Goal: Information Seeking & Learning: Find specific fact

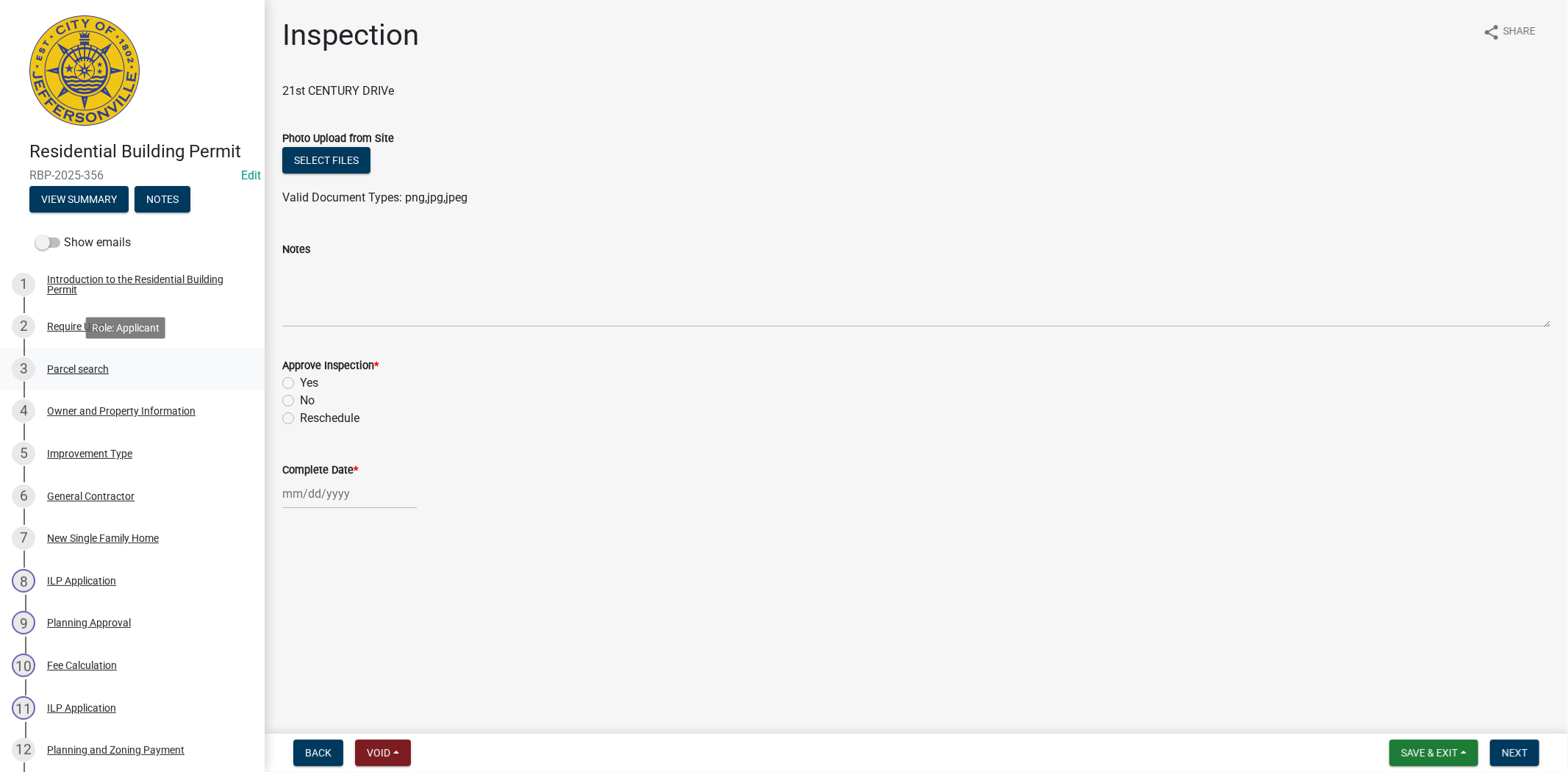
click at [90, 364] on div "Parcel search" at bounding box center [78, 369] width 62 height 10
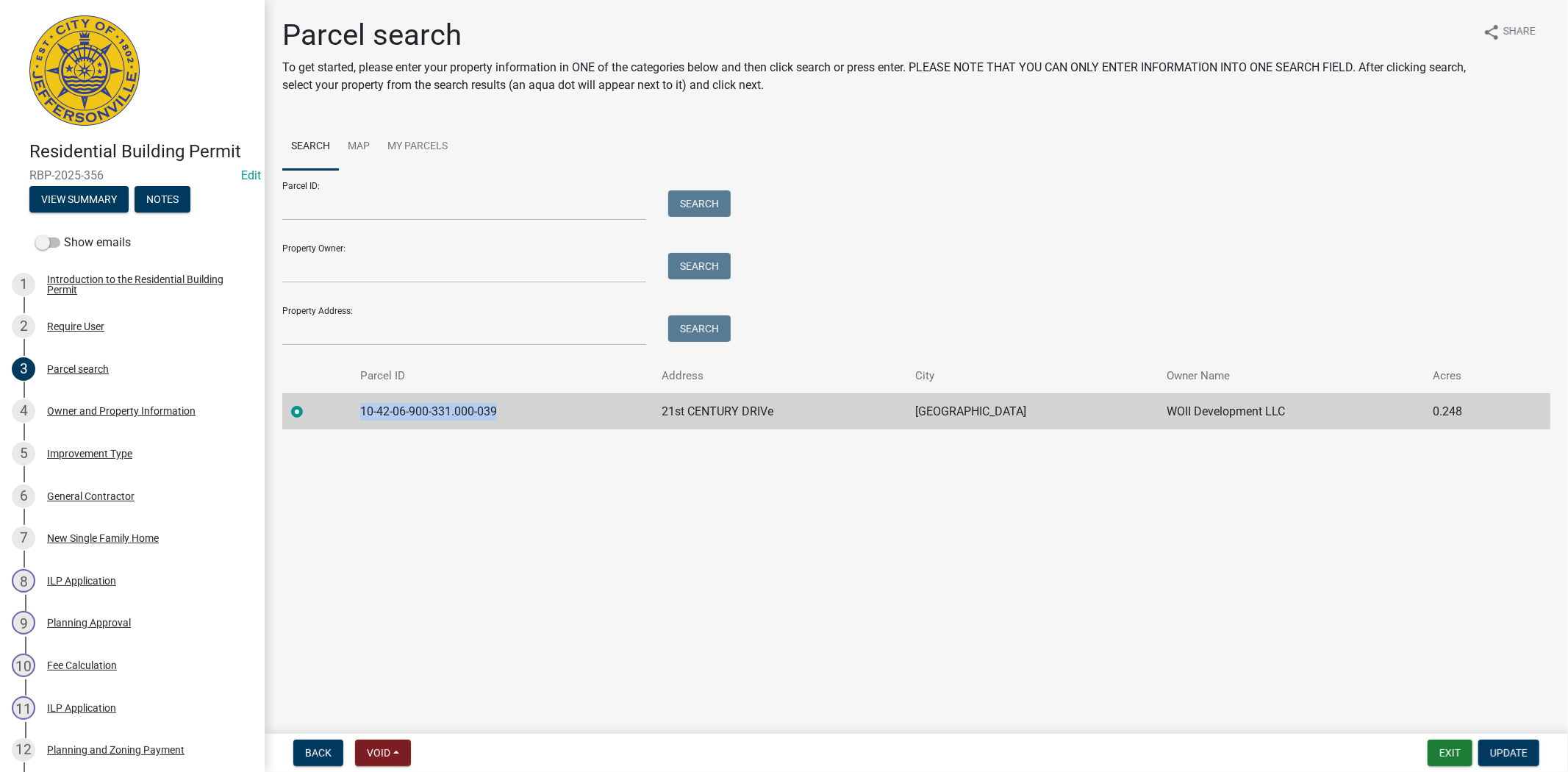
drag, startPoint x: 504, startPoint y: 410, endPoint x: 363, endPoint y: 416, distance: 141.1
click at [363, 416] on td "10-42-06-900-331.000-039" at bounding box center [502, 411] width 302 height 36
copy td "10-42-06-900-331.000-039"
click at [1446, 751] on button "Exit" at bounding box center [1451, 752] width 45 height 27
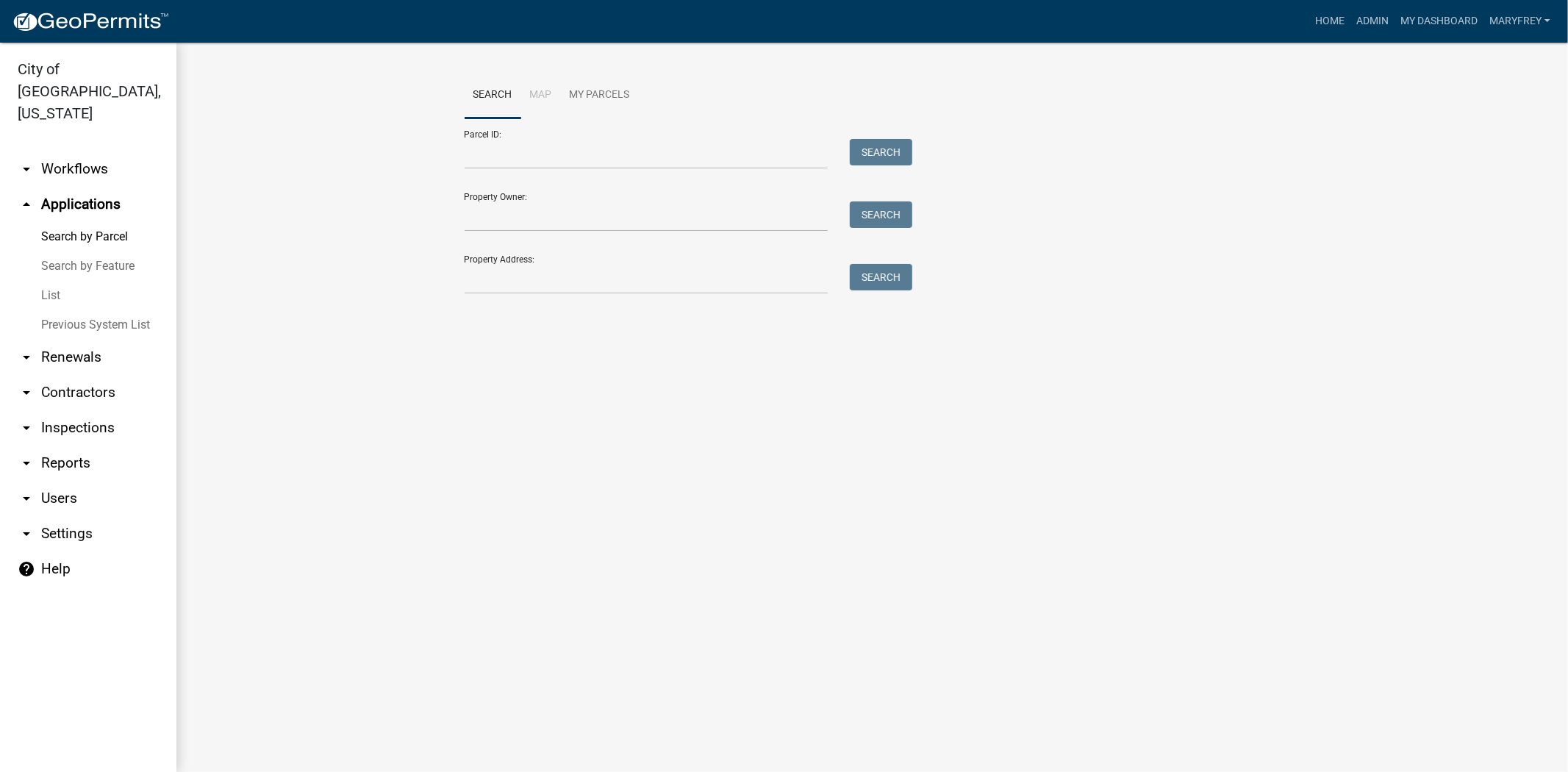
click at [53, 375] on link "arrow_drop_down Contractors" at bounding box center [88, 392] width 176 height 35
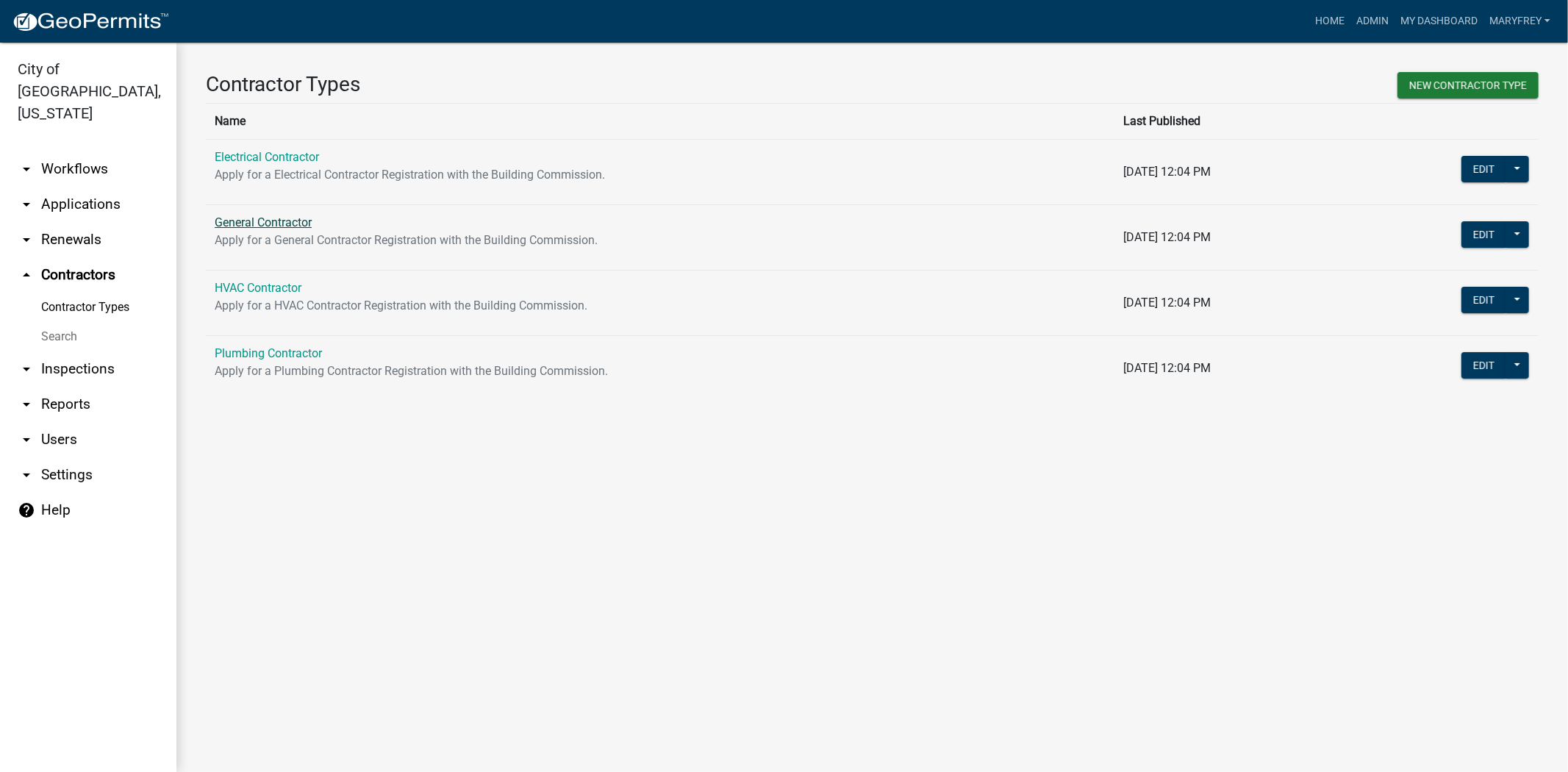
click at [261, 220] on link "General Contractor" at bounding box center [263, 222] width 97 height 14
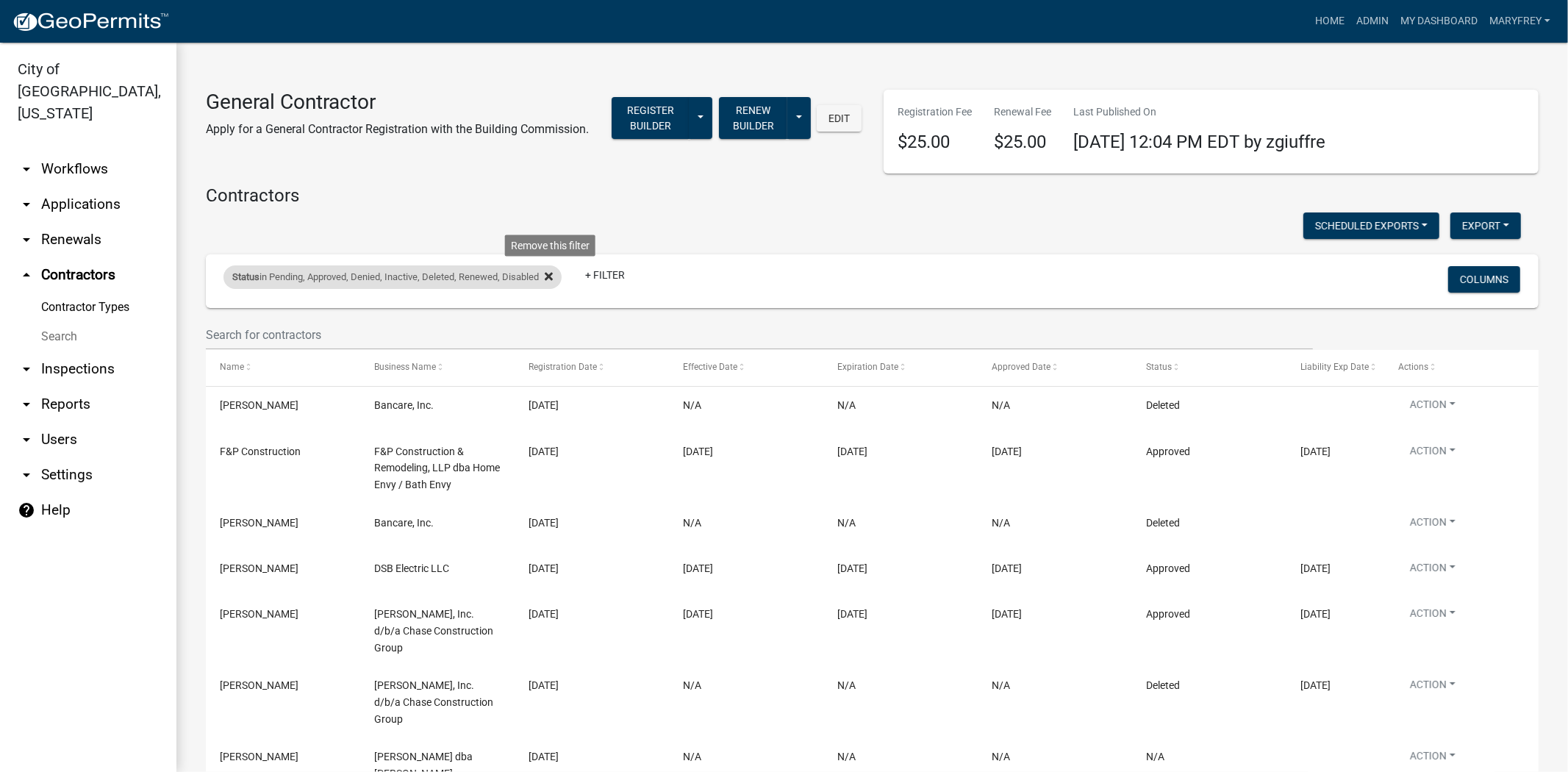
click at [553, 273] on icon at bounding box center [549, 276] width 8 height 12
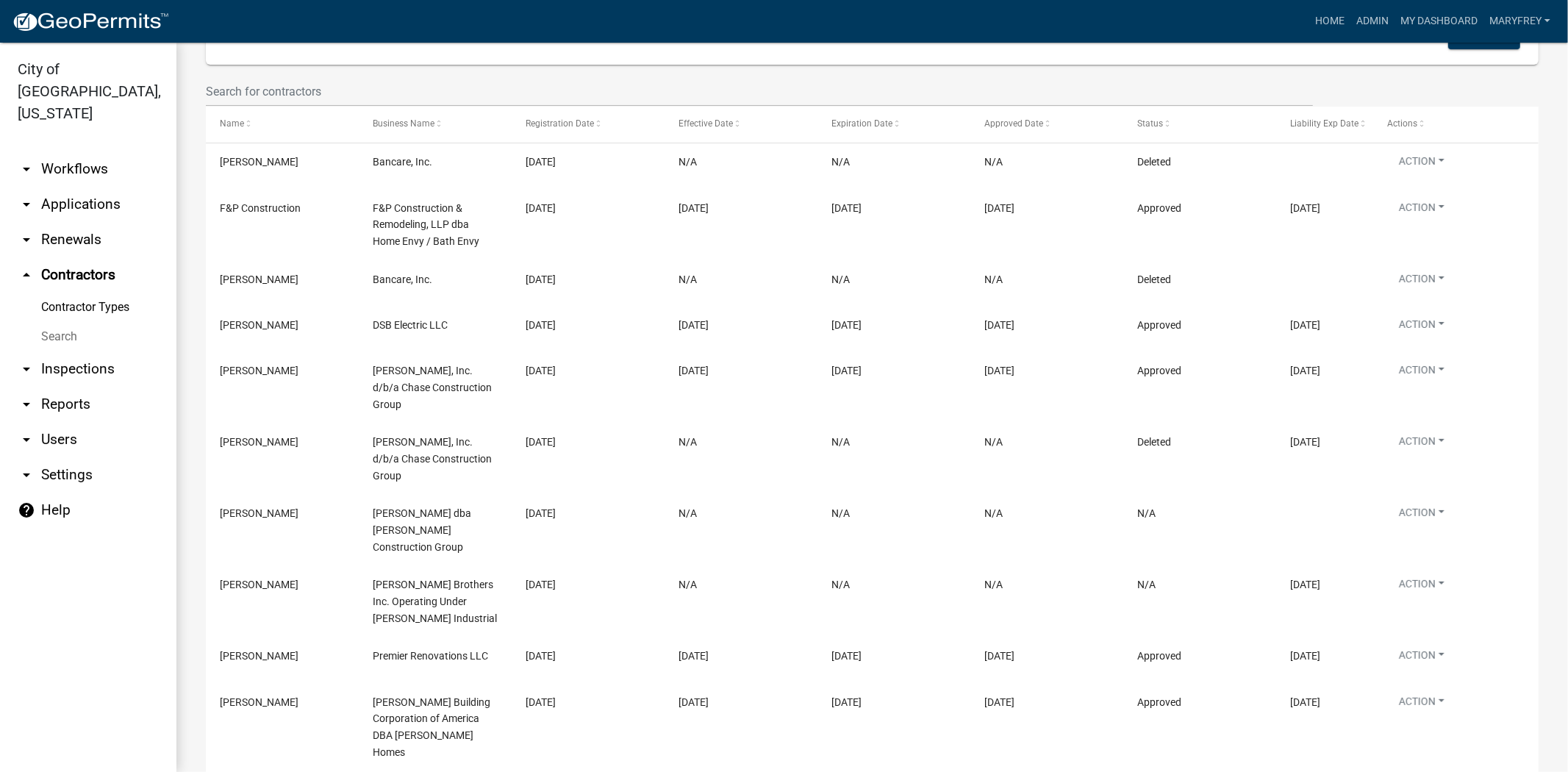
scroll to position [310, 0]
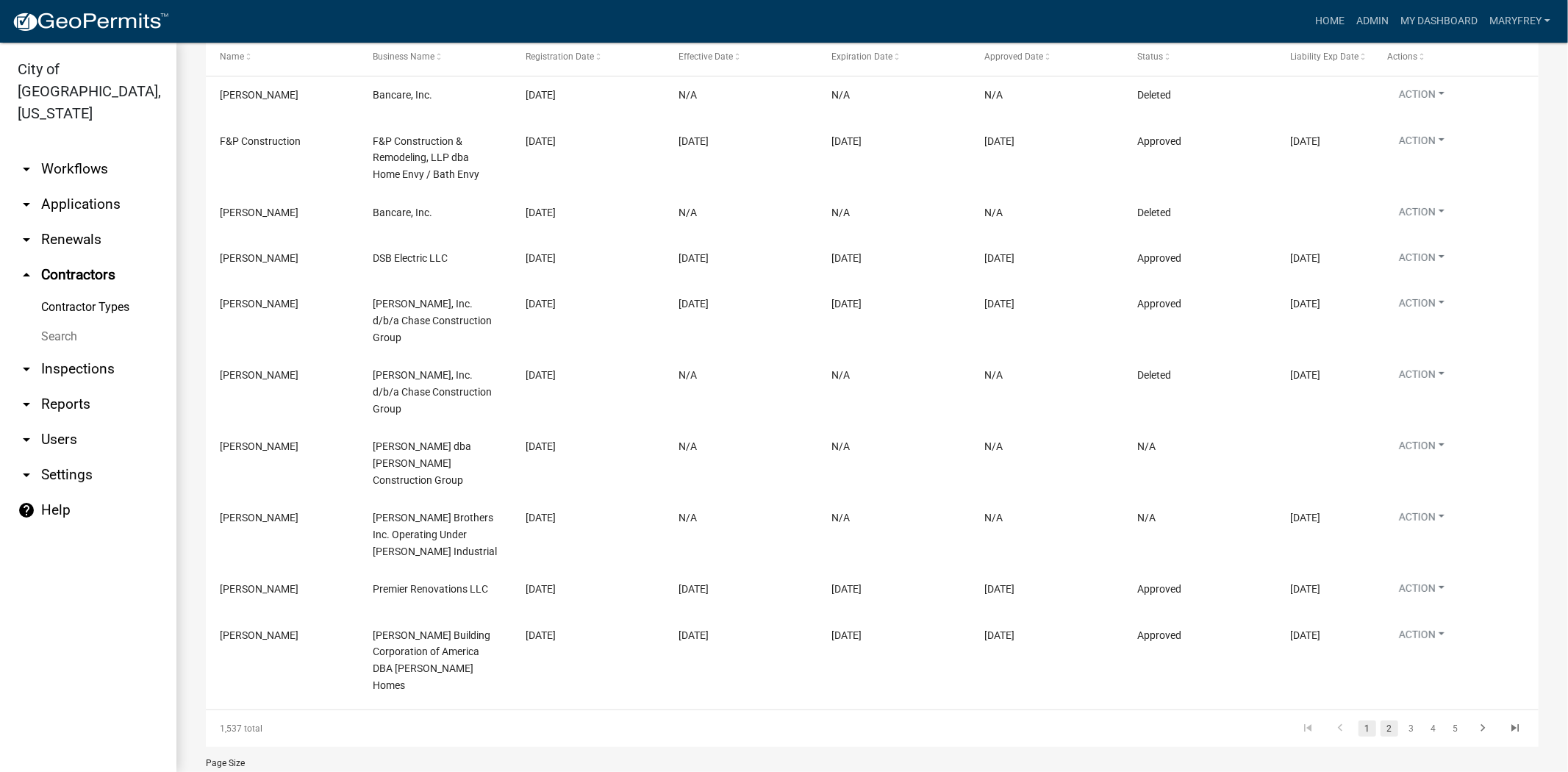
click at [1381, 721] on link "2" at bounding box center [1390, 729] width 18 height 16
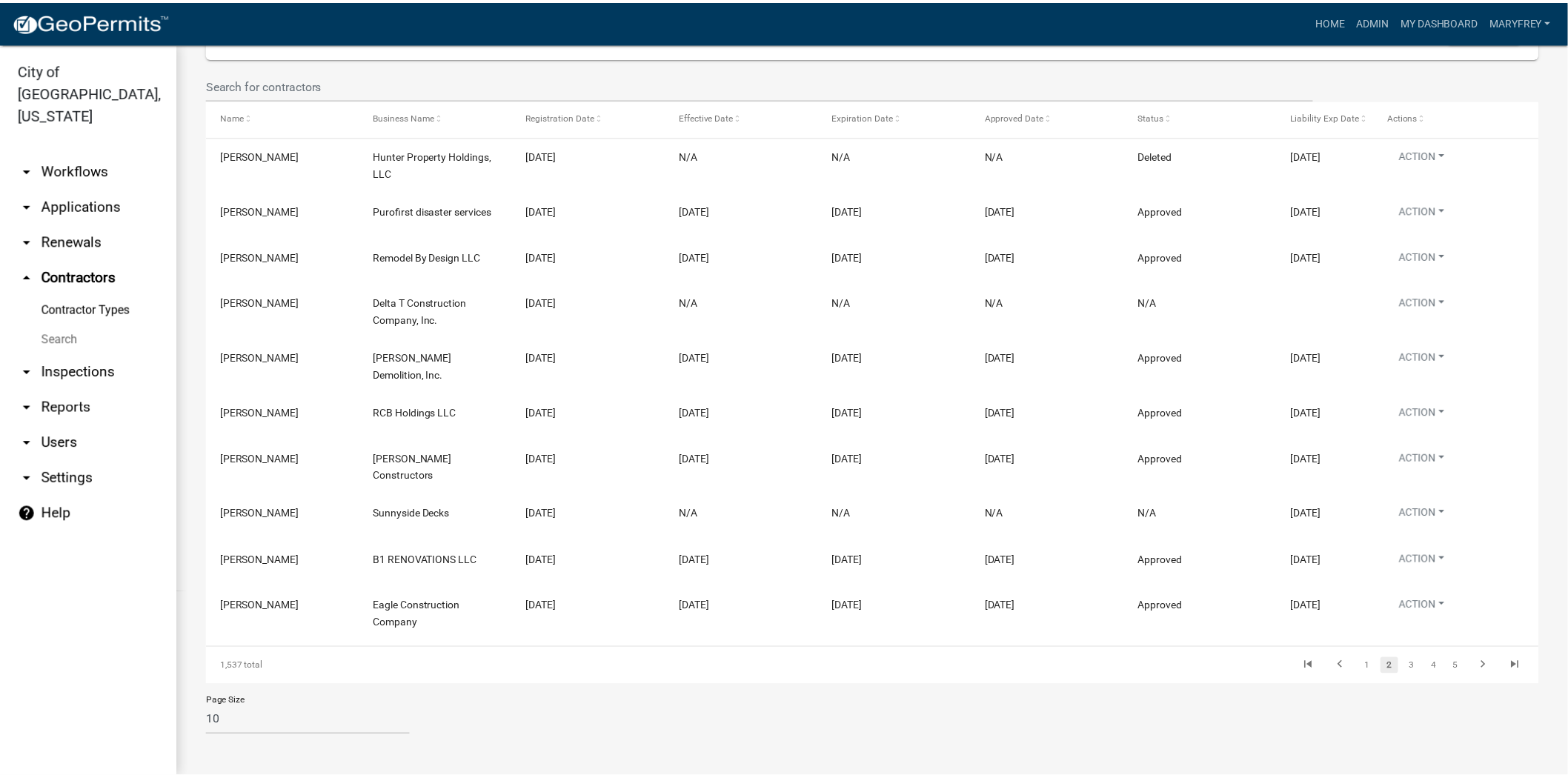
scroll to position [236, 0]
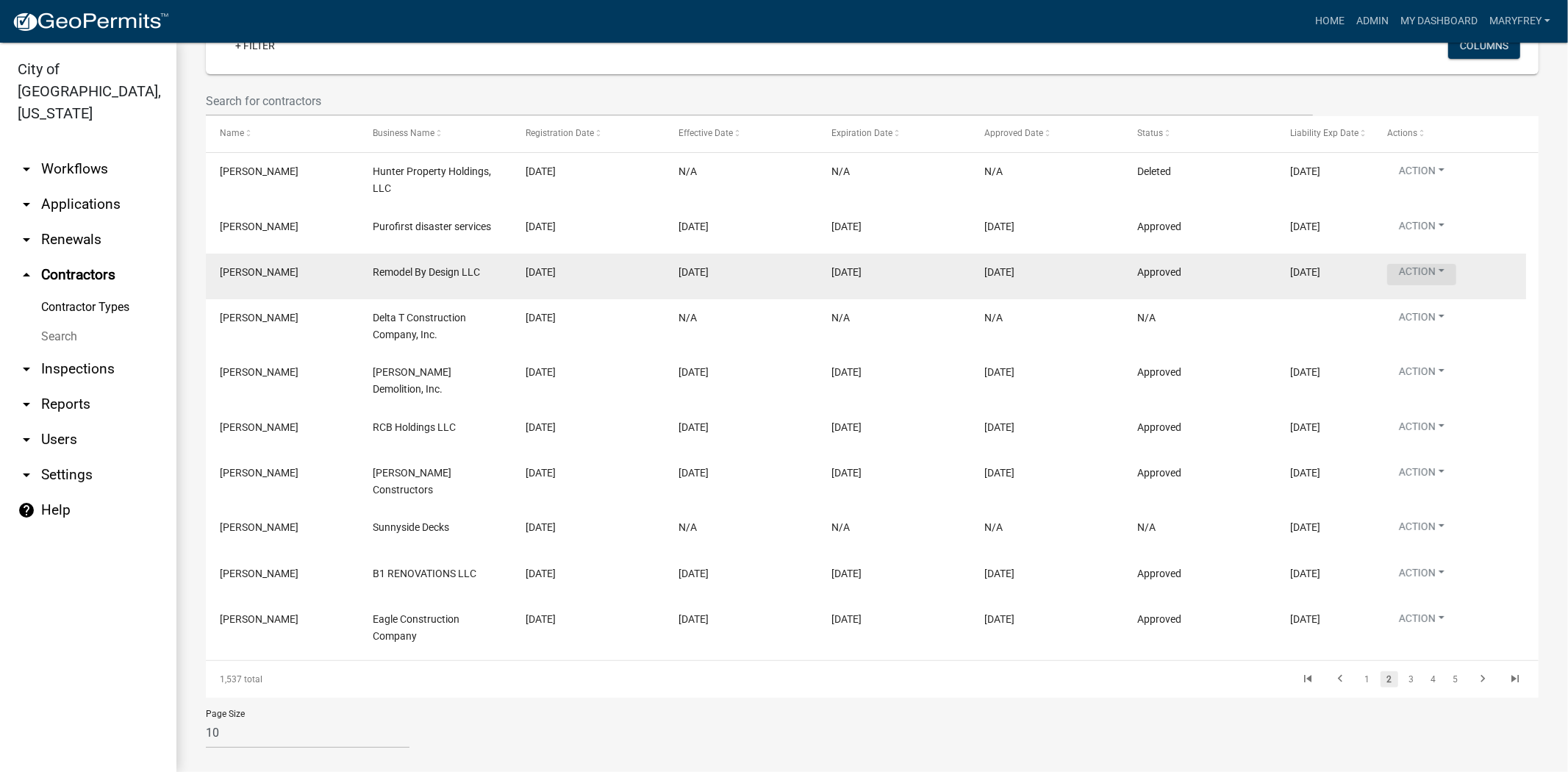
click at [1431, 273] on button "Action" at bounding box center [1422, 274] width 69 height 22
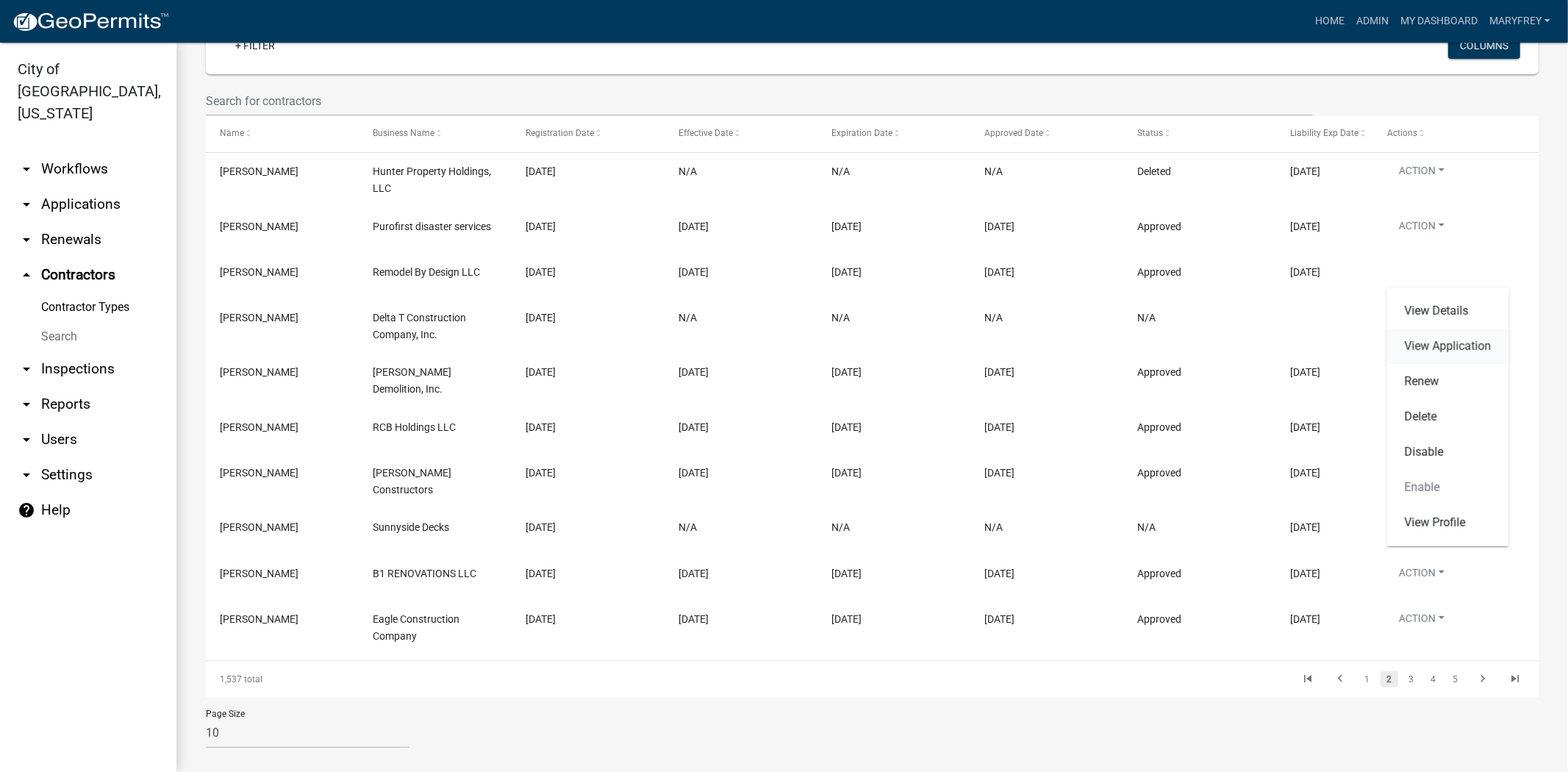
click at [1441, 348] on link "View Application" at bounding box center [1449, 346] width 122 height 35
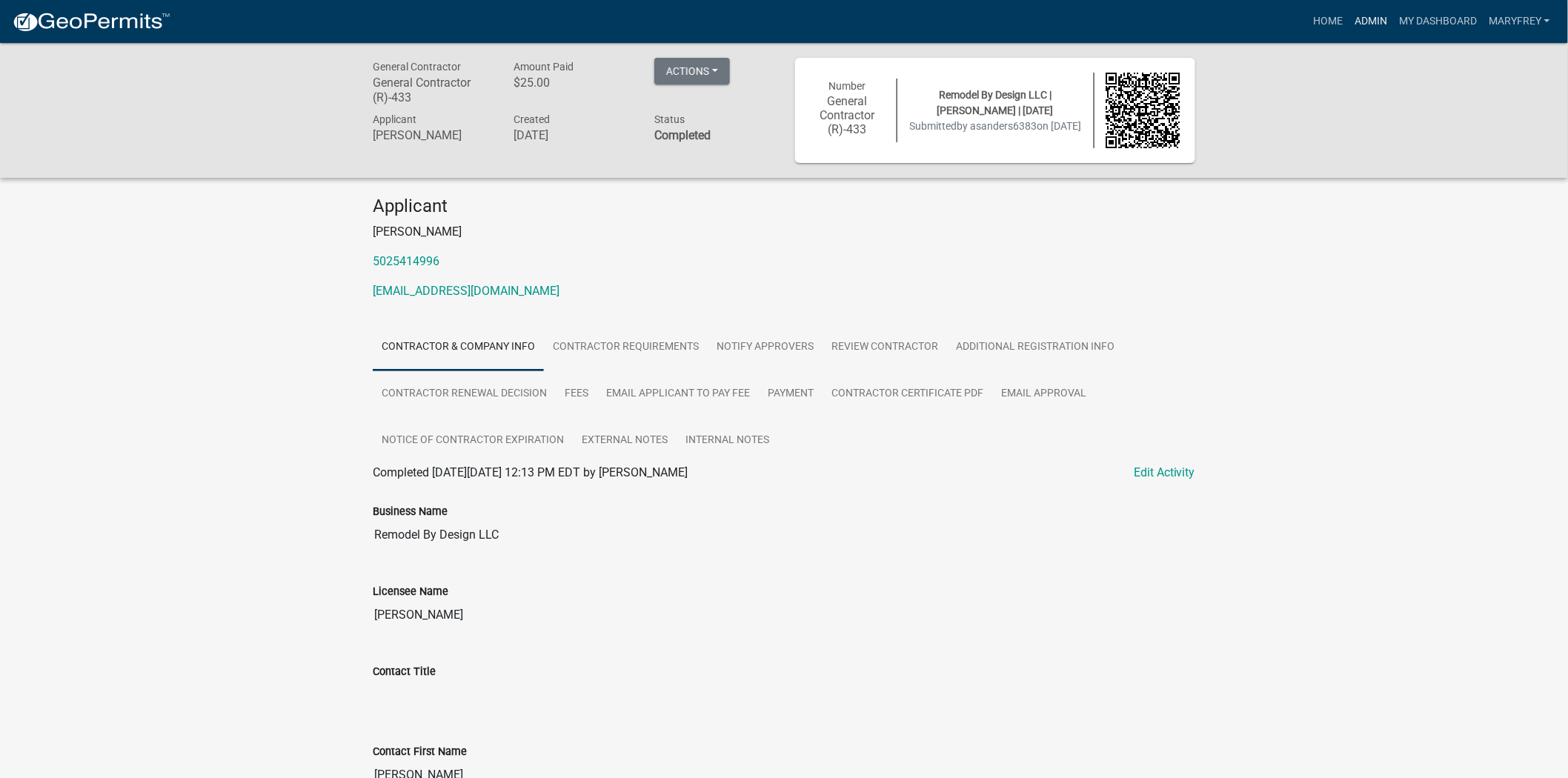
click at [1371, 24] on link "Admin" at bounding box center [1370, 21] width 45 height 28
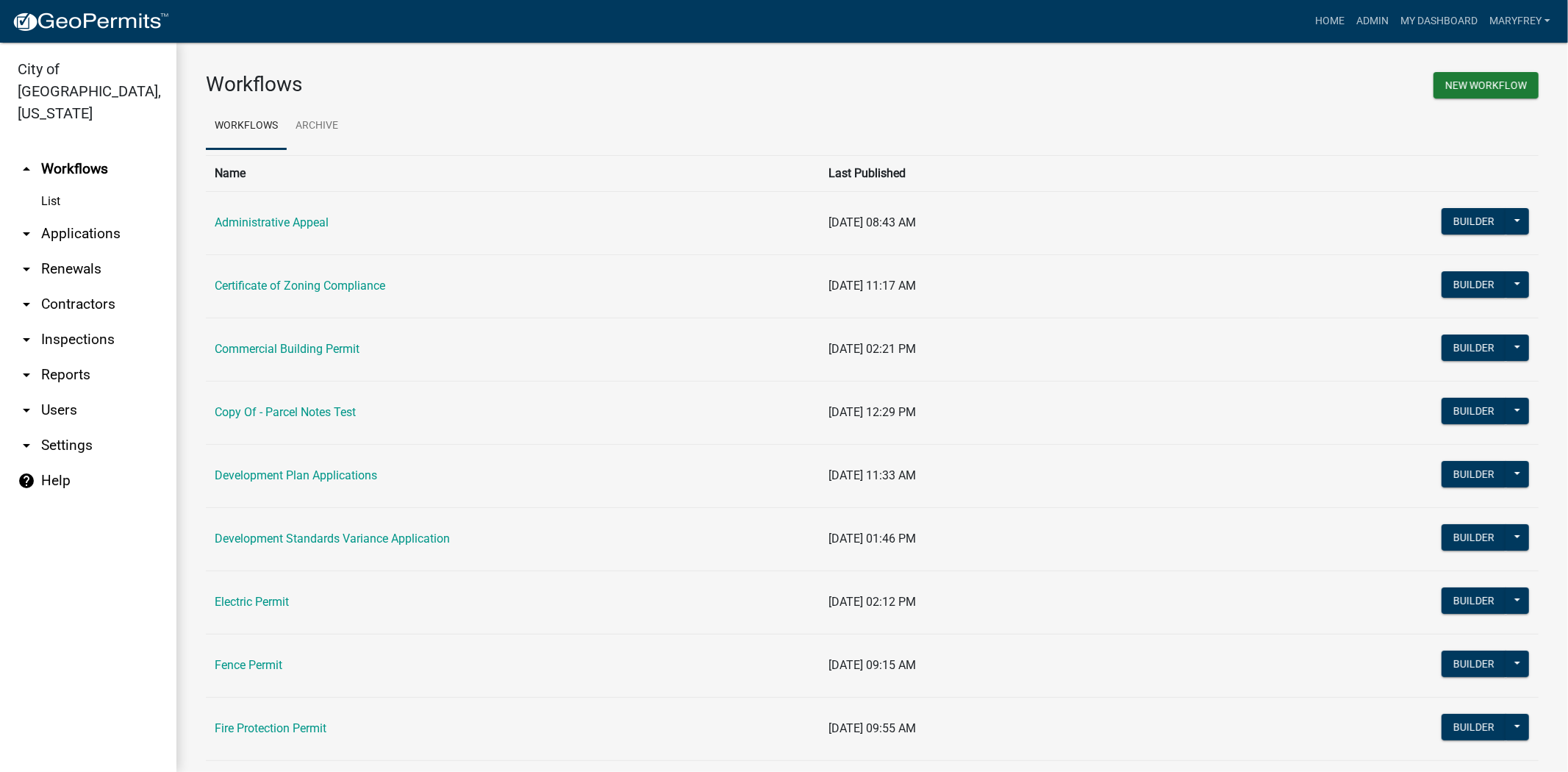
click at [97, 287] on link "arrow_drop_down Contractors" at bounding box center [88, 305] width 176 height 35
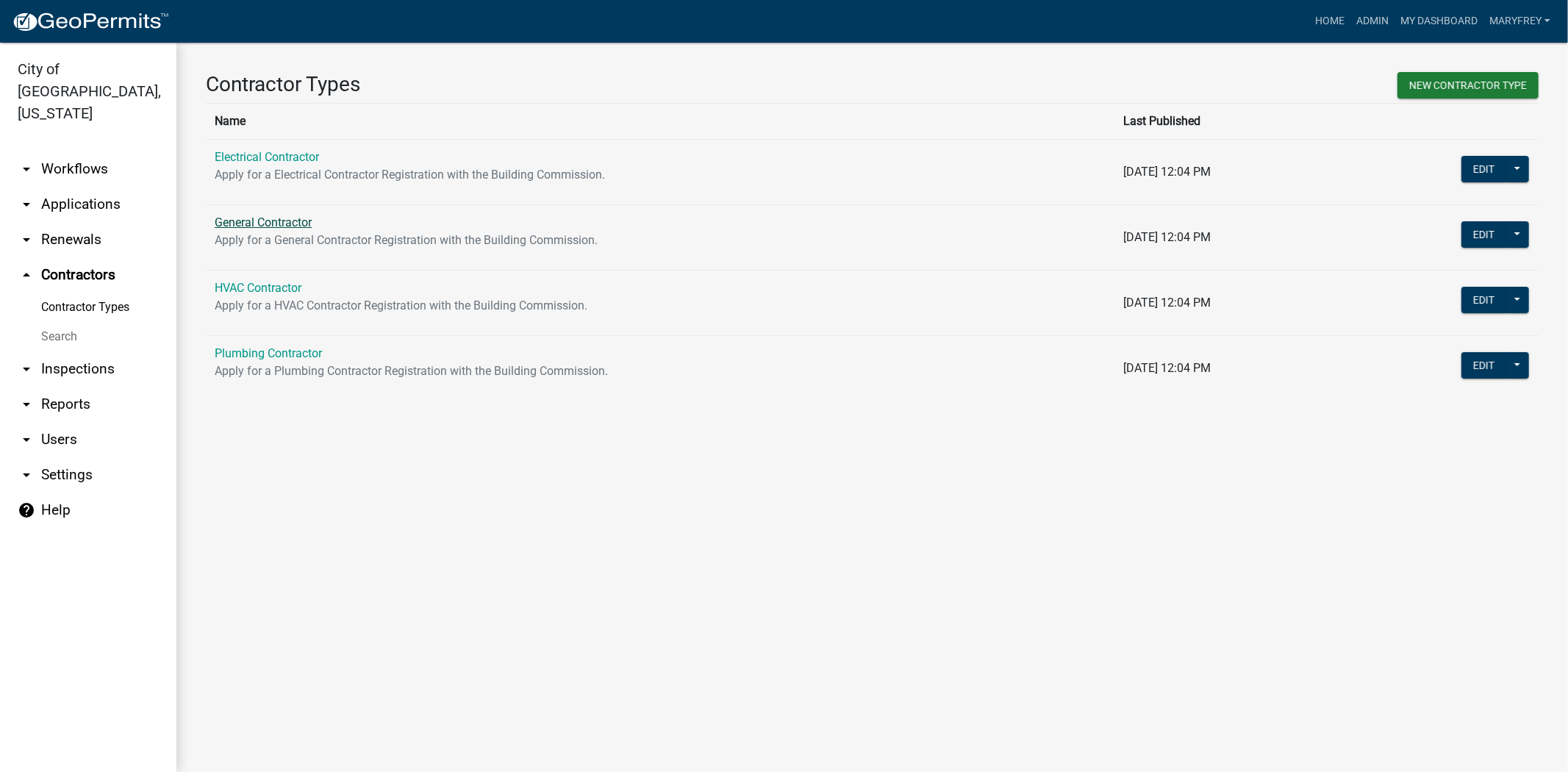
click at [296, 223] on link "General Contractor" at bounding box center [263, 222] width 97 height 14
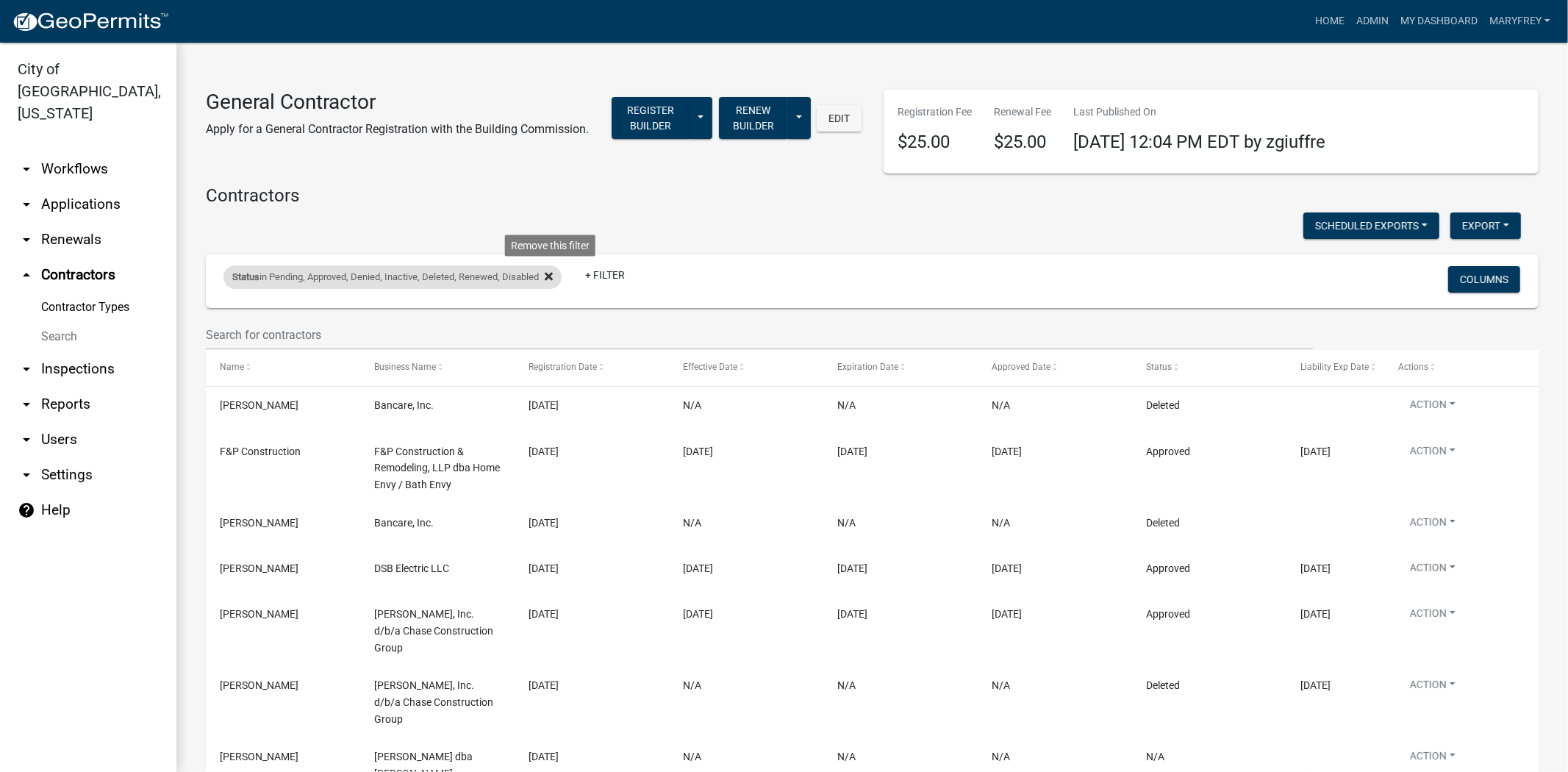
click at [549, 275] on icon at bounding box center [549, 276] width 8 height 12
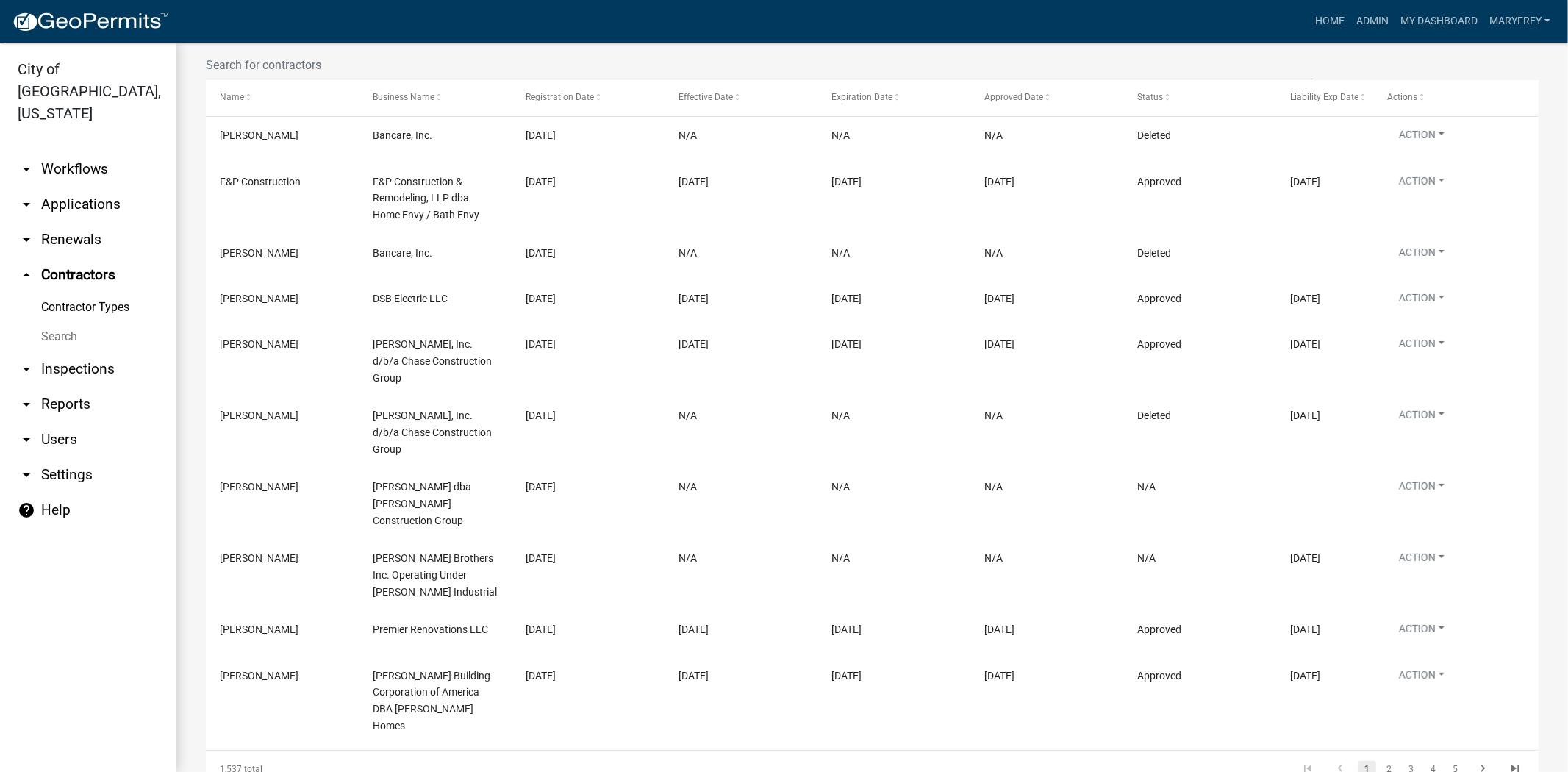
scroll to position [278, 0]
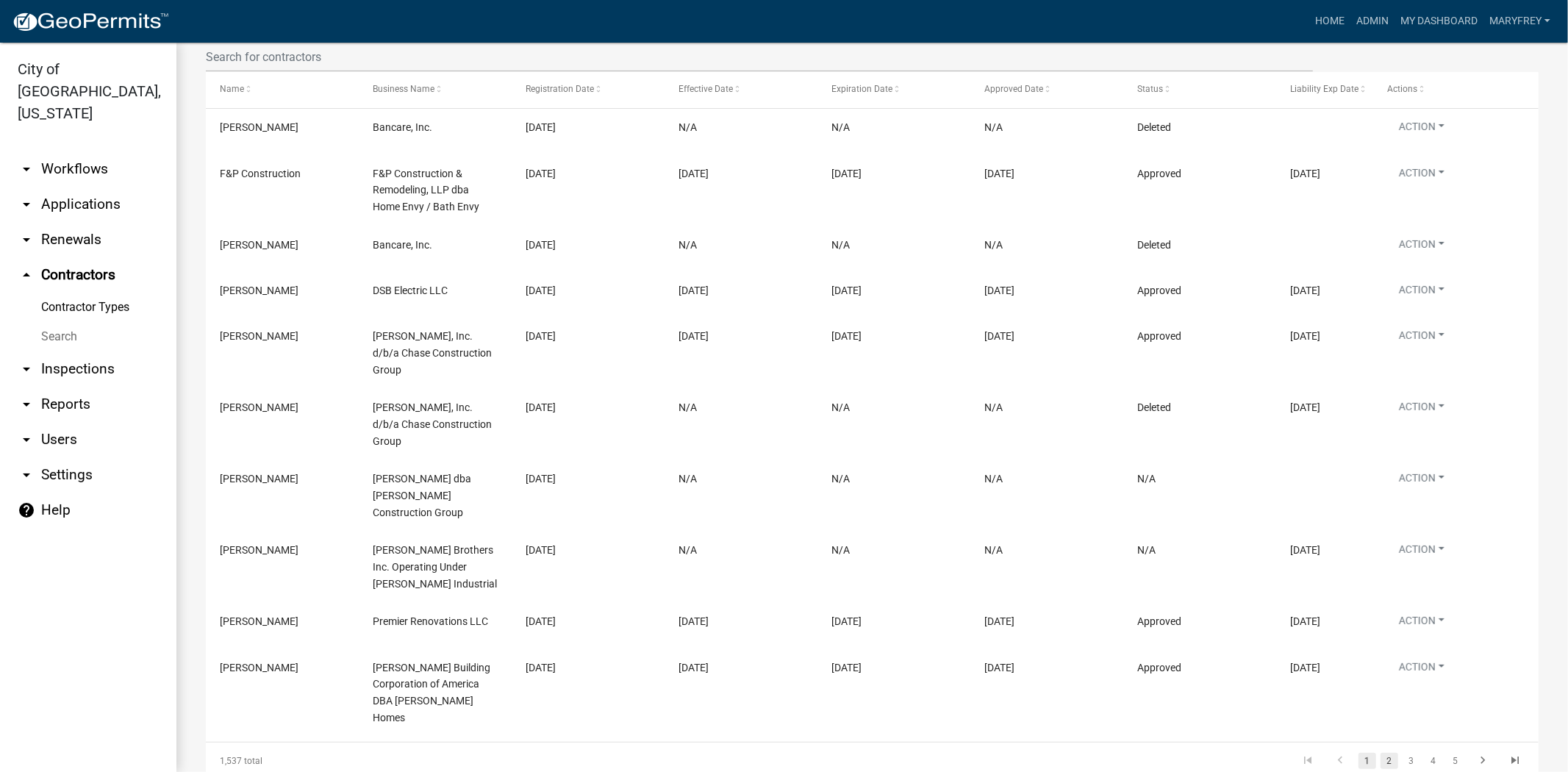
click at [1381, 752] on link "2" at bounding box center [1390, 760] width 18 height 16
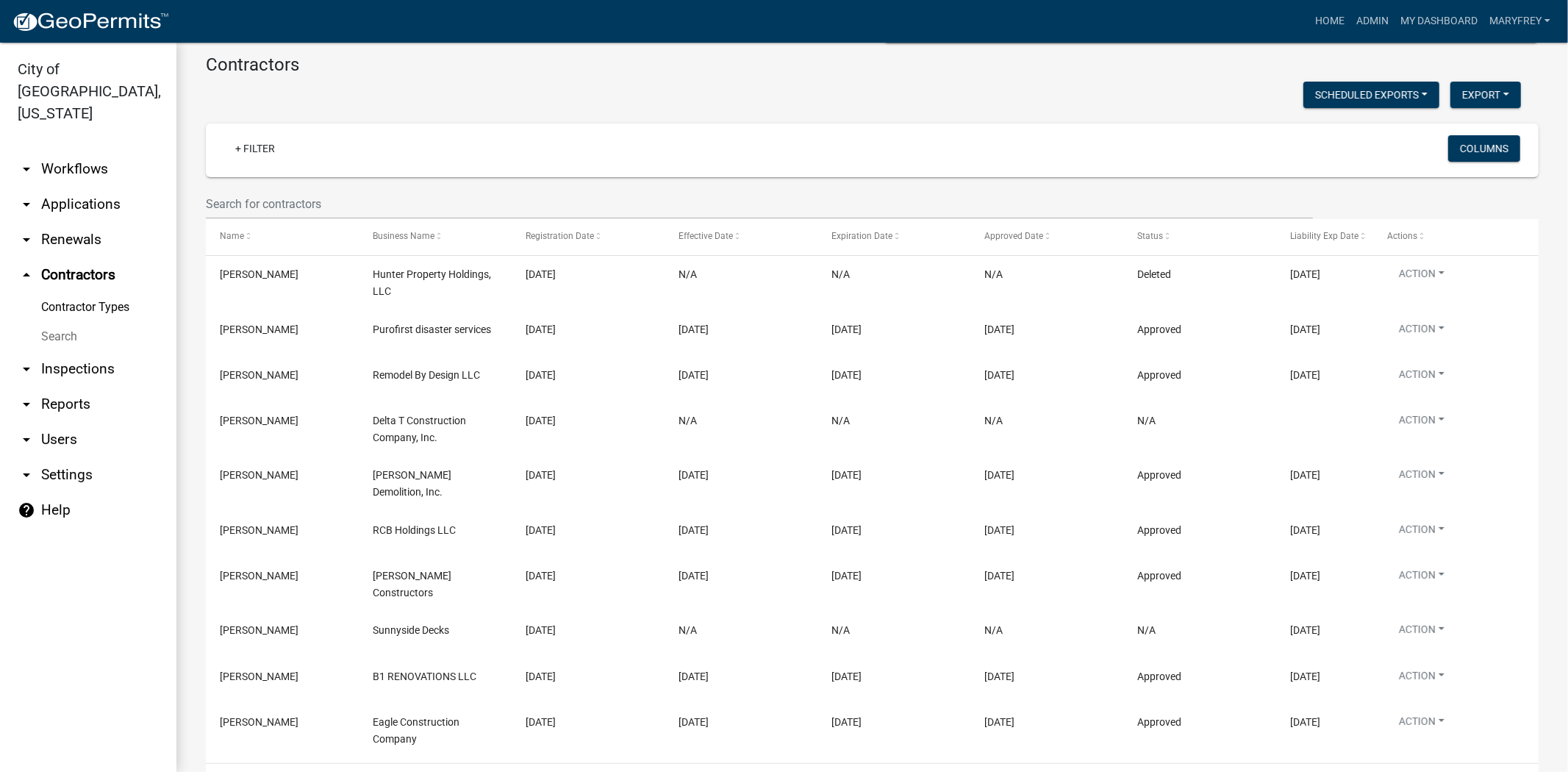
scroll to position [128, 0]
click at [81, 258] on link "arrow_drop_up Contractors" at bounding box center [88, 275] width 176 height 35
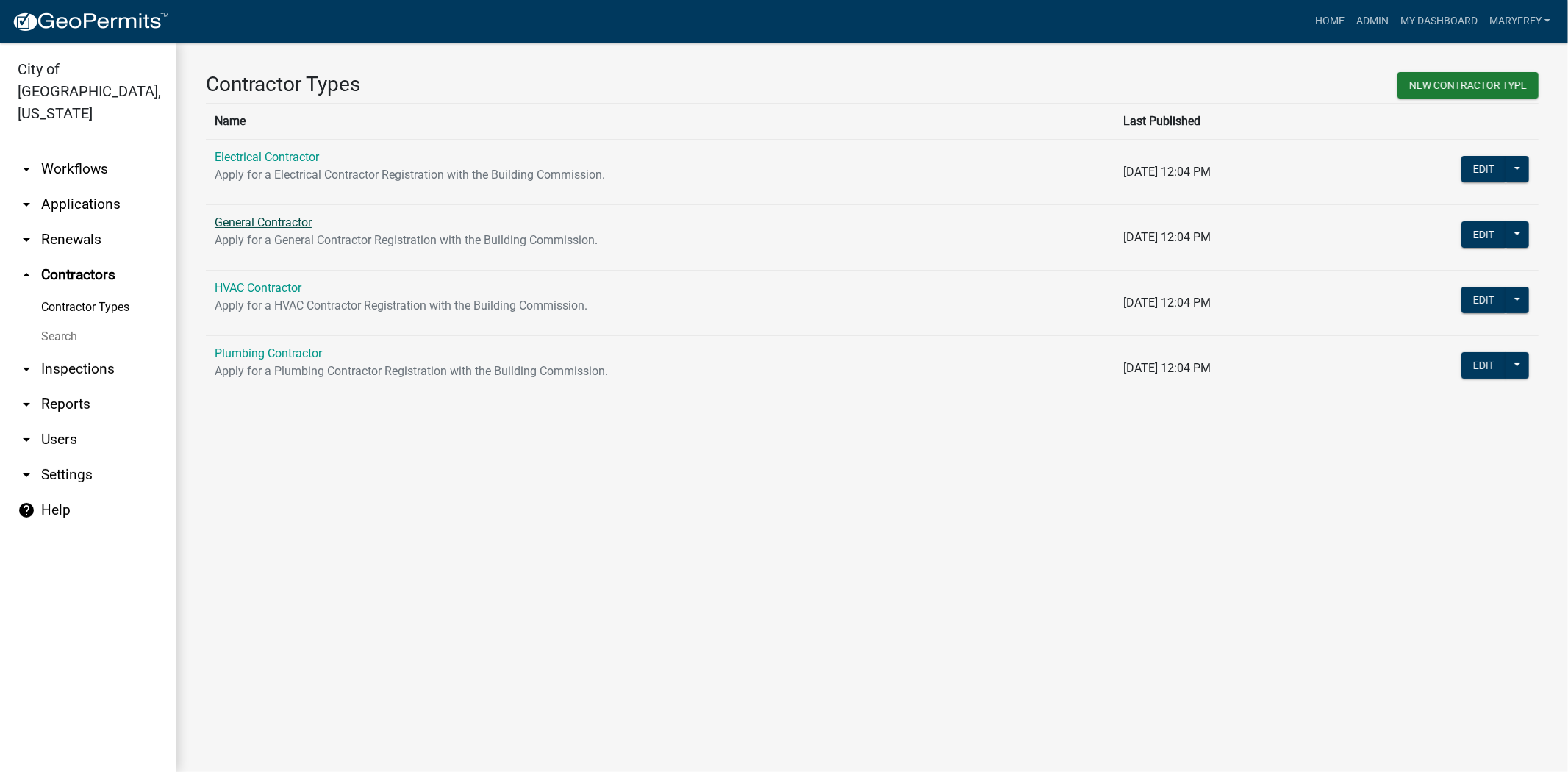
click at [265, 222] on link "General Contractor" at bounding box center [263, 222] width 97 height 14
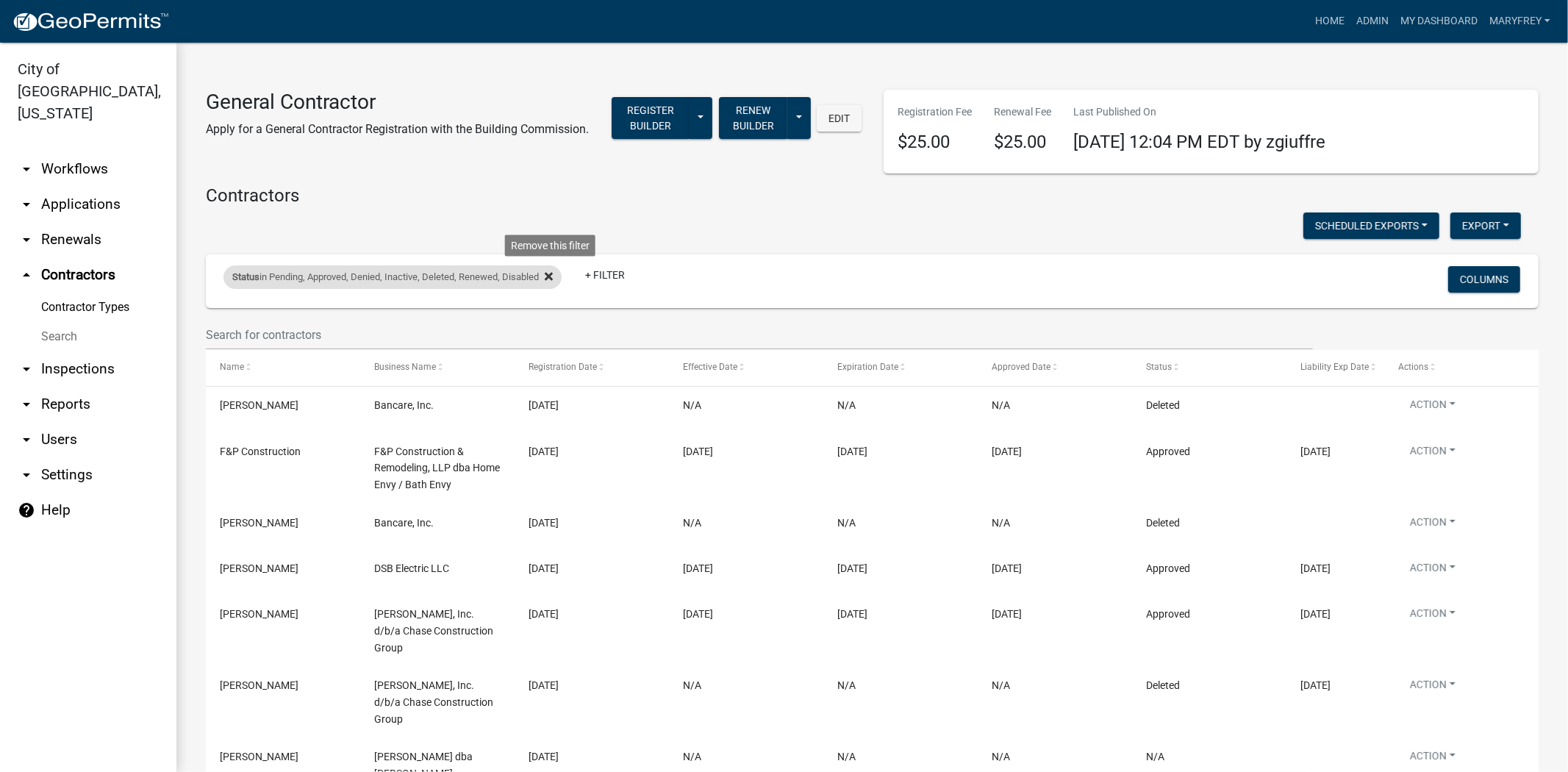
click at [552, 280] on icon at bounding box center [549, 276] width 8 height 12
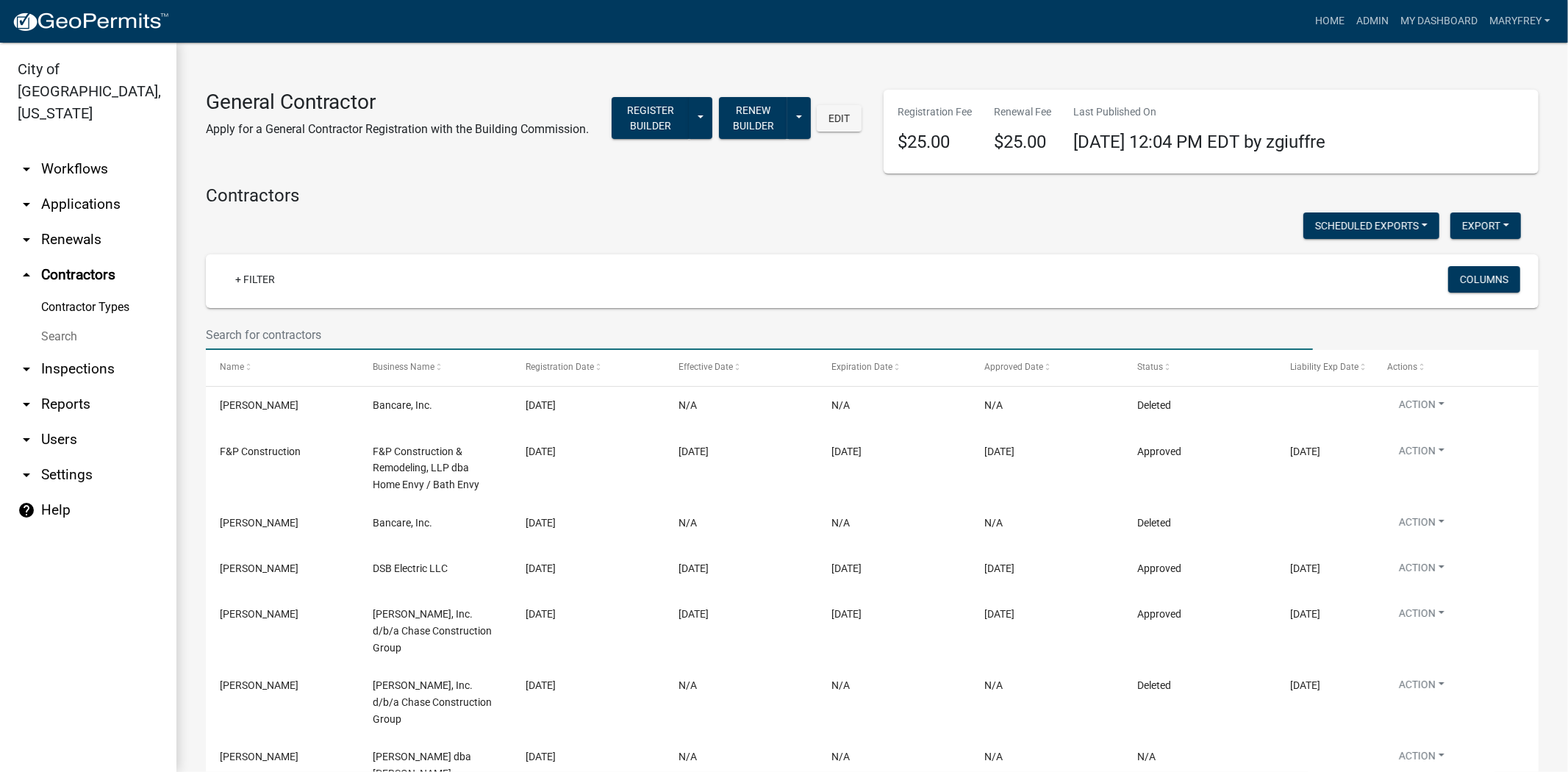
click at [260, 333] on input "text" at bounding box center [759, 334] width 1108 height 30
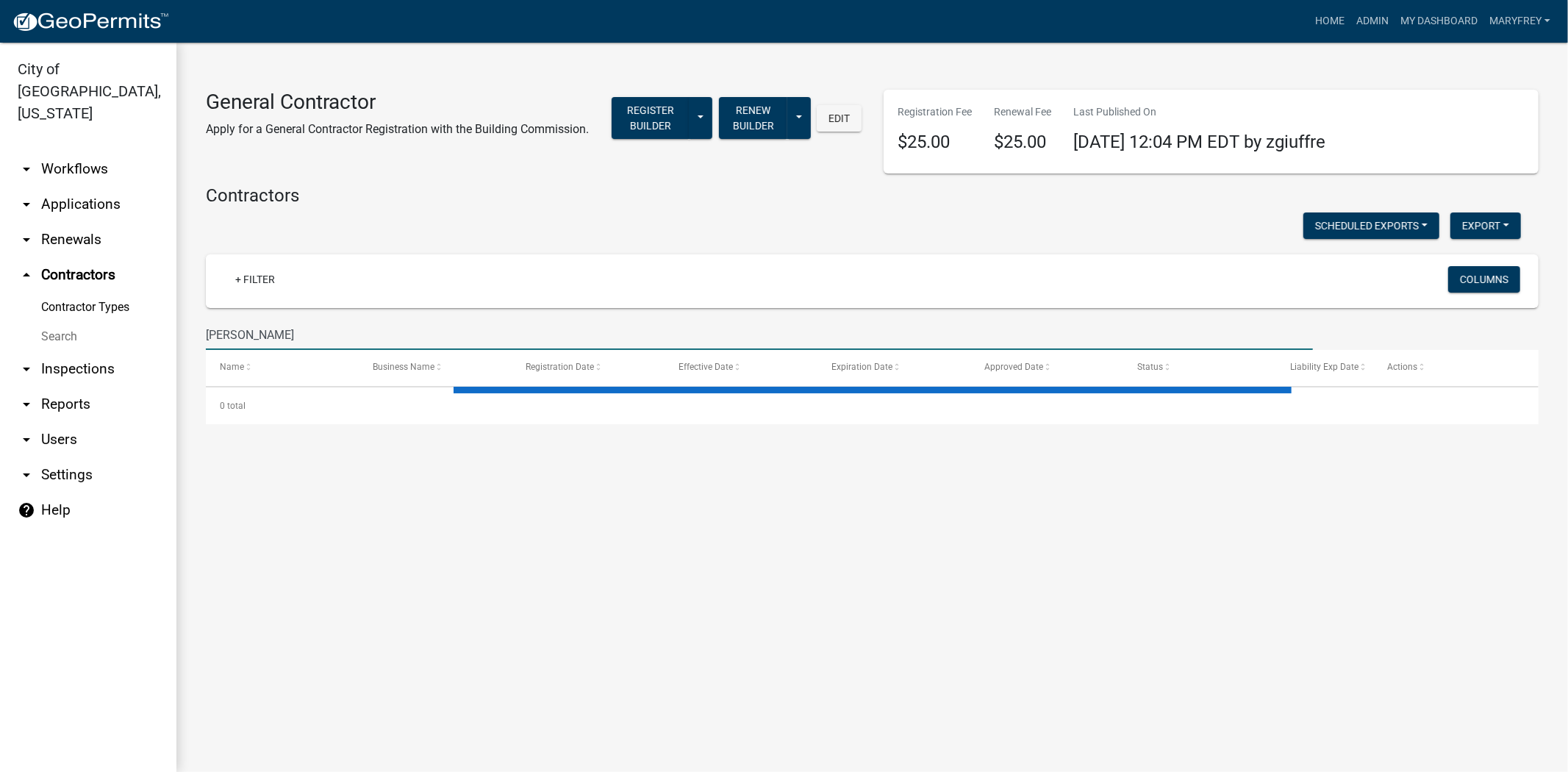
type input "peterman"
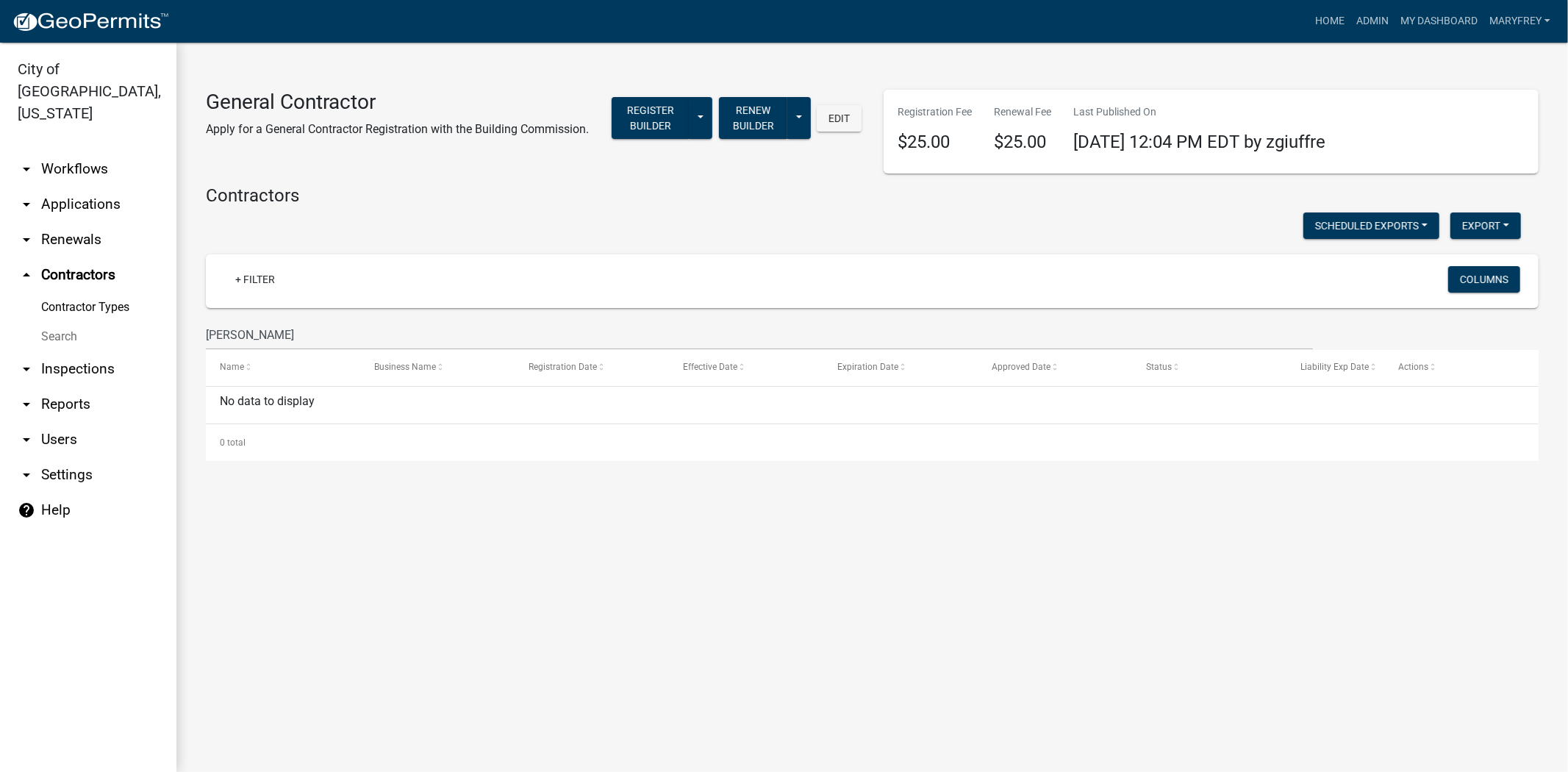
click at [82, 152] on link "arrow_drop_down Workflows" at bounding box center [88, 169] width 176 height 35
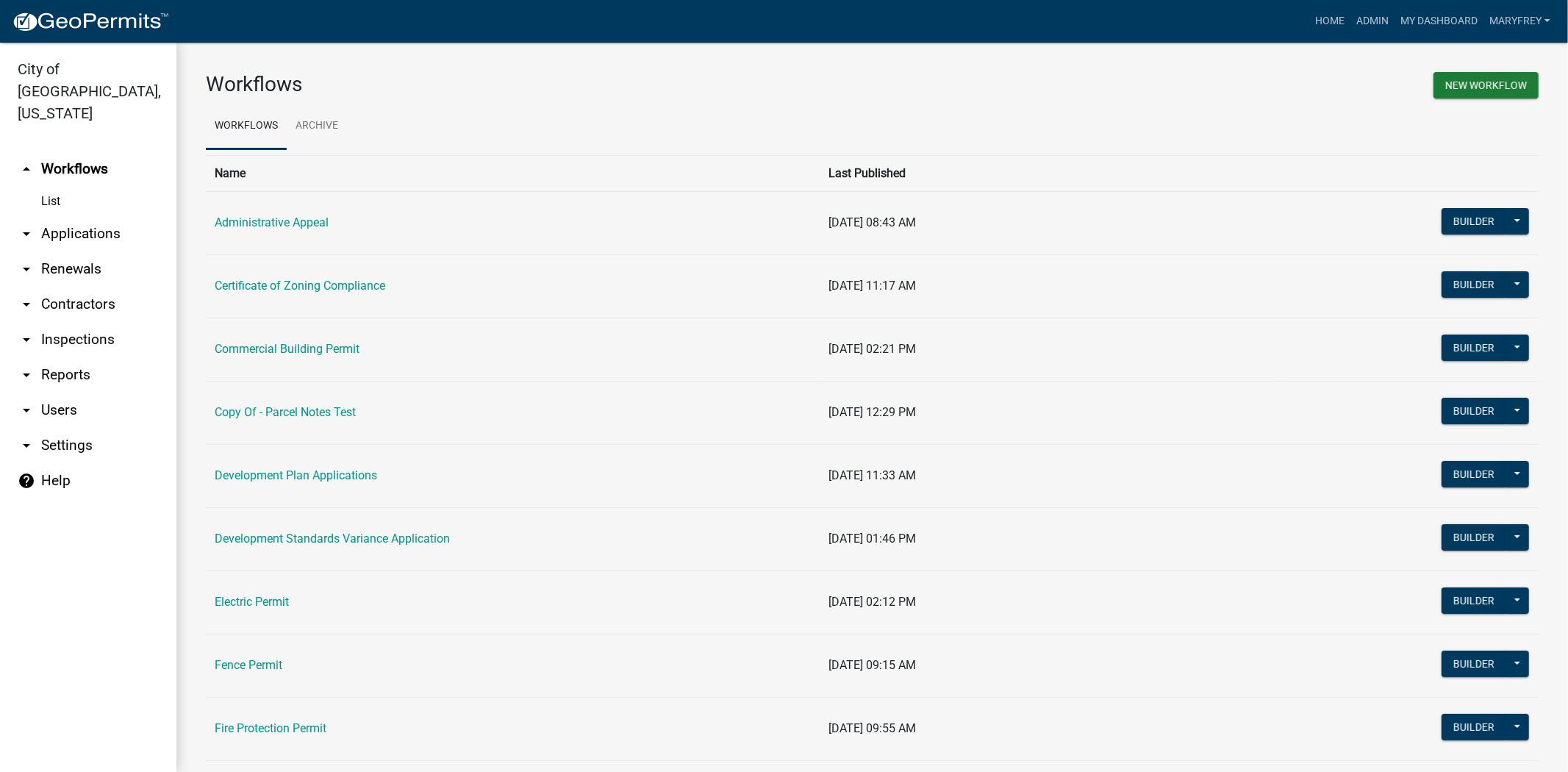
scroll to position [636, 0]
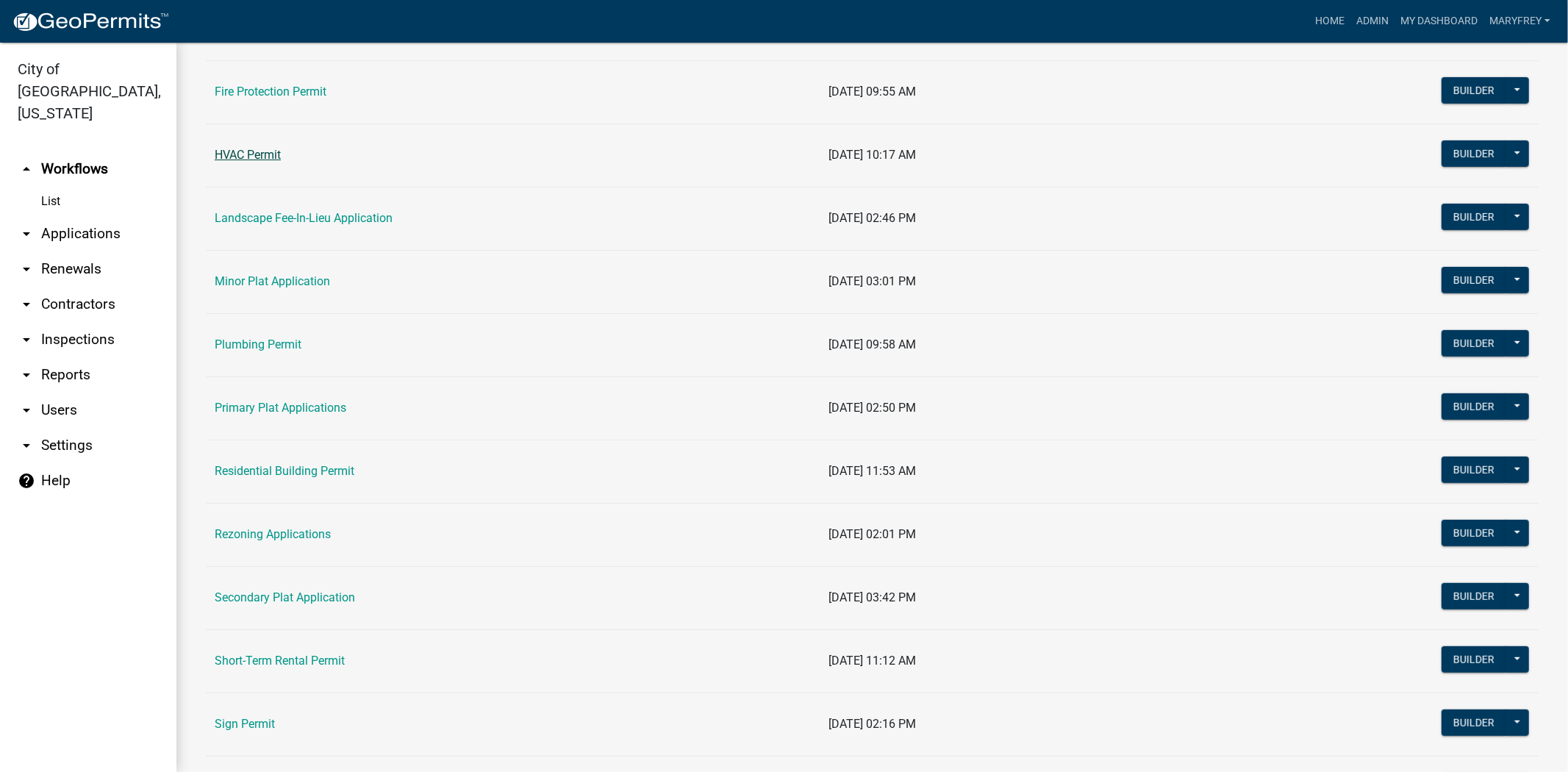
click at [252, 155] on link "HVAC Permit" at bounding box center [247, 154] width 66 height 14
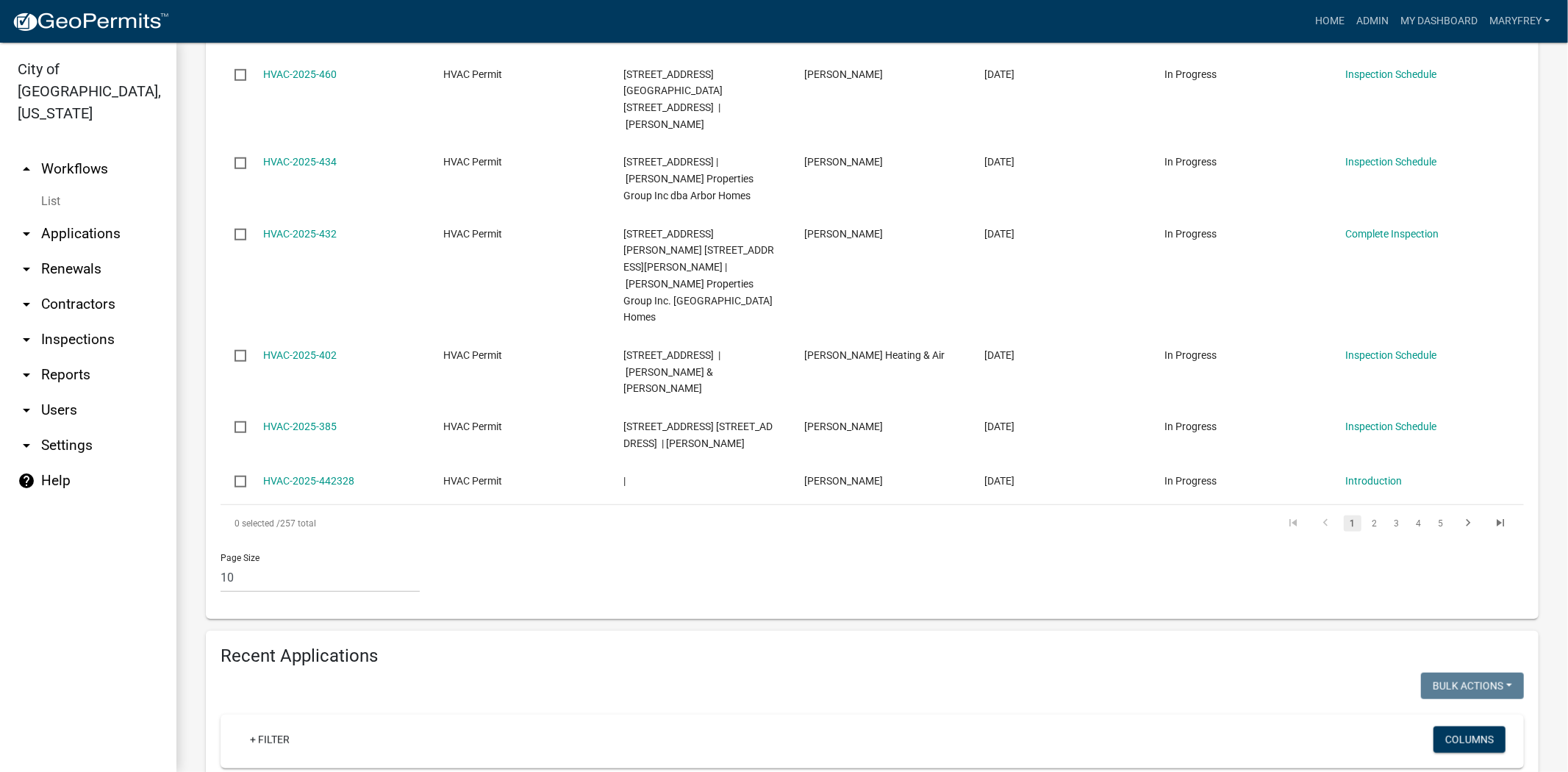
scroll to position [901, 0]
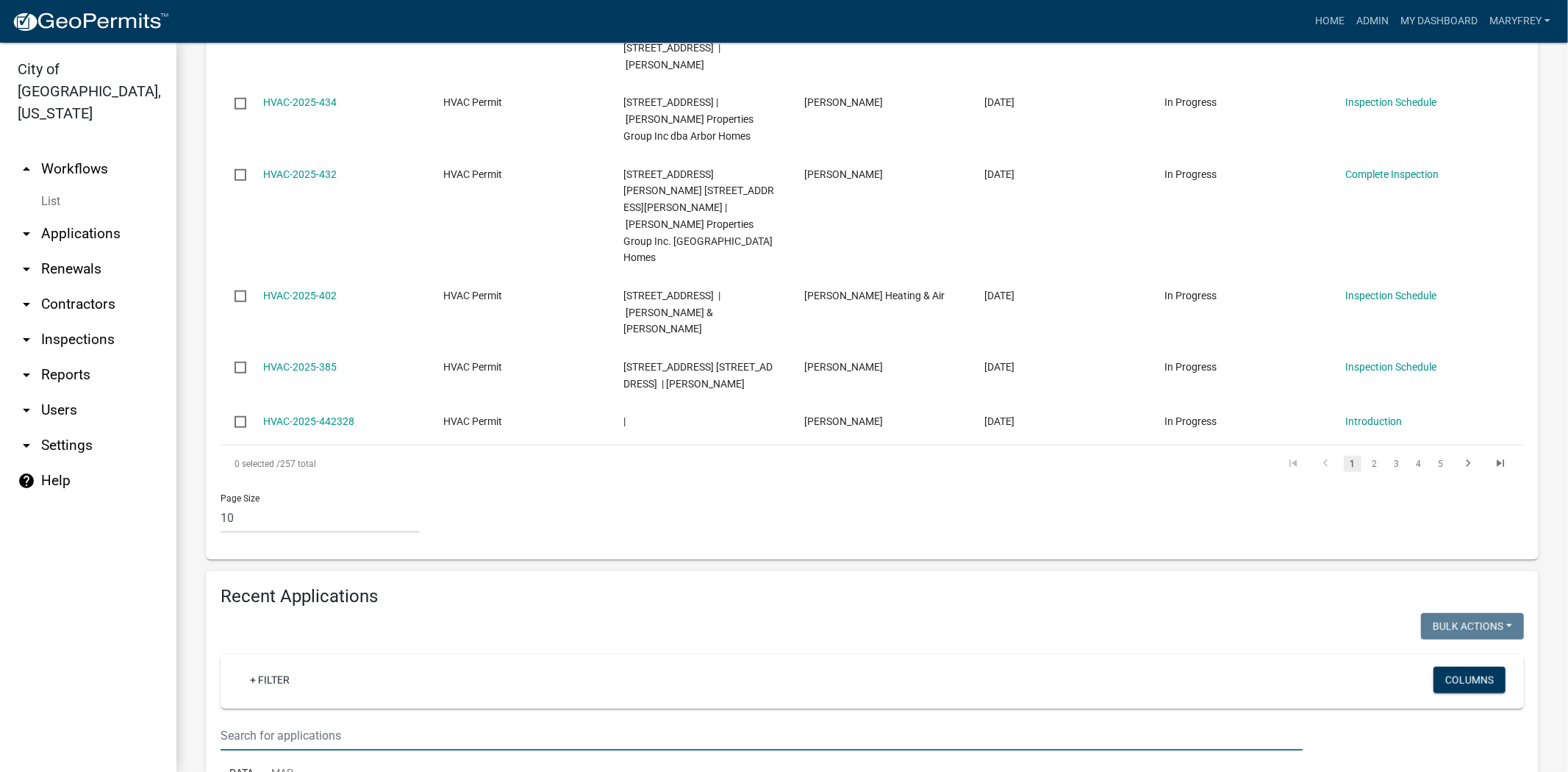
click at [221, 721] on input "text" at bounding box center [761, 736] width 1082 height 30
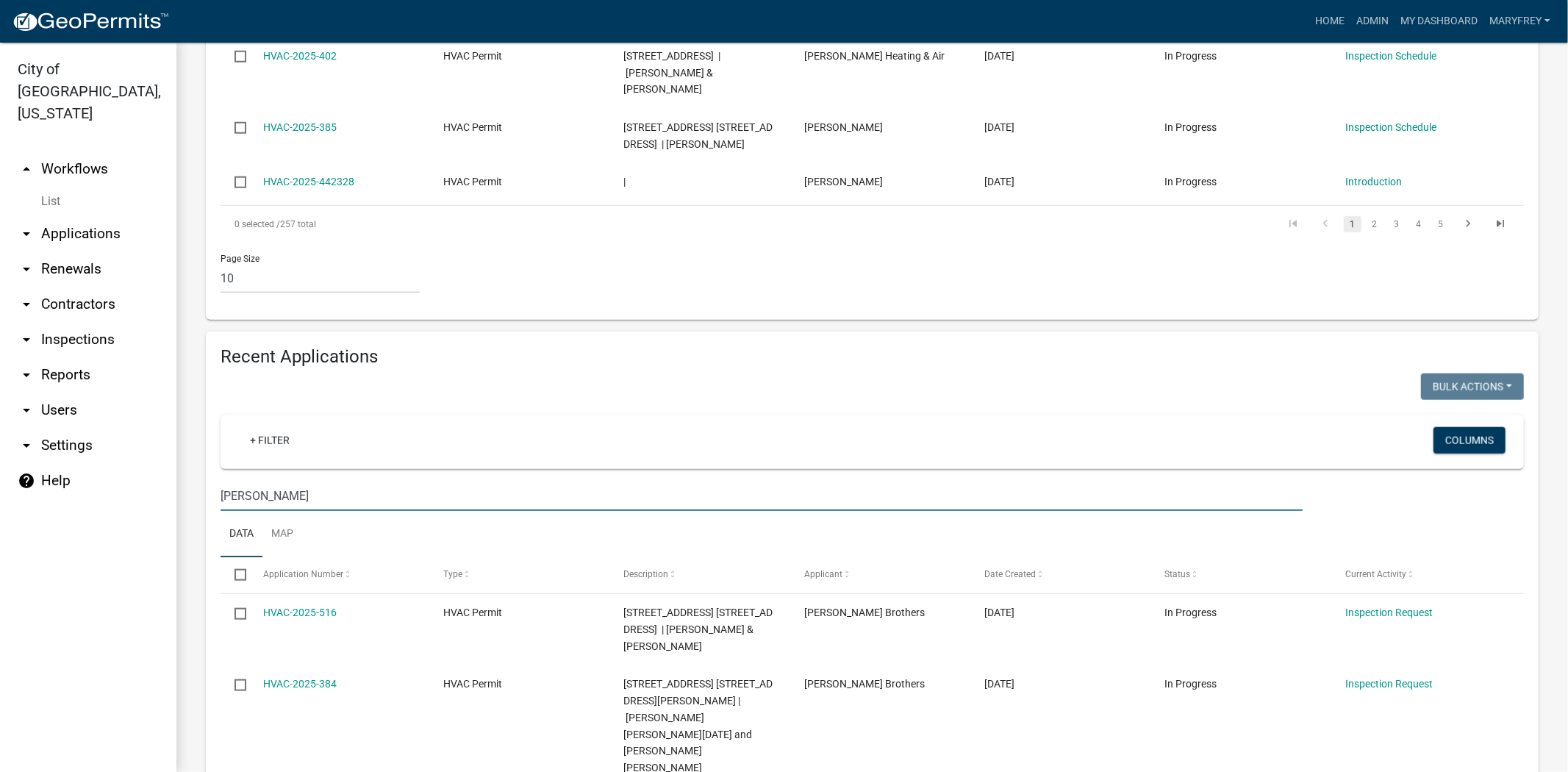
scroll to position [1262, 0]
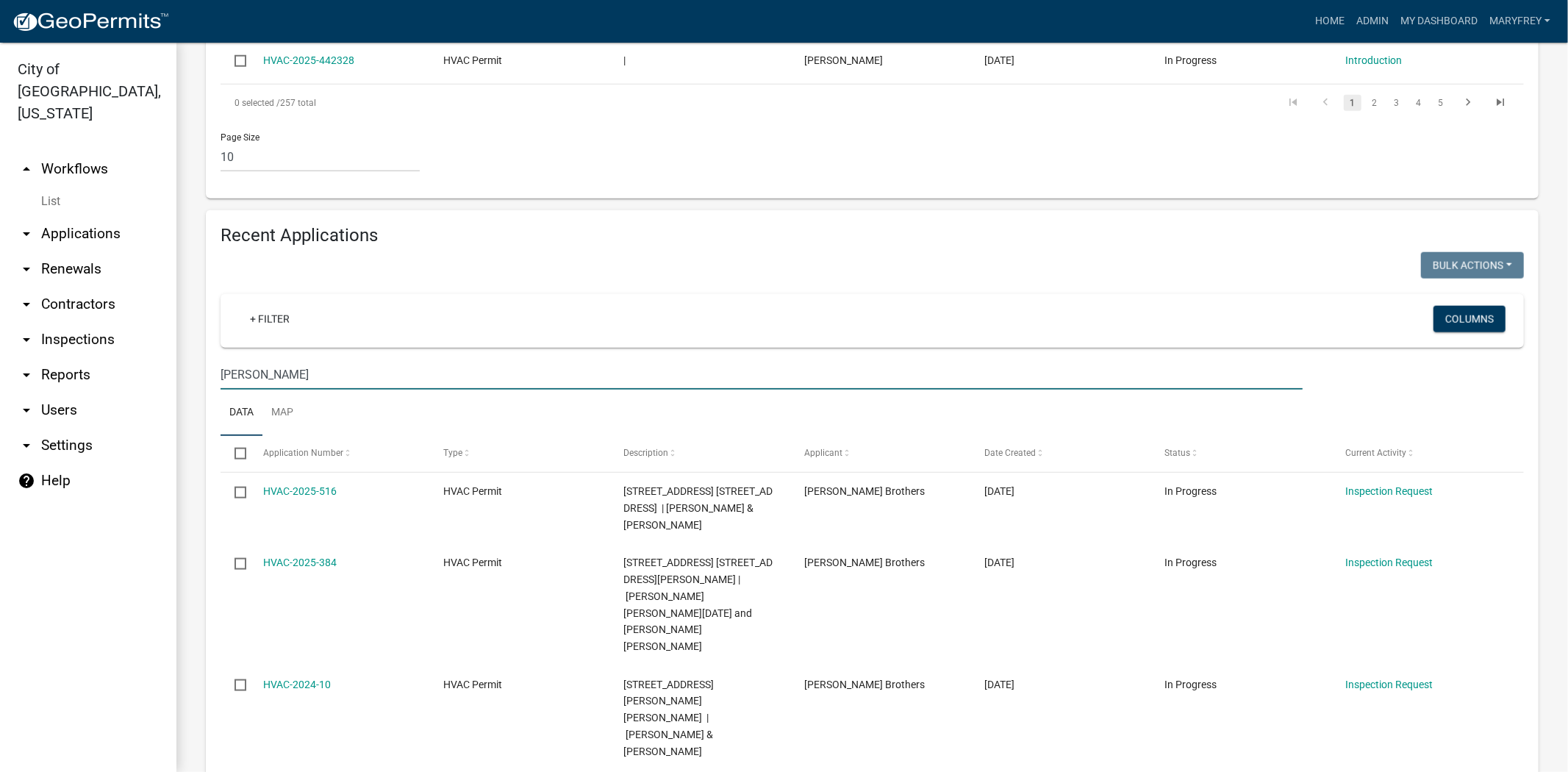
type input "peterman"
click at [107, 216] on link "arrow_drop_down Applications" at bounding box center [88, 234] width 176 height 35
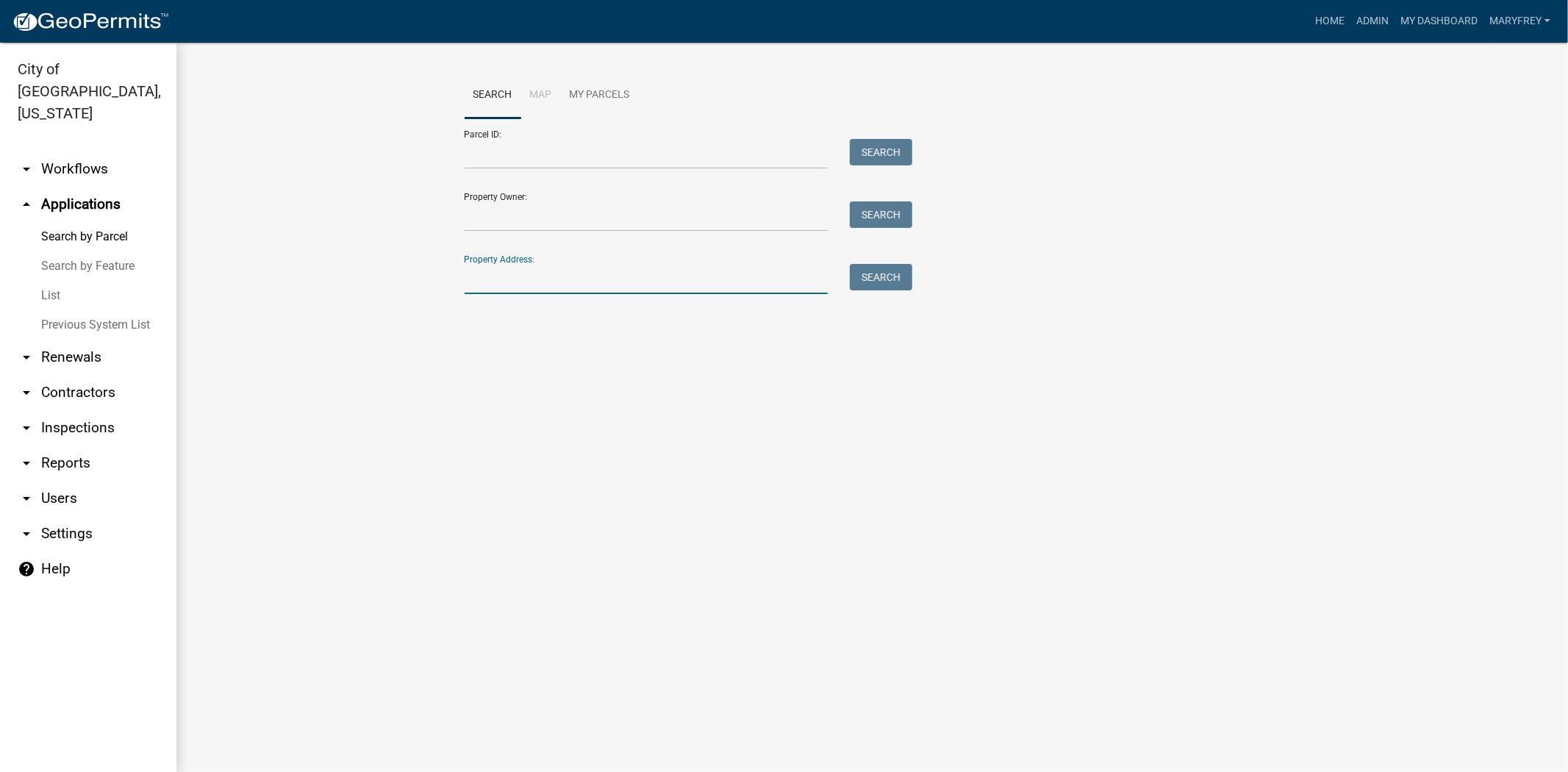
click at [484, 291] on input "Property Address:" at bounding box center [646, 278] width 364 height 30
type input "904 fulton"
click at [884, 278] on button "Search" at bounding box center [881, 276] width 63 height 27
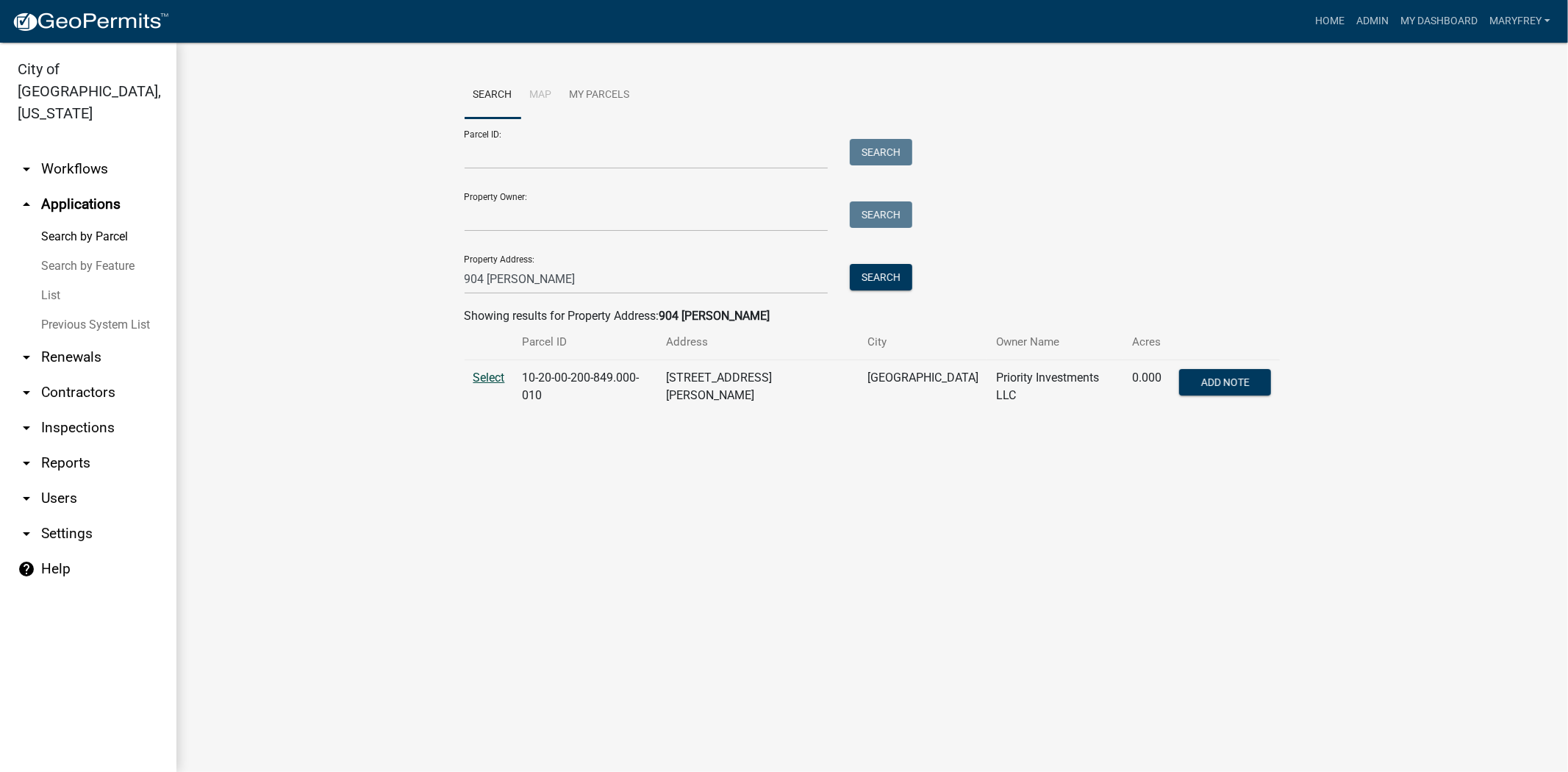
click at [483, 376] on span "Select" at bounding box center [489, 378] width 31 height 14
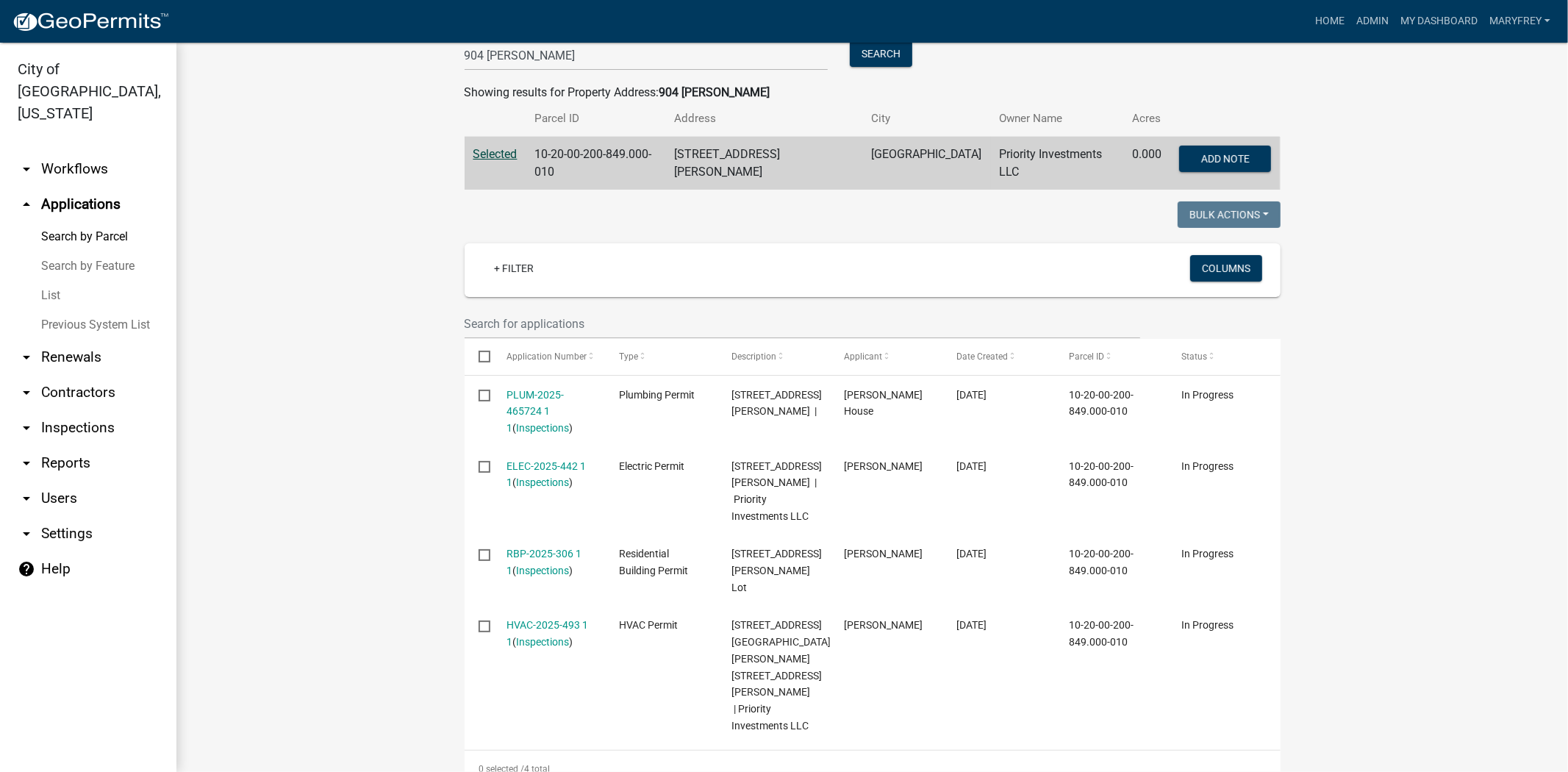
scroll to position [243, 0]
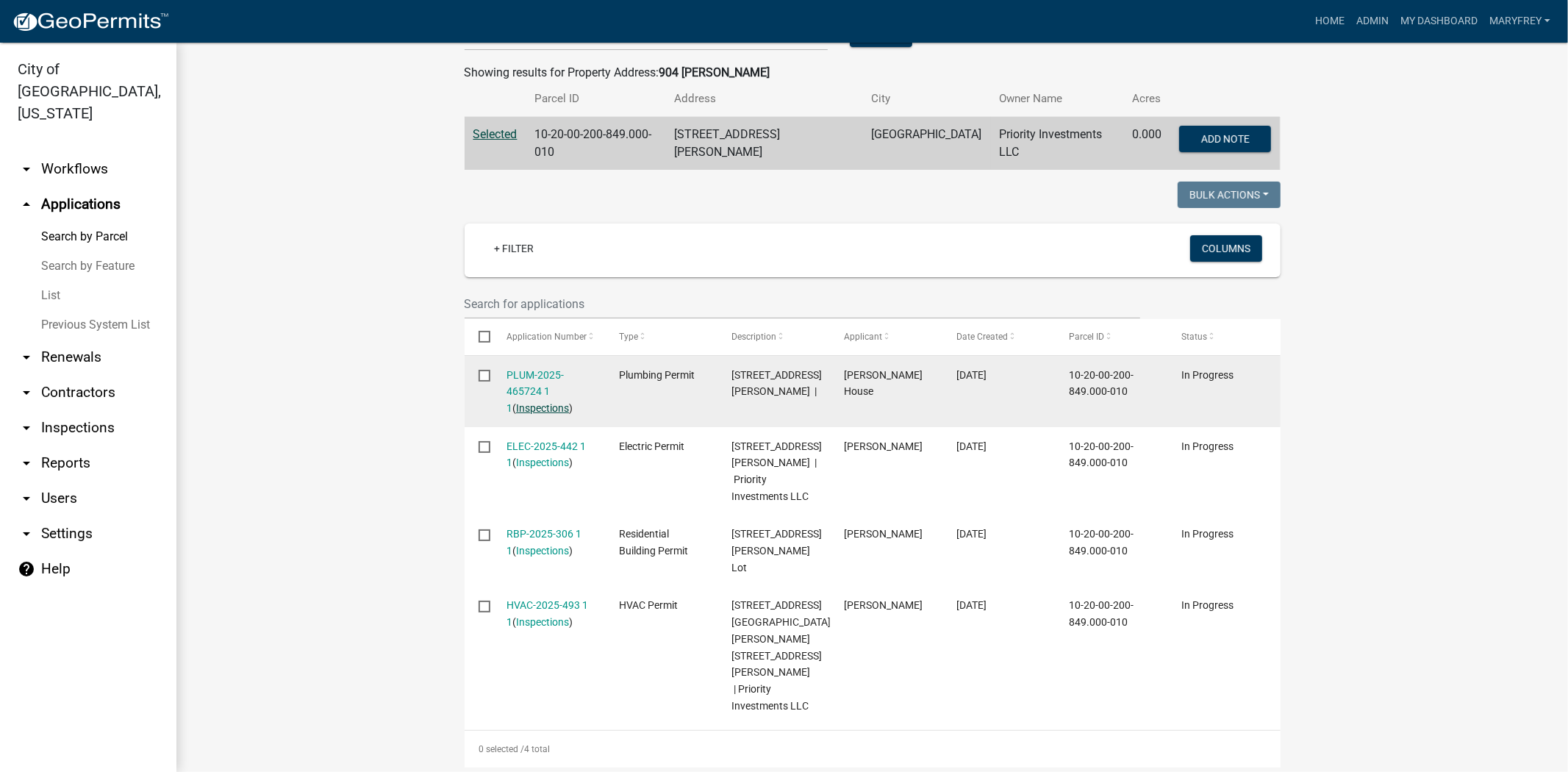
click at [531, 402] on link "Inspections" at bounding box center [543, 408] width 53 height 12
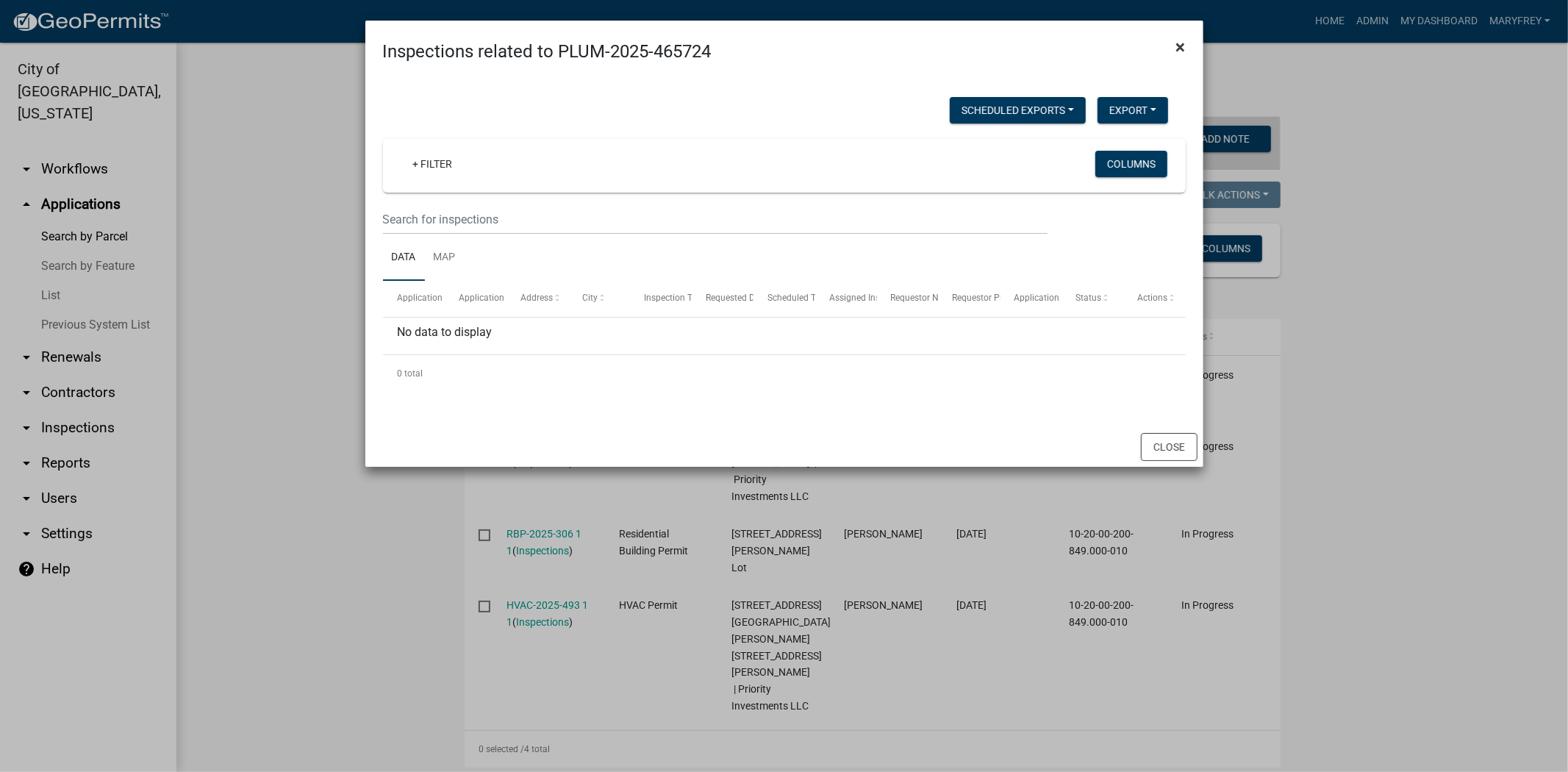
click at [1180, 47] on span "×" at bounding box center [1181, 46] width 10 height 21
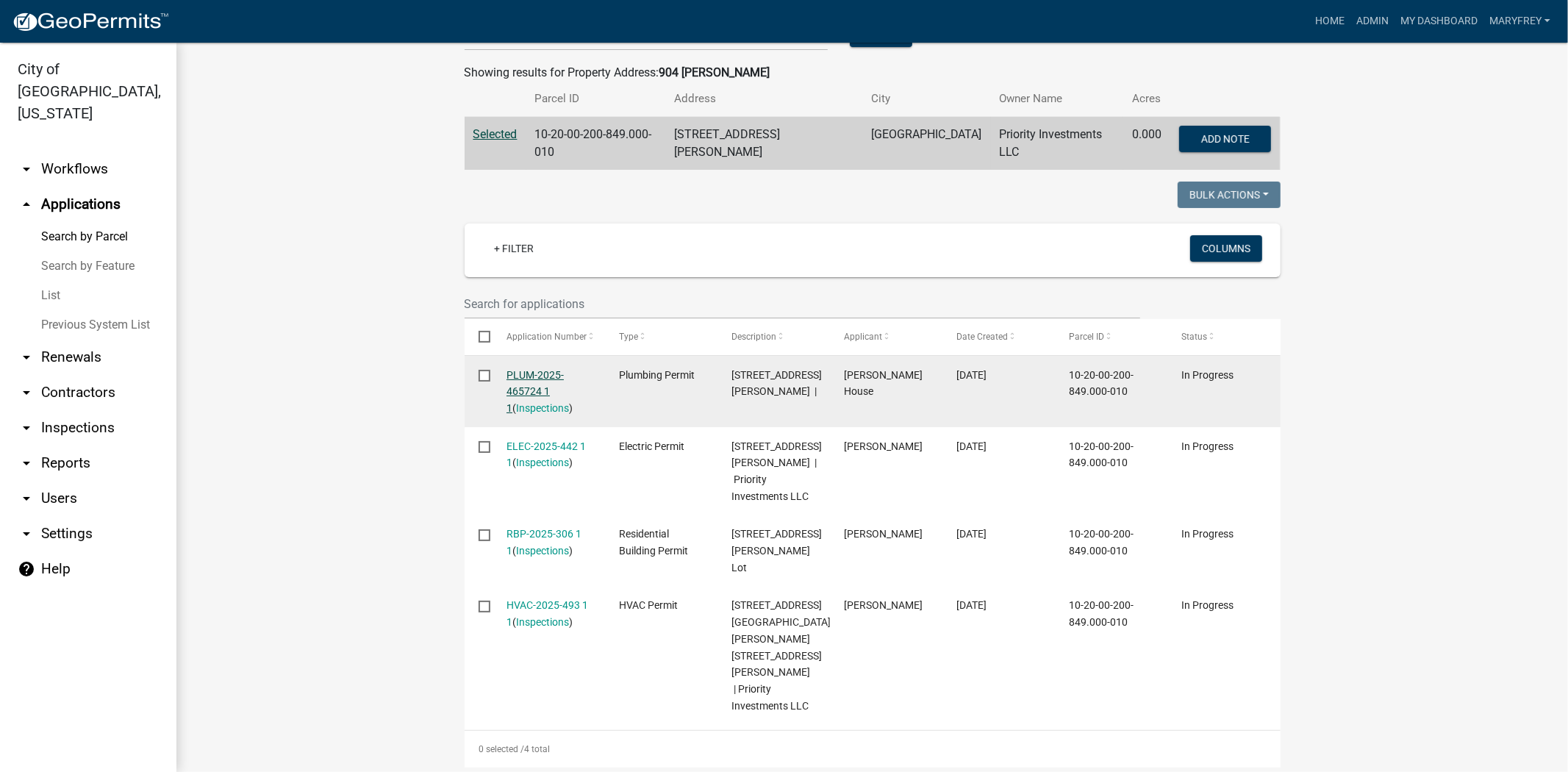
click at [537, 370] on link "PLUM-2025-465724 1 1" at bounding box center [535, 391] width 57 height 45
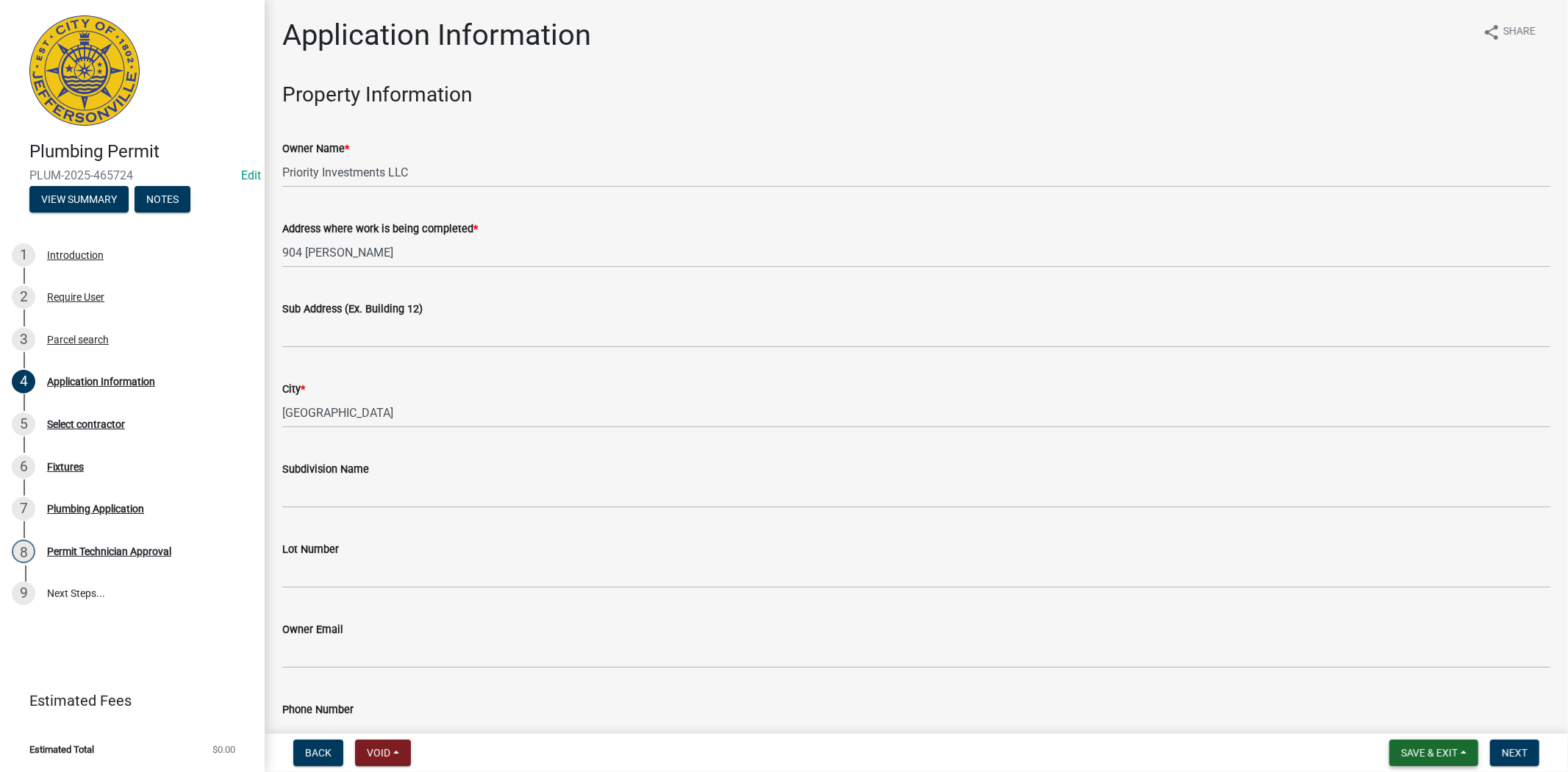
click at [1443, 746] on span "Save & Exit" at bounding box center [1430, 752] width 57 height 12
click at [1403, 713] on button "Save & Exit" at bounding box center [1420, 715] width 118 height 35
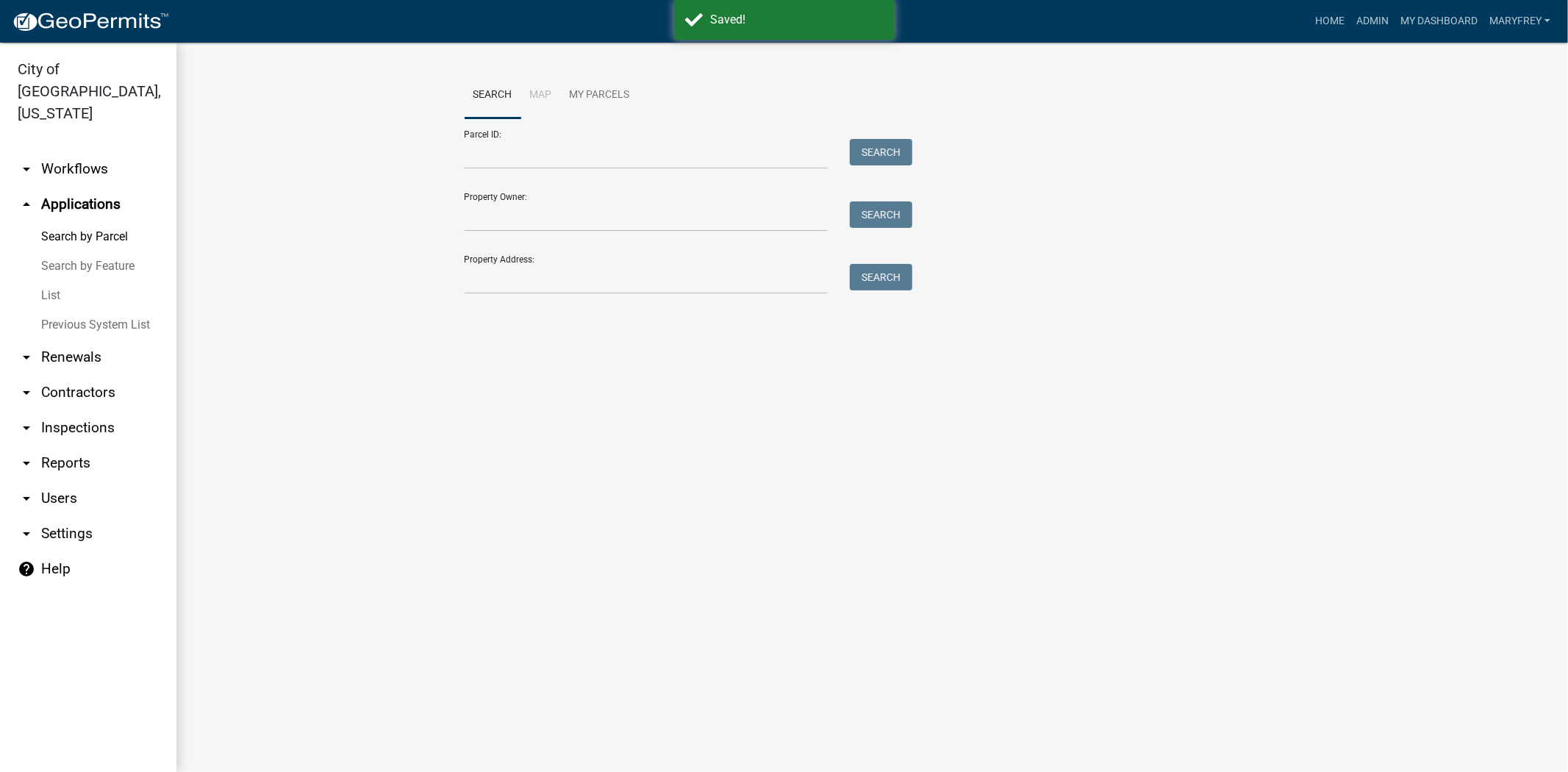
click at [83, 151] on link "arrow_drop_down Workflows" at bounding box center [88, 169] width 176 height 35
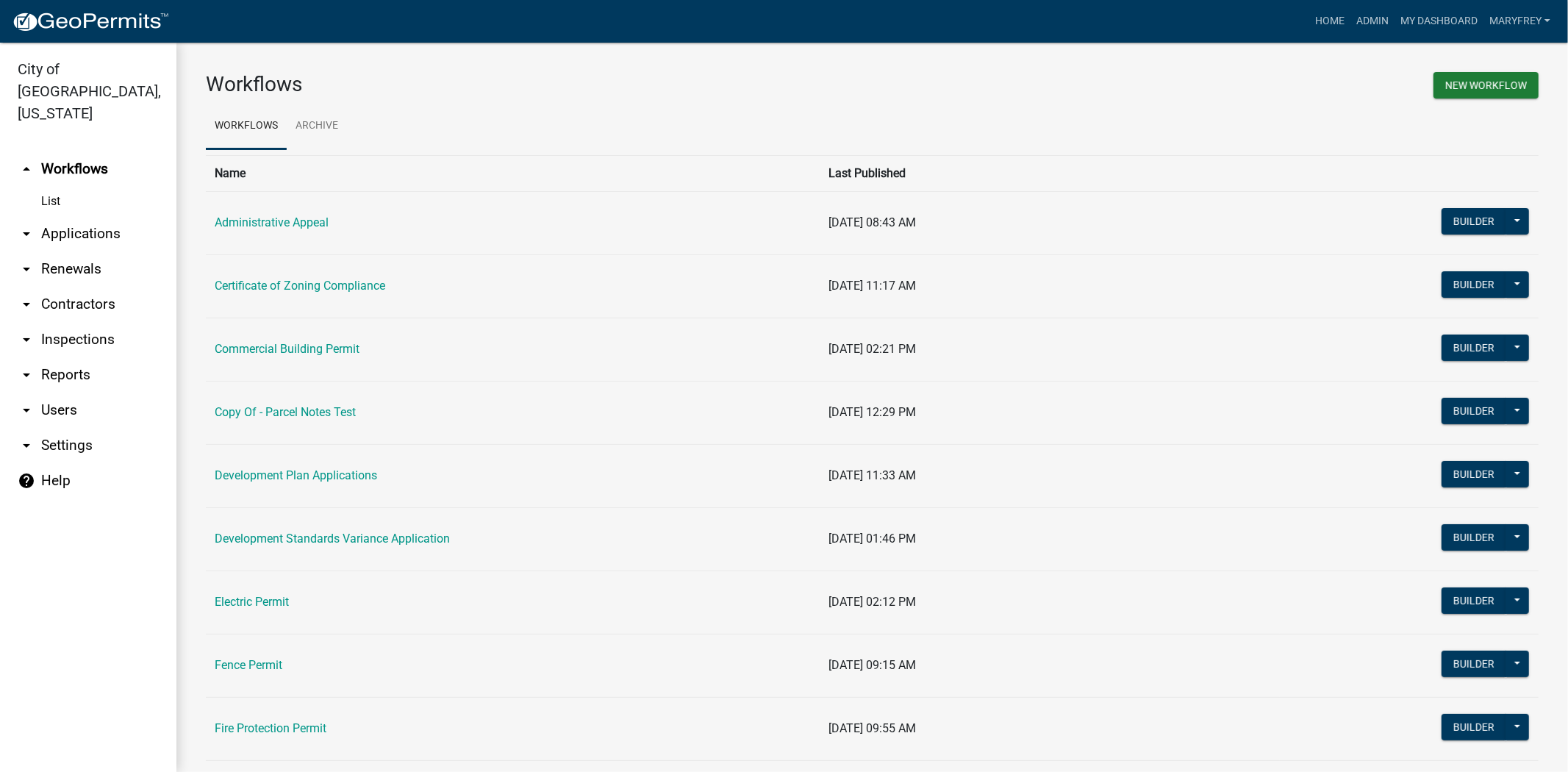
click at [80, 216] on link "arrow_drop_down Applications" at bounding box center [88, 234] width 176 height 35
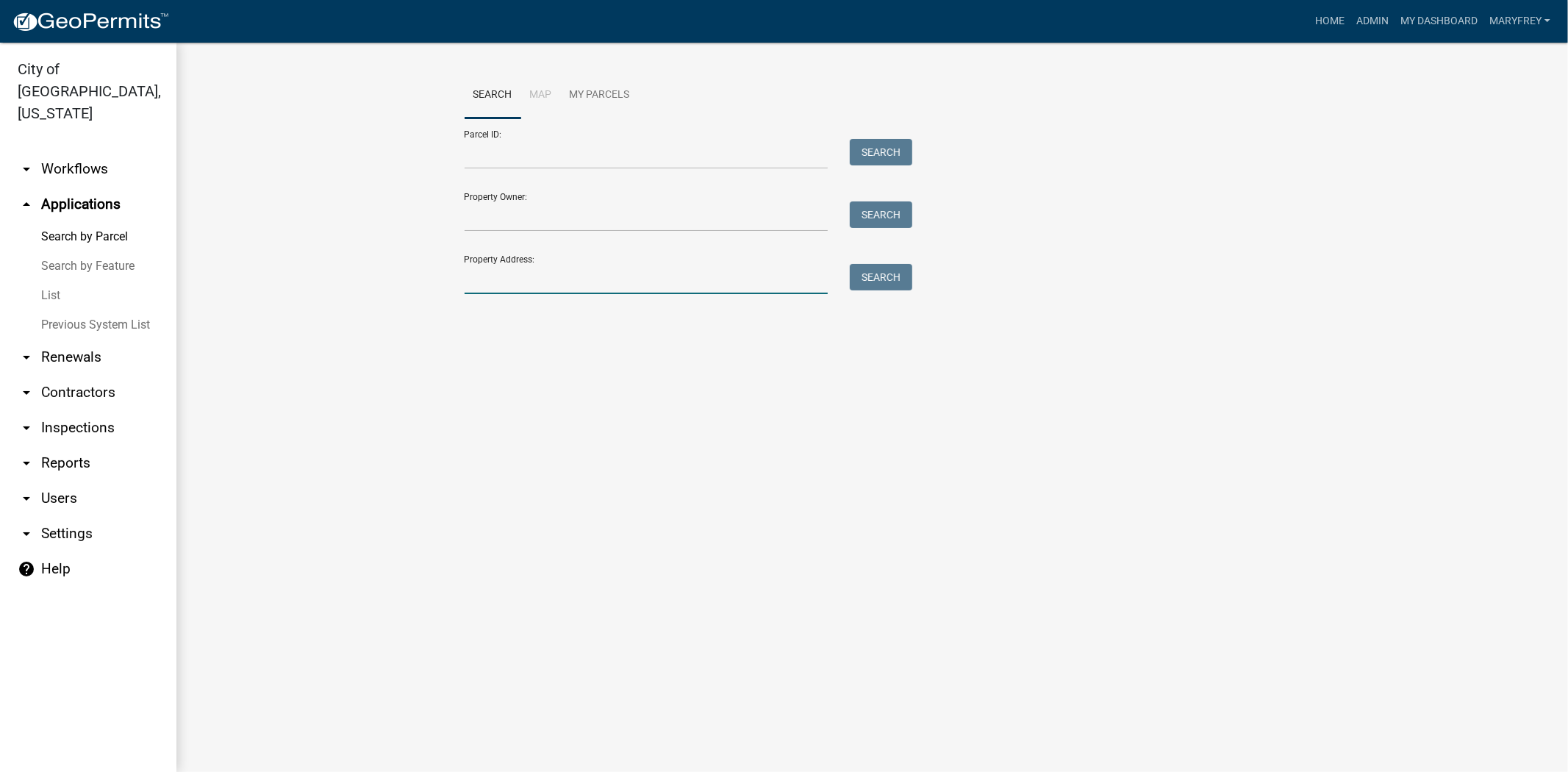
click at [528, 279] on input "Property Address:" at bounding box center [646, 278] width 364 height 30
type input "904 fulton"
click at [901, 281] on button "Search" at bounding box center [881, 276] width 63 height 27
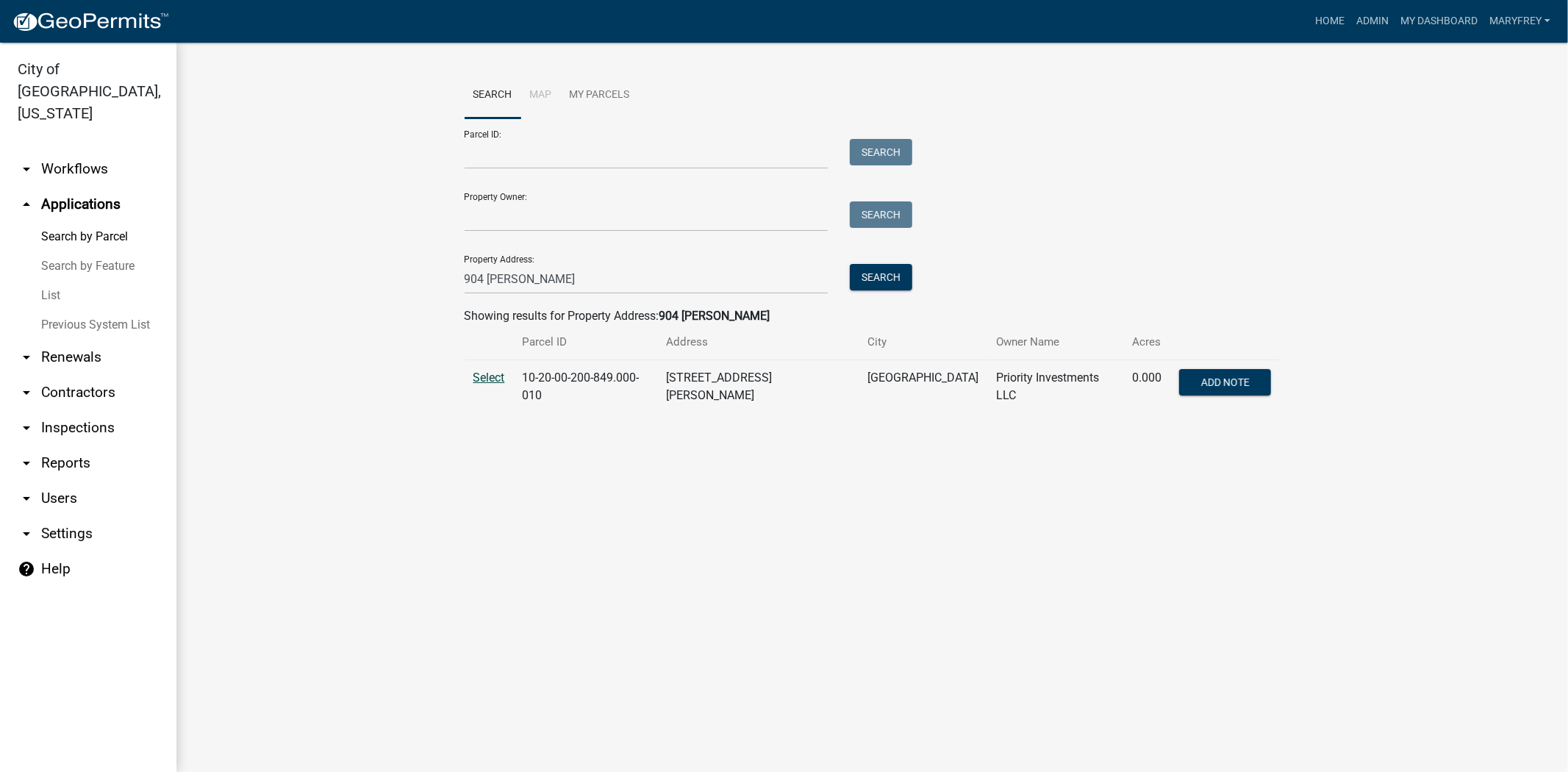
click at [485, 381] on span "Select" at bounding box center [489, 378] width 31 height 14
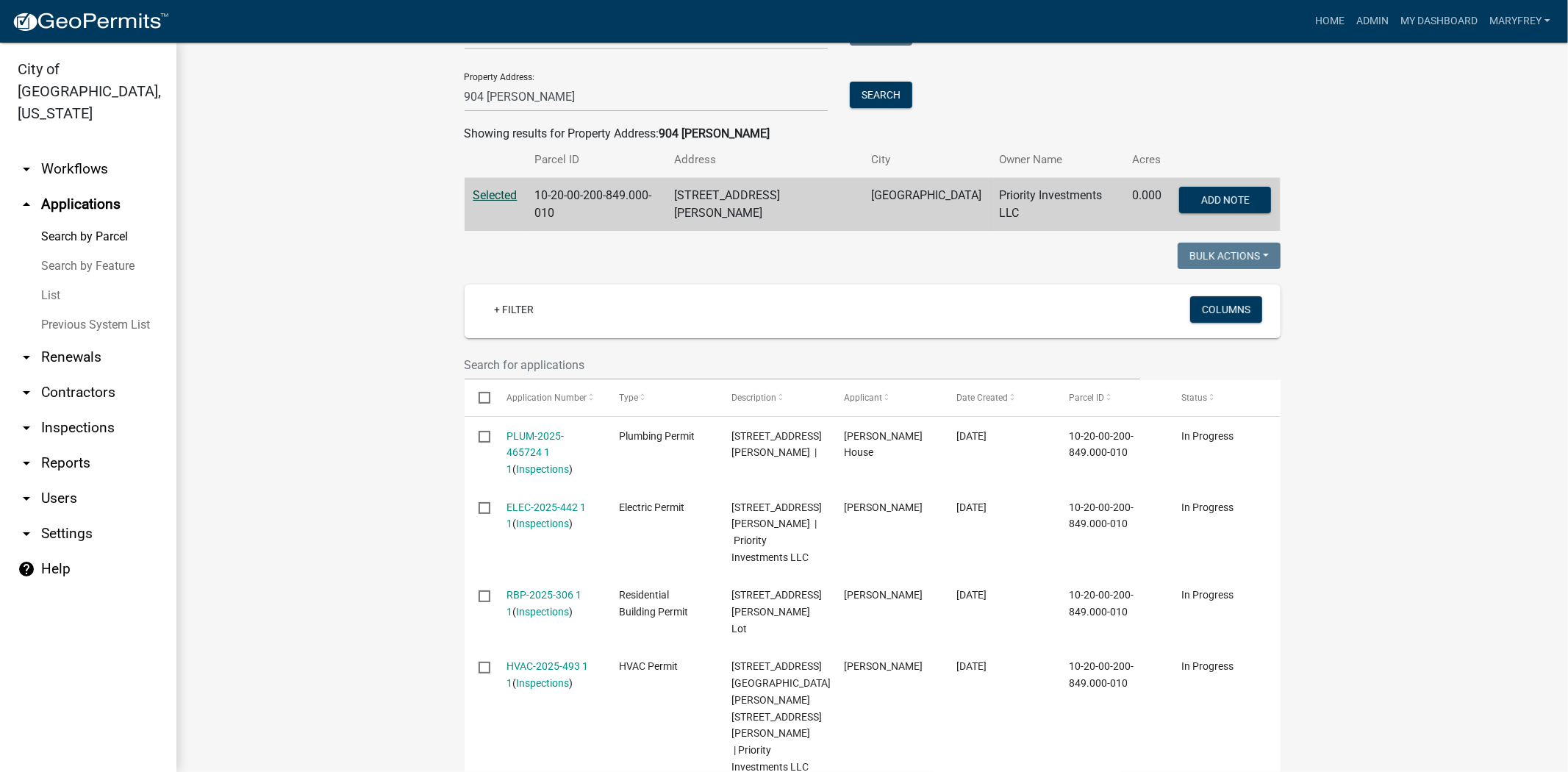
scroll to position [187, 0]
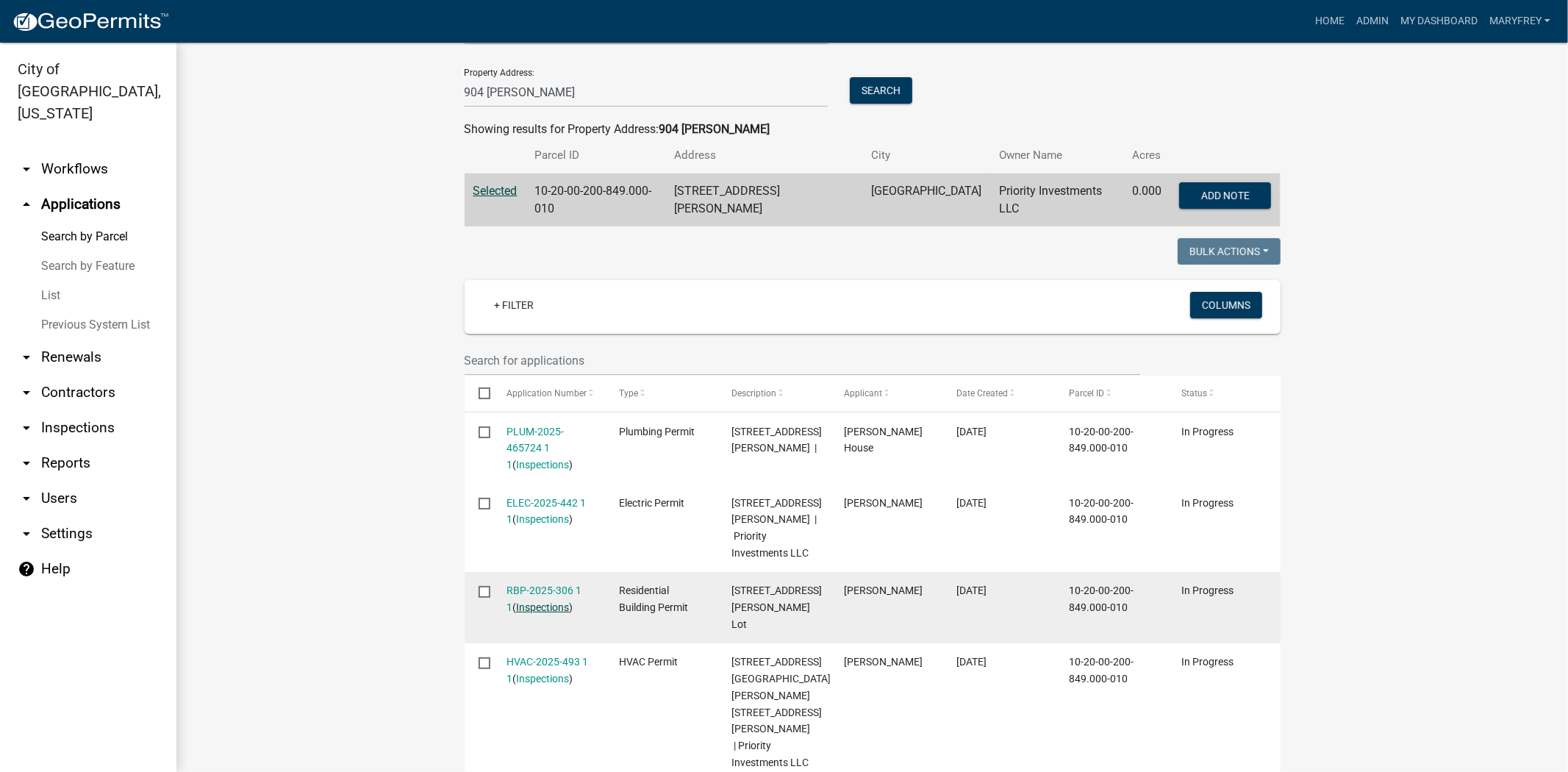
click at [524, 601] on link "Inspections" at bounding box center [543, 607] width 53 height 12
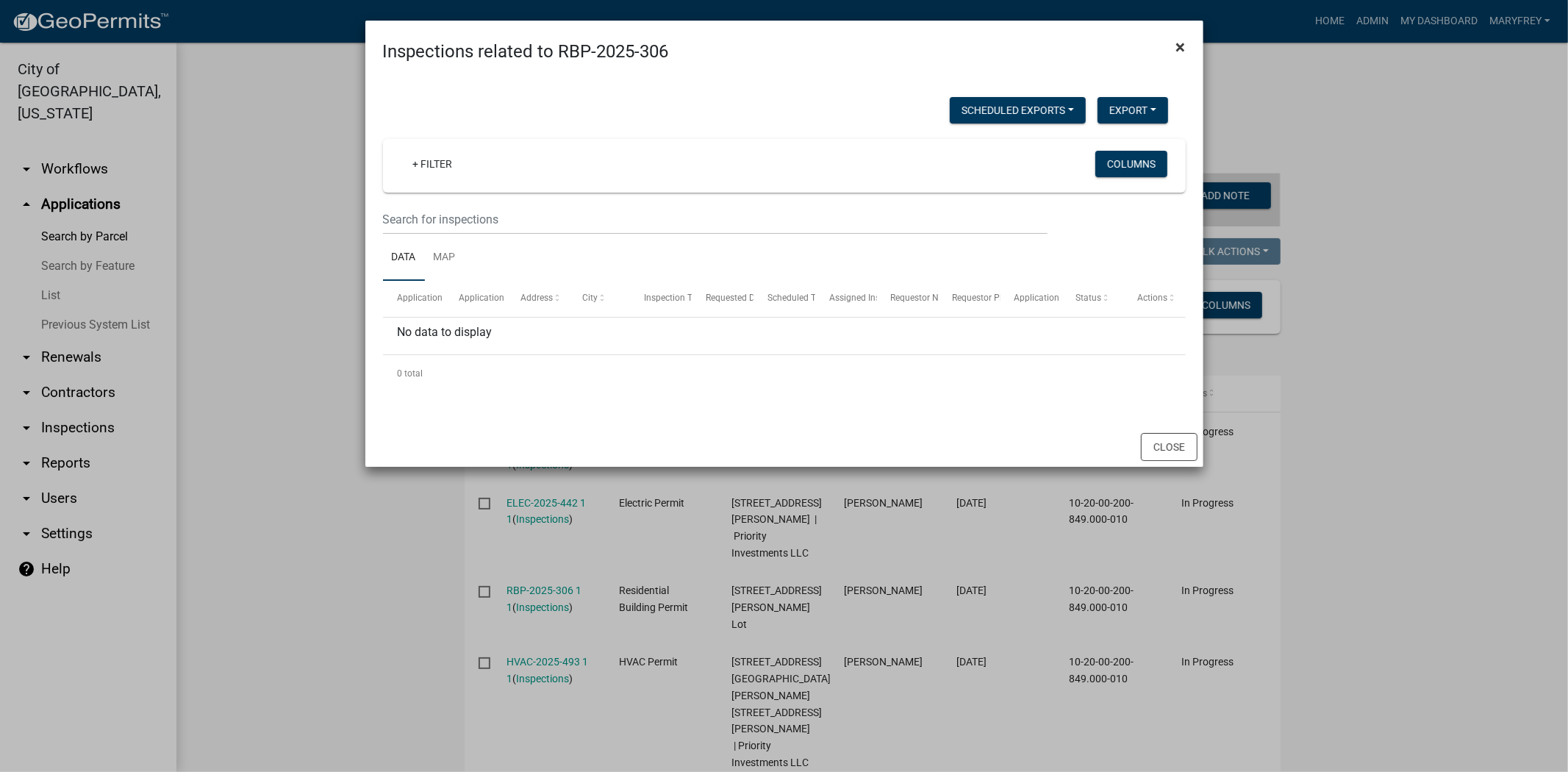
click at [1178, 50] on span "×" at bounding box center [1181, 46] width 10 height 21
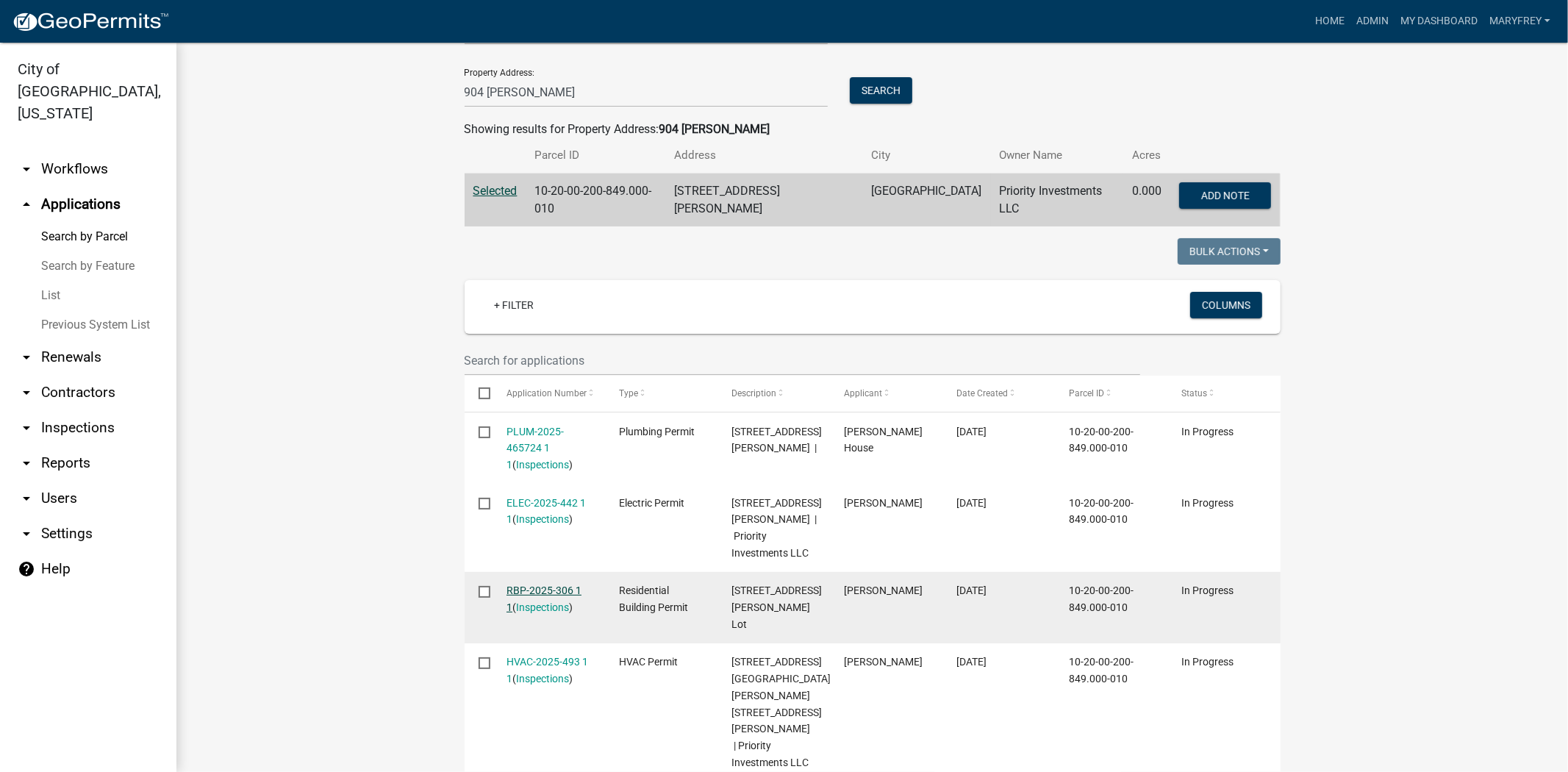
click at [520, 584] on link "RBP-2025-306 1 1" at bounding box center [544, 598] width 75 height 29
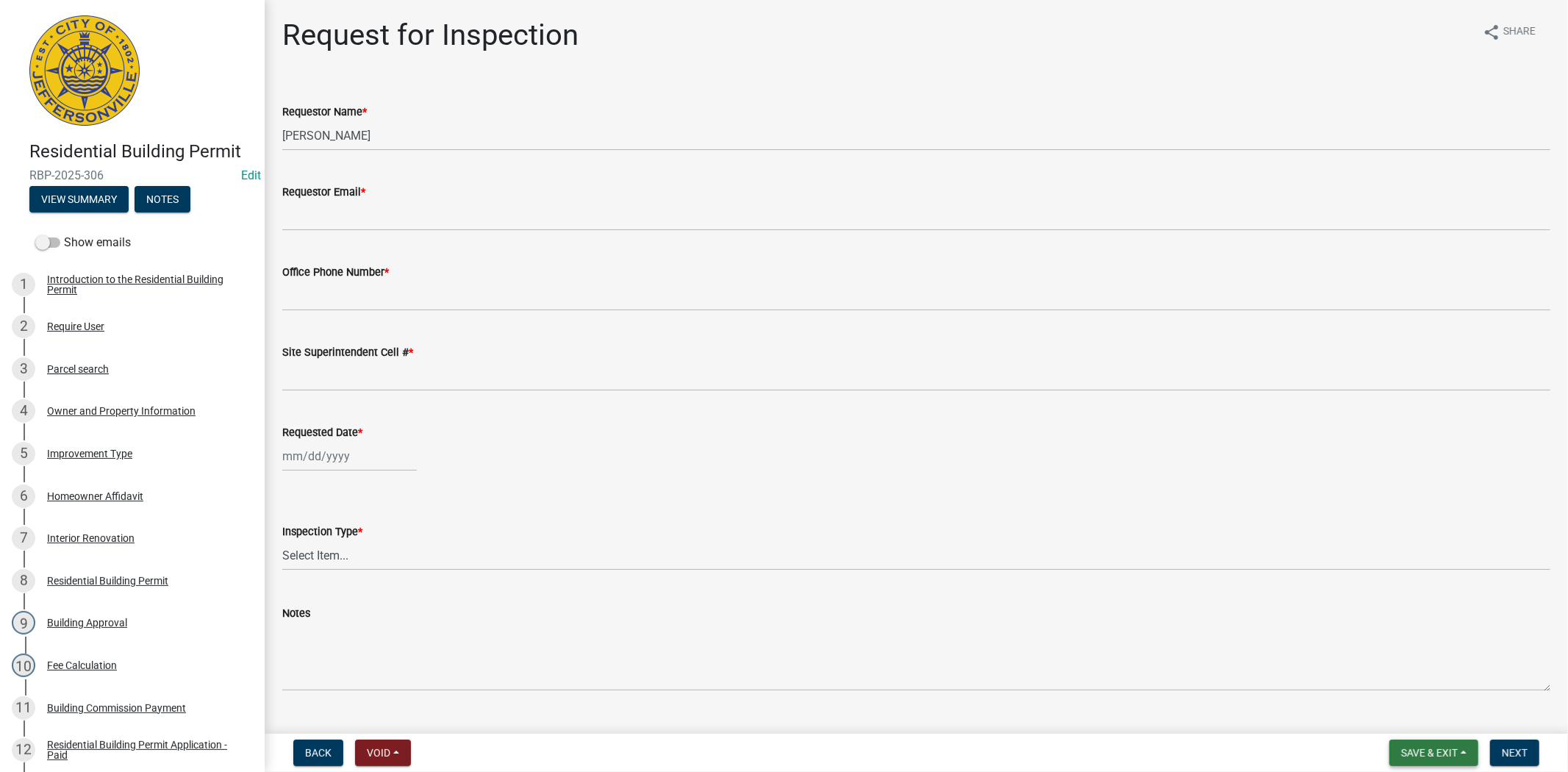
click at [1432, 752] on span "Save & Exit" at bounding box center [1430, 752] width 57 height 12
click at [1422, 717] on button "Save & Exit" at bounding box center [1420, 715] width 118 height 35
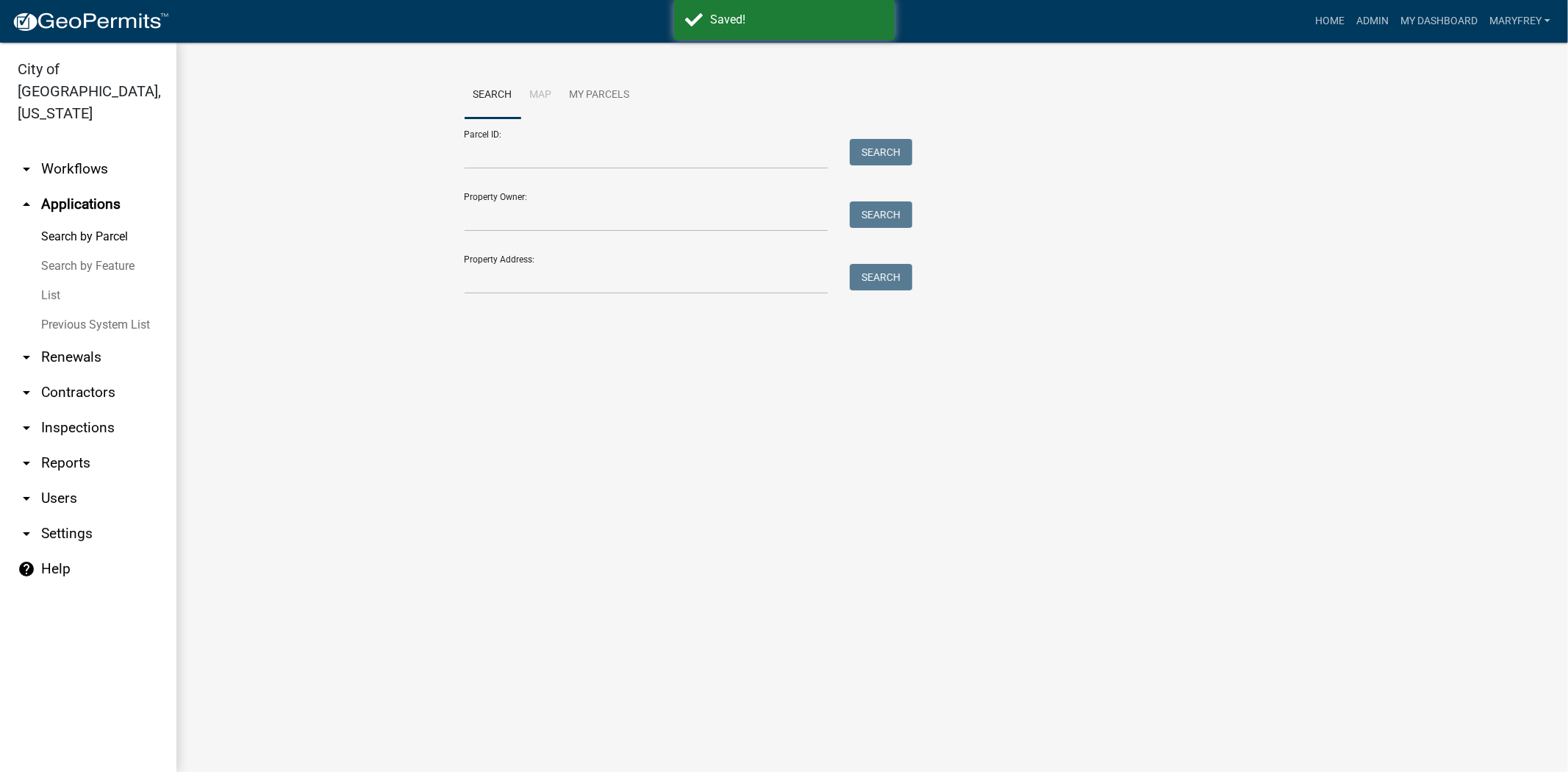
click at [86, 375] on link "arrow_drop_down Contractors" at bounding box center [88, 392] width 176 height 35
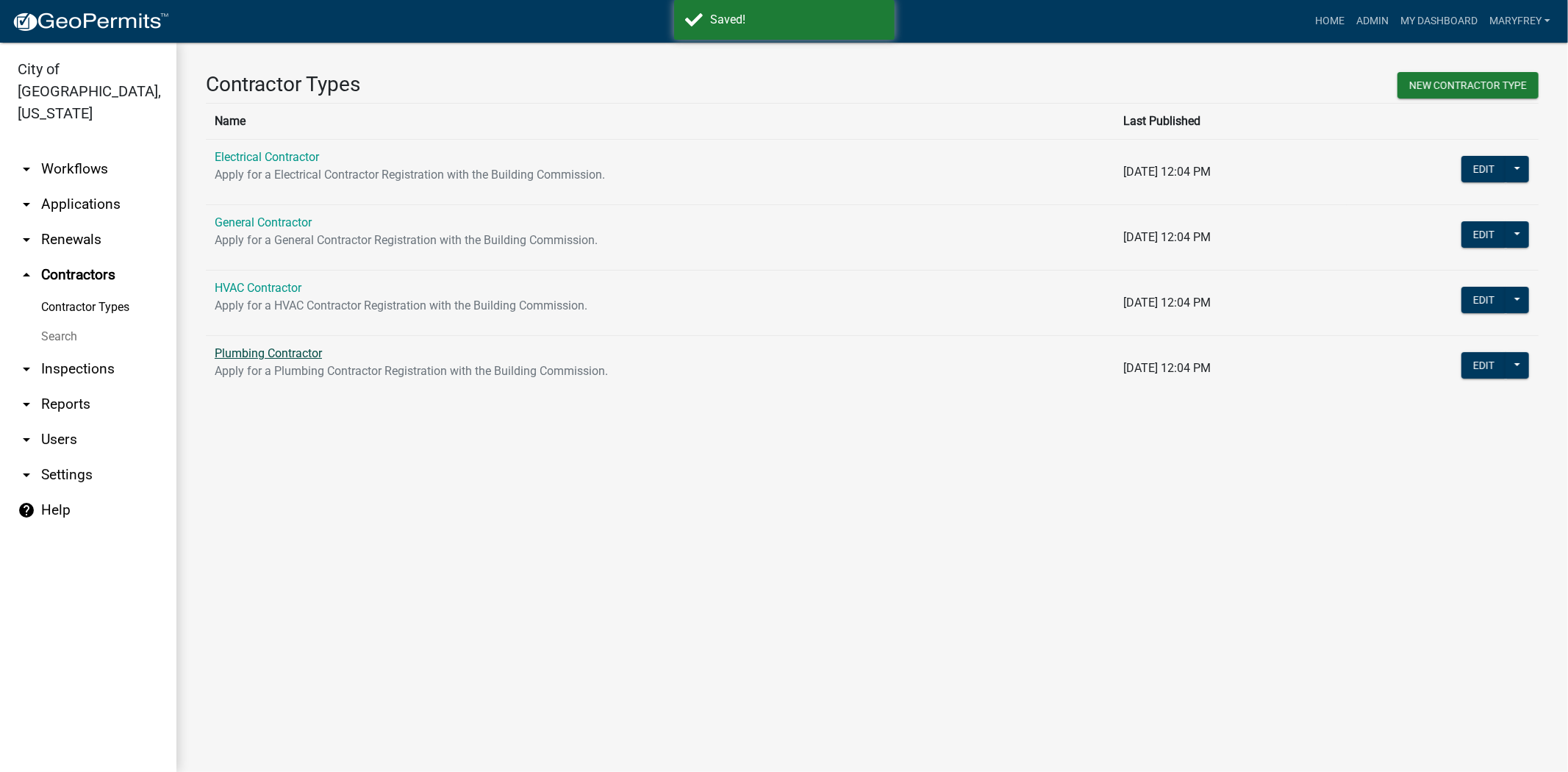
click at [283, 356] on link "Plumbing Contractor" at bounding box center [268, 353] width 107 height 14
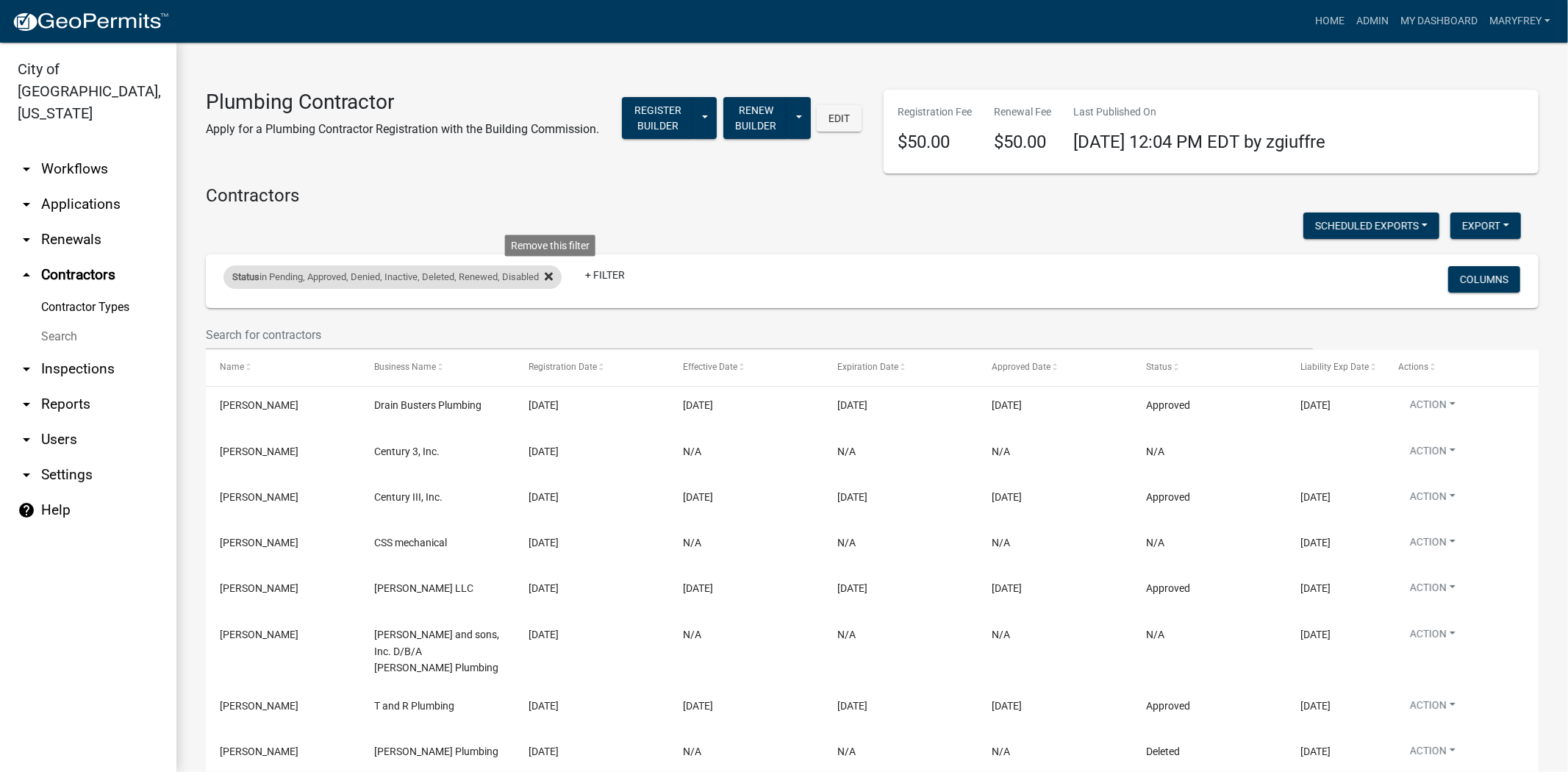
click at [553, 280] on icon at bounding box center [549, 276] width 8 height 8
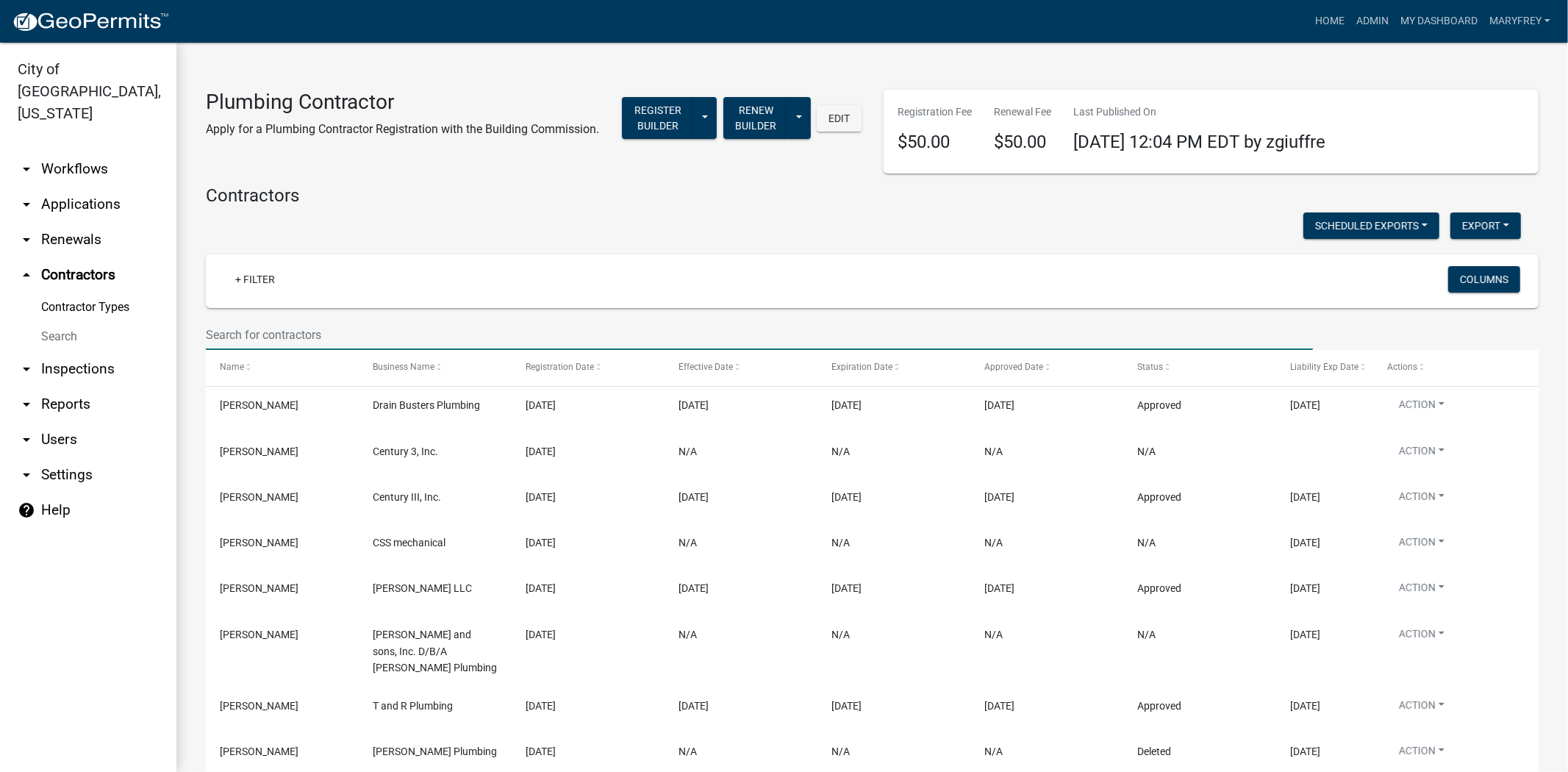
click at [225, 350] on input "text" at bounding box center [759, 334] width 1108 height 30
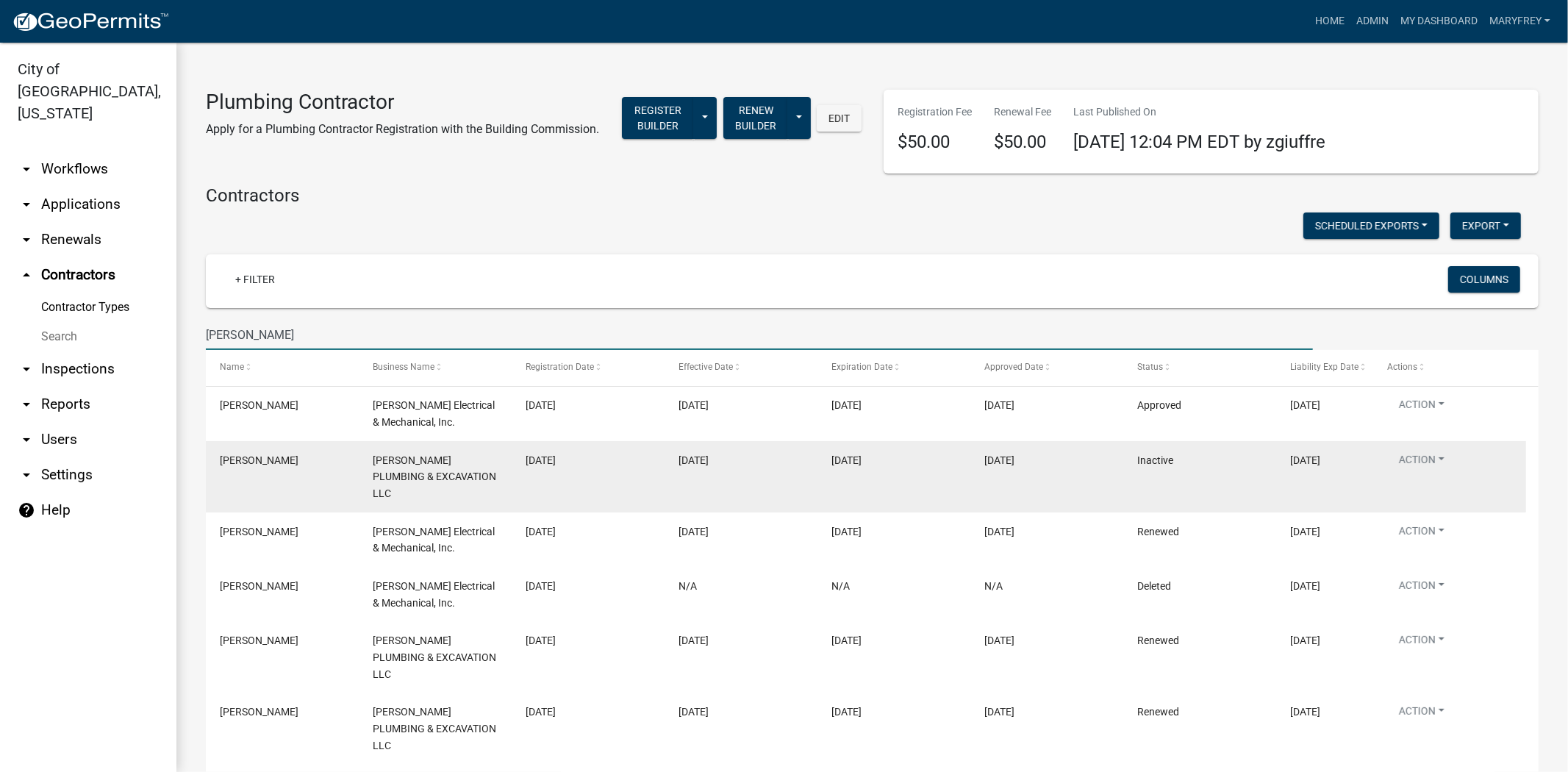
type input "edwards"
click at [1434, 468] on datatable-body-cell "Action View Details View Application Renew Delete Disable Enable View Profile" at bounding box center [1449, 477] width 152 height 72
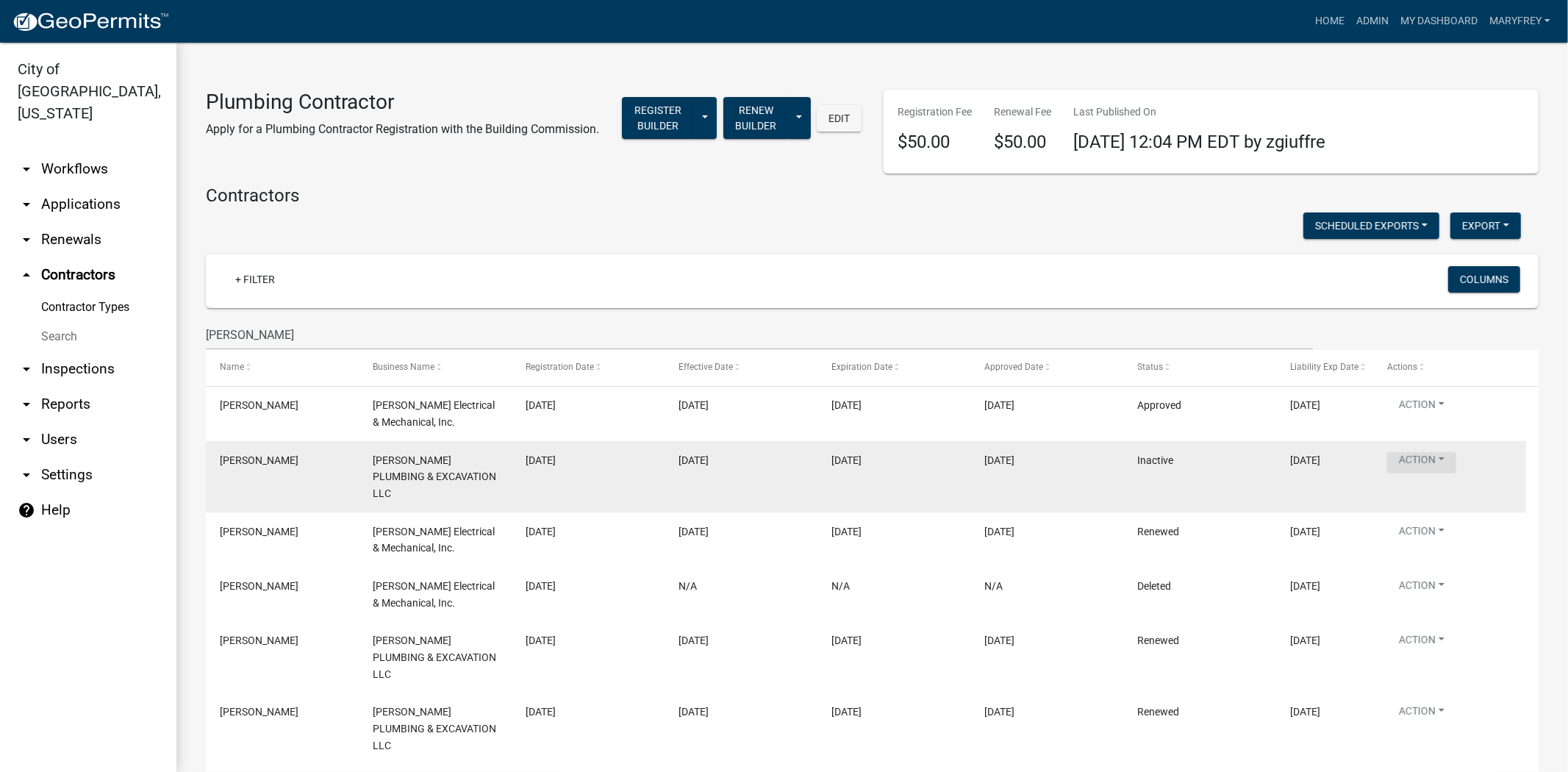
click at [1452, 473] on button "Action" at bounding box center [1422, 463] width 69 height 22
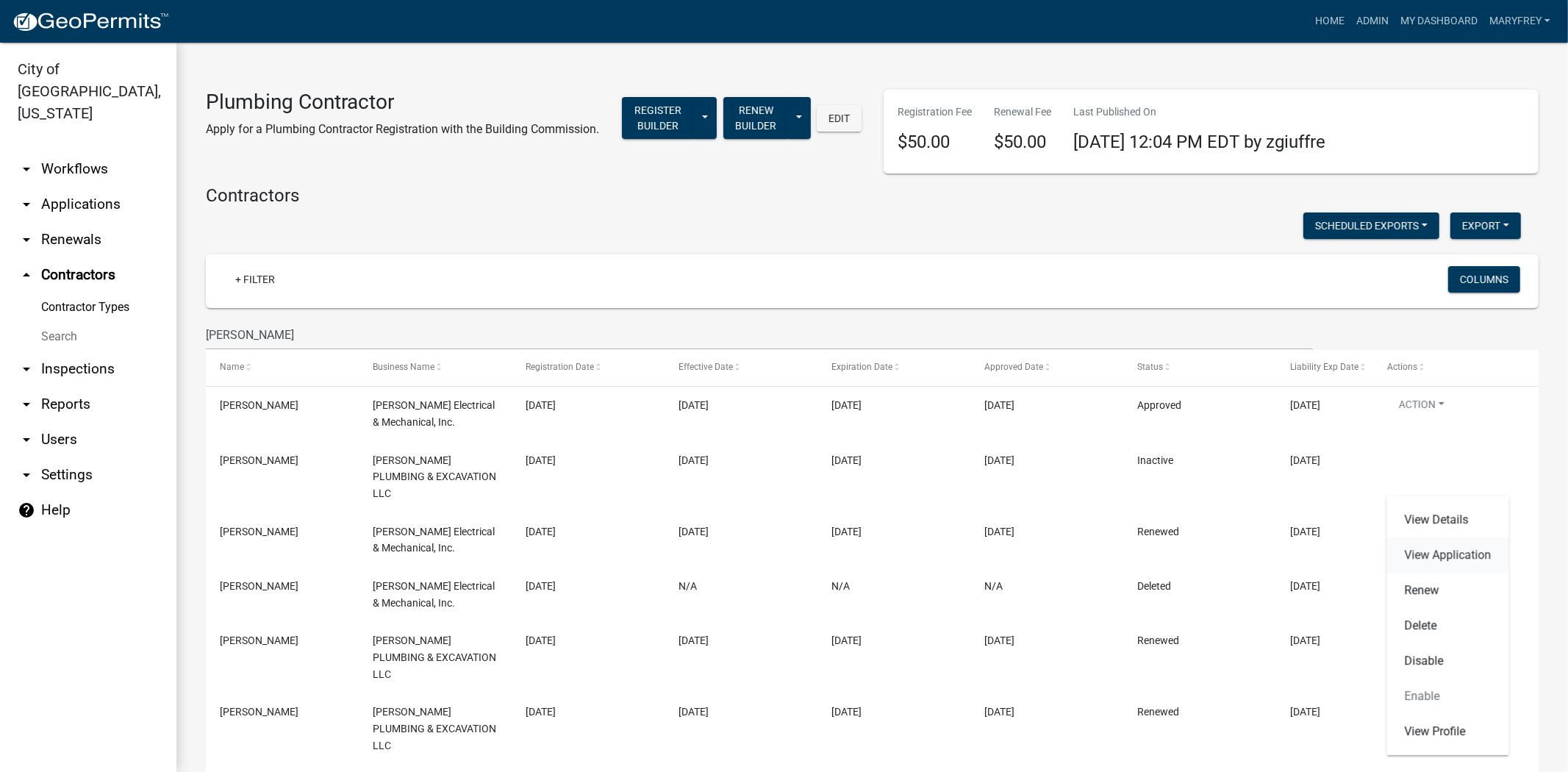
click at [1443, 550] on link "View Application" at bounding box center [1449, 555] width 122 height 35
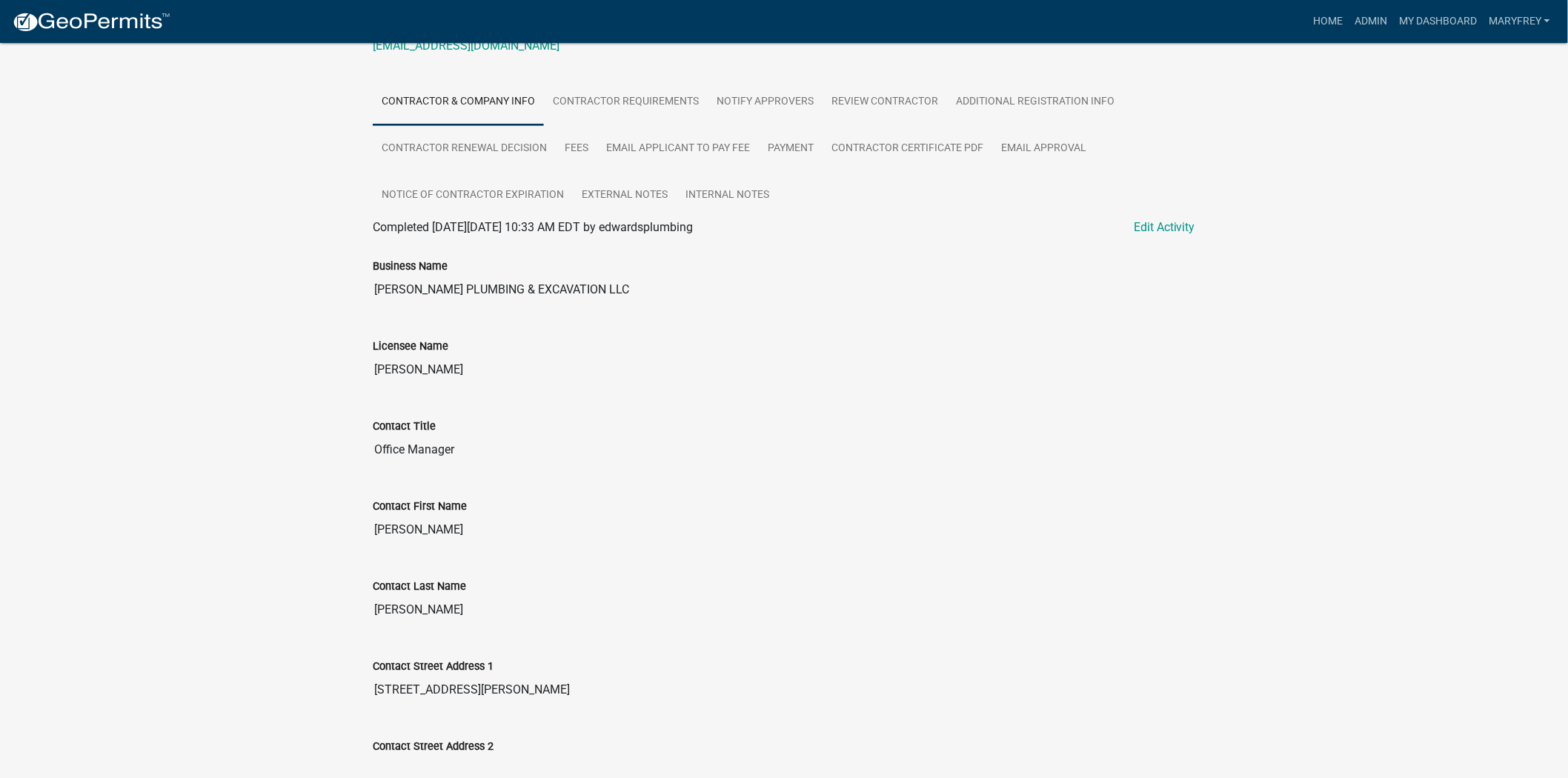
scroll to position [327, 0]
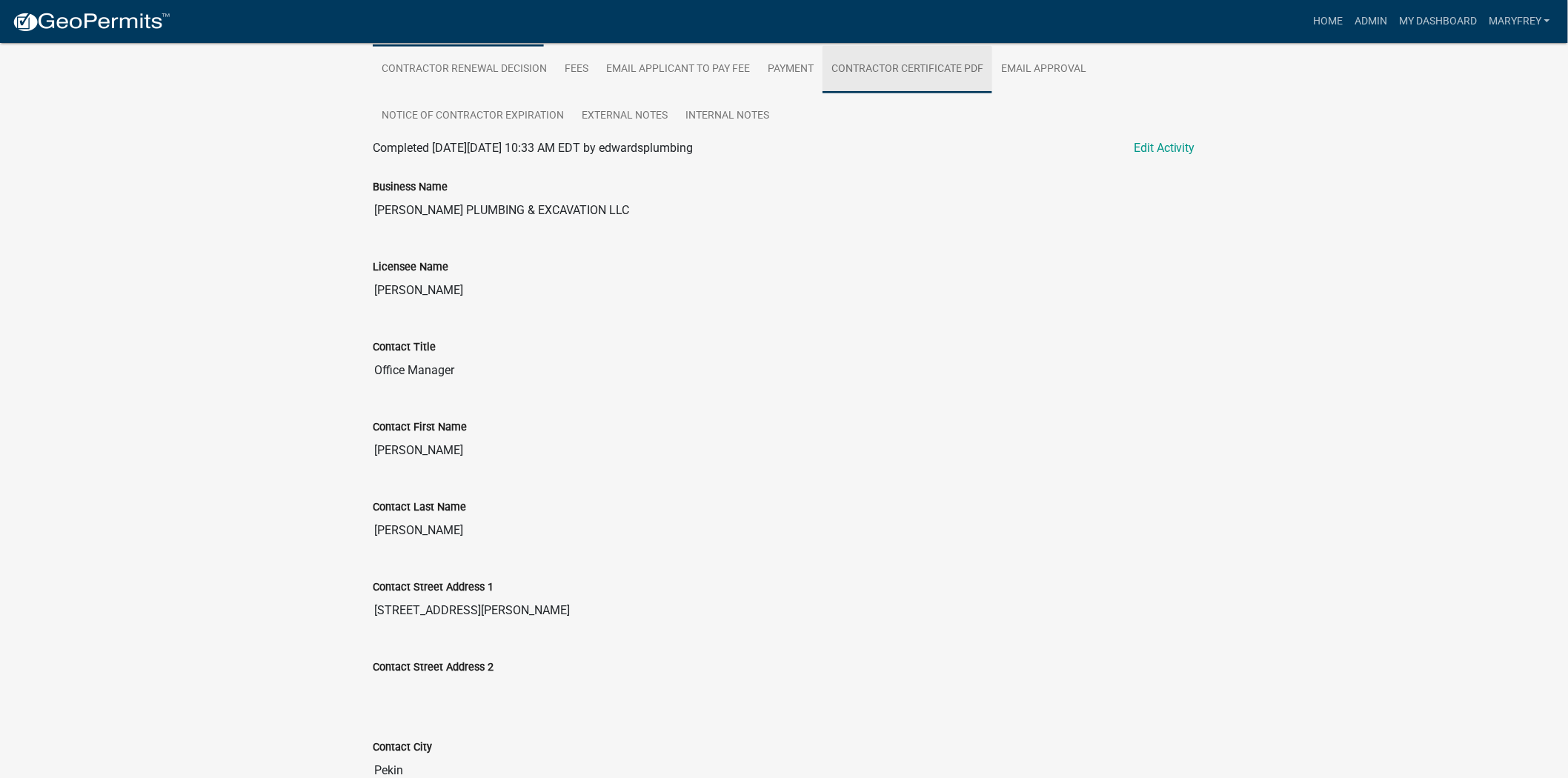
click at [902, 74] on link "Contractor Certificate PDF" at bounding box center [907, 69] width 169 height 48
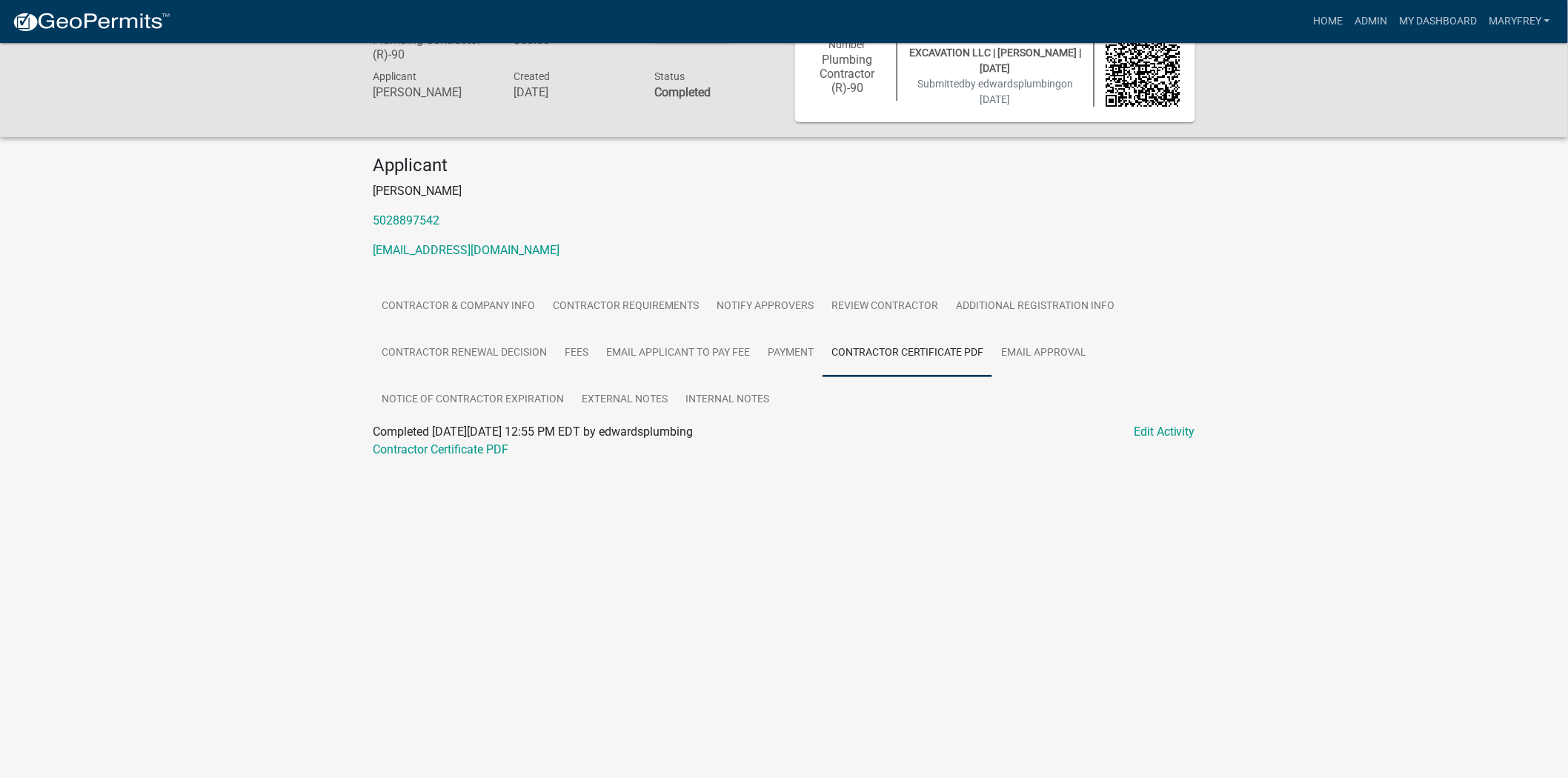
scroll to position [0, 0]
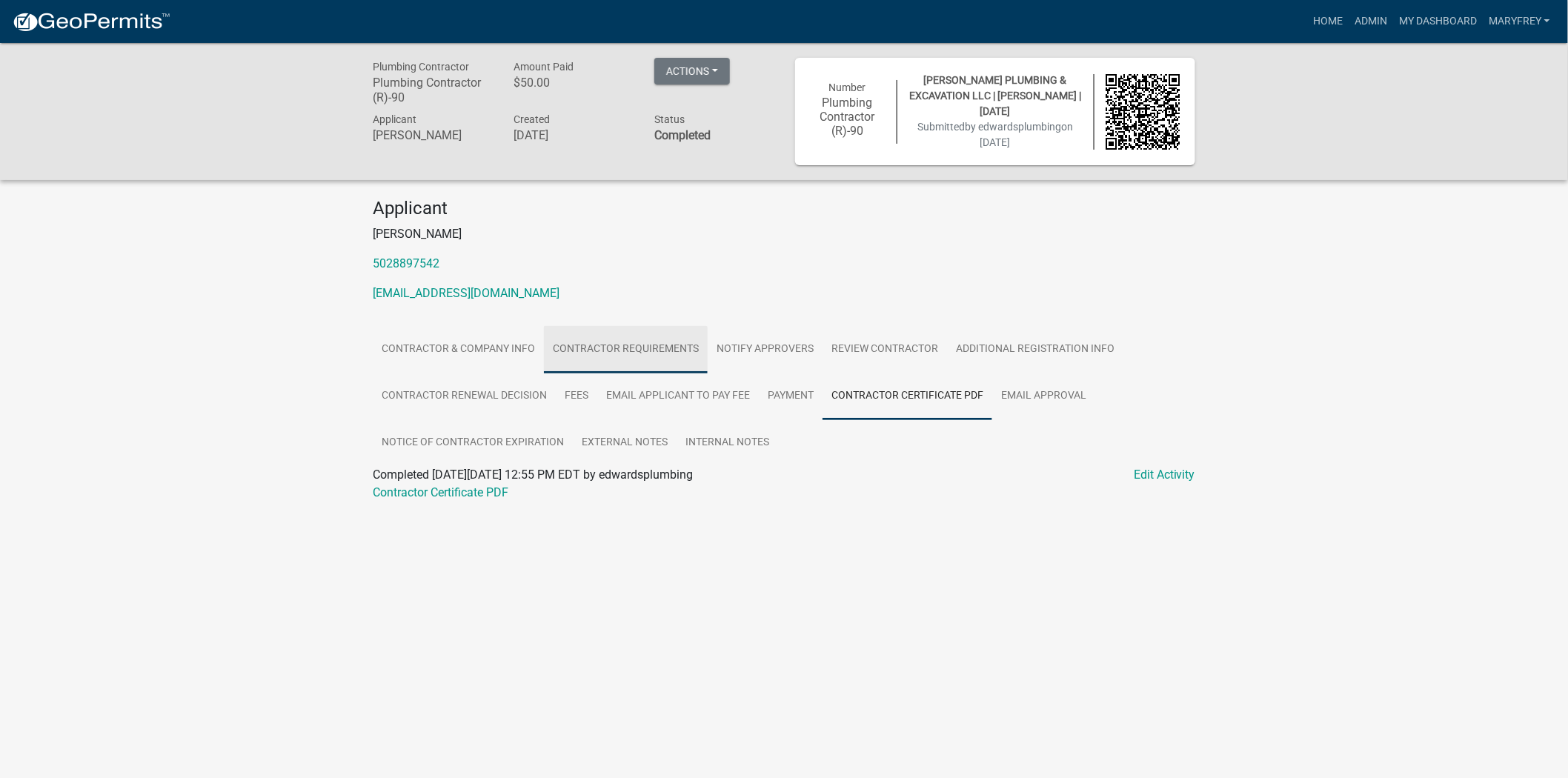
click at [647, 363] on link "Contractor Requirements" at bounding box center [625, 350] width 164 height 48
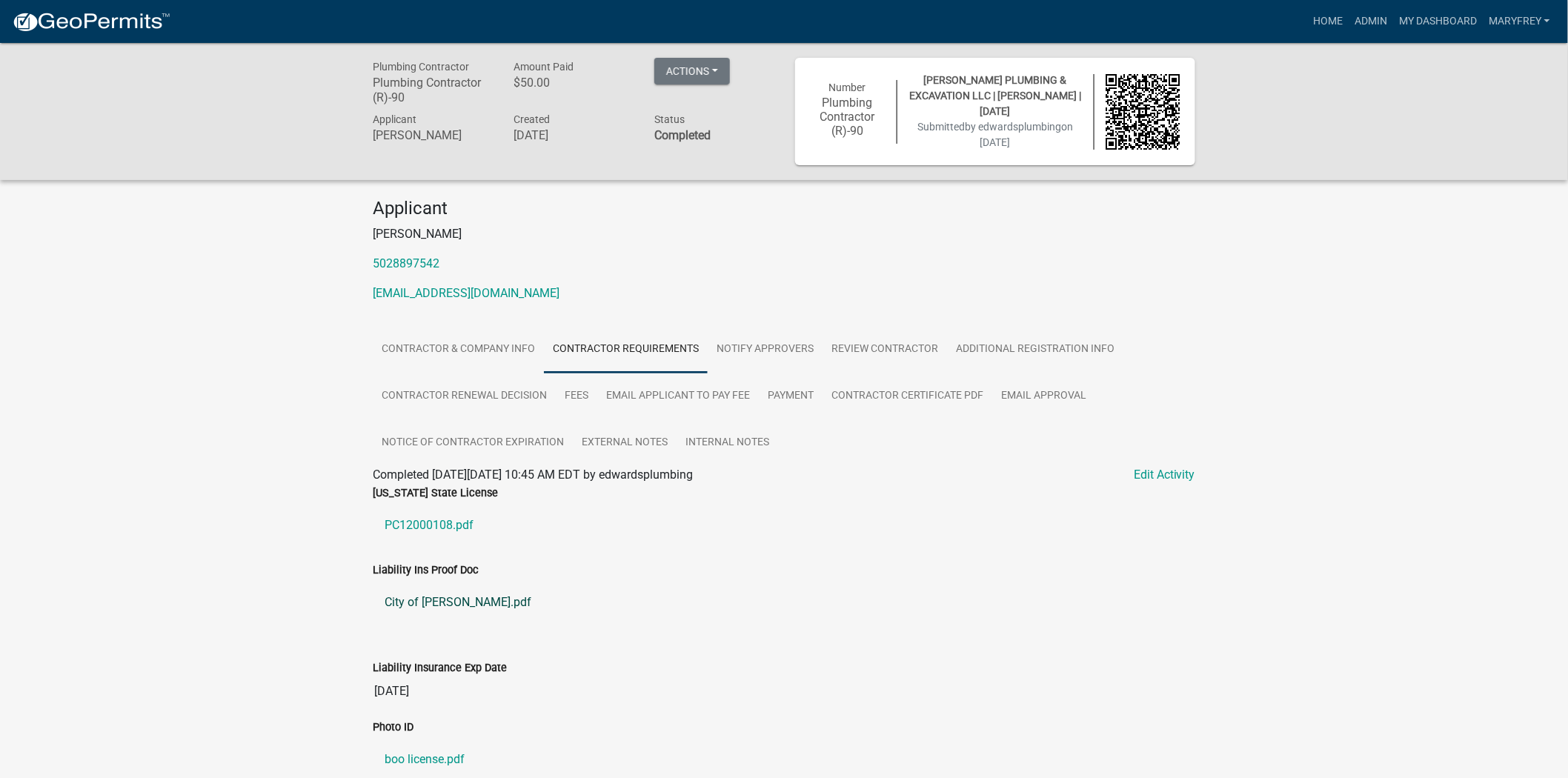
click at [455, 602] on link "City of Jeff COI.pdf" at bounding box center [784, 603] width 823 height 36
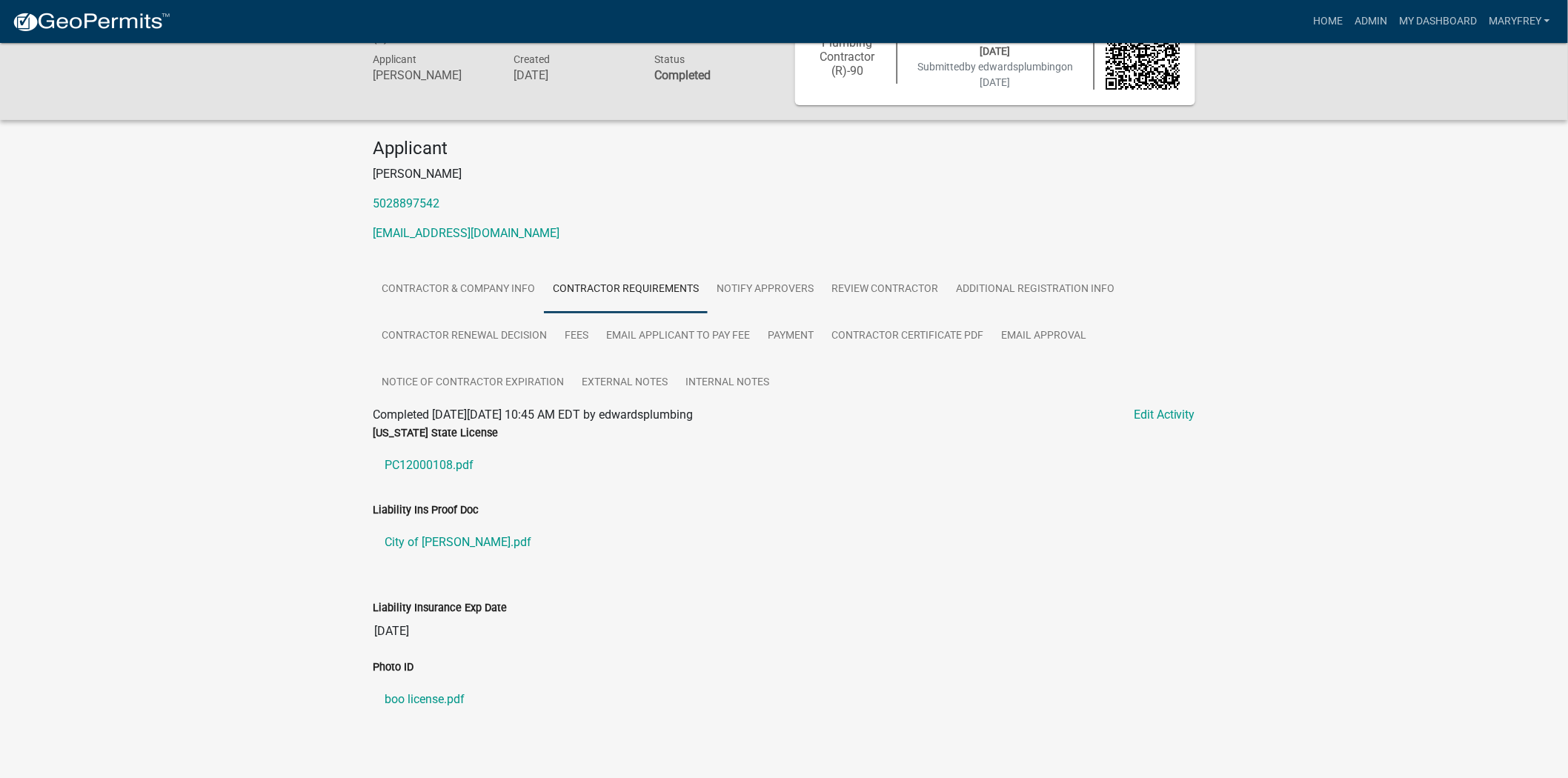
scroll to position [79, 0]
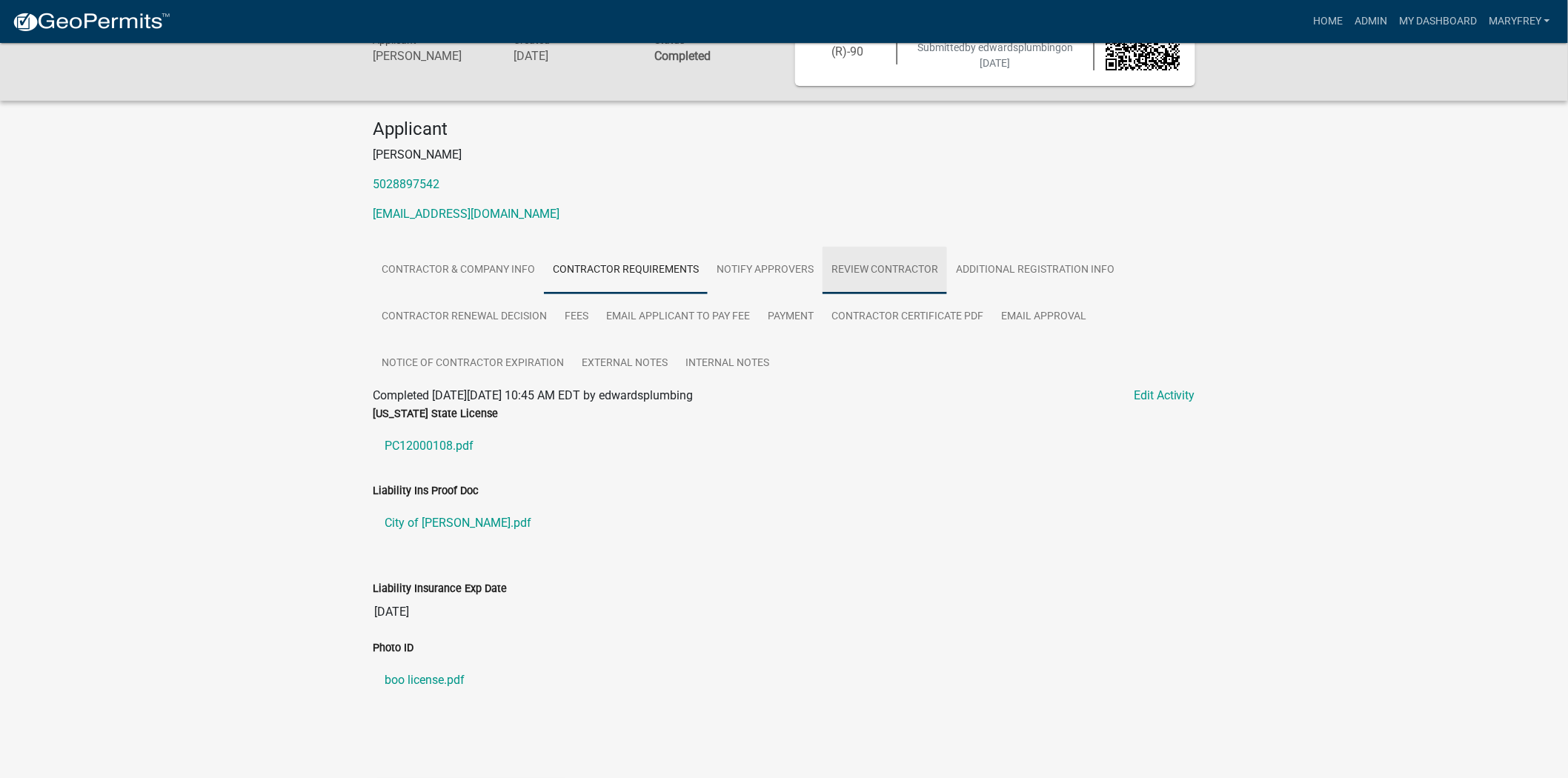
click at [868, 268] on link "Review Contractor" at bounding box center [885, 271] width 125 height 48
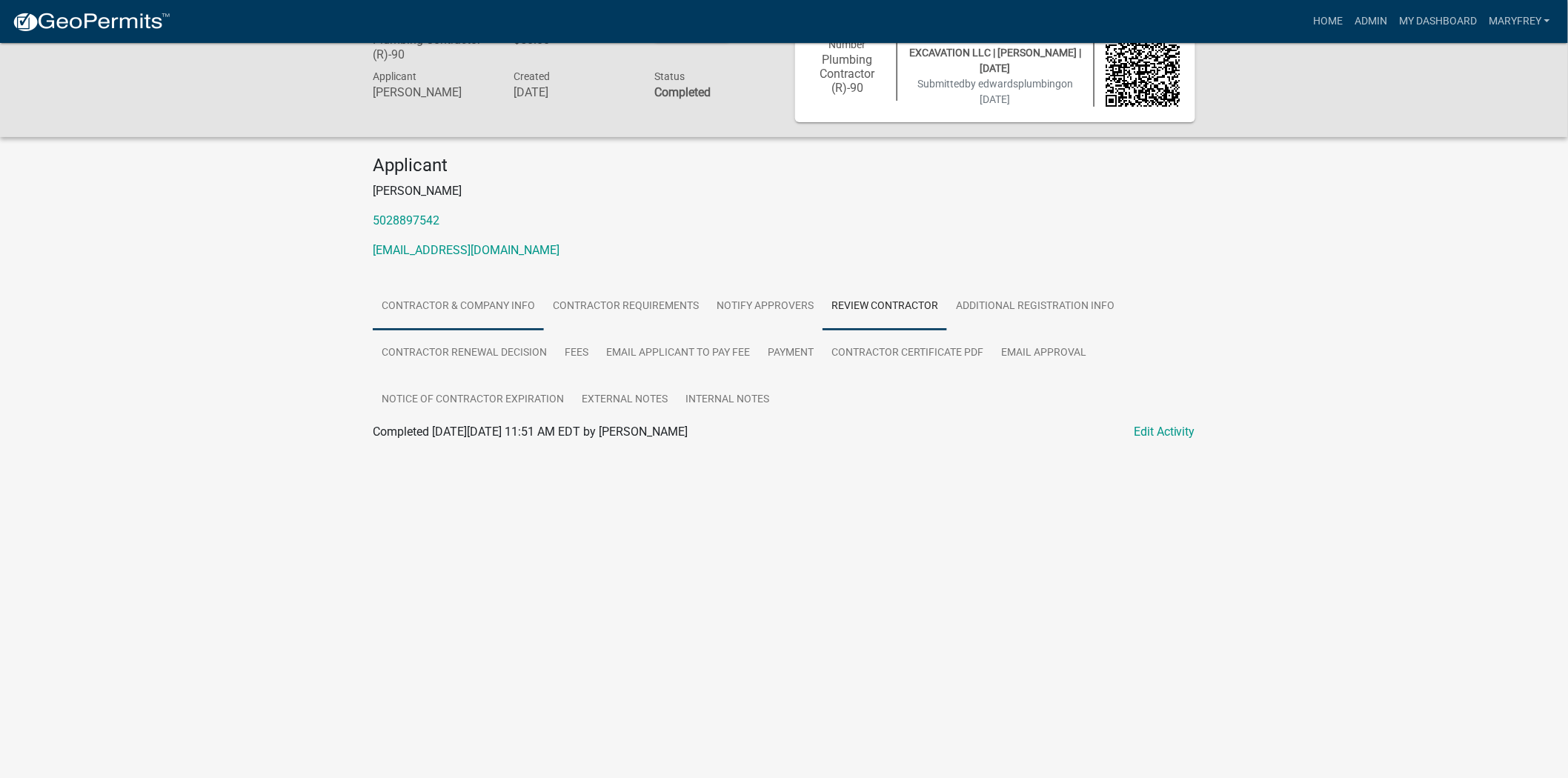
click at [455, 292] on link "Contractor & Company Info" at bounding box center [458, 307] width 171 height 48
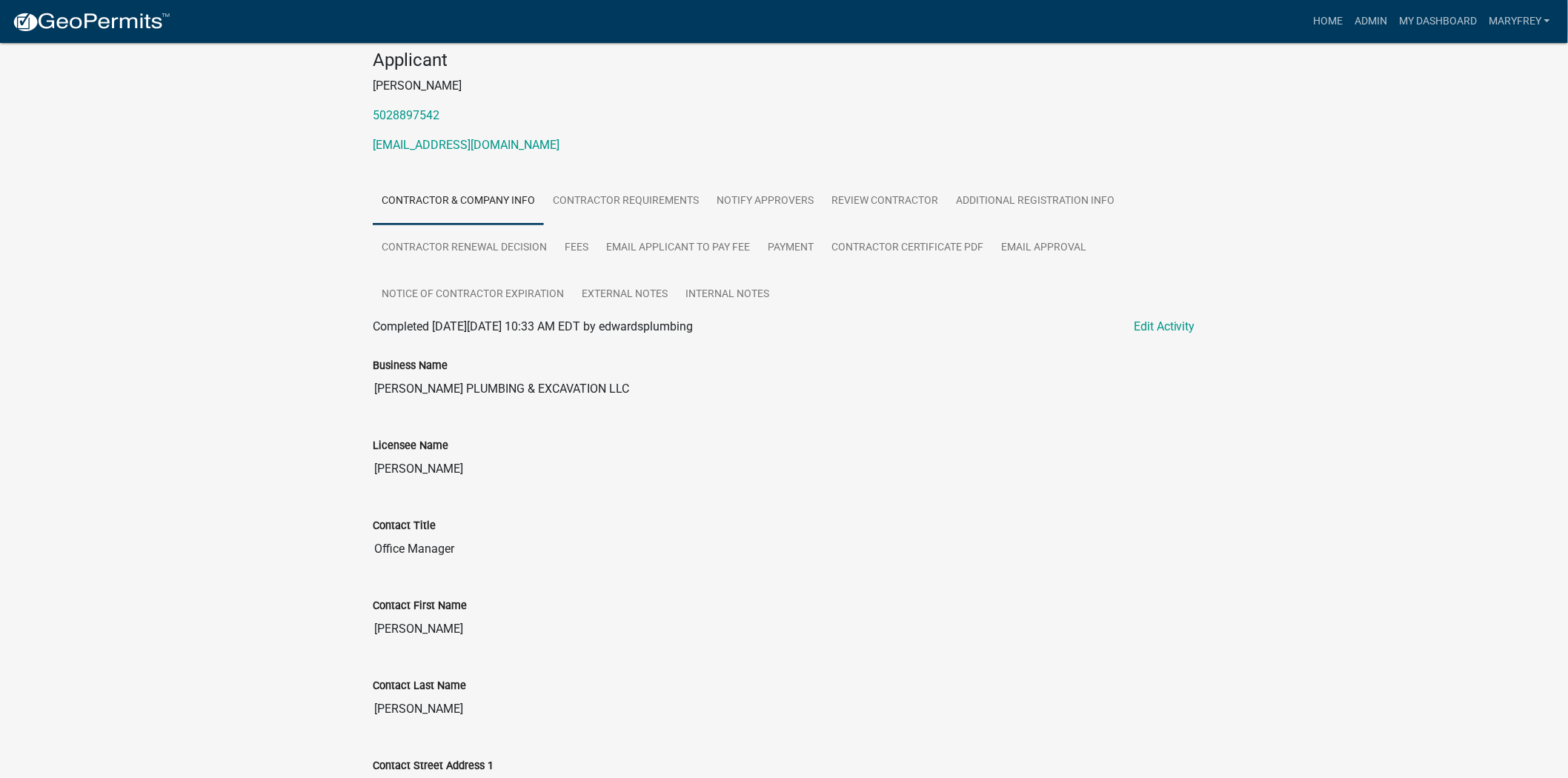
scroll to position [143, 0]
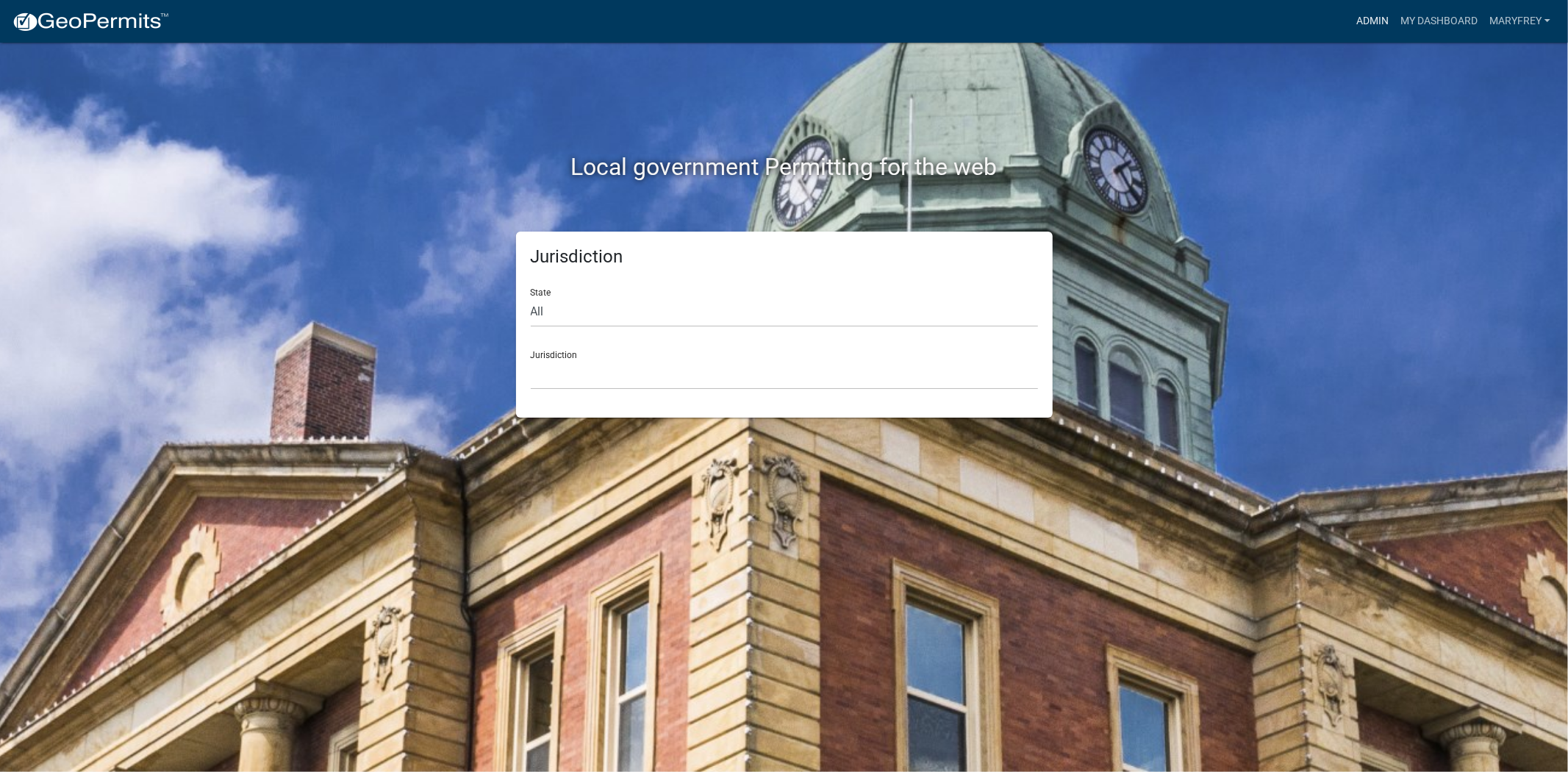
click at [1372, 24] on link "Admin" at bounding box center [1372, 21] width 44 height 28
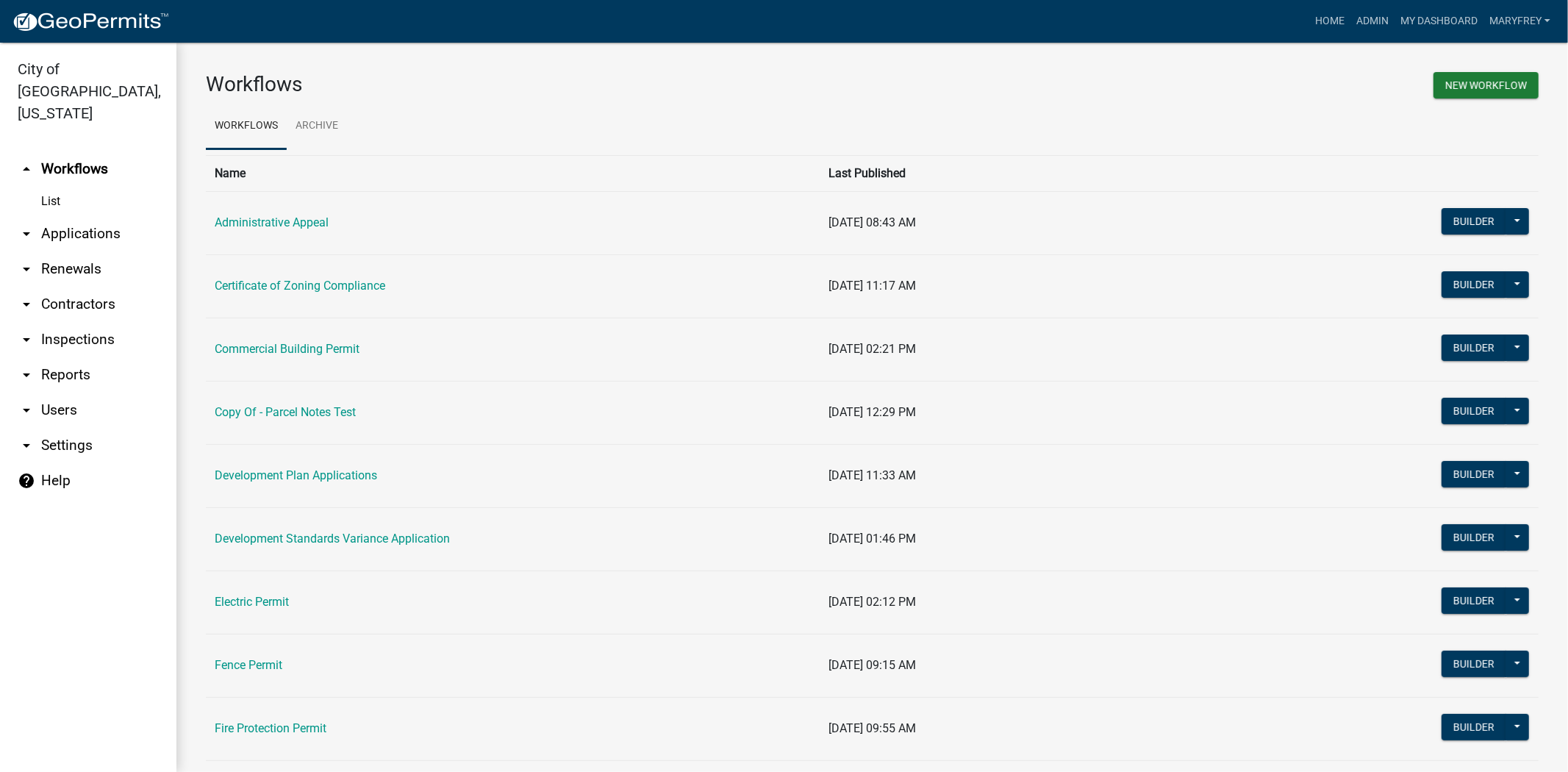
click at [75, 216] on link "arrow_drop_down Applications" at bounding box center [88, 234] width 176 height 35
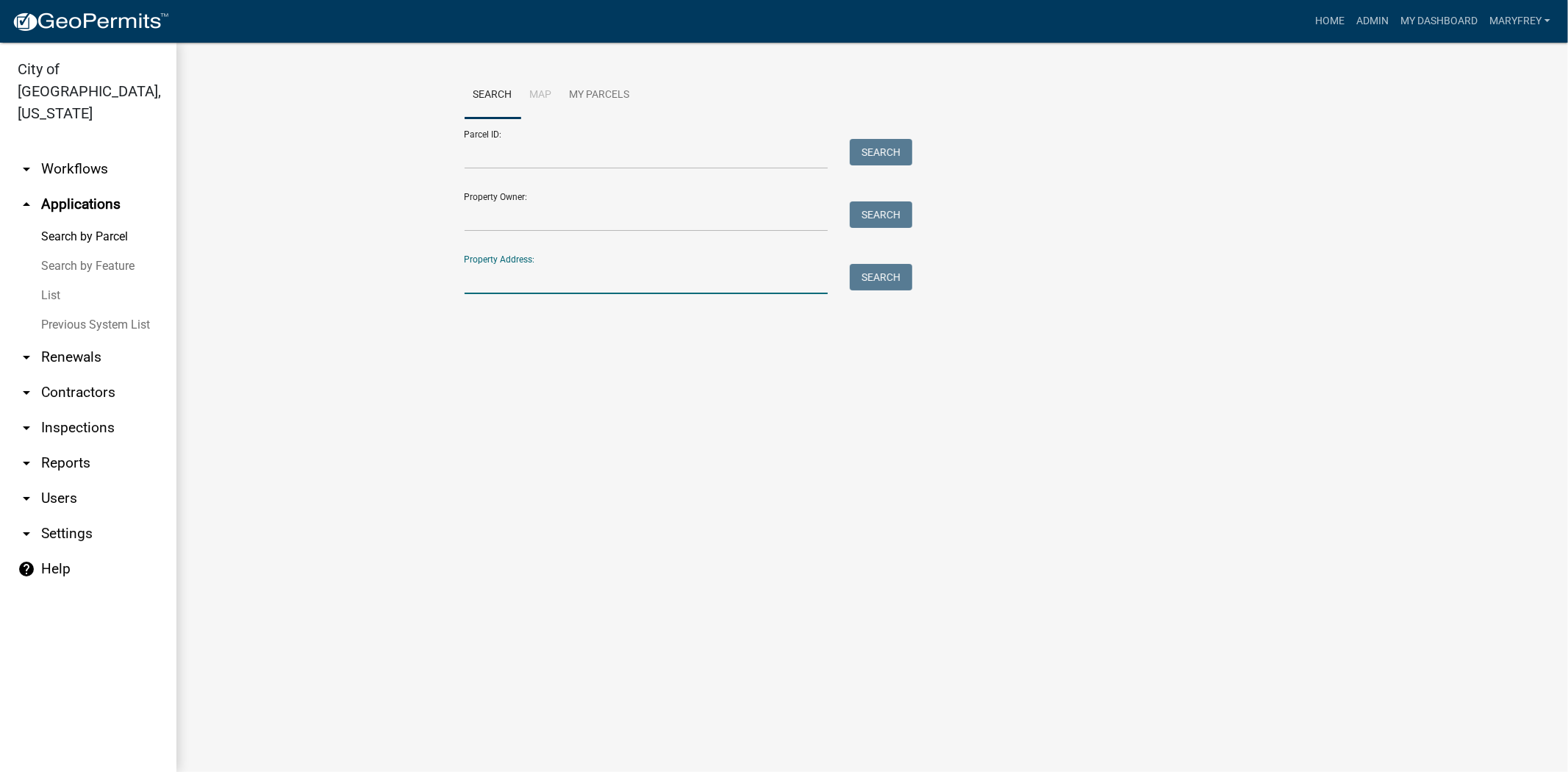
click at [498, 287] on input "Property Address:" at bounding box center [646, 278] width 364 height 30
type input "828 watt"
click at [872, 277] on button "Search" at bounding box center [881, 276] width 63 height 27
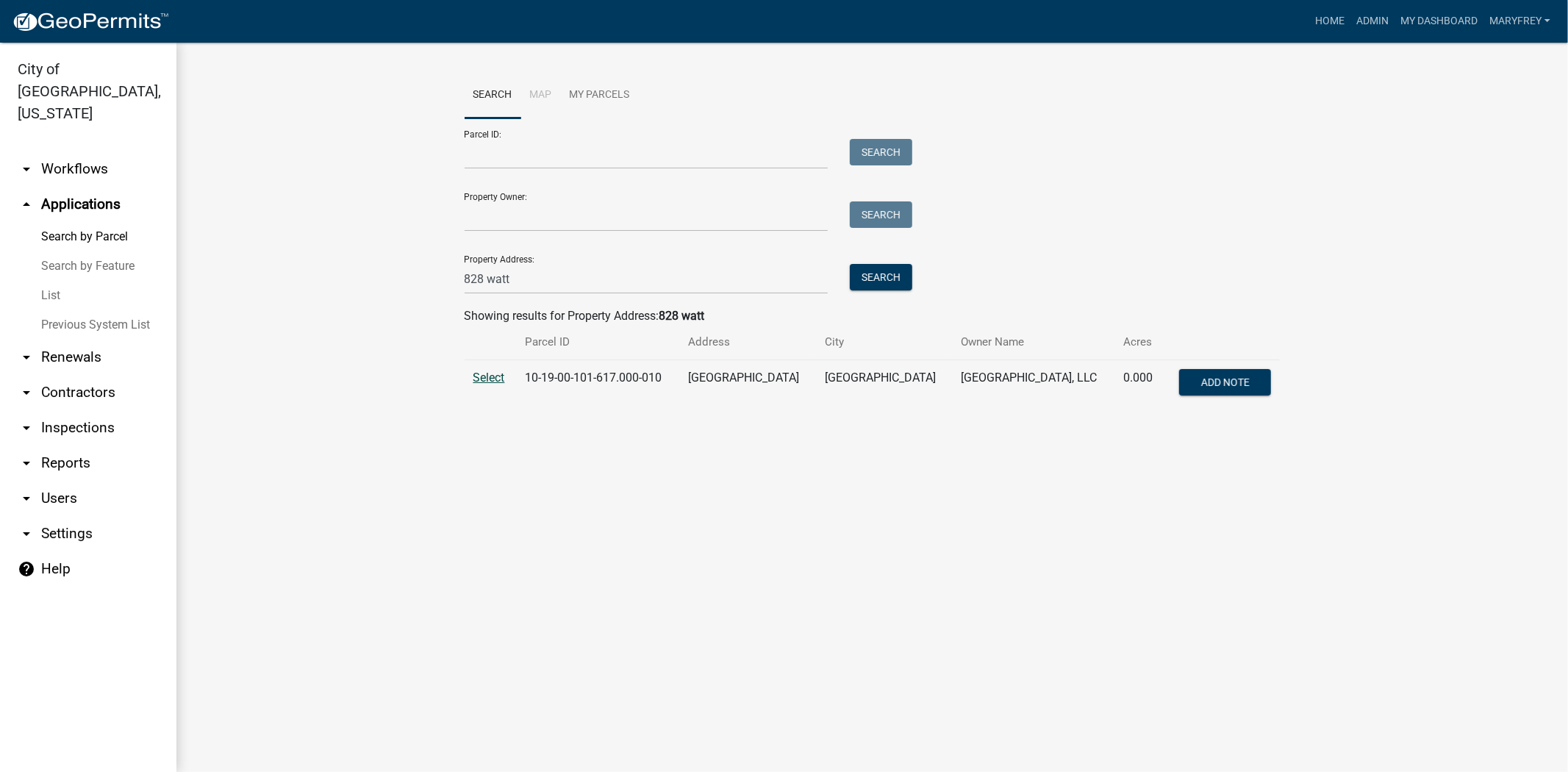
click at [491, 375] on span "Select" at bounding box center [489, 378] width 31 height 14
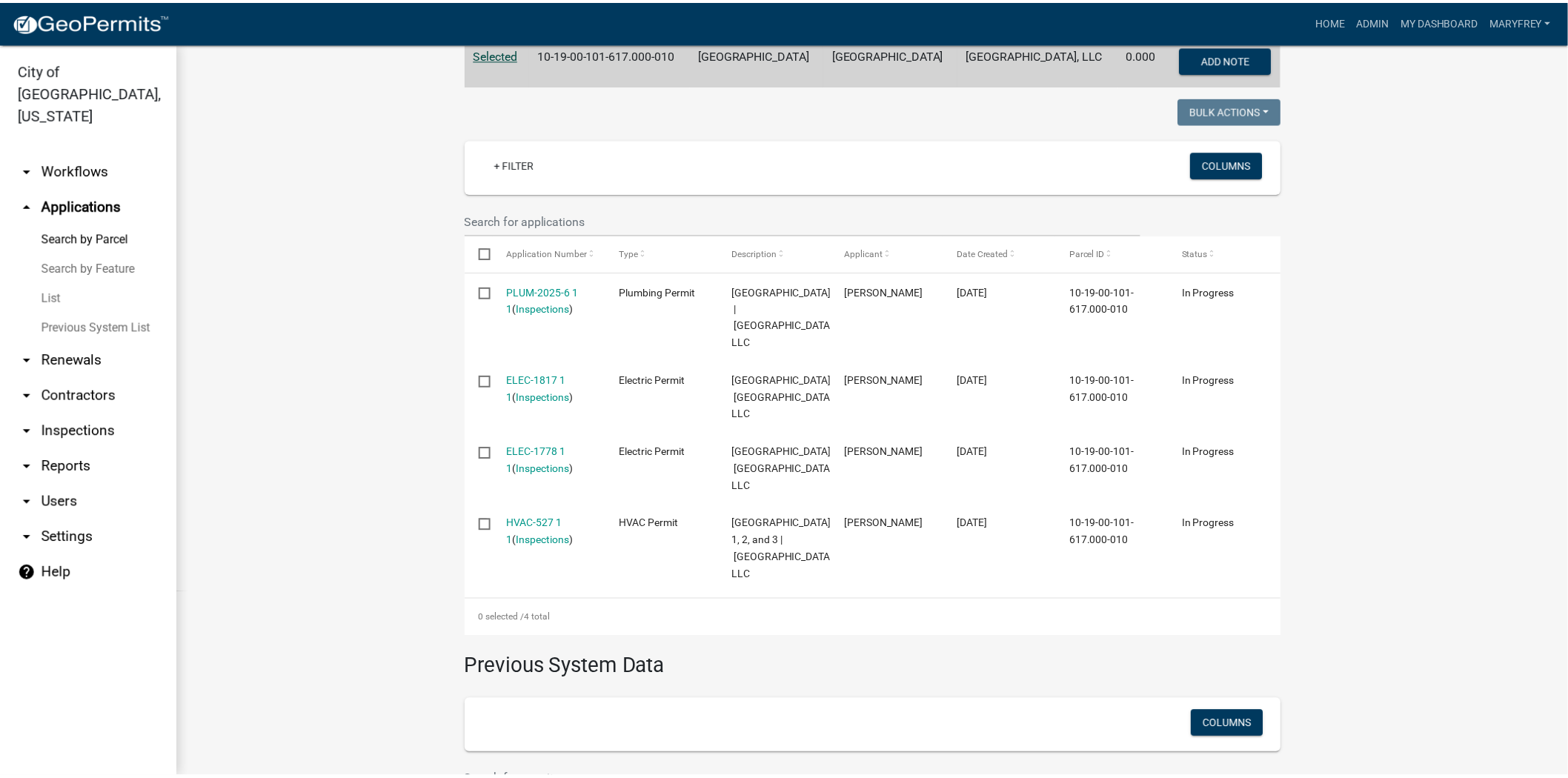
scroll to position [321, 0]
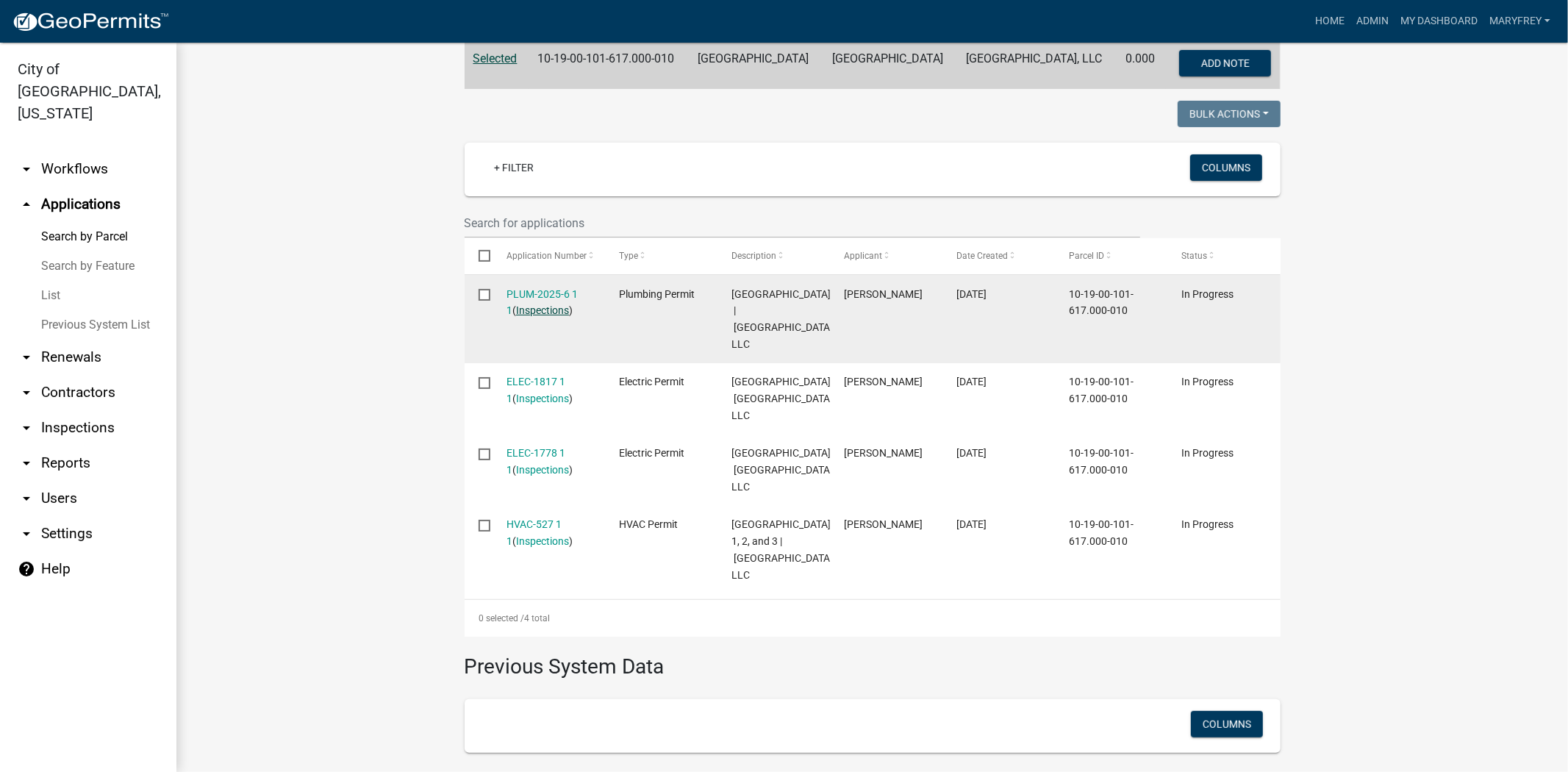
click at [522, 313] on link "Inspections" at bounding box center [543, 310] width 53 height 12
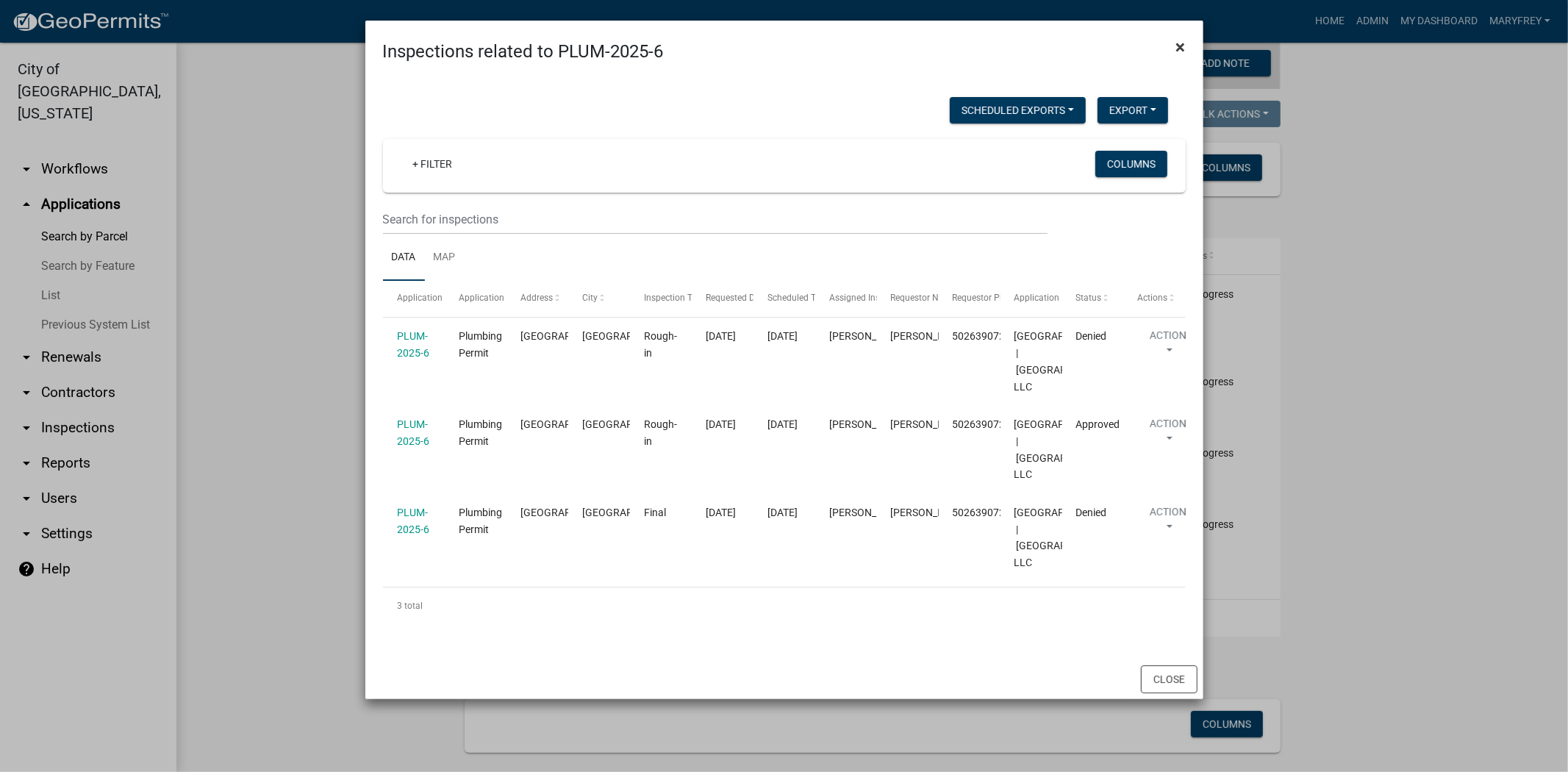
click at [1176, 50] on span "×" at bounding box center [1181, 46] width 10 height 21
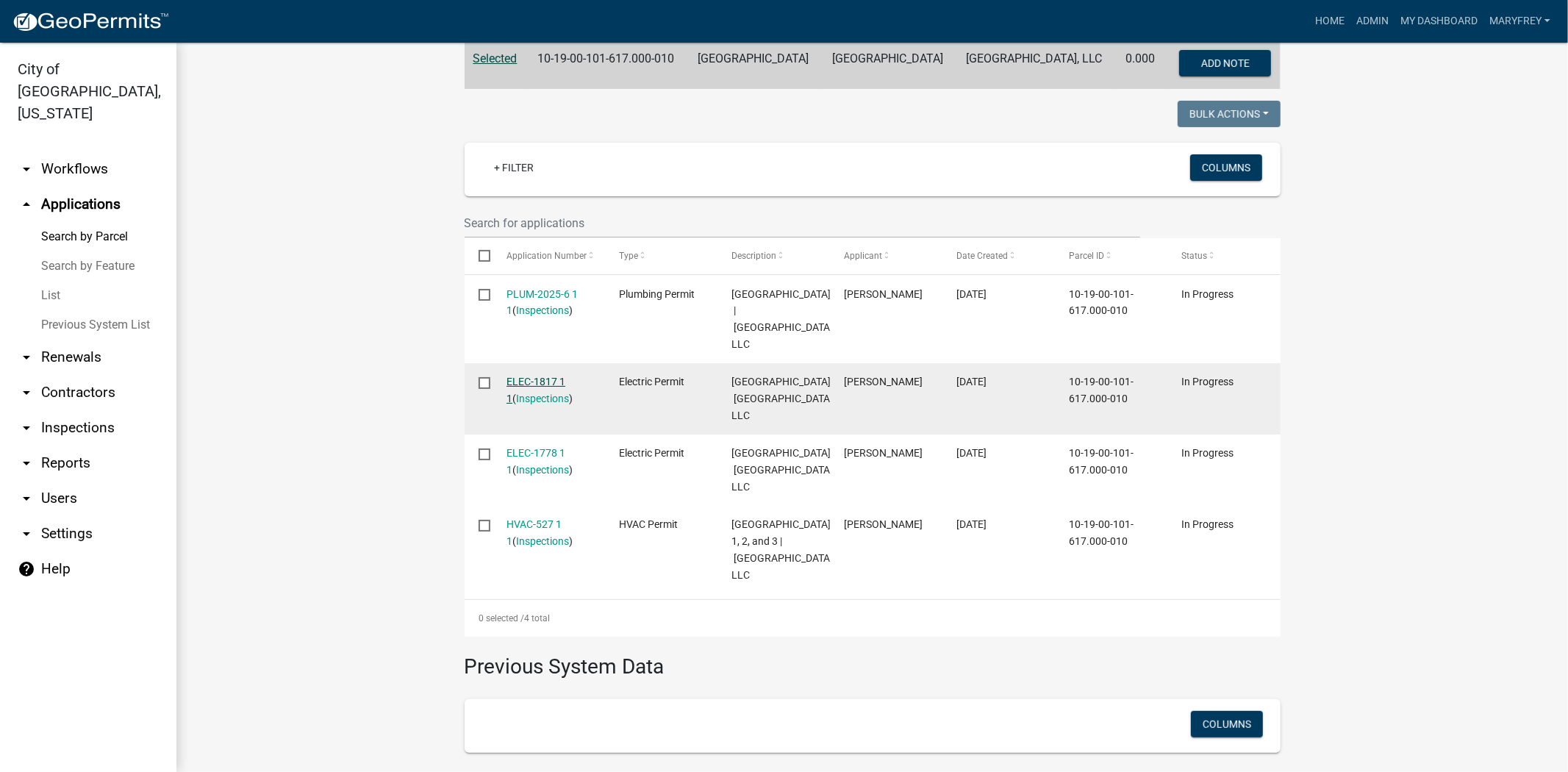
click at [516, 398] on link "ELEC-1817 1 1" at bounding box center [536, 389] width 59 height 29
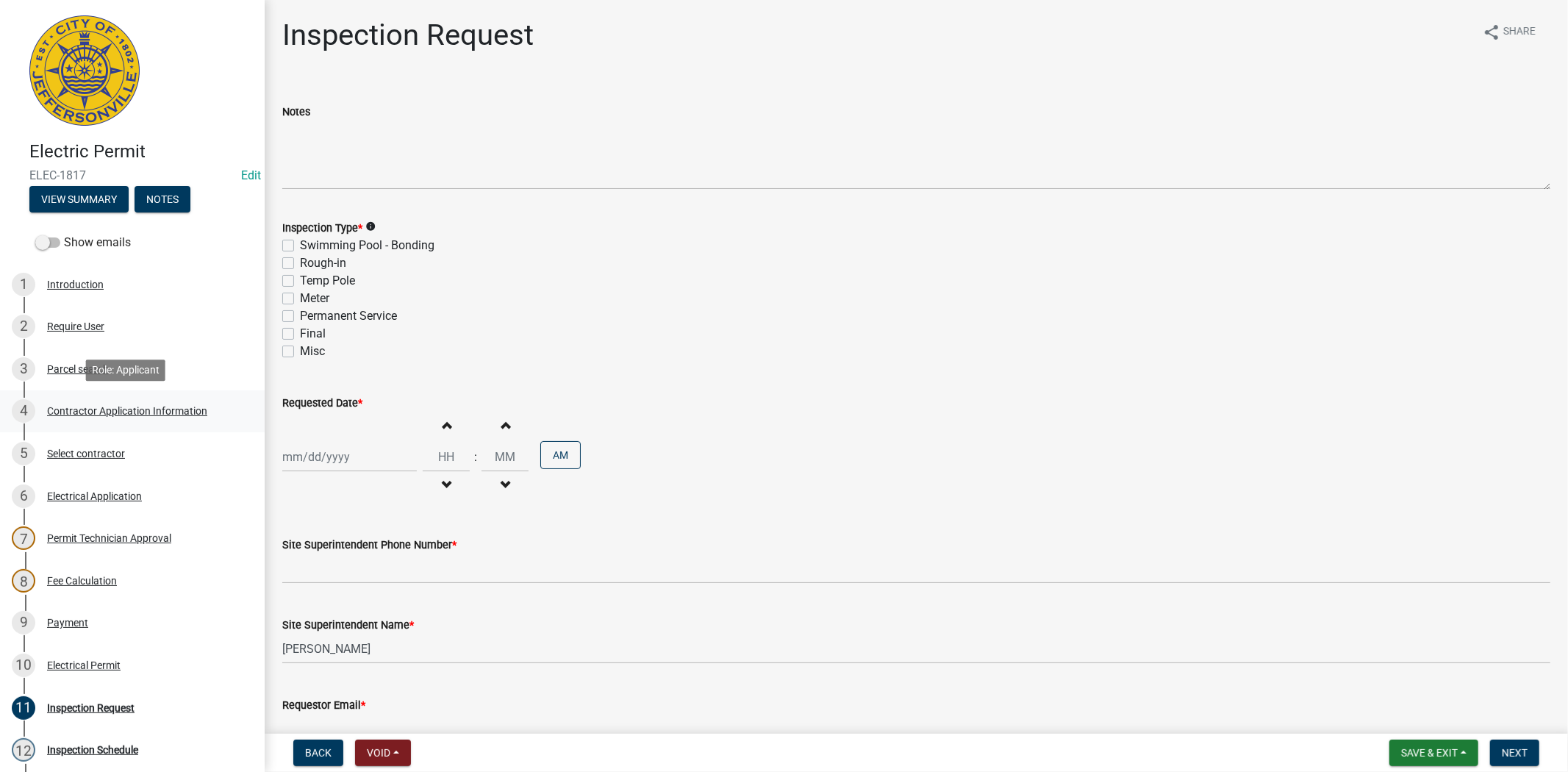
click at [160, 413] on div "Contractor Application Information" at bounding box center [127, 411] width 160 height 10
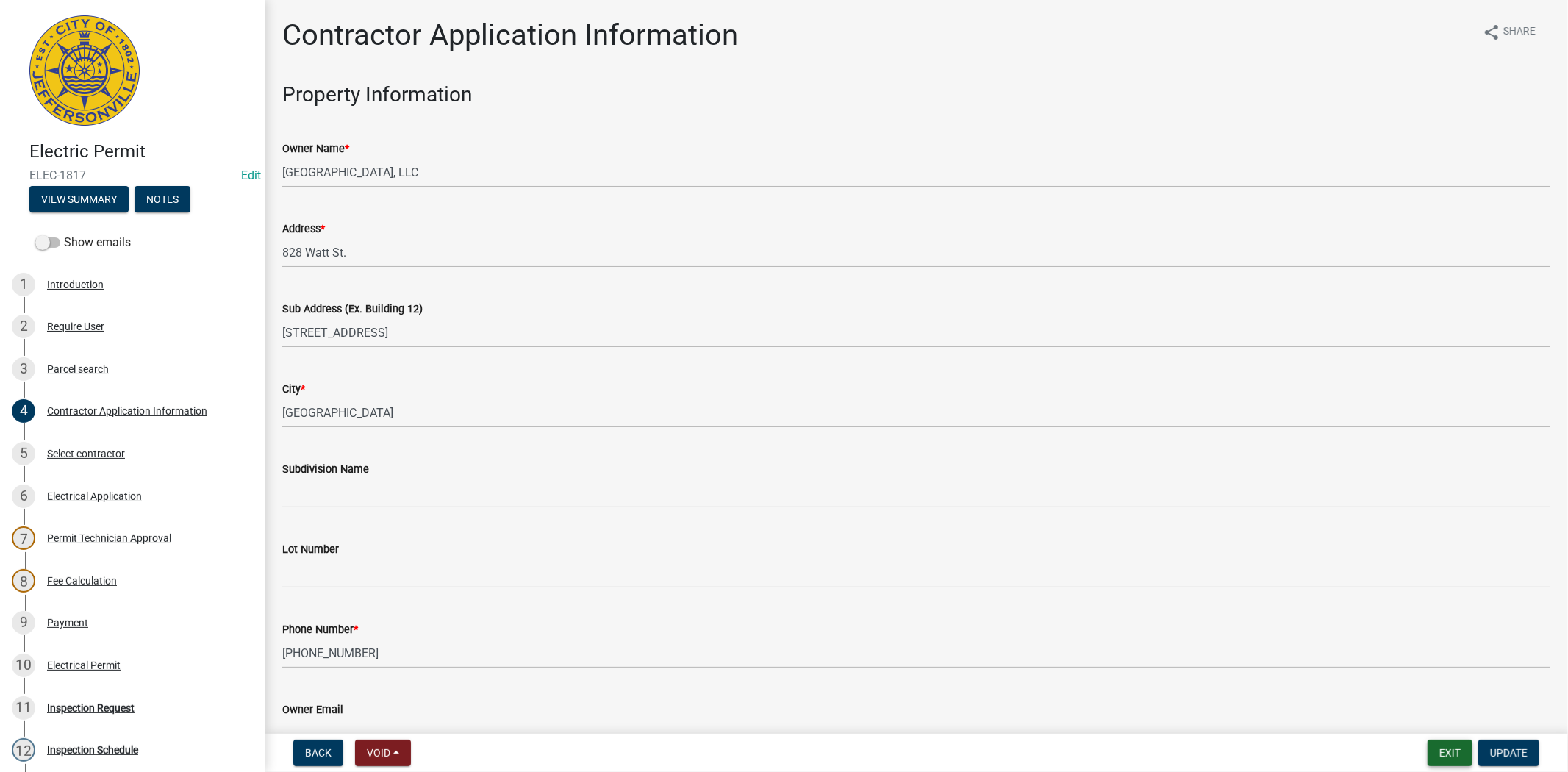
click at [1437, 755] on button "Exit" at bounding box center [1451, 752] width 45 height 27
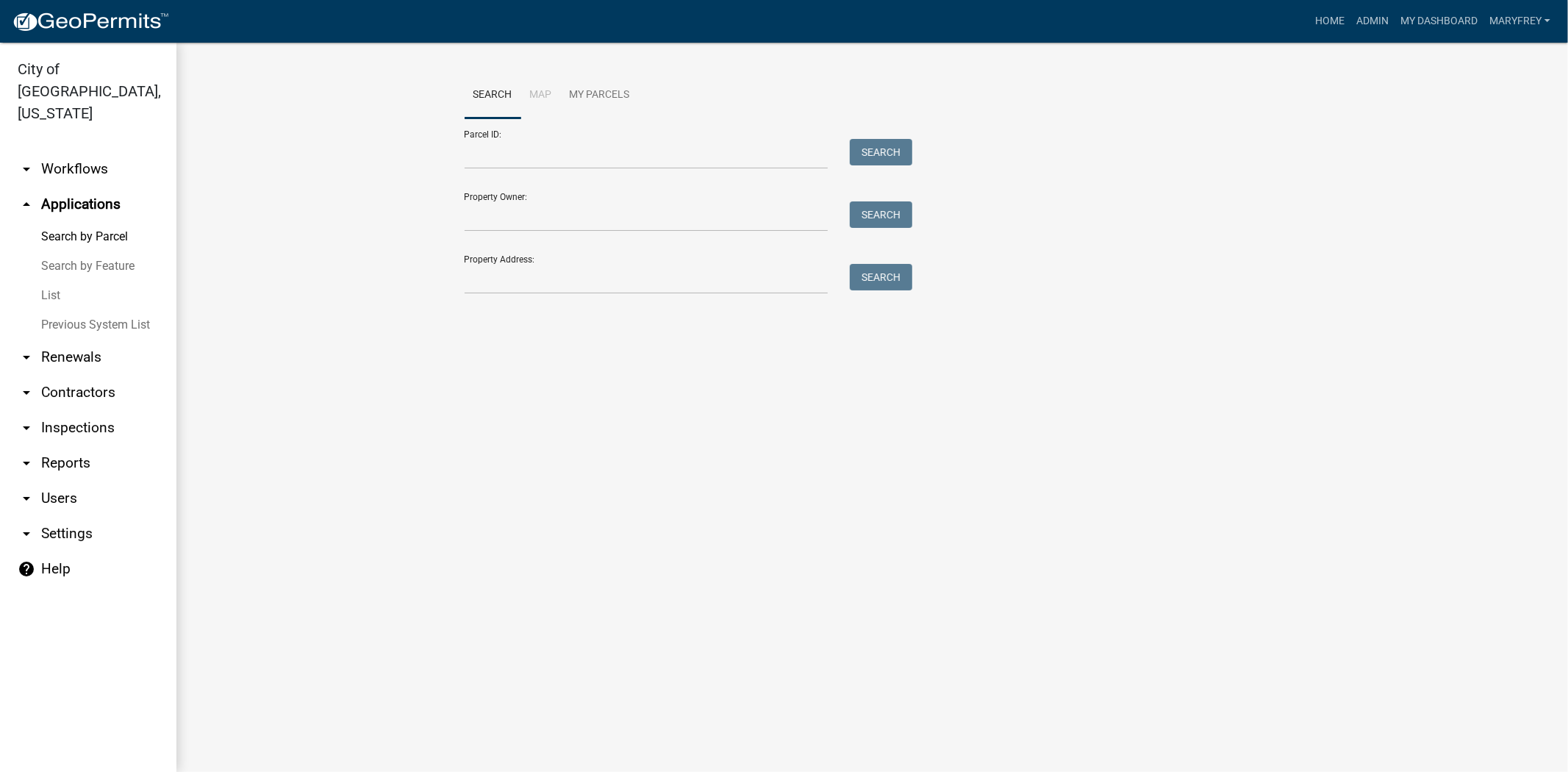
click at [95, 375] on link "arrow_drop_down Contractors" at bounding box center [88, 392] width 176 height 35
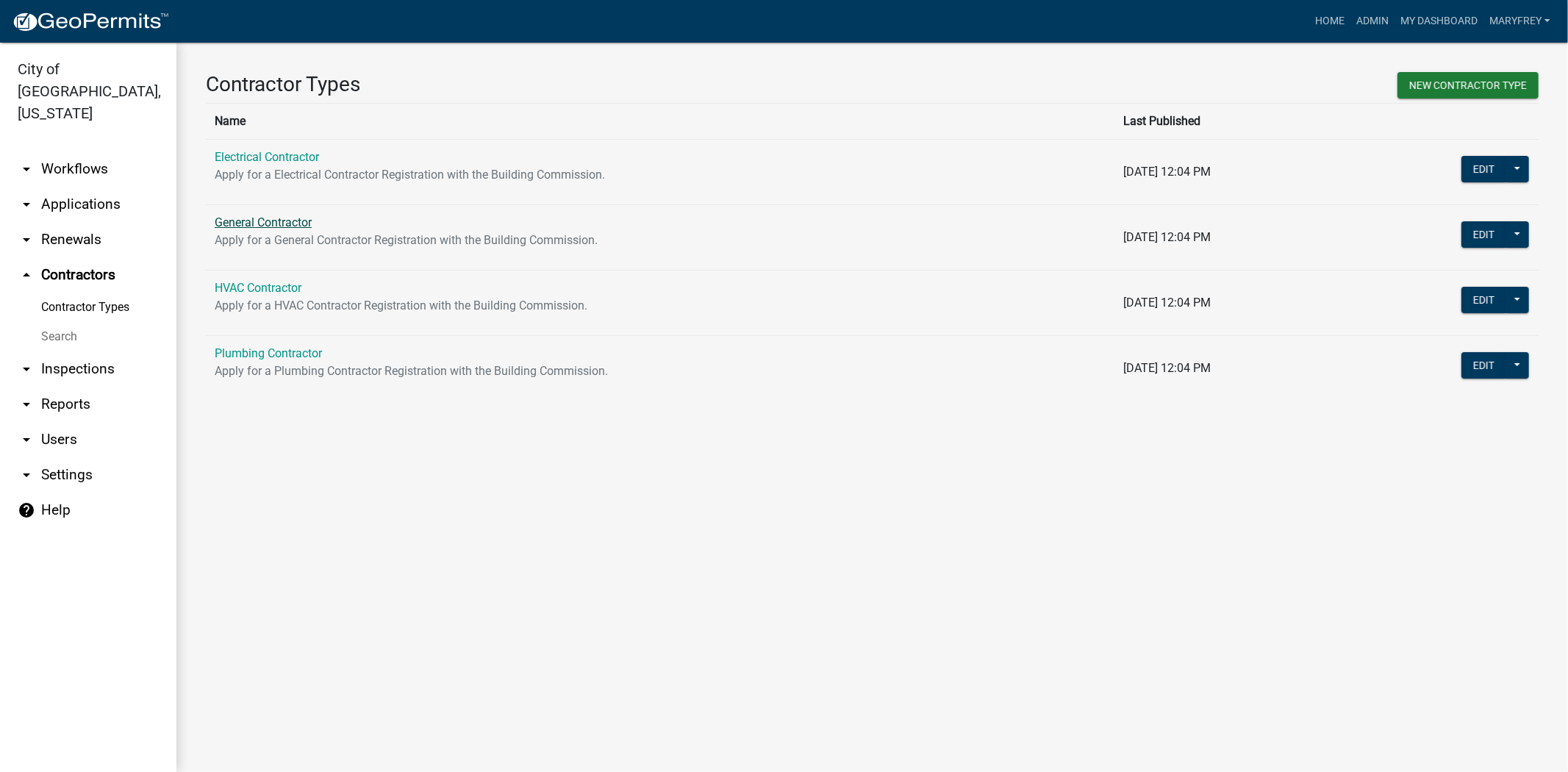
click at [267, 218] on link "General Contractor" at bounding box center [263, 222] width 97 height 14
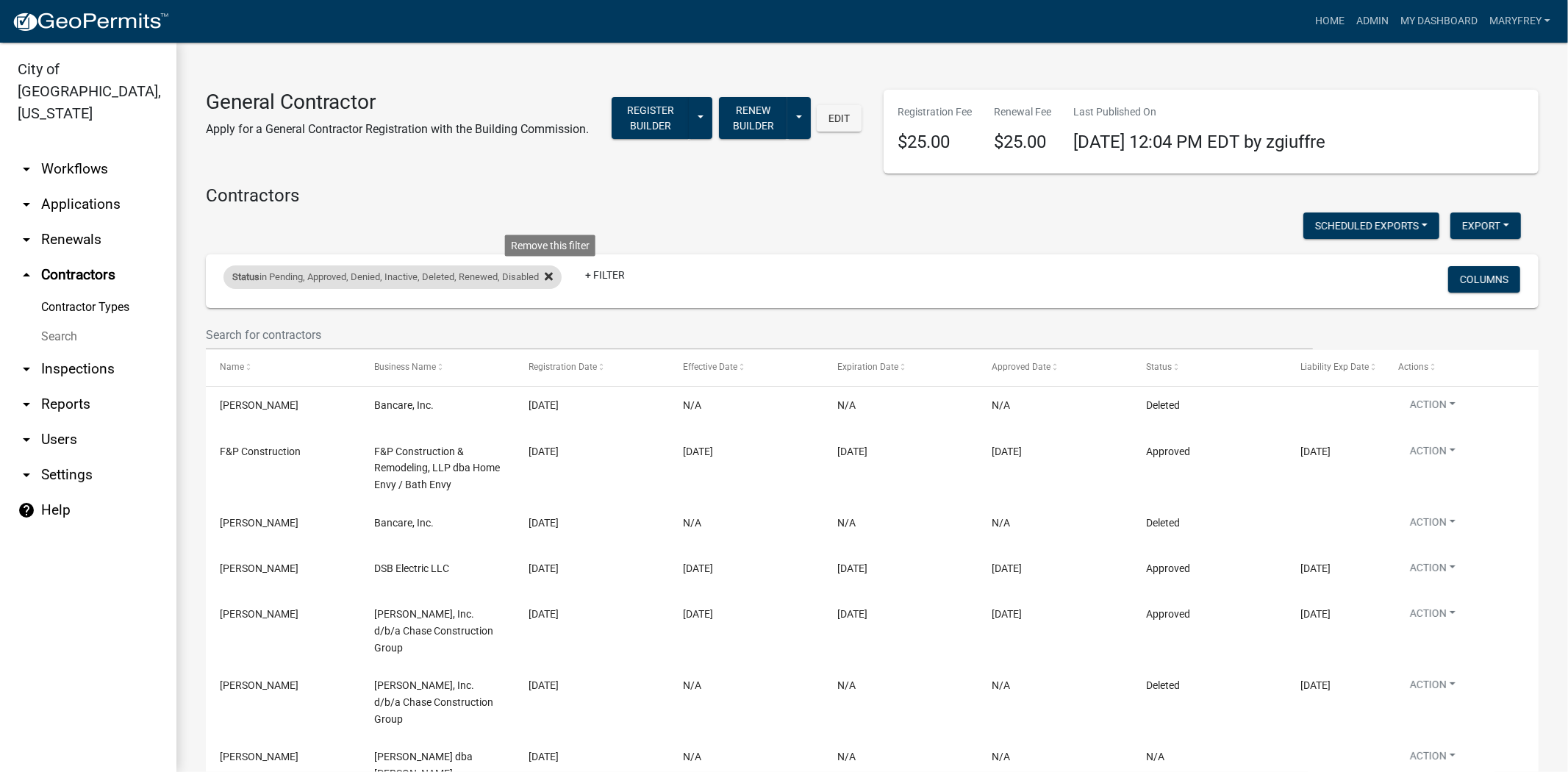
click at [553, 277] on icon at bounding box center [549, 276] width 8 height 8
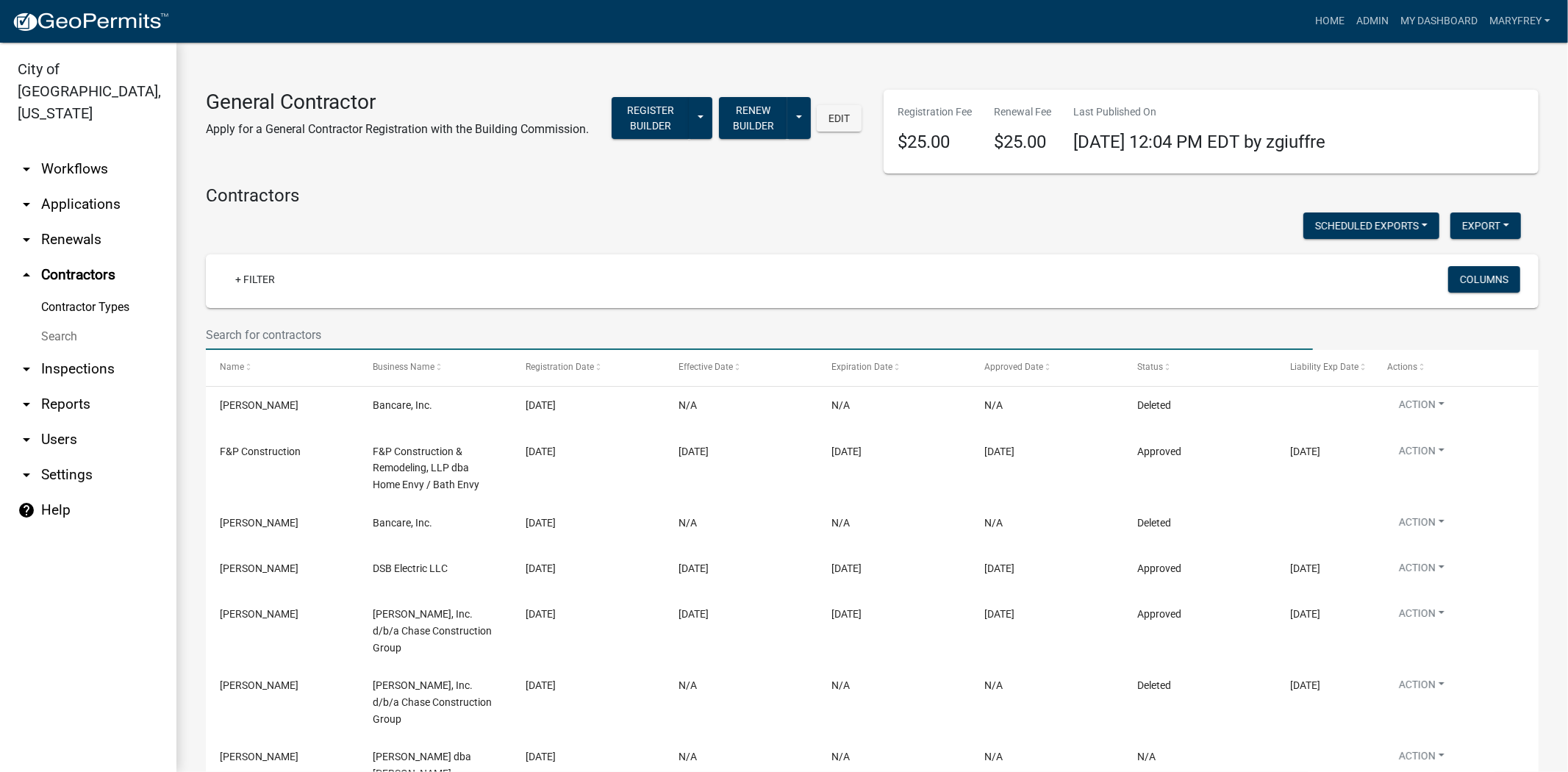
click at [214, 342] on input "text" at bounding box center [759, 334] width 1108 height 30
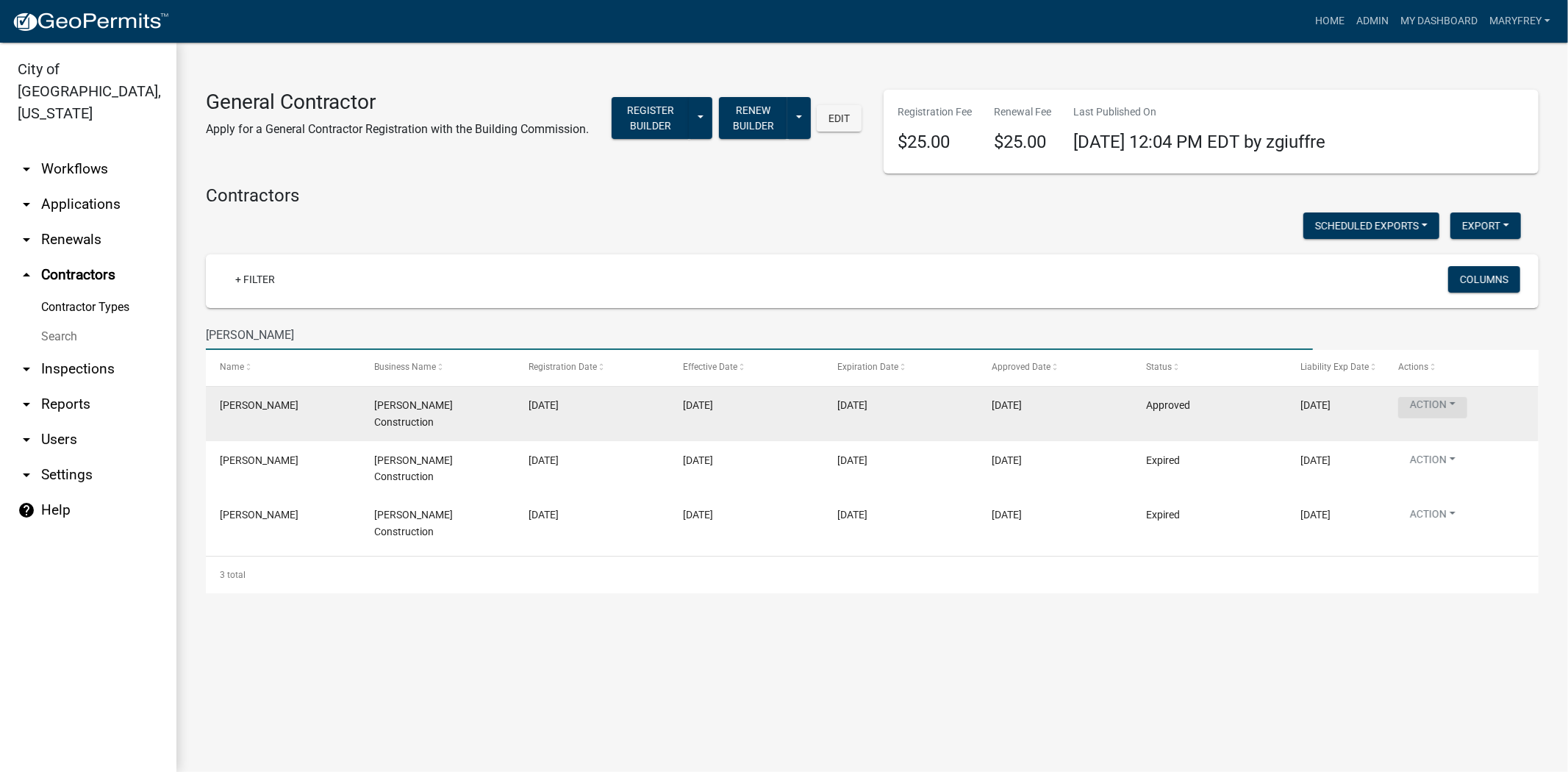
type input "doug morrison"
click at [1442, 401] on button "Action" at bounding box center [1433, 408] width 69 height 22
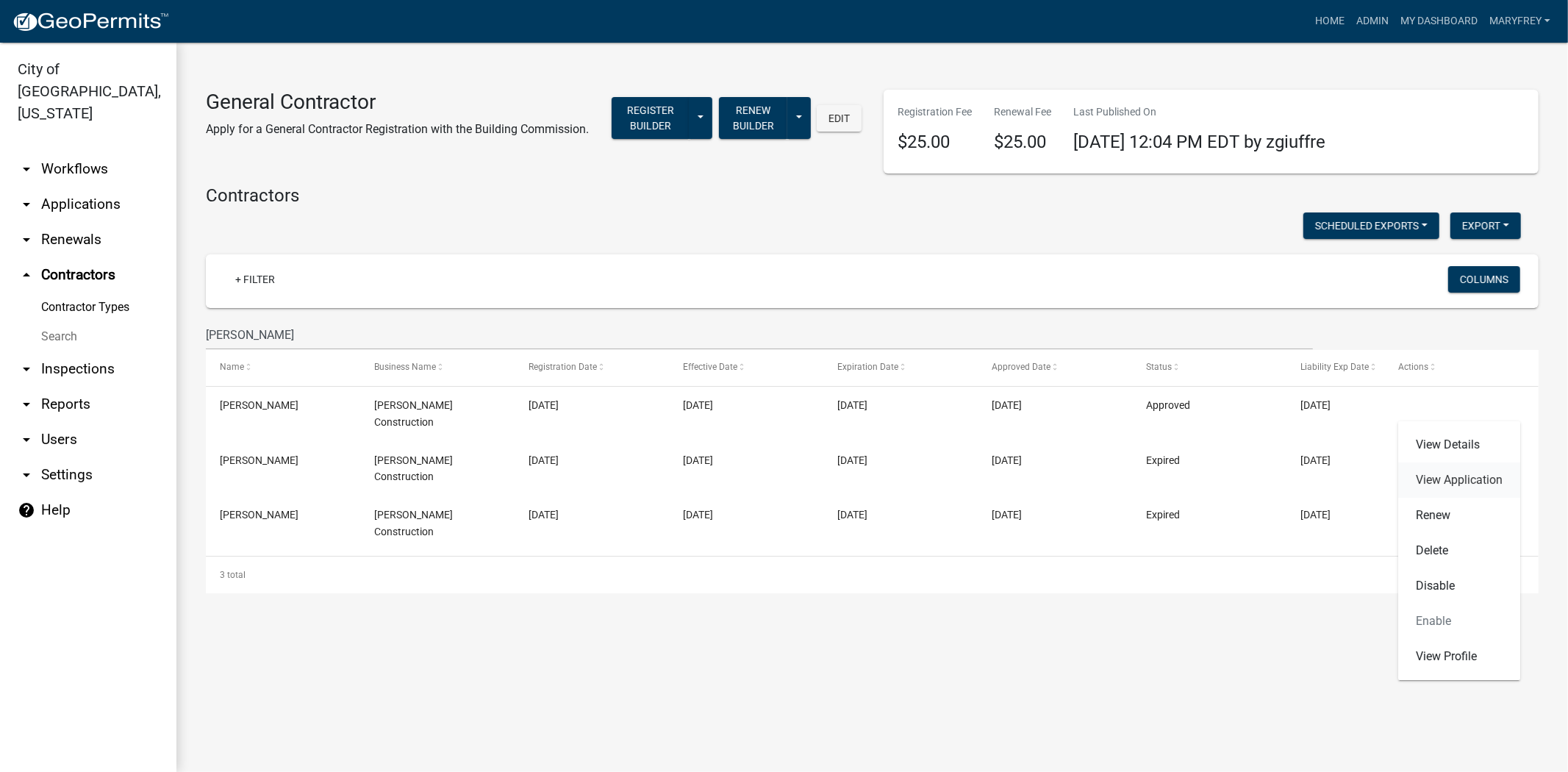
click at [1449, 476] on link "View Application" at bounding box center [1460, 480] width 122 height 35
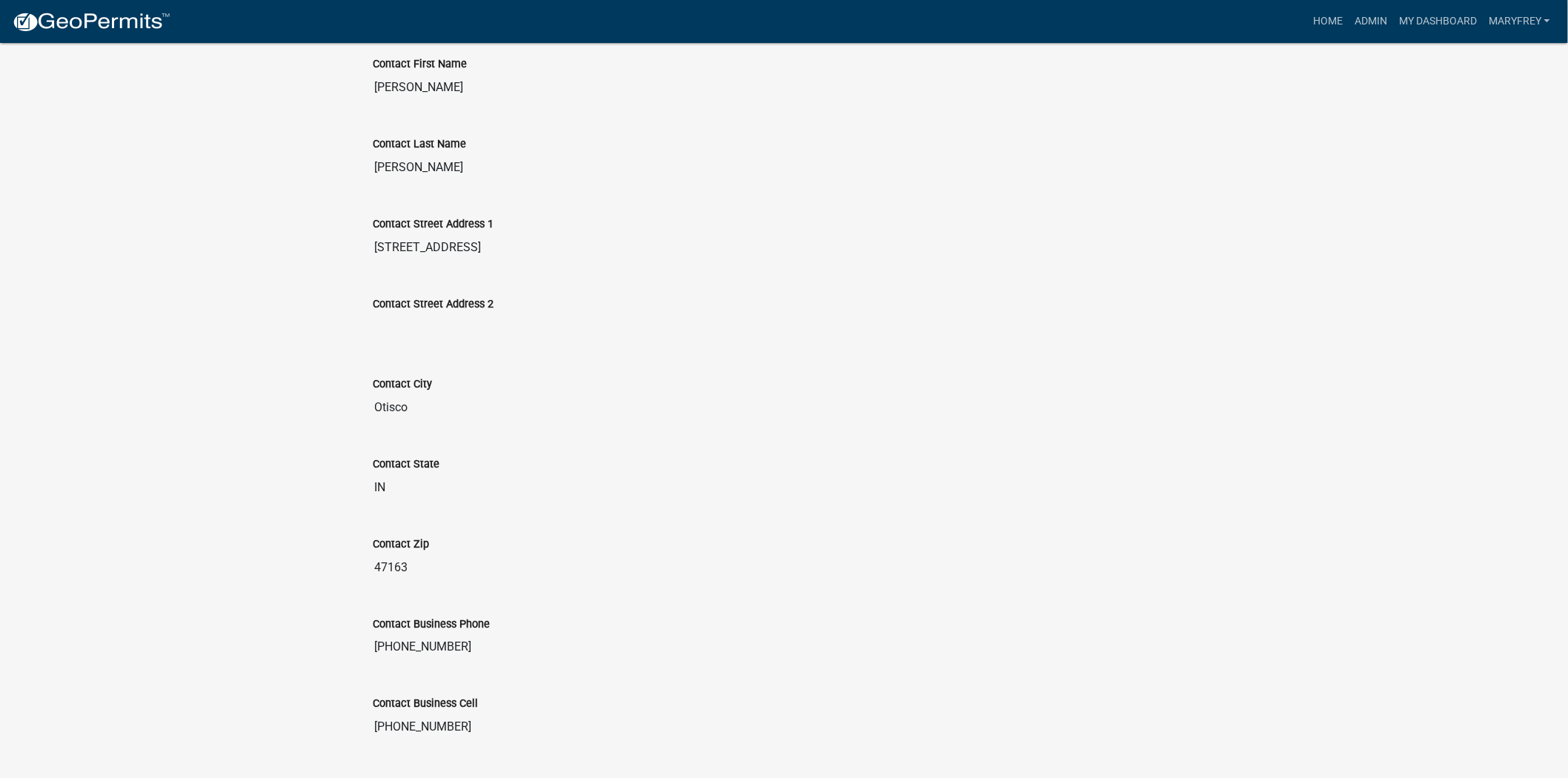
scroll to position [541, 0]
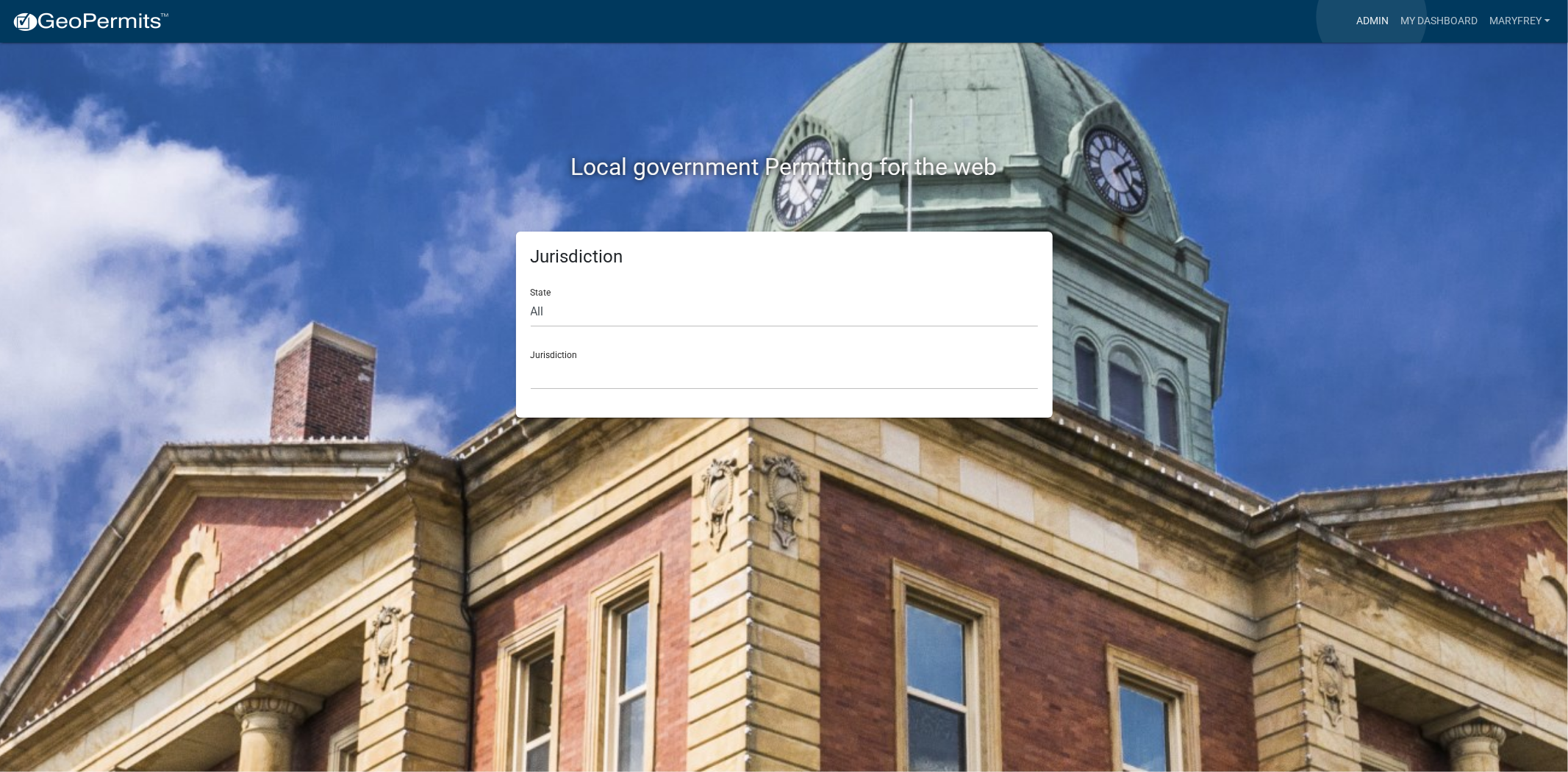
click at [1372, 17] on link "Admin" at bounding box center [1372, 21] width 44 height 28
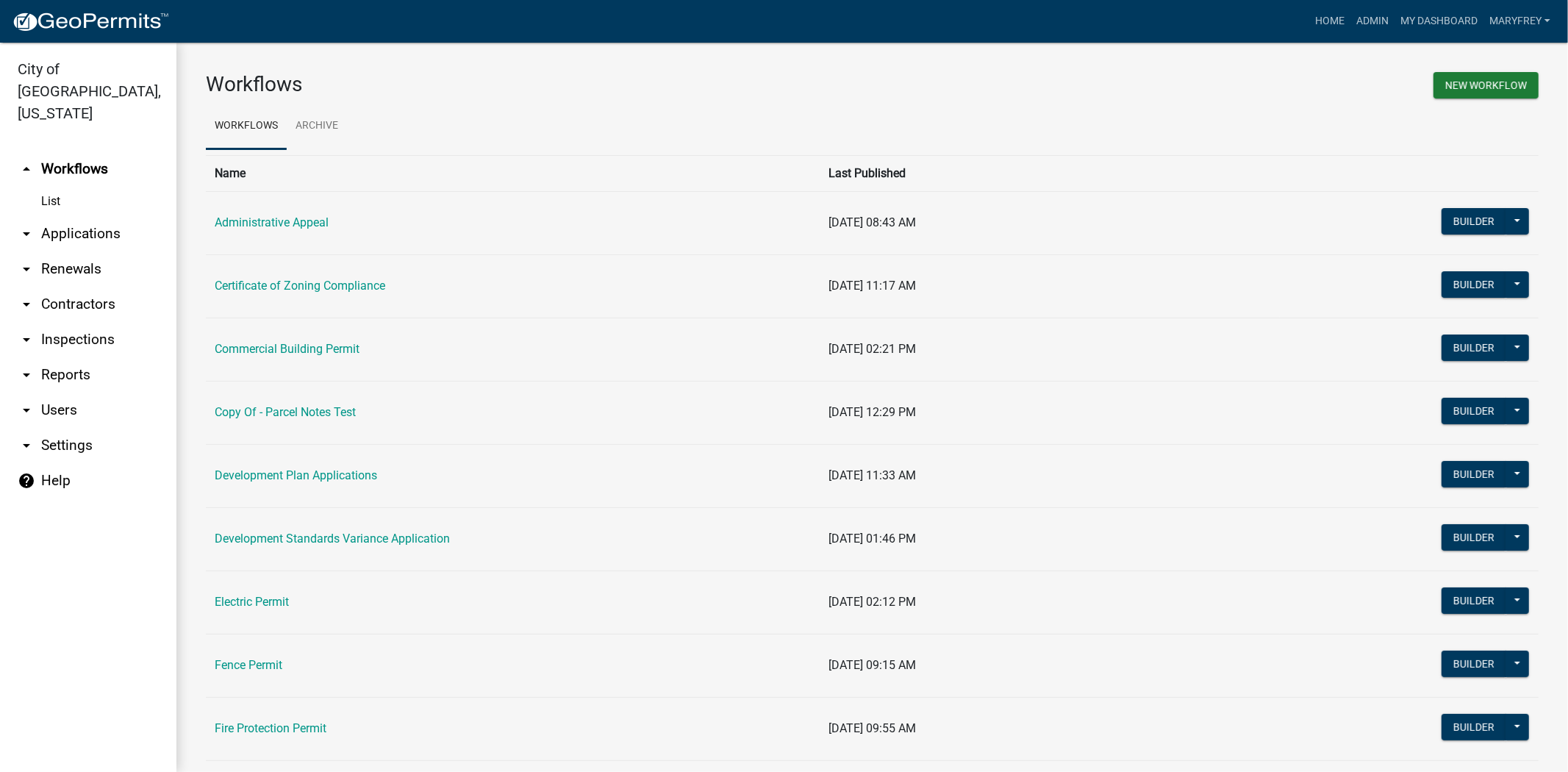
click at [68, 288] on link "arrow_drop_down Contractors" at bounding box center [88, 305] width 176 height 35
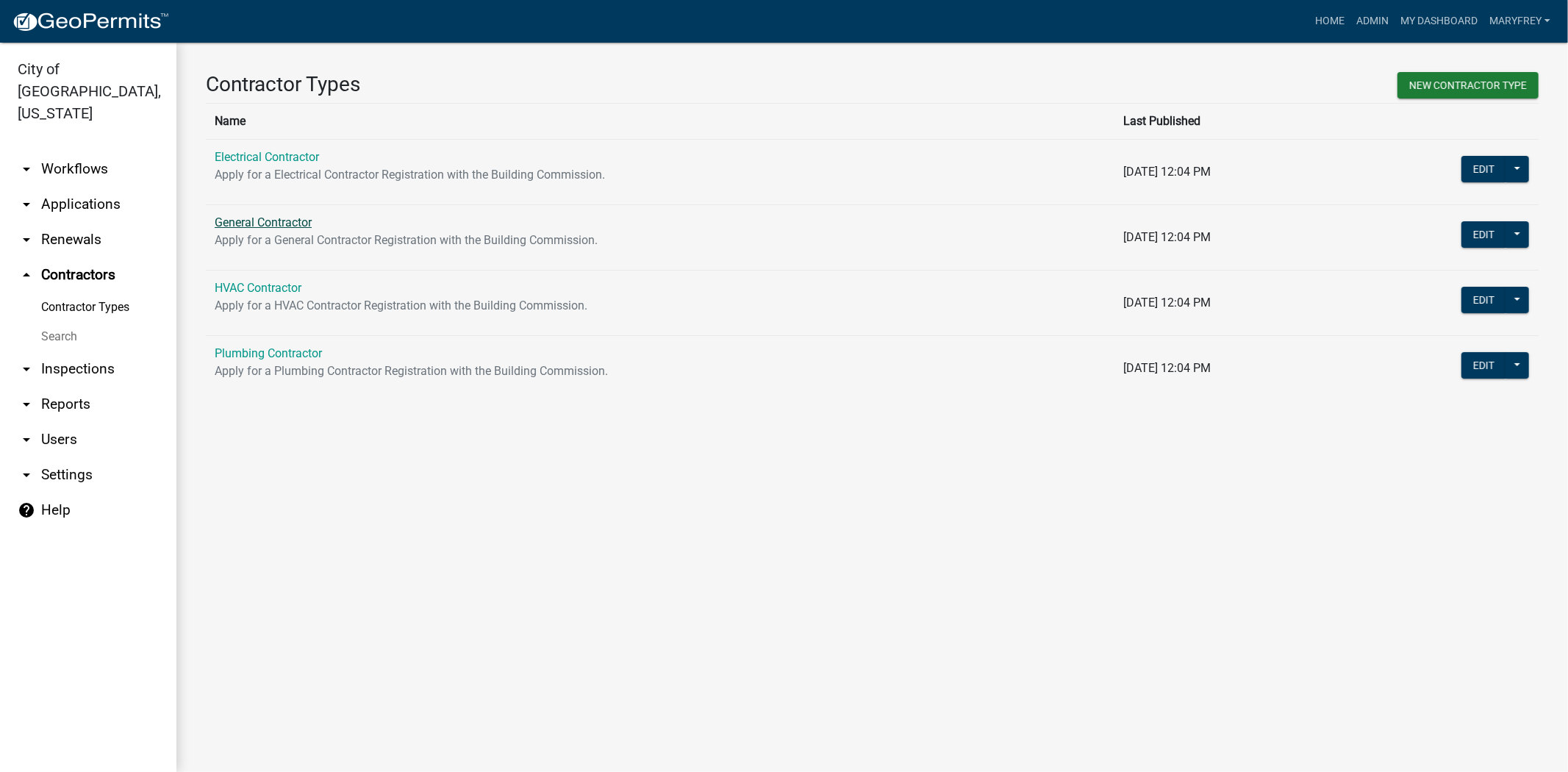
click at [265, 220] on link "General Contractor" at bounding box center [263, 222] width 97 height 14
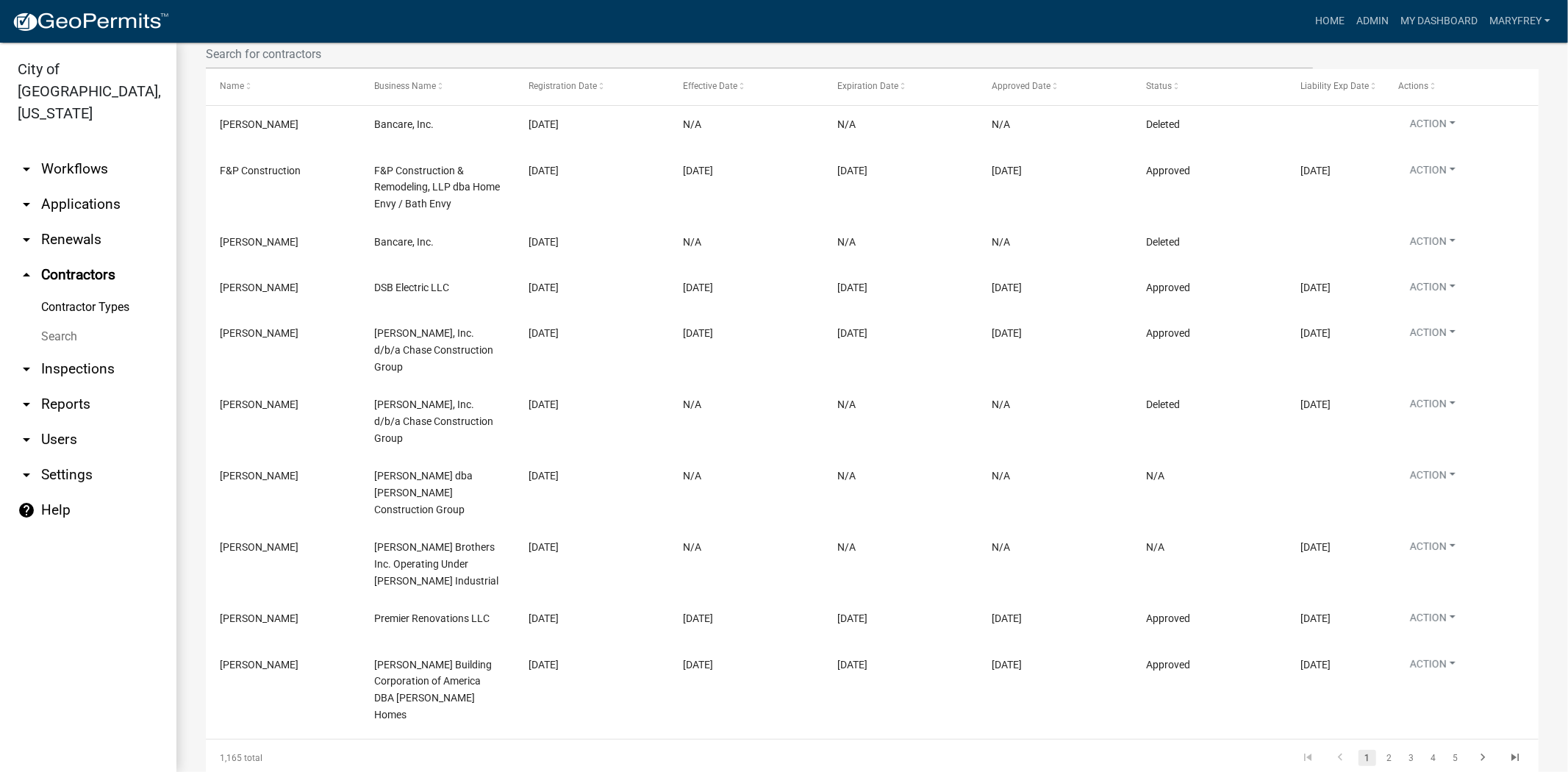
scroll to position [282, 0]
click at [1381, 748] on link "2" at bounding box center [1390, 756] width 18 height 16
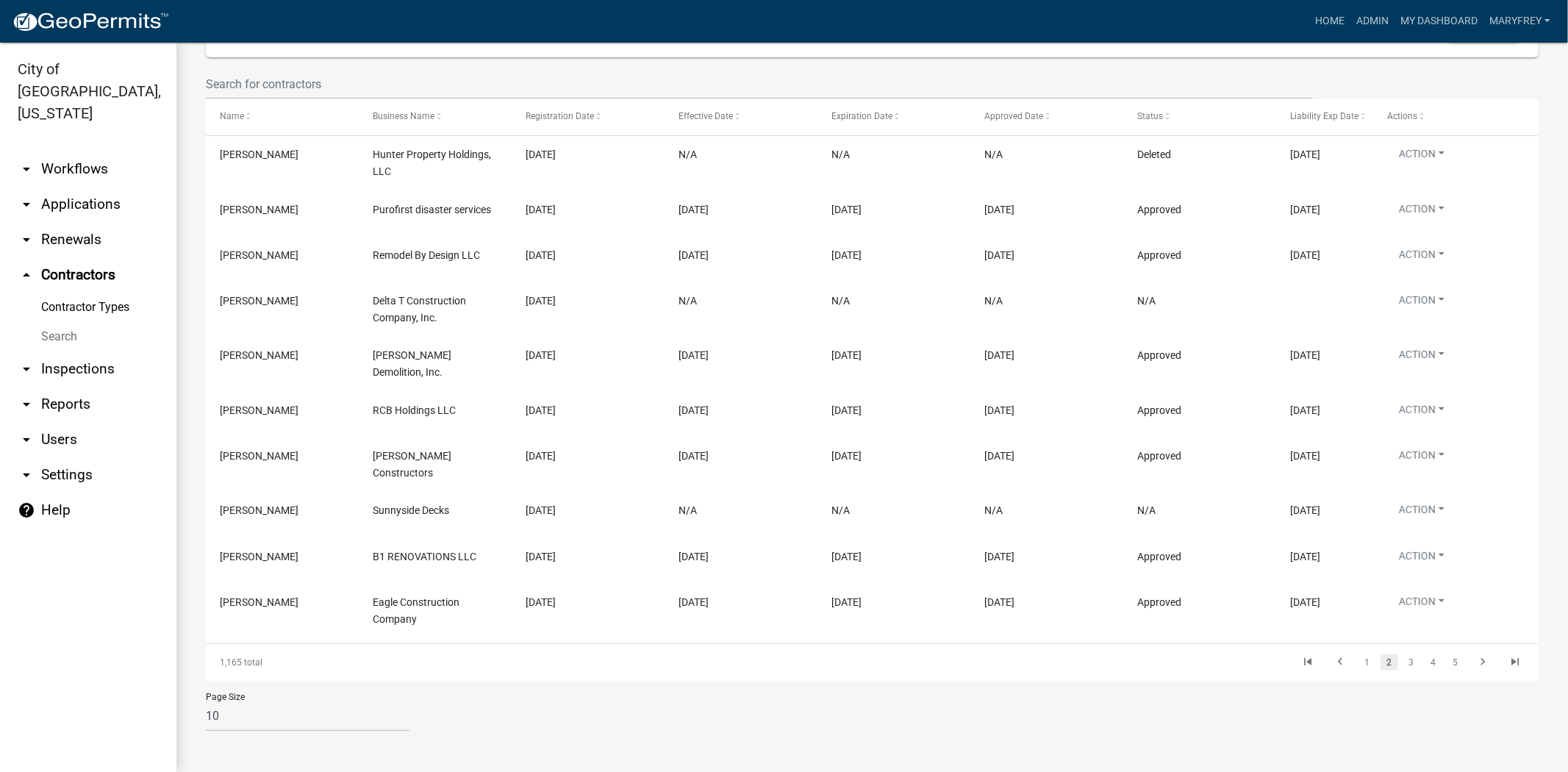
scroll to position [234, 0]
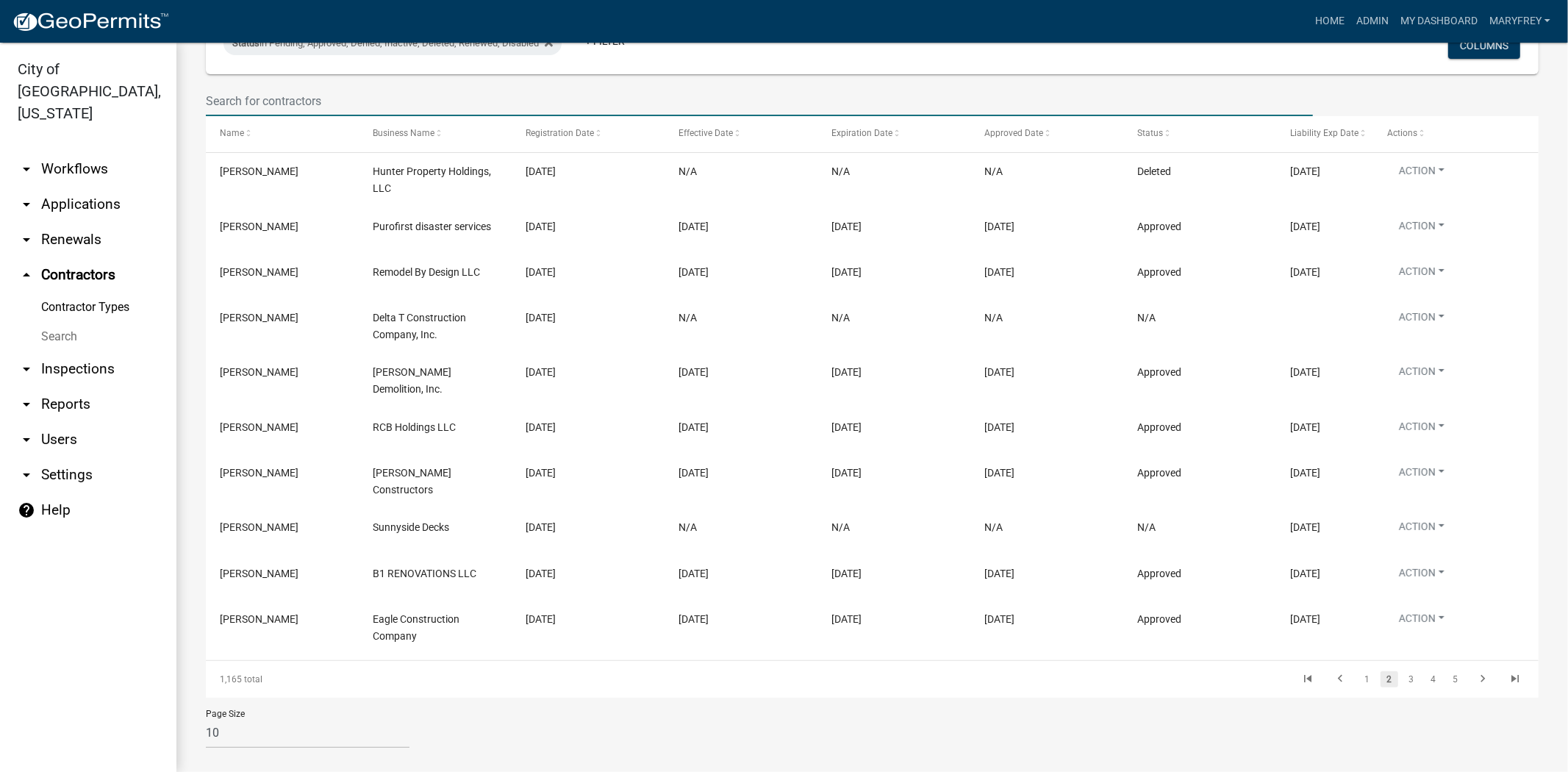
click at [222, 97] on input "text" at bounding box center [759, 100] width 1108 height 30
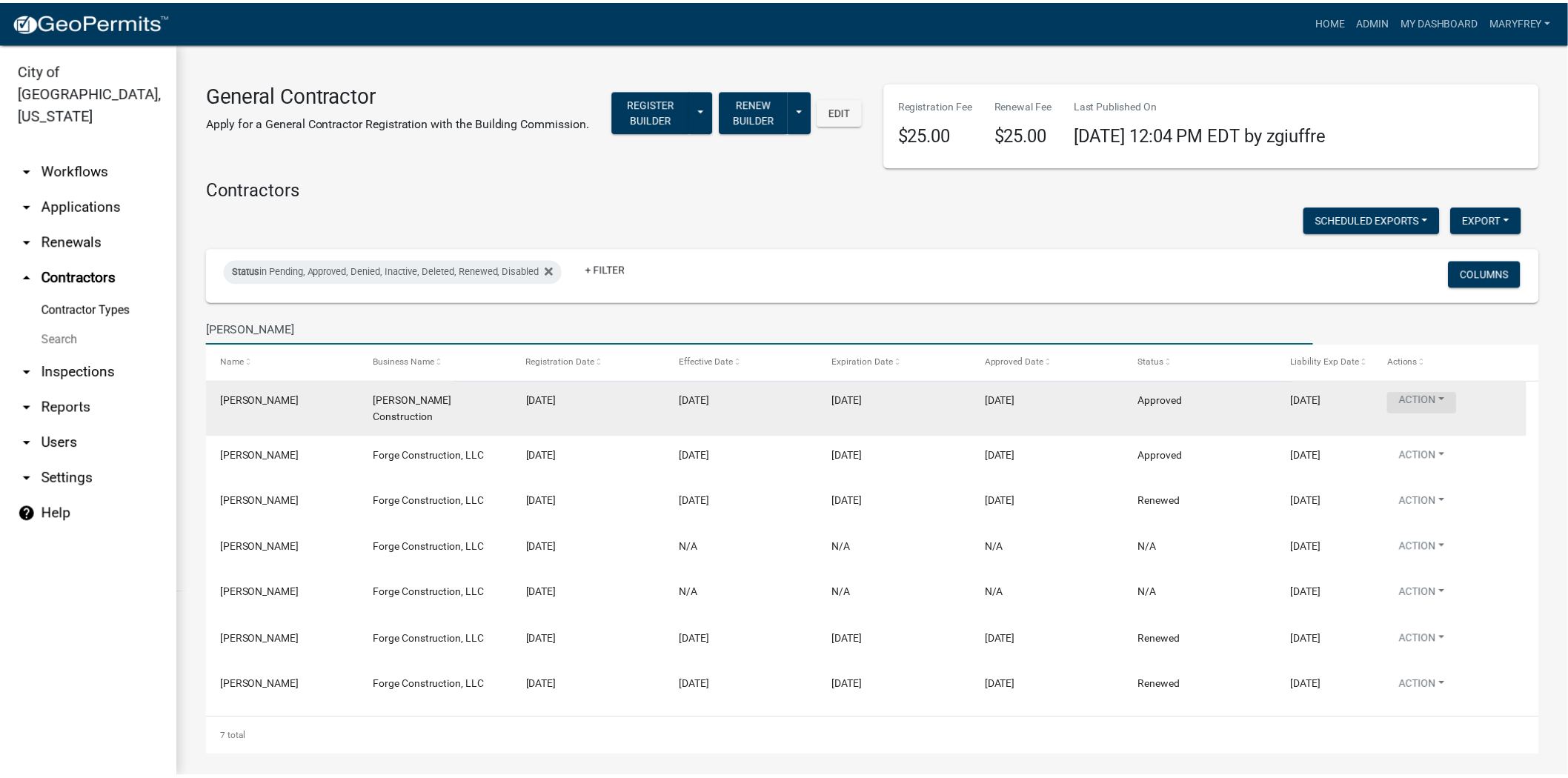
scroll to position [0, 0]
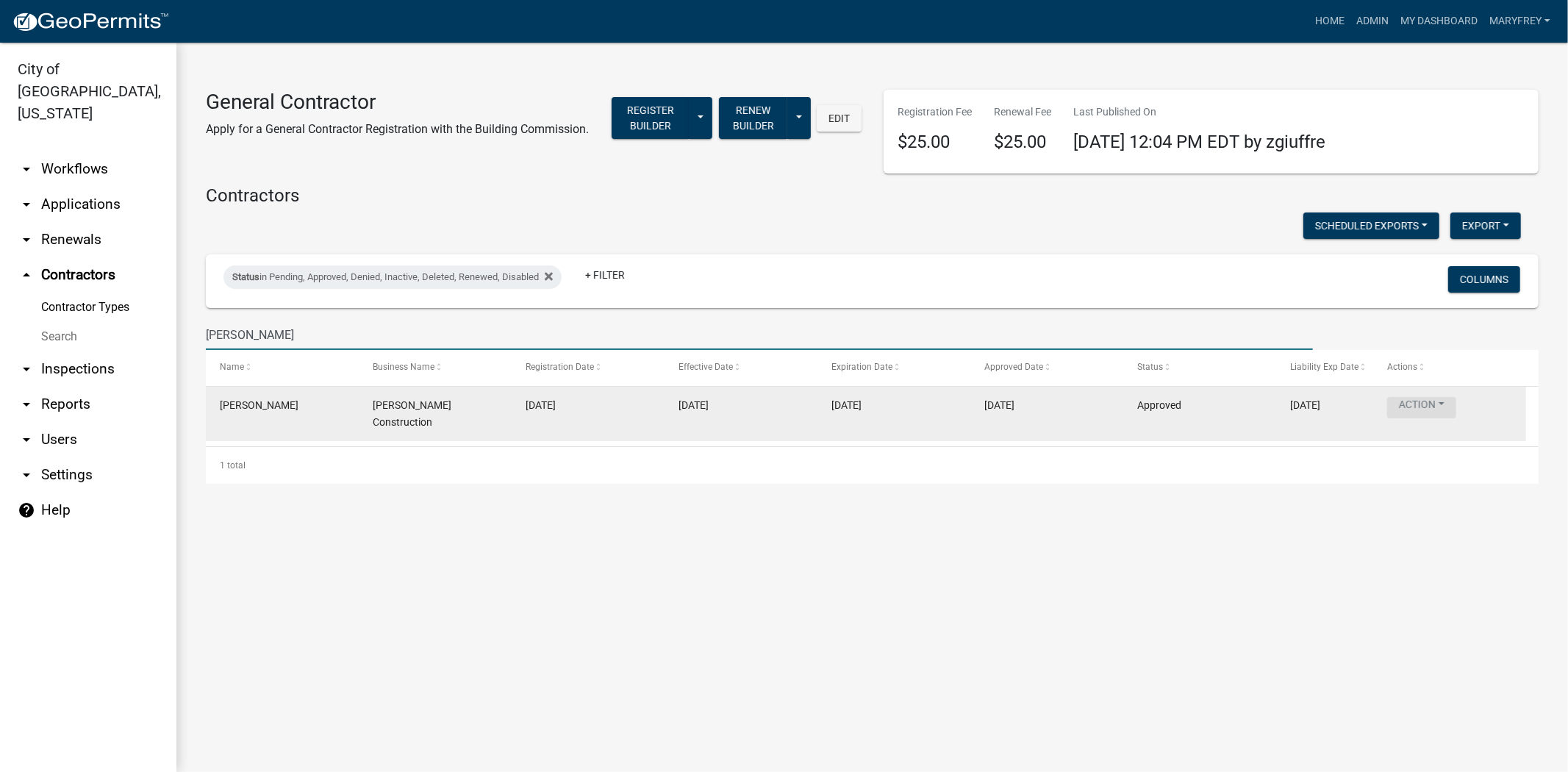
type input "morrison"
click at [1427, 399] on button "Action" at bounding box center [1422, 408] width 69 height 22
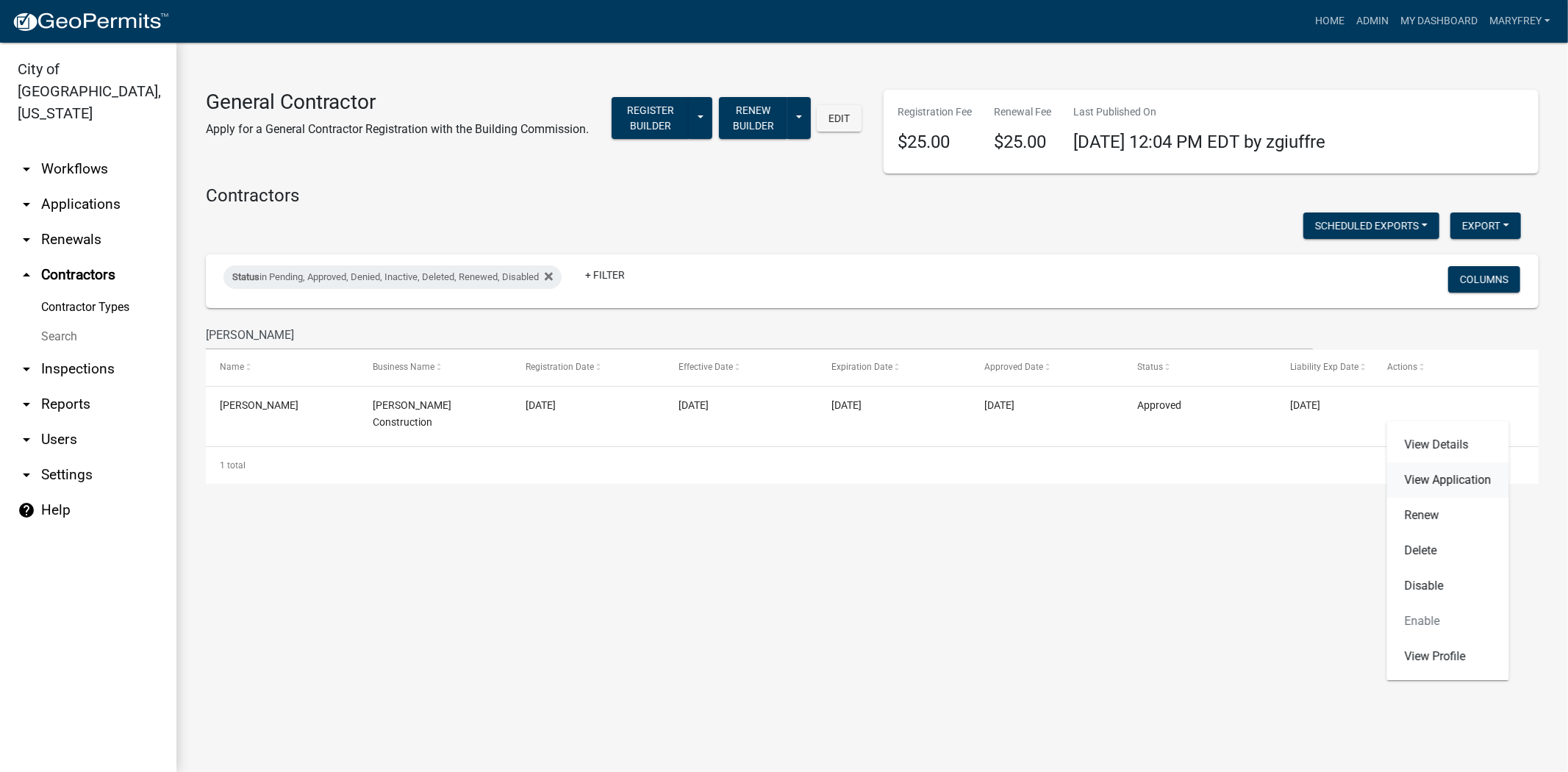
click at [1436, 484] on link "View Application" at bounding box center [1449, 480] width 122 height 35
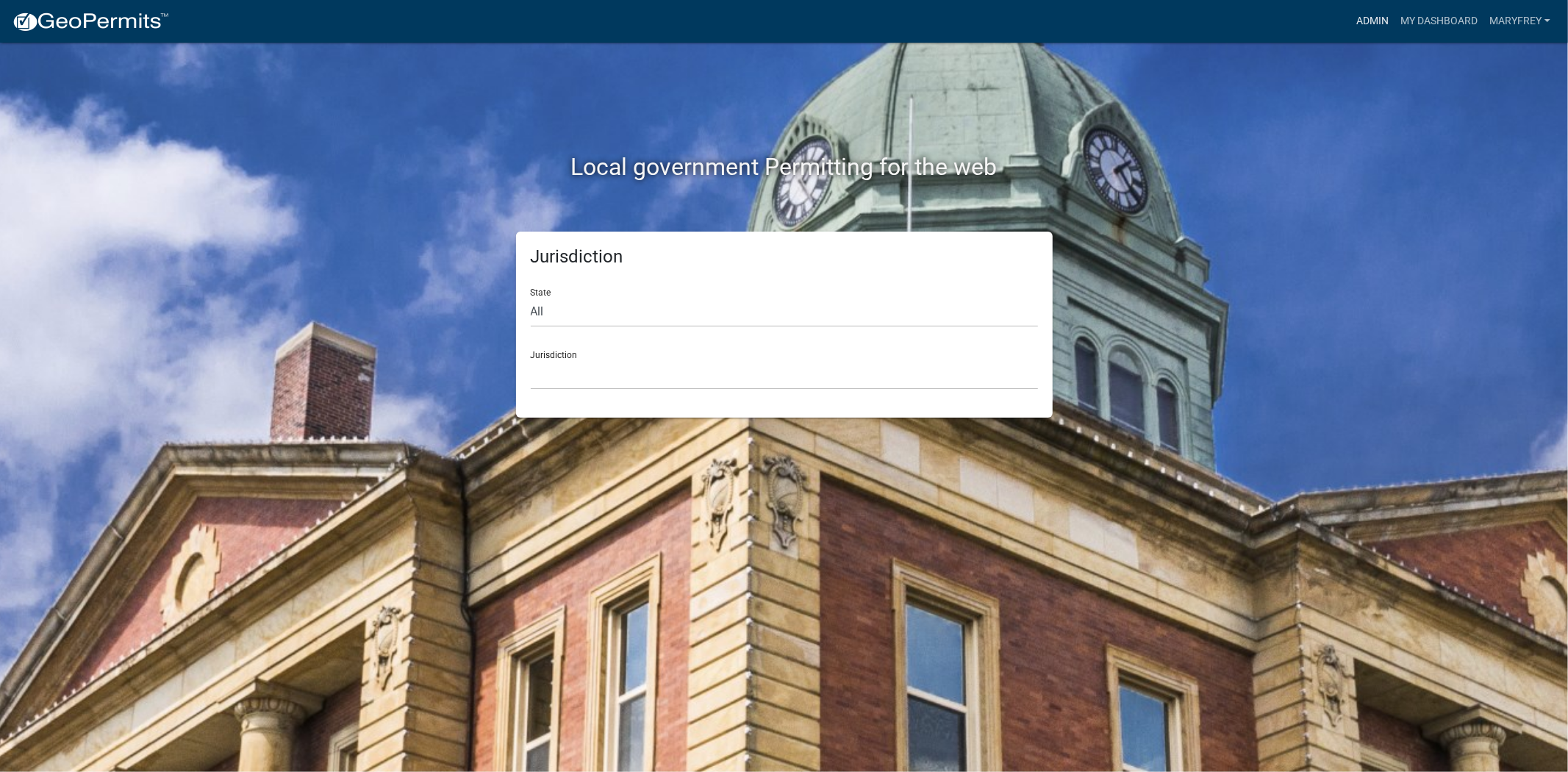
click at [1376, 18] on link "Admin" at bounding box center [1372, 21] width 44 height 28
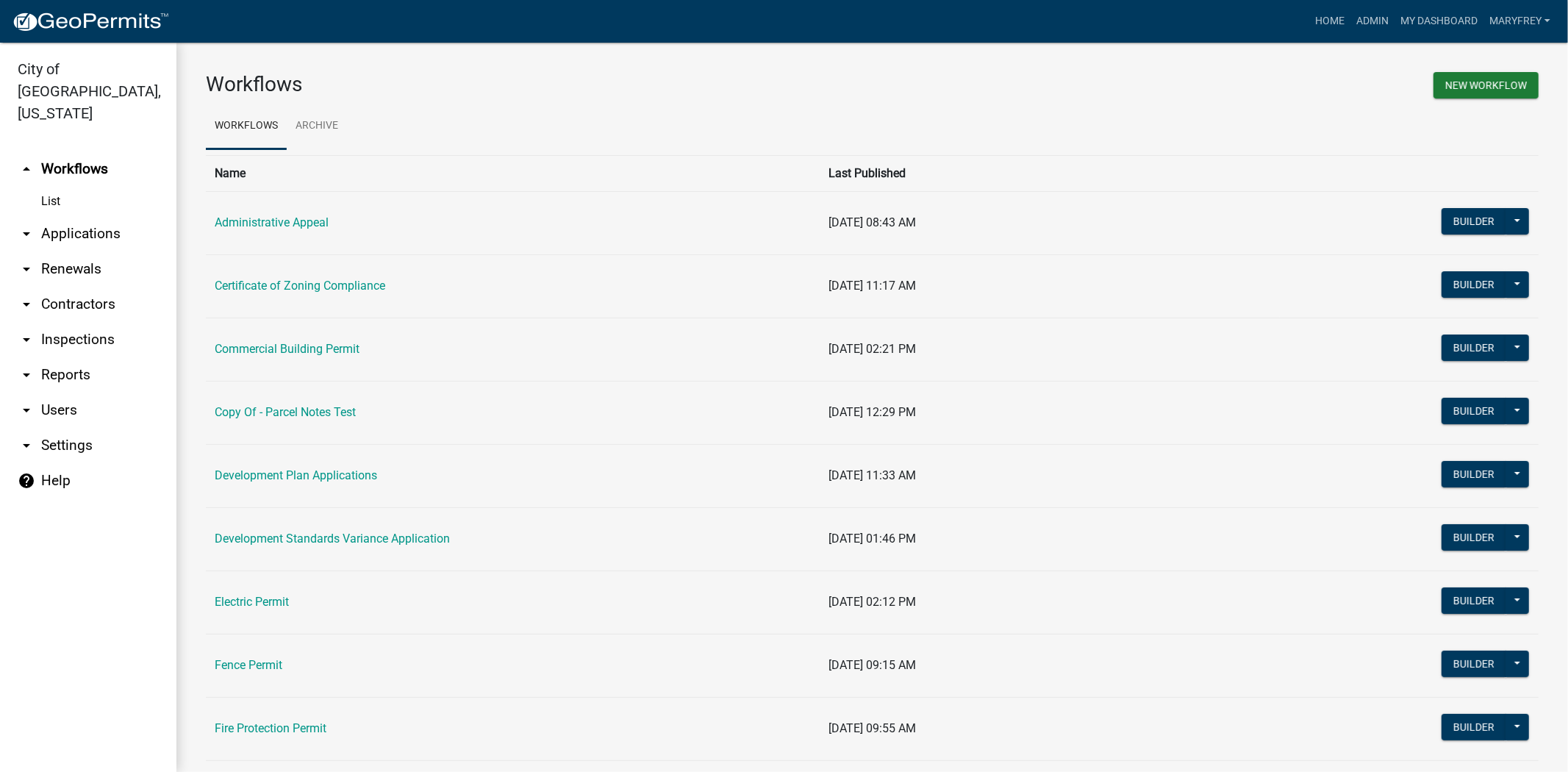
click at [85, 287] on link "arrow_drop_down Contractors" at bounding box center [88, 305] width 176 height 35
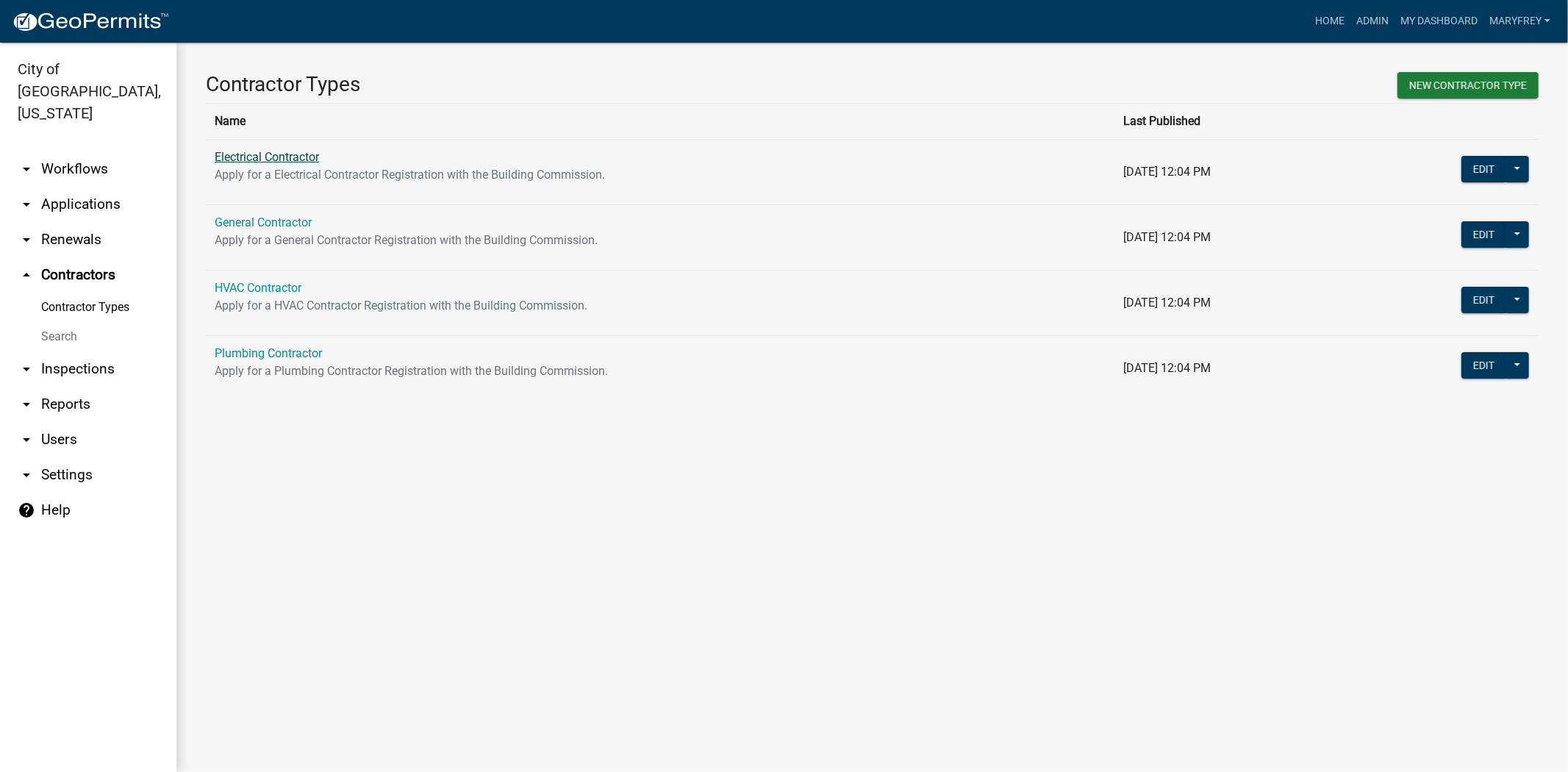
click at [275, 158] on link "Electrical Contractor" at bounding box center [267, 156] width 104 height 14
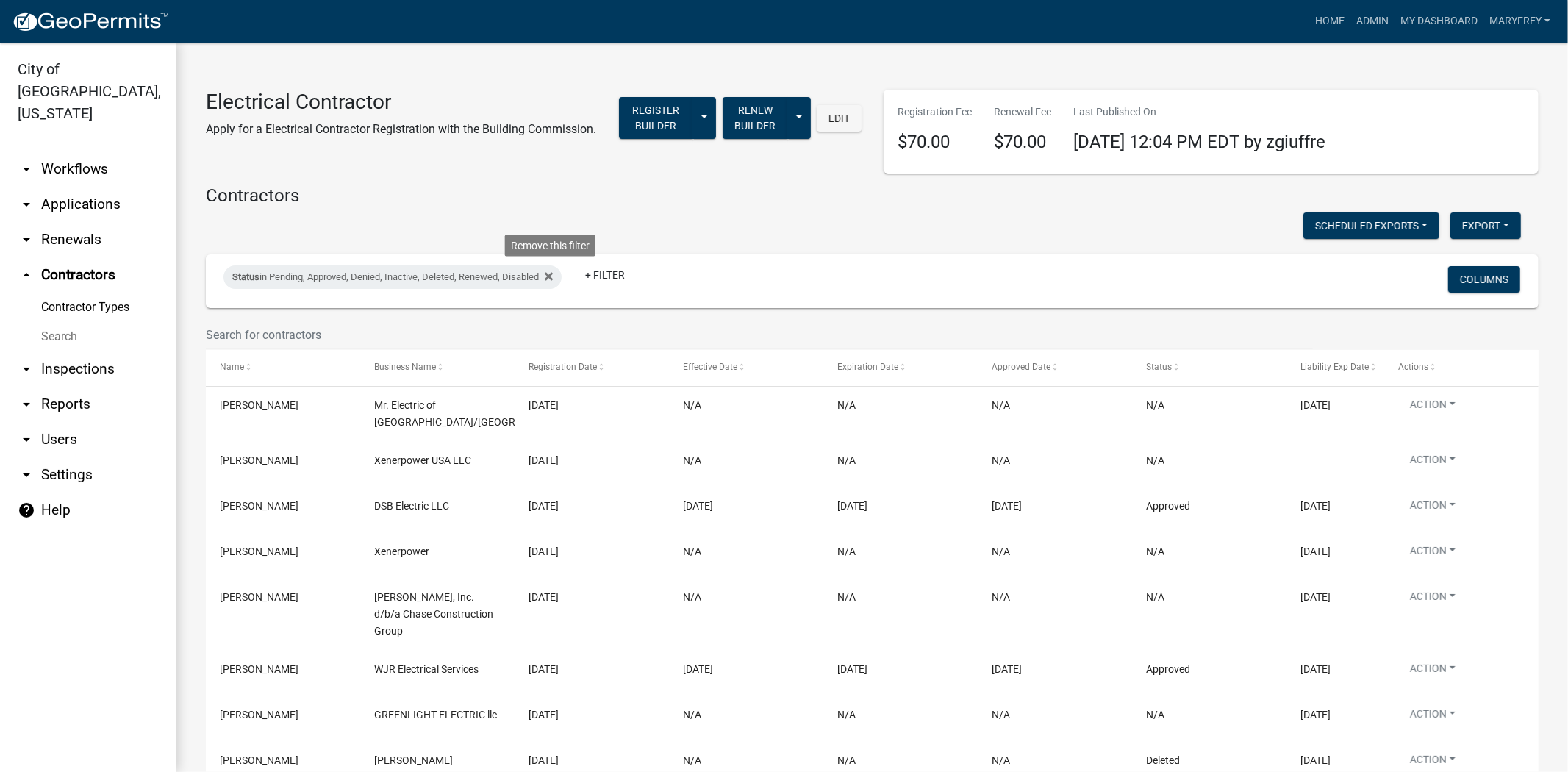
drag, startPoint x: 554, startPoint y: 298, endPoint x: 444, endPoint y: 336, distance: 116.4
click at [545, 289] on fa-icon at bounding box center [546, 277] width 14 height 24
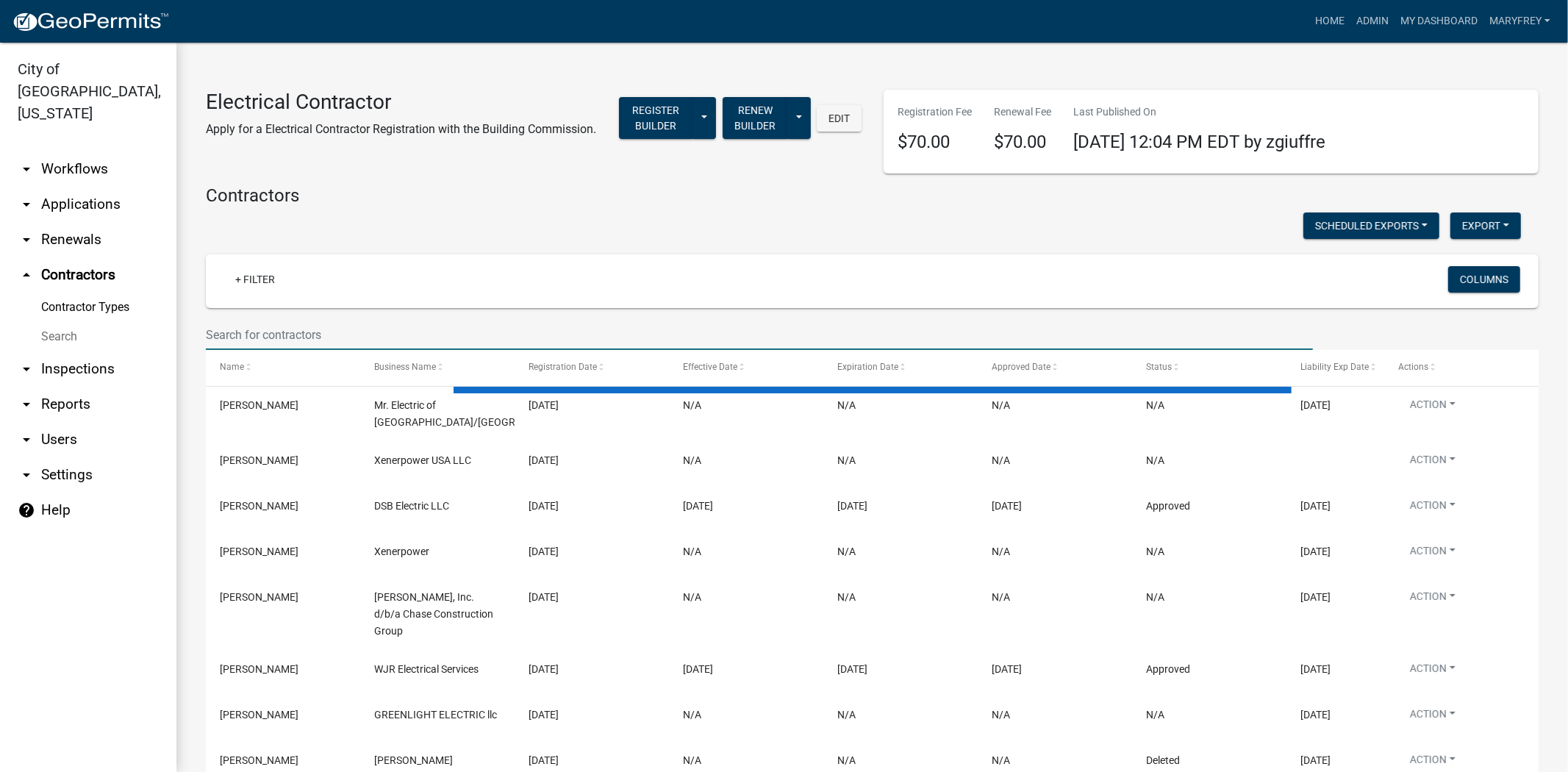
click at [284, 350] on input "text" at bounding box center [759, 334] width 1108 height 30
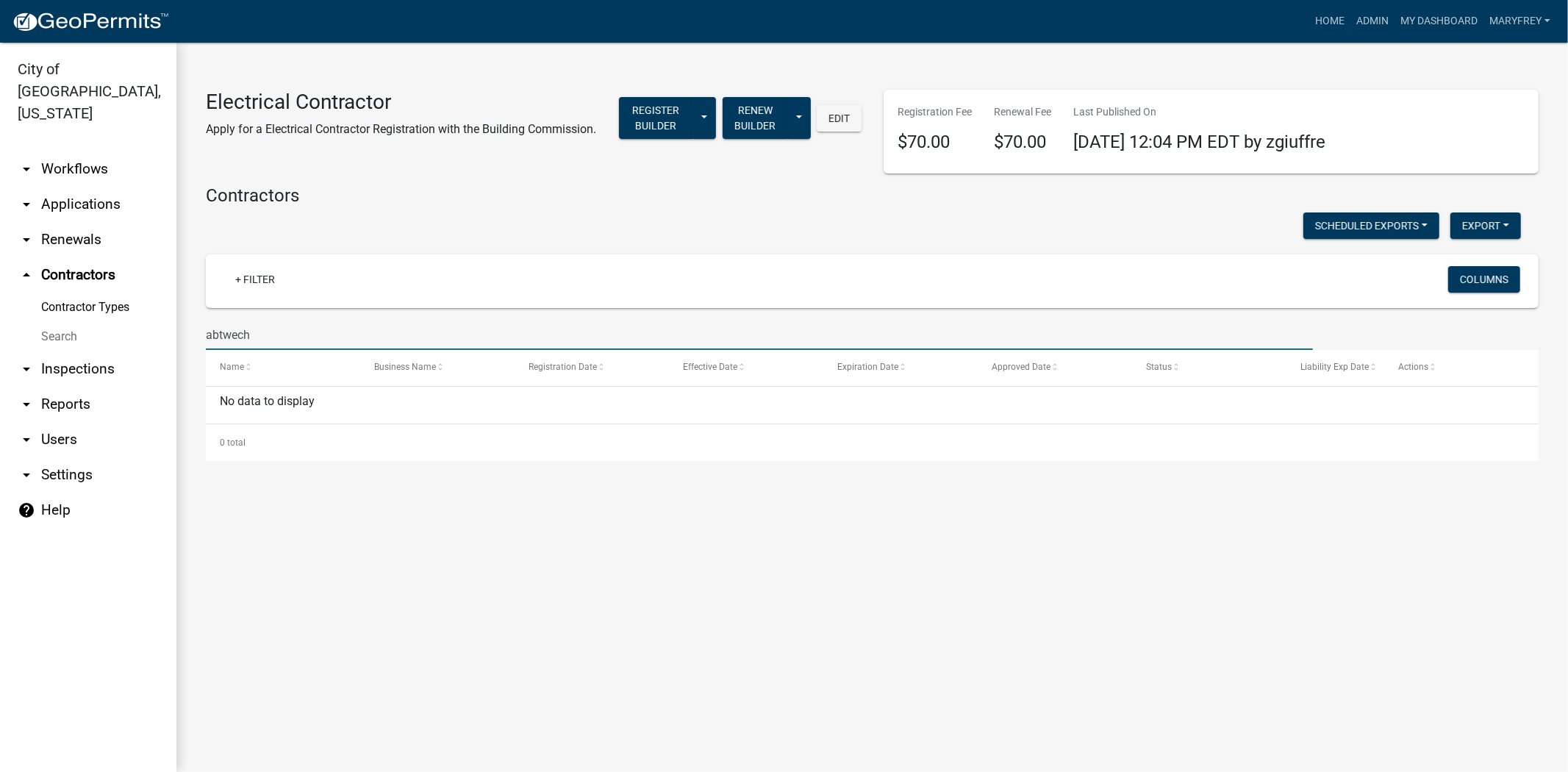
drag, startPoint x: 269, startPoint y: 340, endPoint x: 155, endPoint y: 351, distance: 114.5
click at [155, 351] on div "City of Jeffersonville, Indiana arrow_drop_down Workflows List arrow_drop_down …" at bounding box center [784, 407] width 1568 height 730
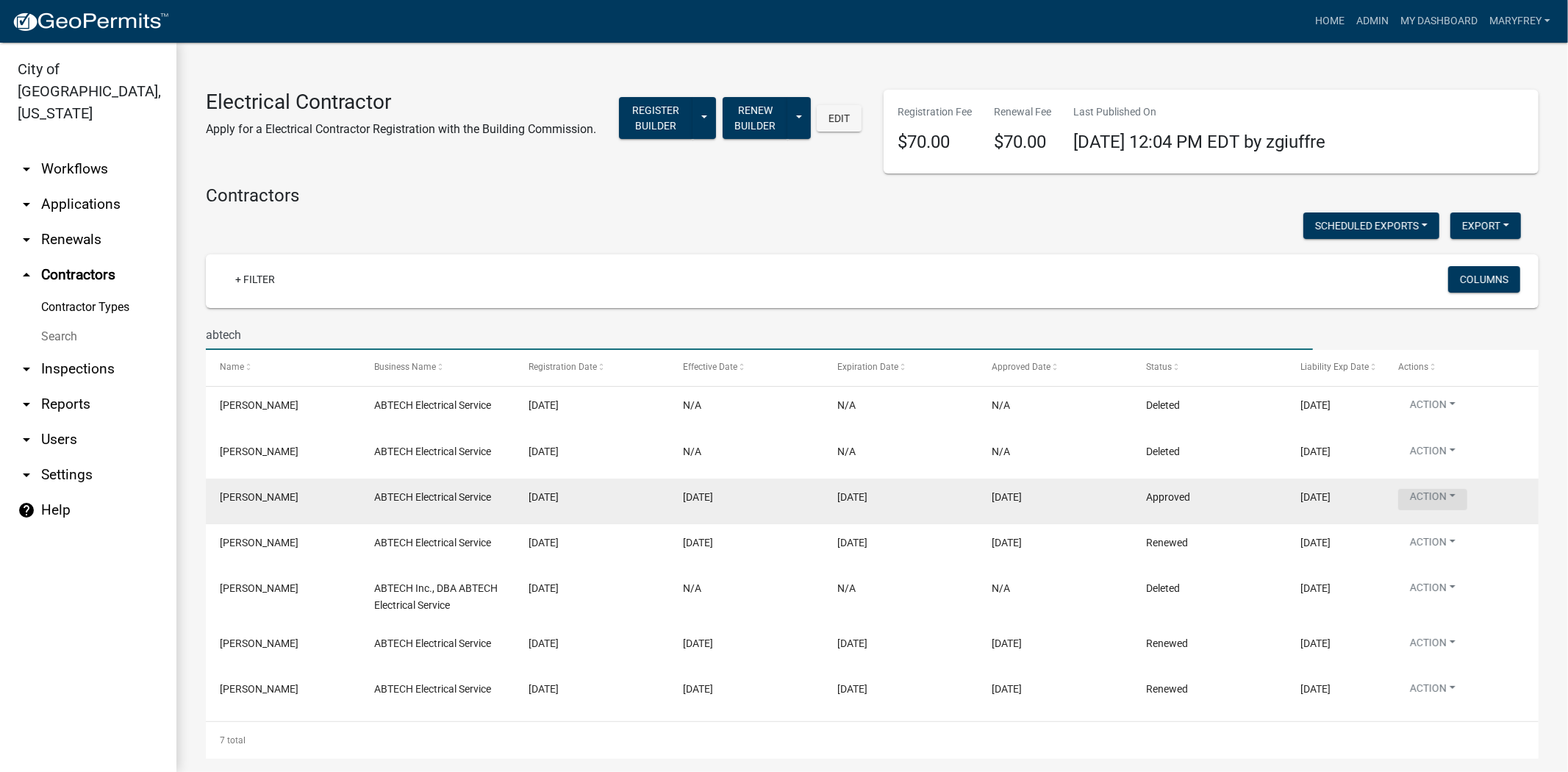
type input "abtech"
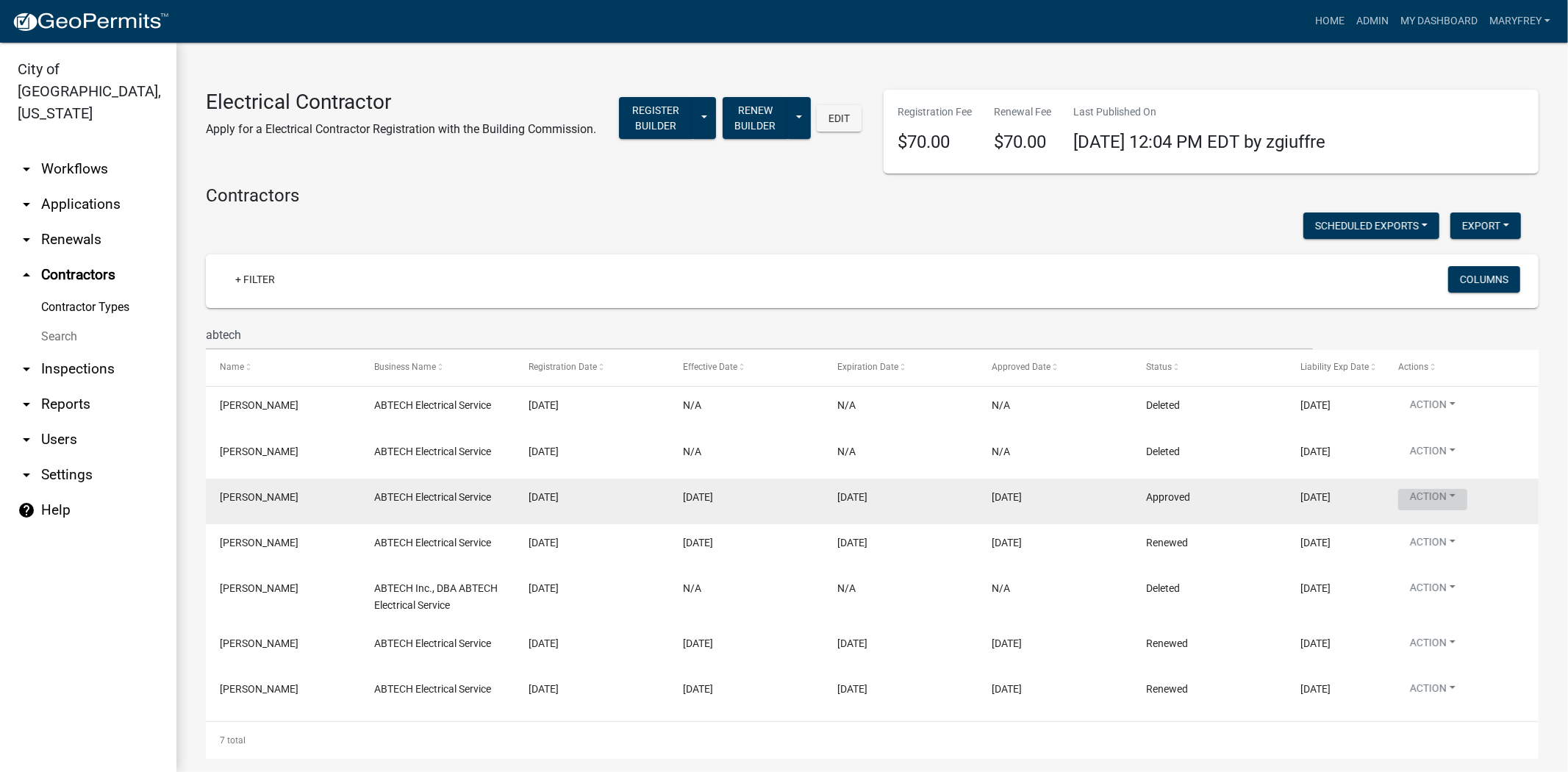
click at [1431, 510] on button "Action" at bounding box center [1433, 500] width 69 height 22
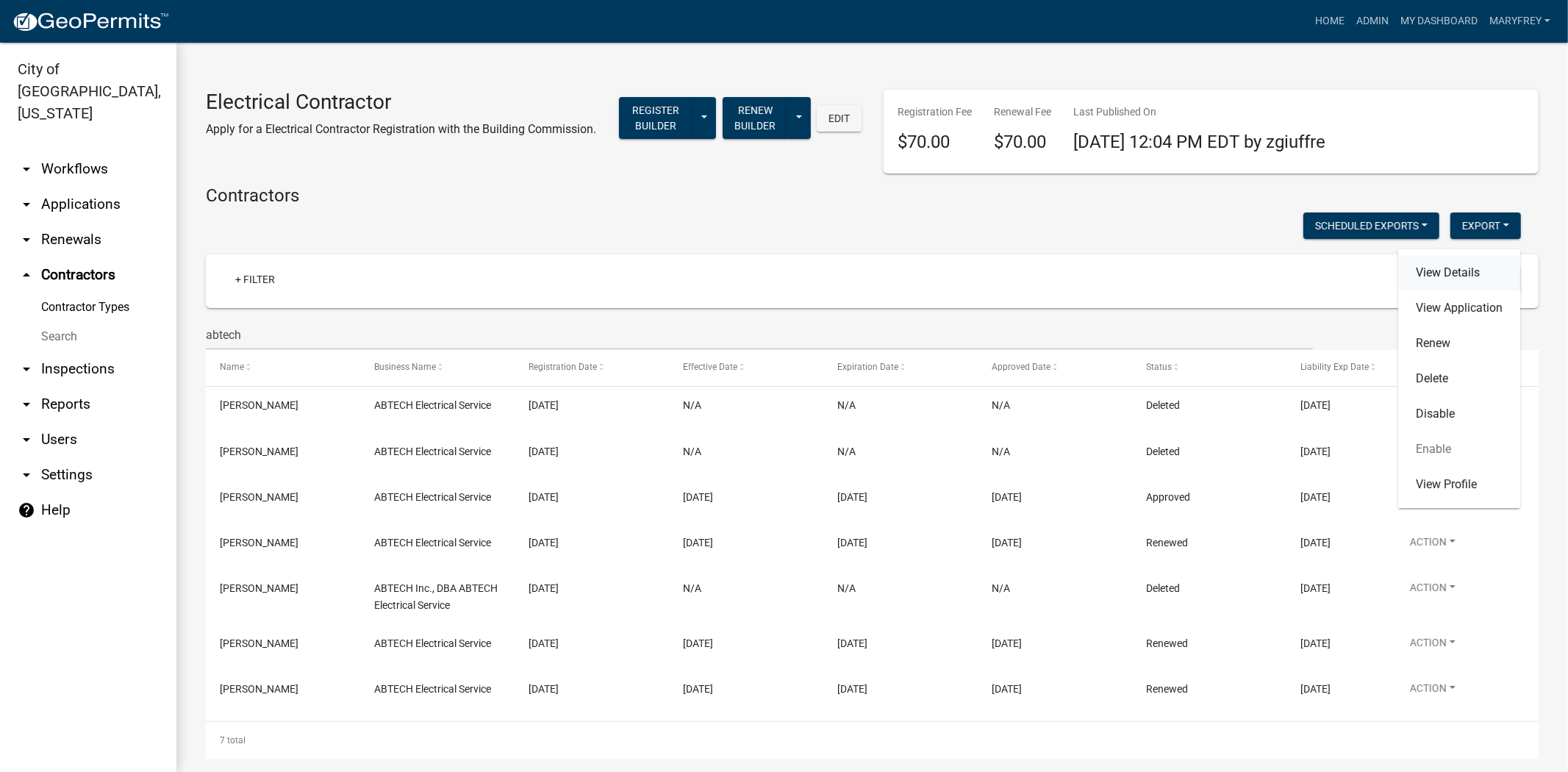
click at [1417, 267] on link "View Details" at bounding box center [1460, 272] width 122 height 35
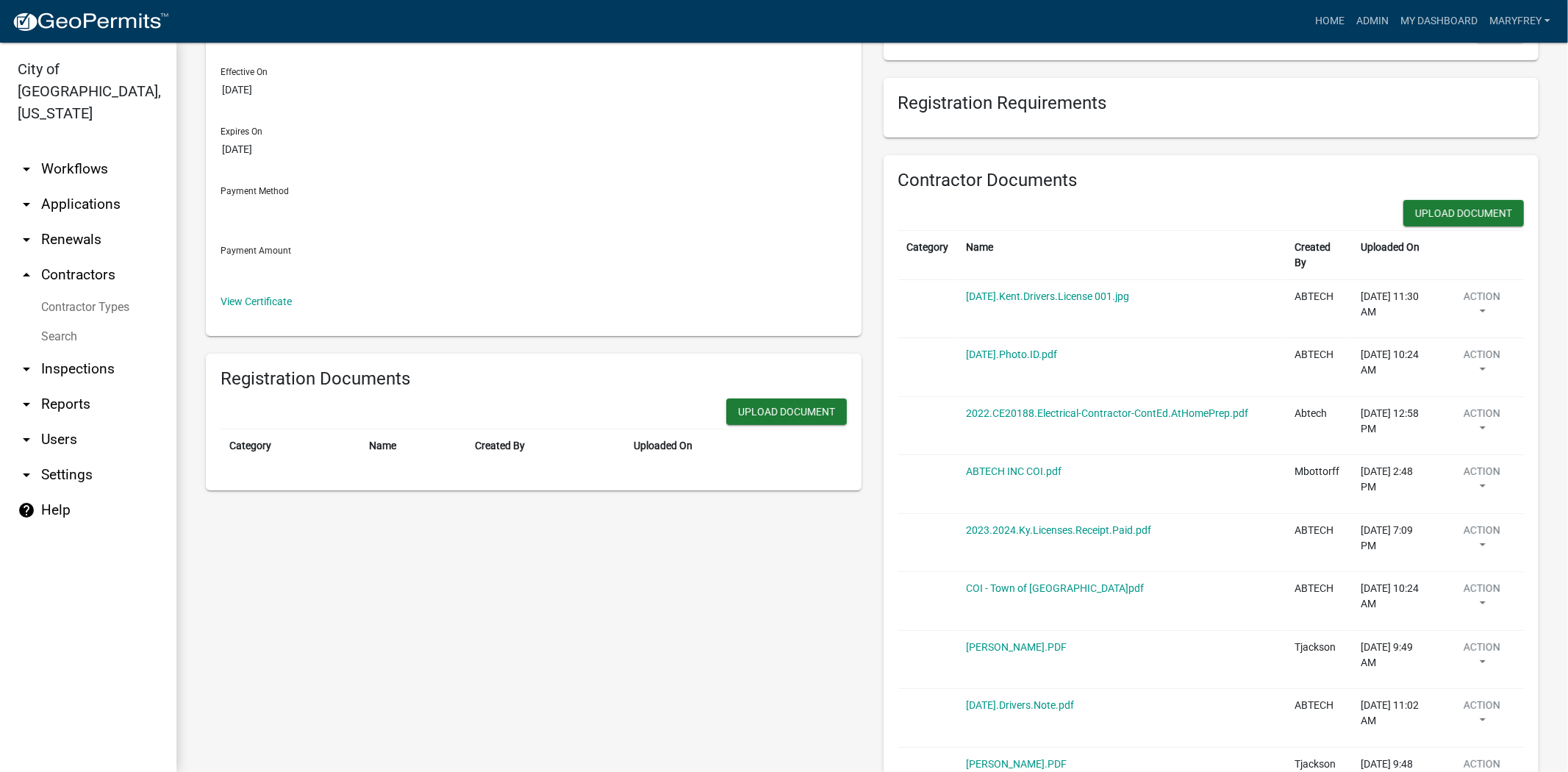
scroll to position [351, 0]
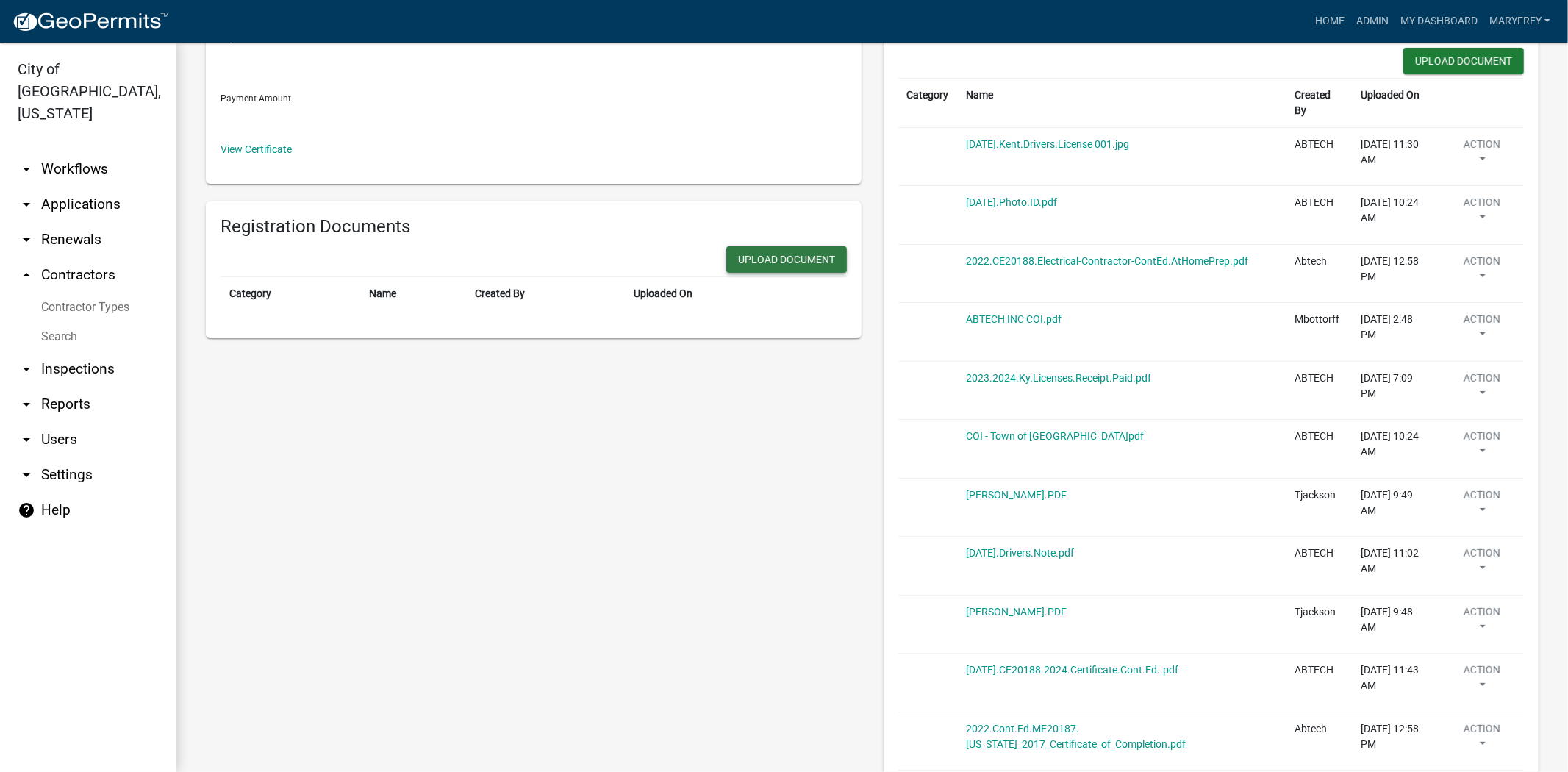
click at [758, 253] on button "Upload Document" at bounding box center [787, 259] width 121 height 27
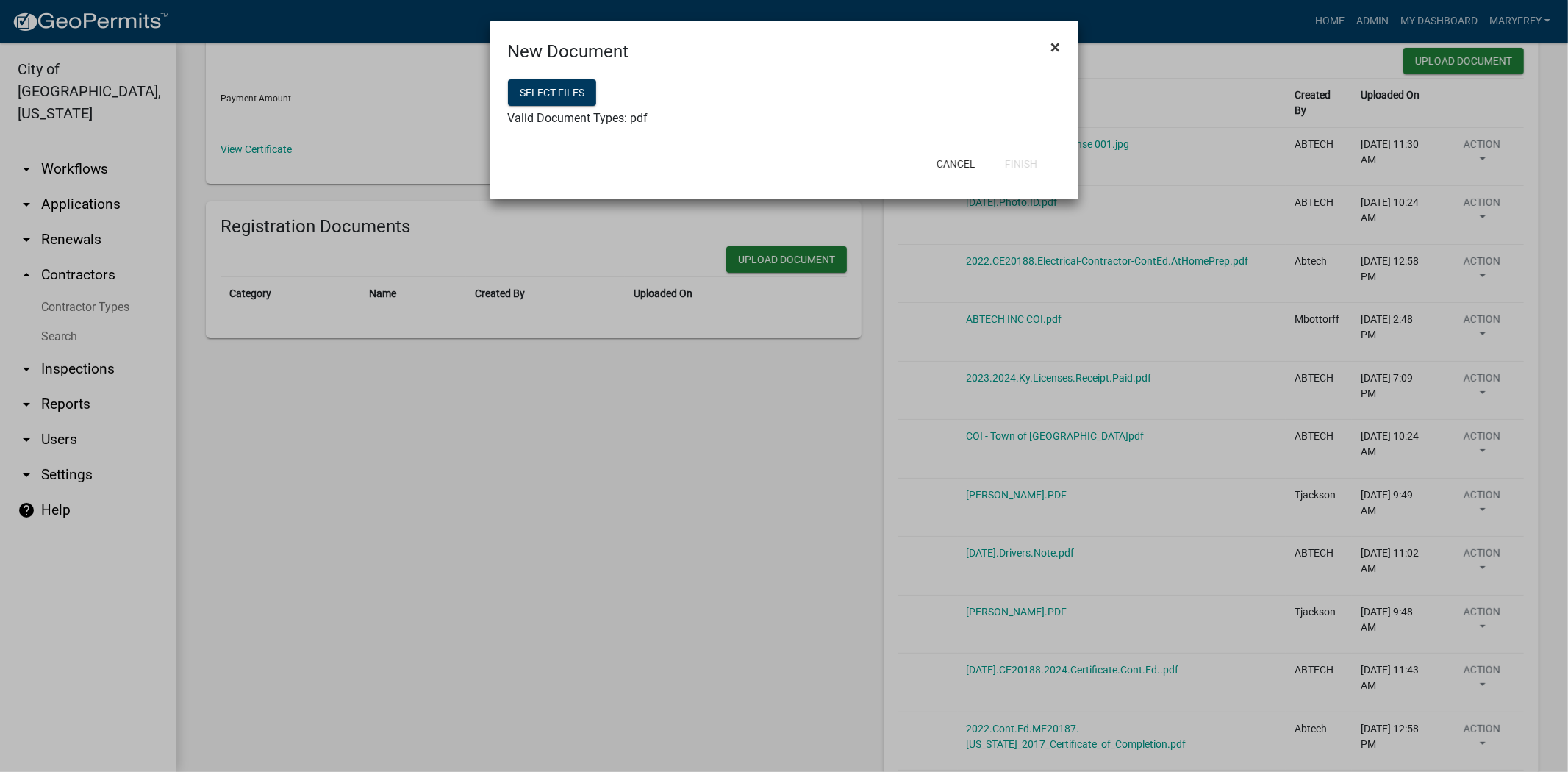
click at [1056, 48] on span "×" at bounding box center [1056, 46] width 10 height 21
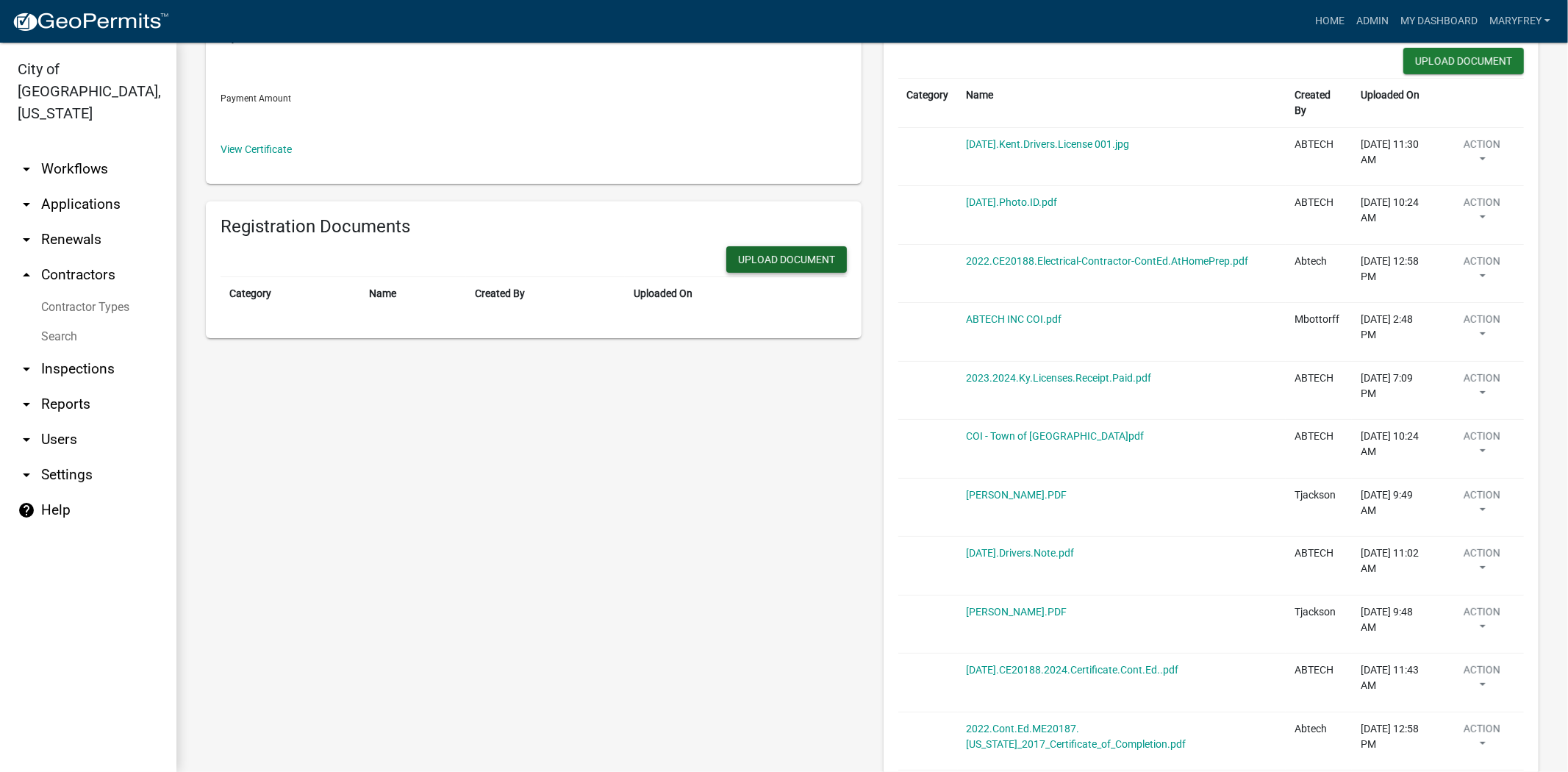
scroll to position [0, 0]
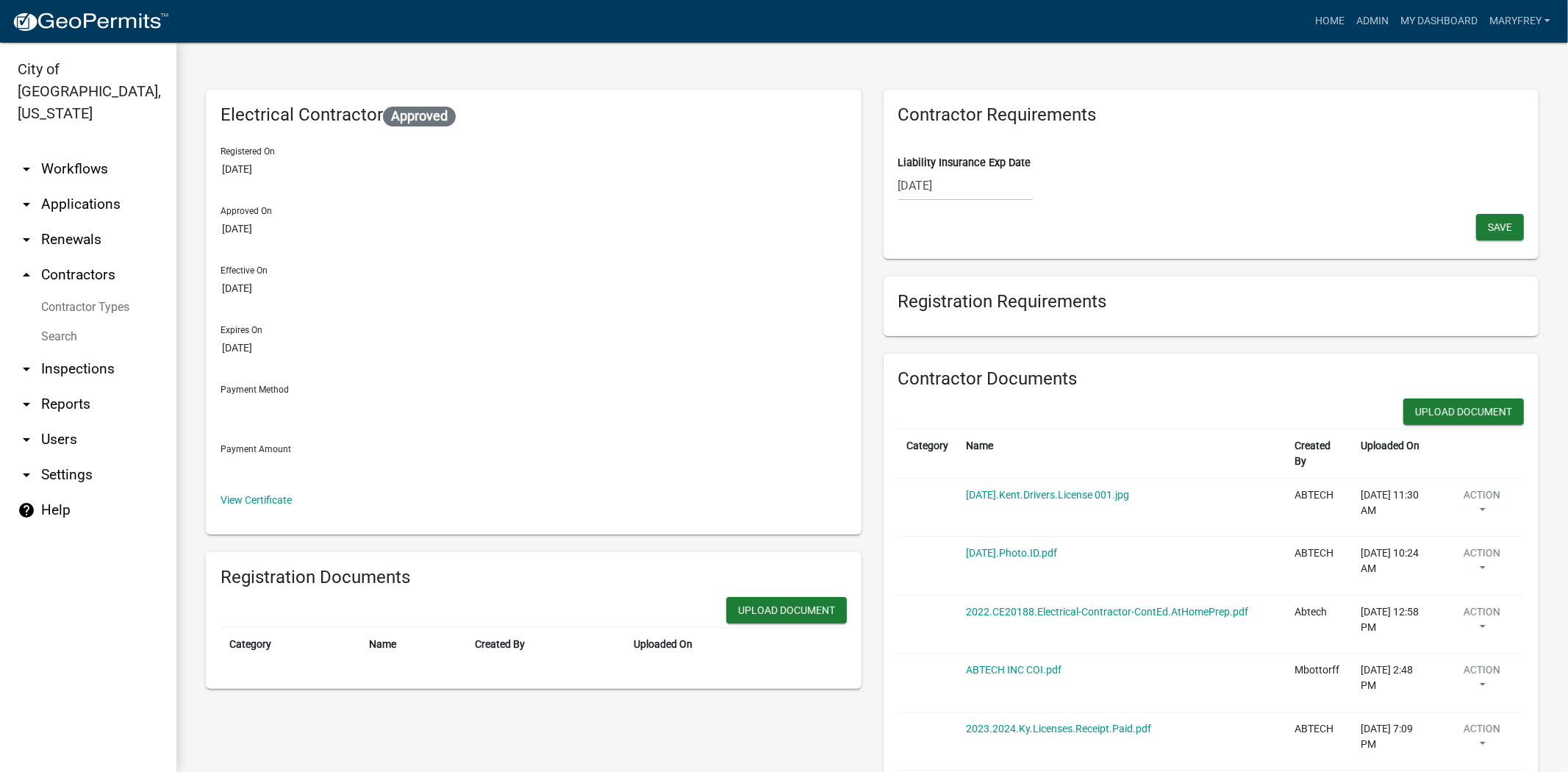
click at [41, 151] on link "arrow_drop_down Workflows" at bounding box center [88, 169] width 176 height 35
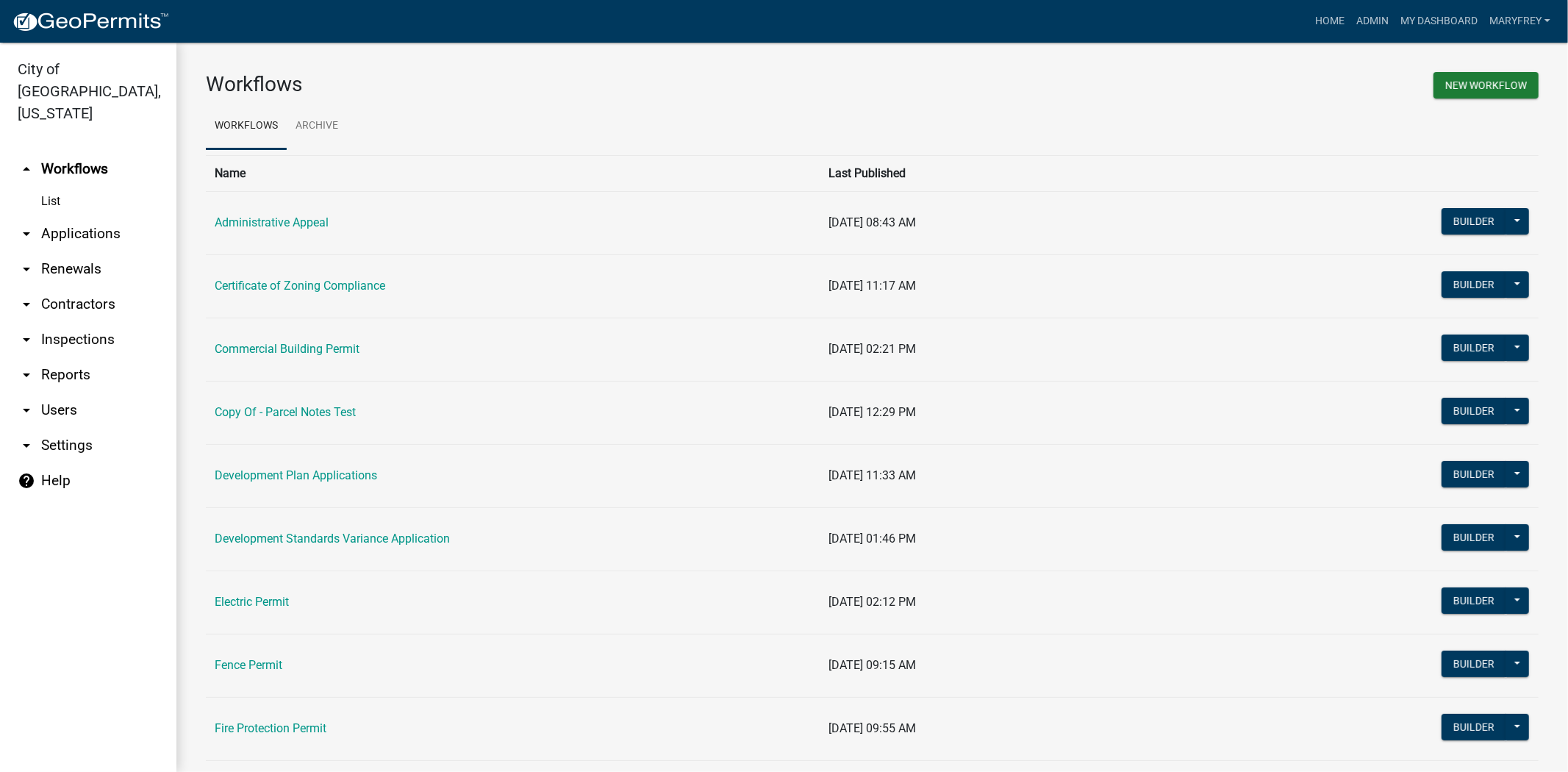
click at [104, 287] on link "arrow_drop_down Contractors" at bounding box center [88, 305] width 176 height 35
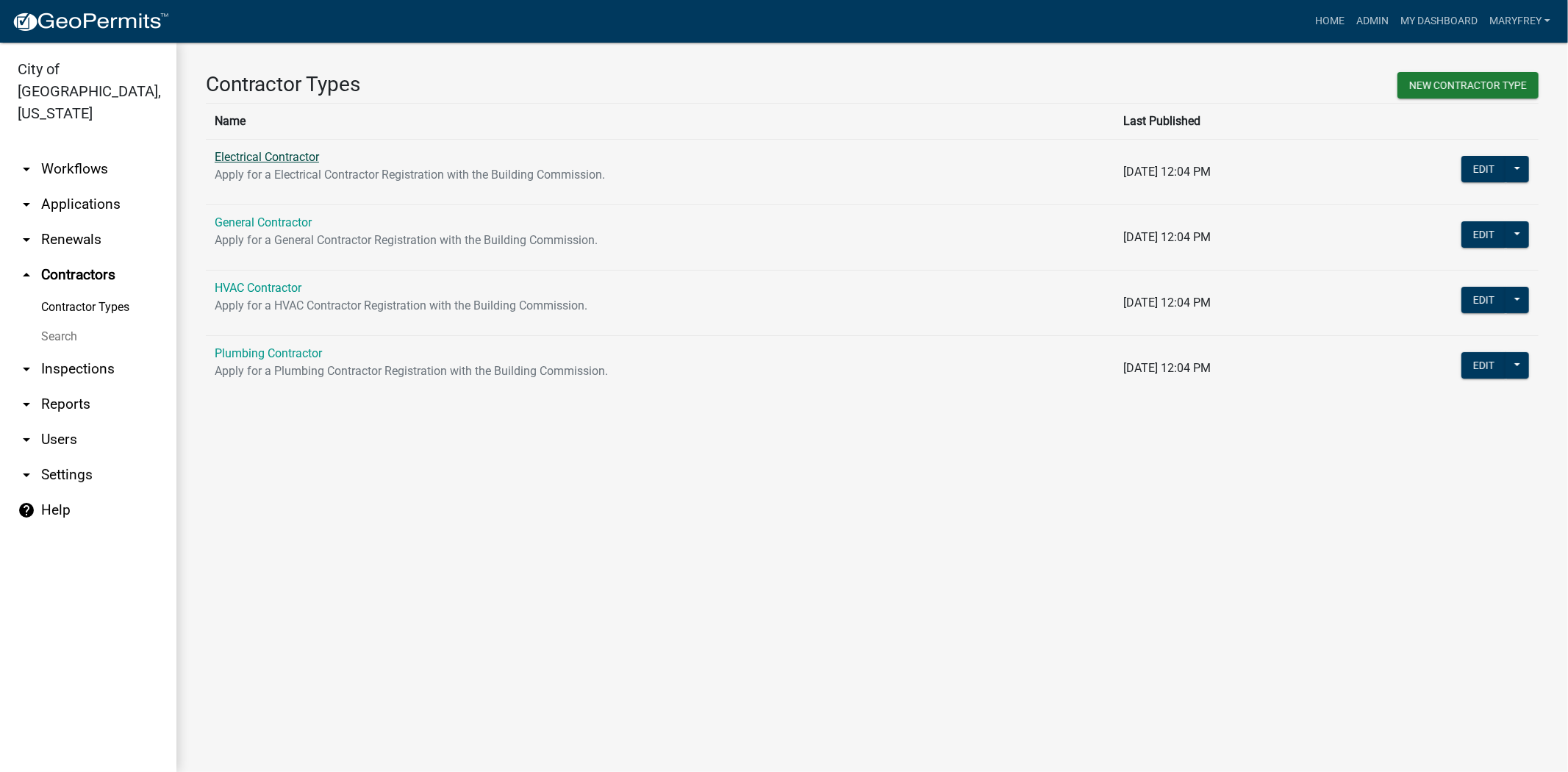
click at [275, 162] on link "Electrical Contractor" at bounding box center [267, 156] width 104 height 14
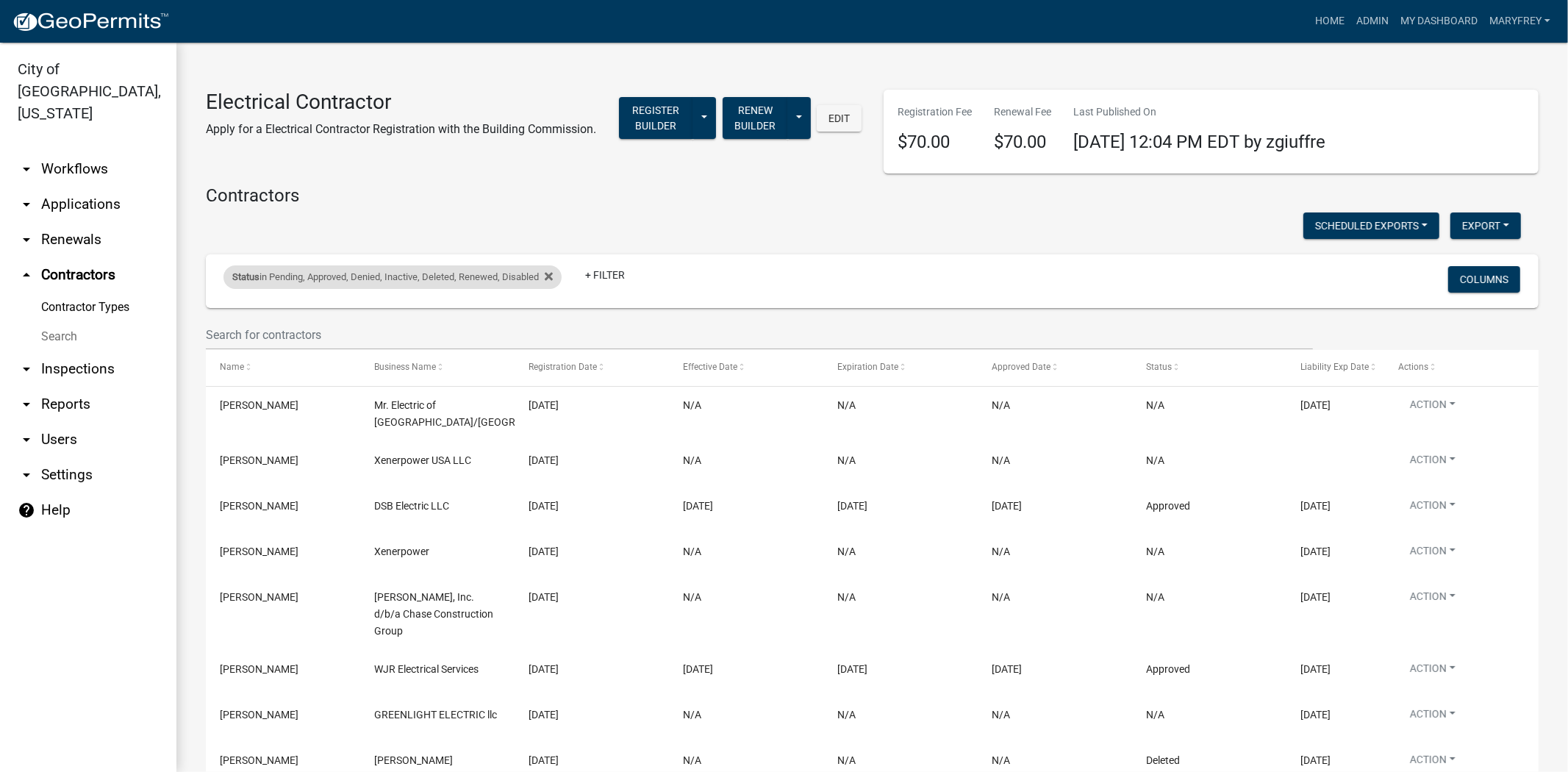
click at [560, 289] on div "Status in Pending, Approved, Denied, Inactive, Deleted, Renewed, Disabled" at bounding box center [392, 277] width 338 height 24
select select "1: '0'"
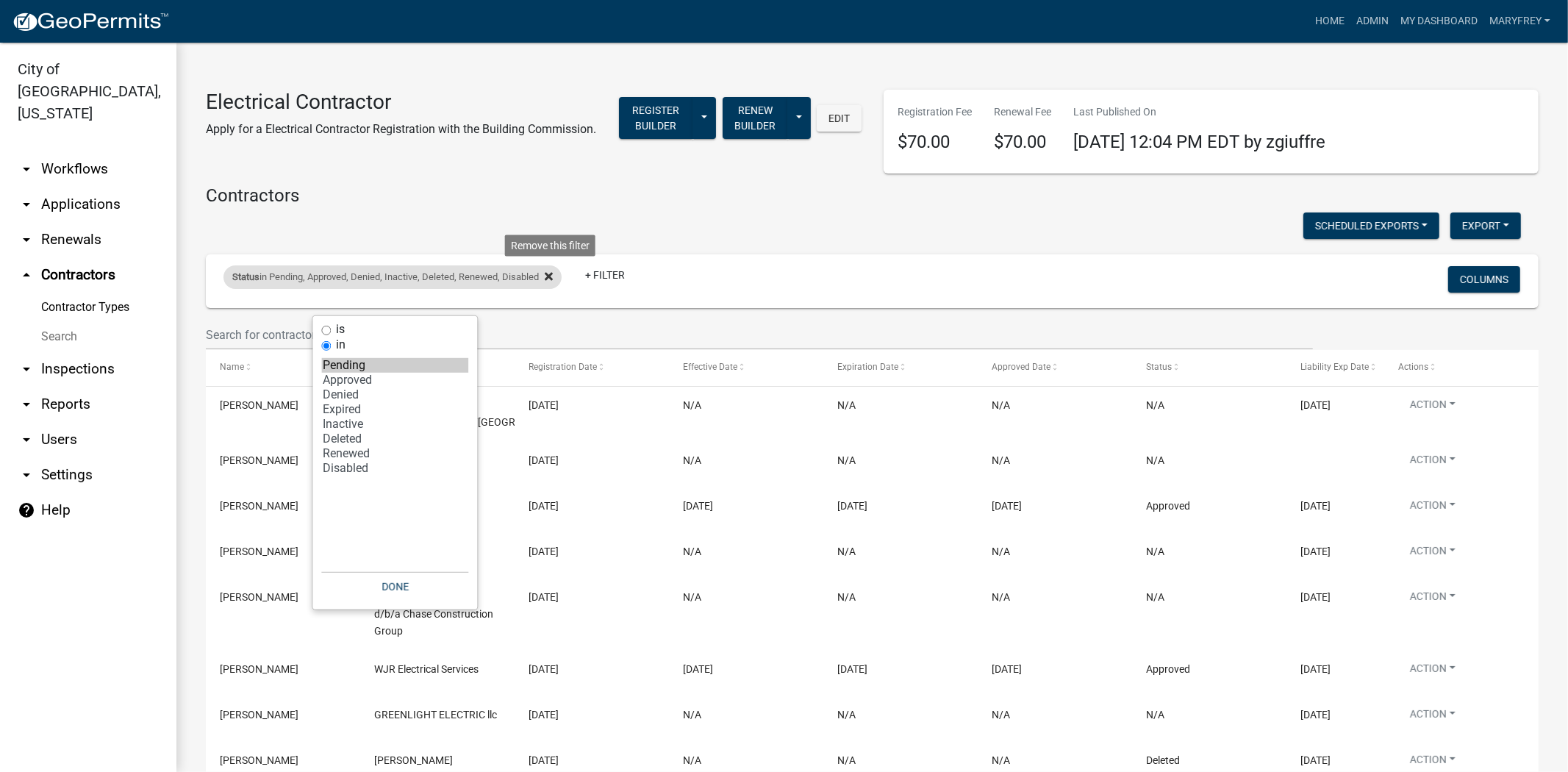
click at [552, 280] on icon at bounding box center [549, 276] width 8 height 8
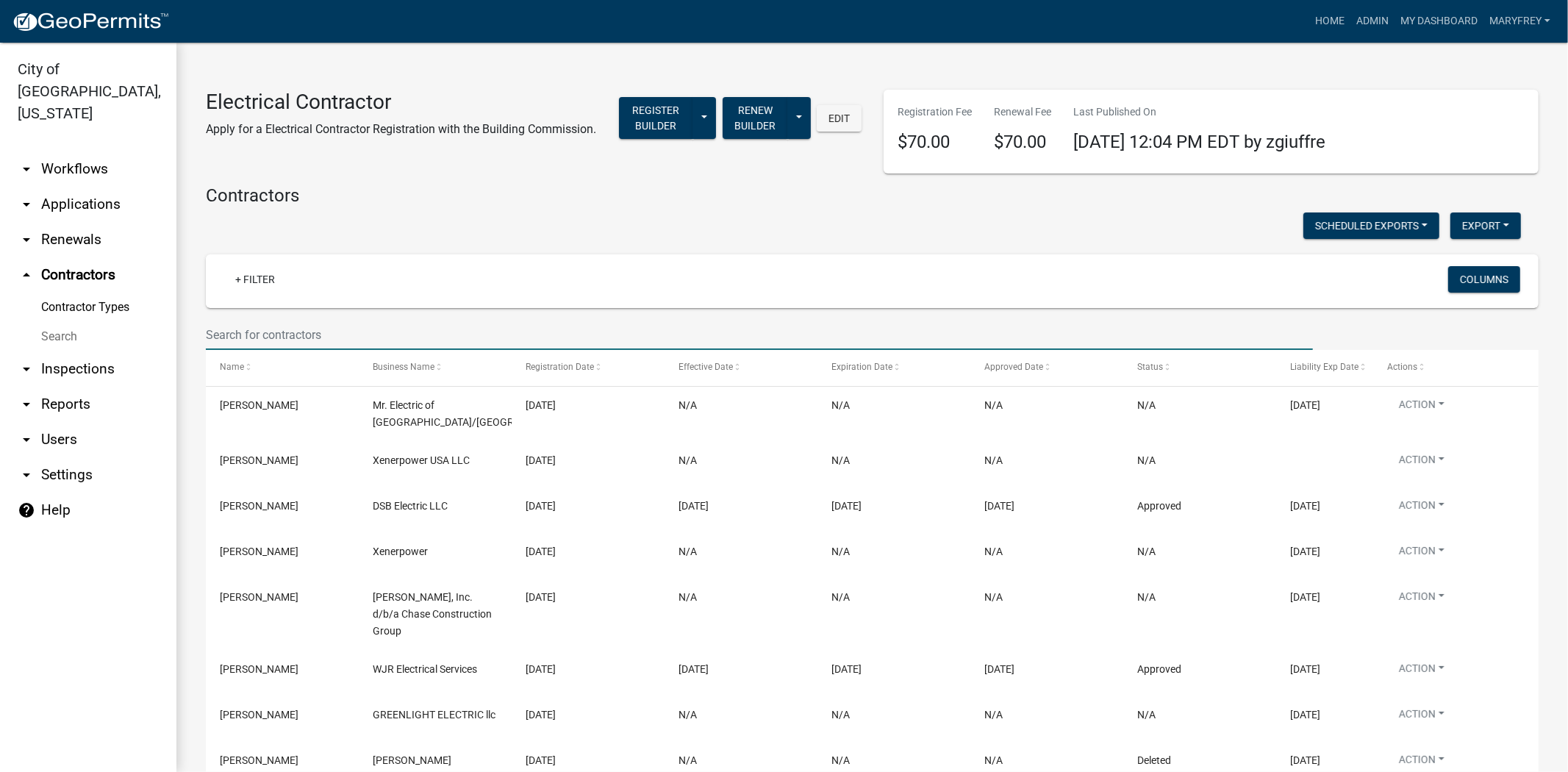
click at [252, 350] on input "text" at bounding box center [759, 334] width 1108 height 30
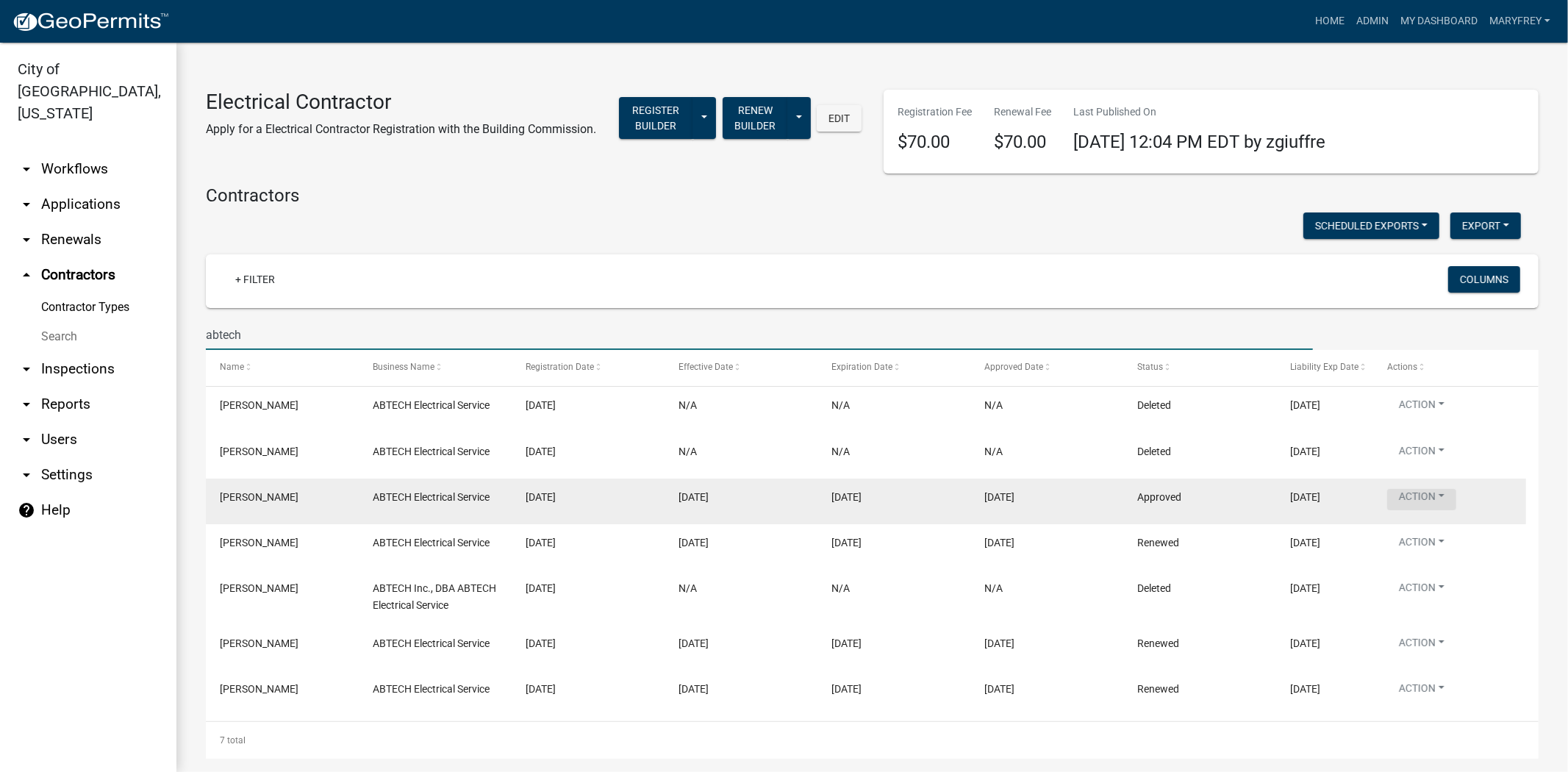
type input "abtech"
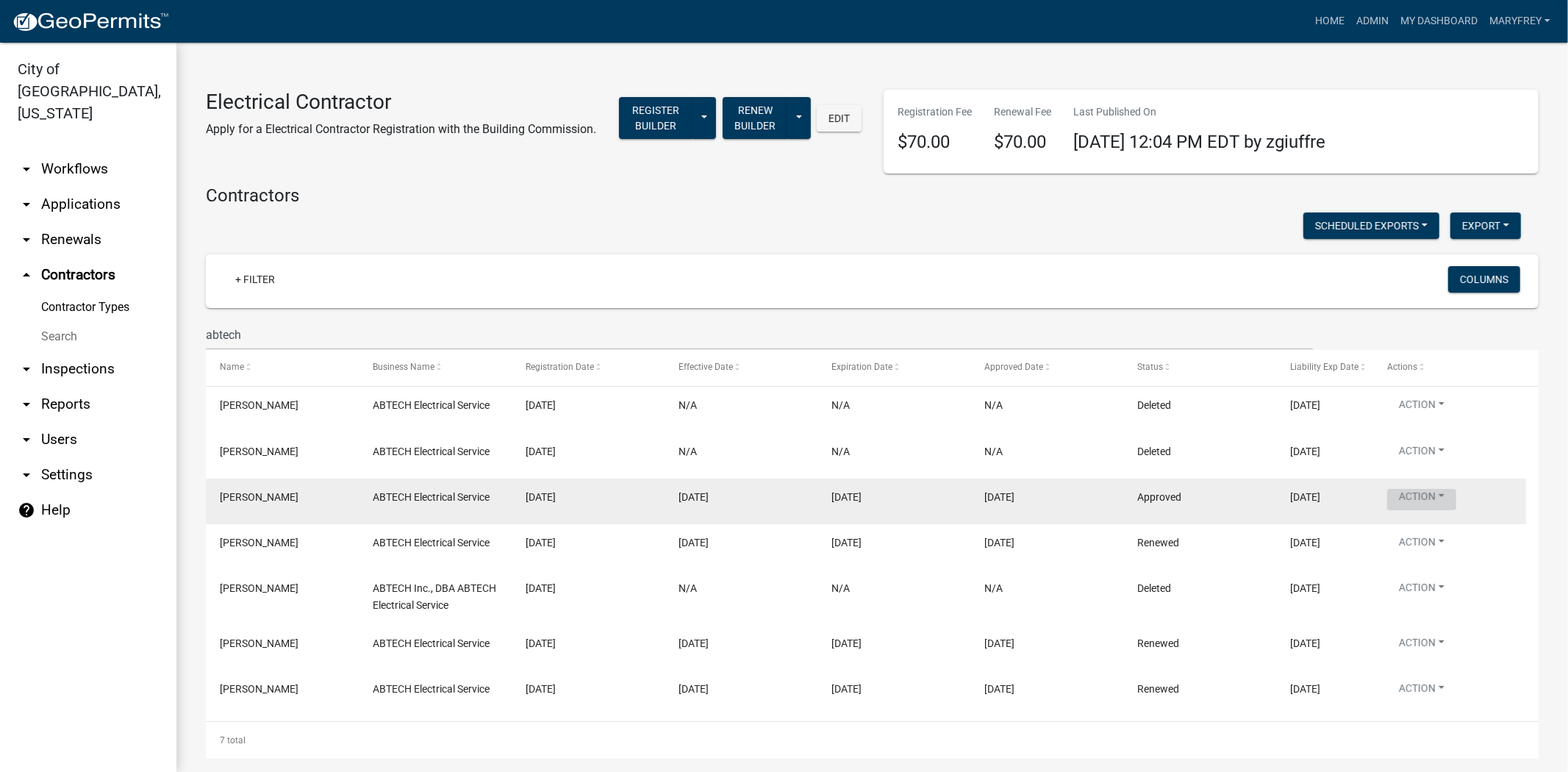
click at [1435, 510] on button "Action" at bounding box center [1422, 500] width 69 height 22
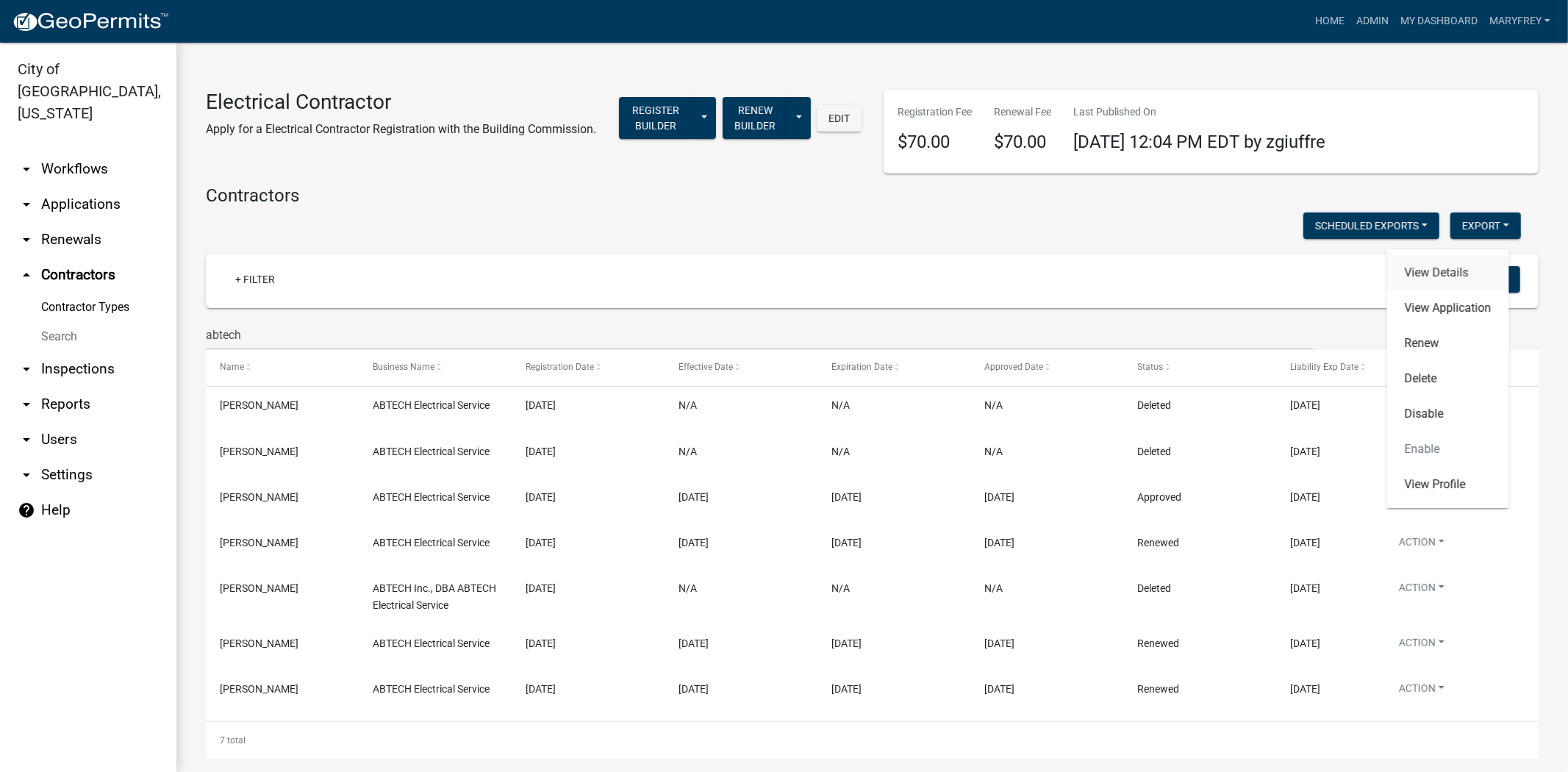
click at [1435, 268] on link "View Details" at bounding box center [1449, 272] width 122 height 35
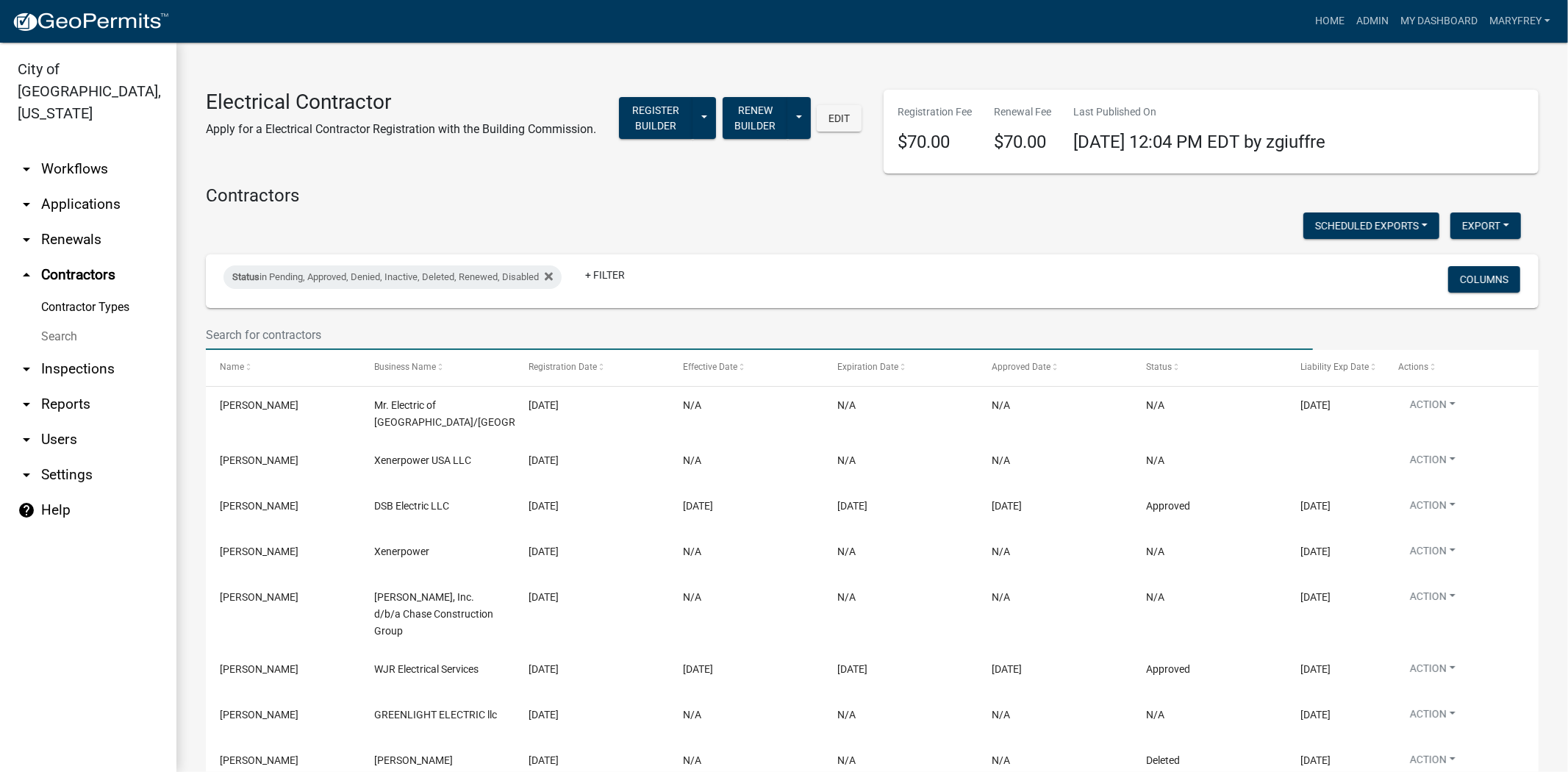
click at [334, 350] on input "text" at bounding box center [759, 334] width 1108 height 30
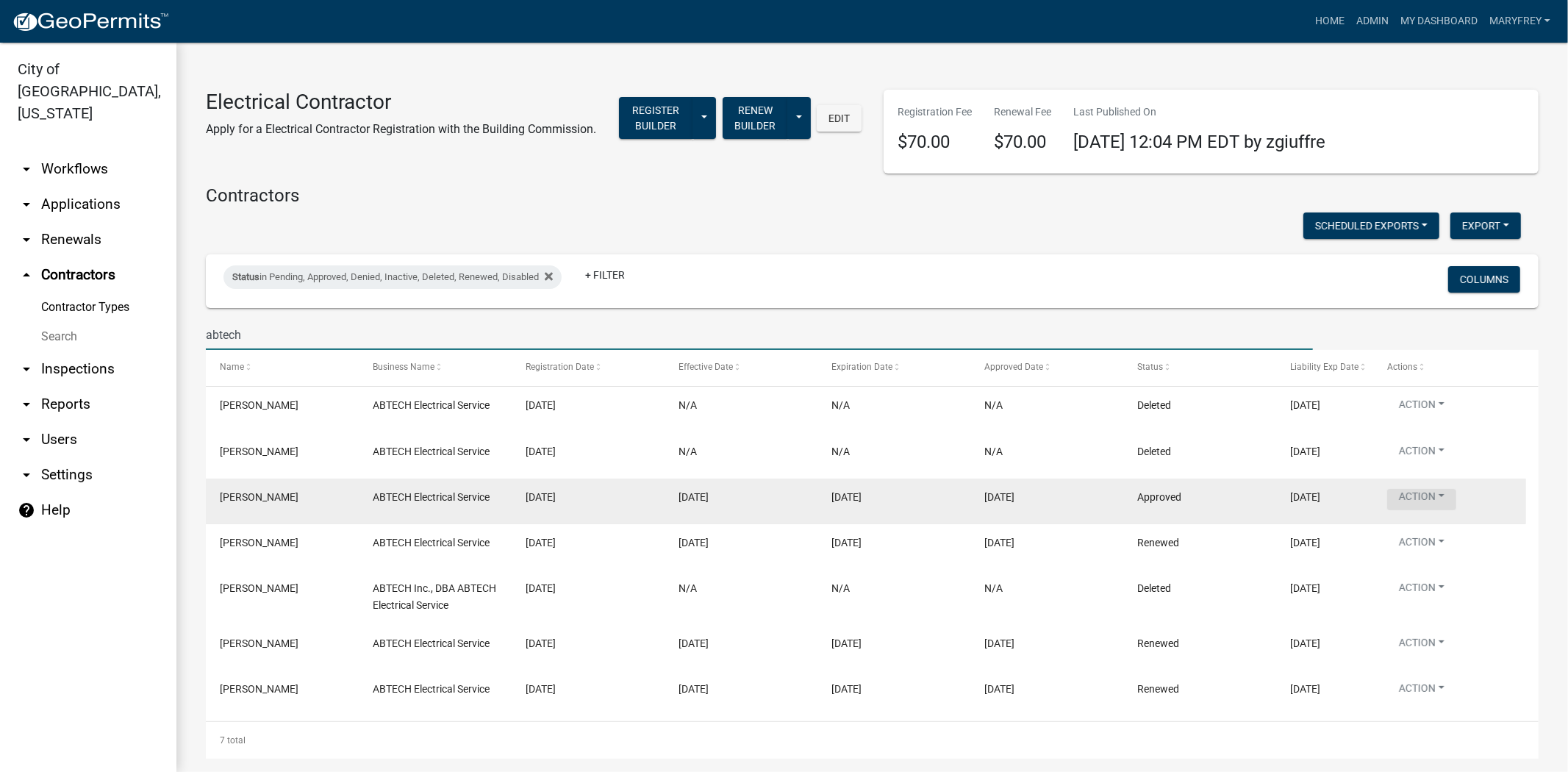
type input "abtech"
click at [1444, 510] on button "Action" at bounding box center [1422, 500] width 69 height 22
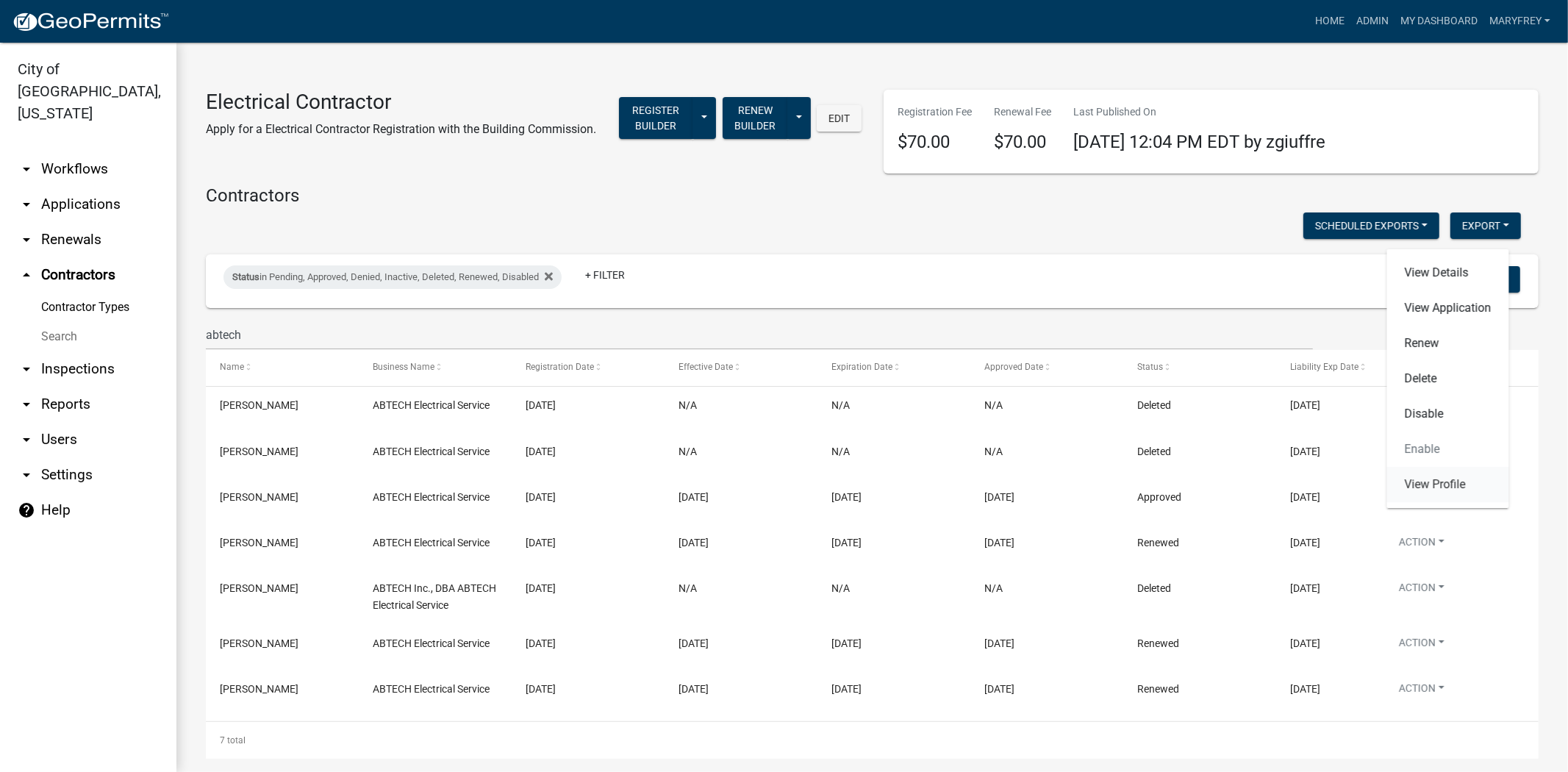
click at [1435, 491] on link "View Profile" at bounding box center [1449, 485] width 122 height 35
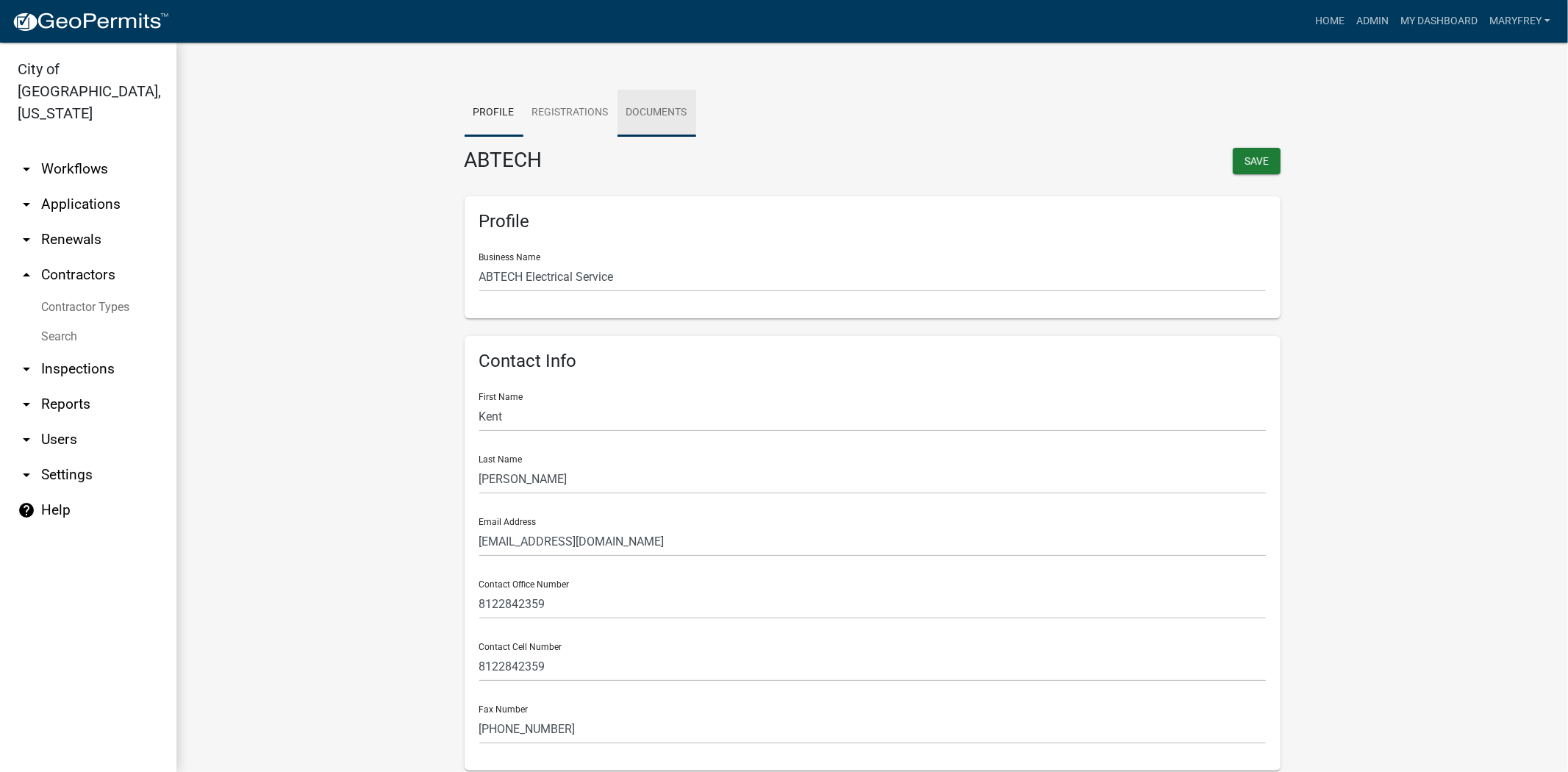
click at [642, 123] on link "Documents" at bounding box center [657, 113] width 79 height 47
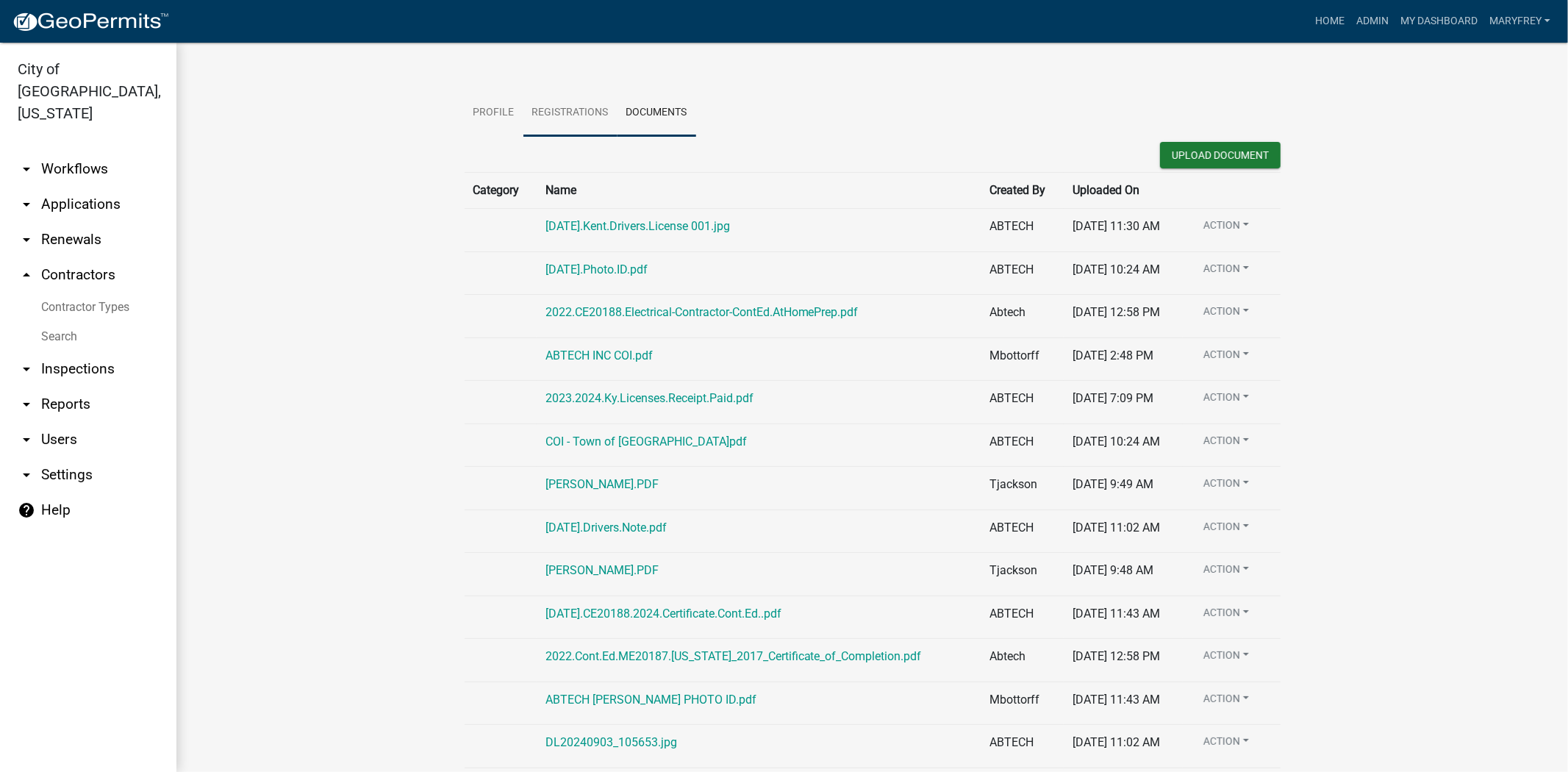
click at [555, 121] on link "Registrations" at bounding box center [571, 113] width 94 height 47
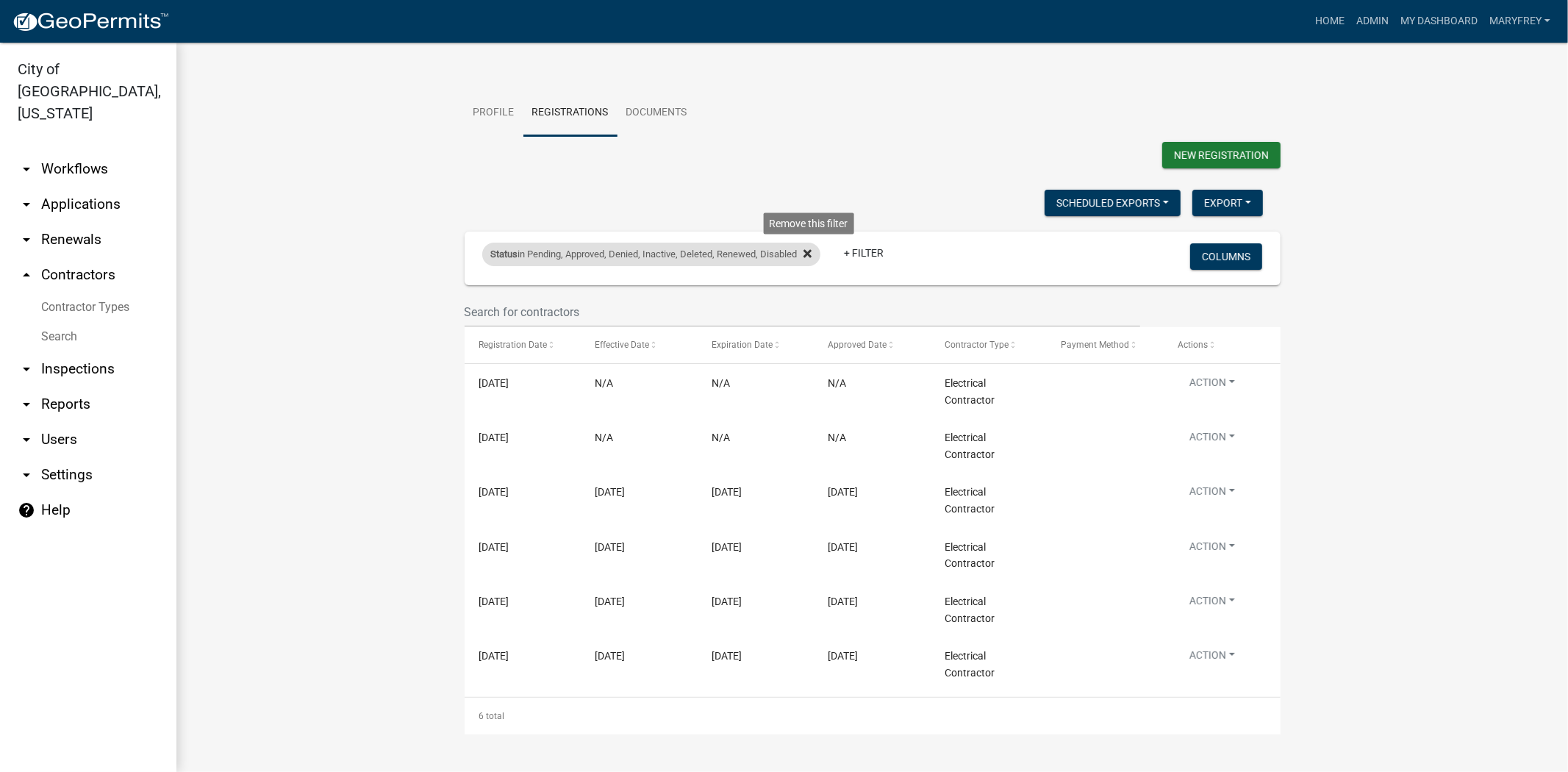
click at [805, 254] on icon at bounding box center [808, 253] width 8 height 8
click at [479, 118] on link "Profile" at bounding box center [494, 113] width 59 height 47
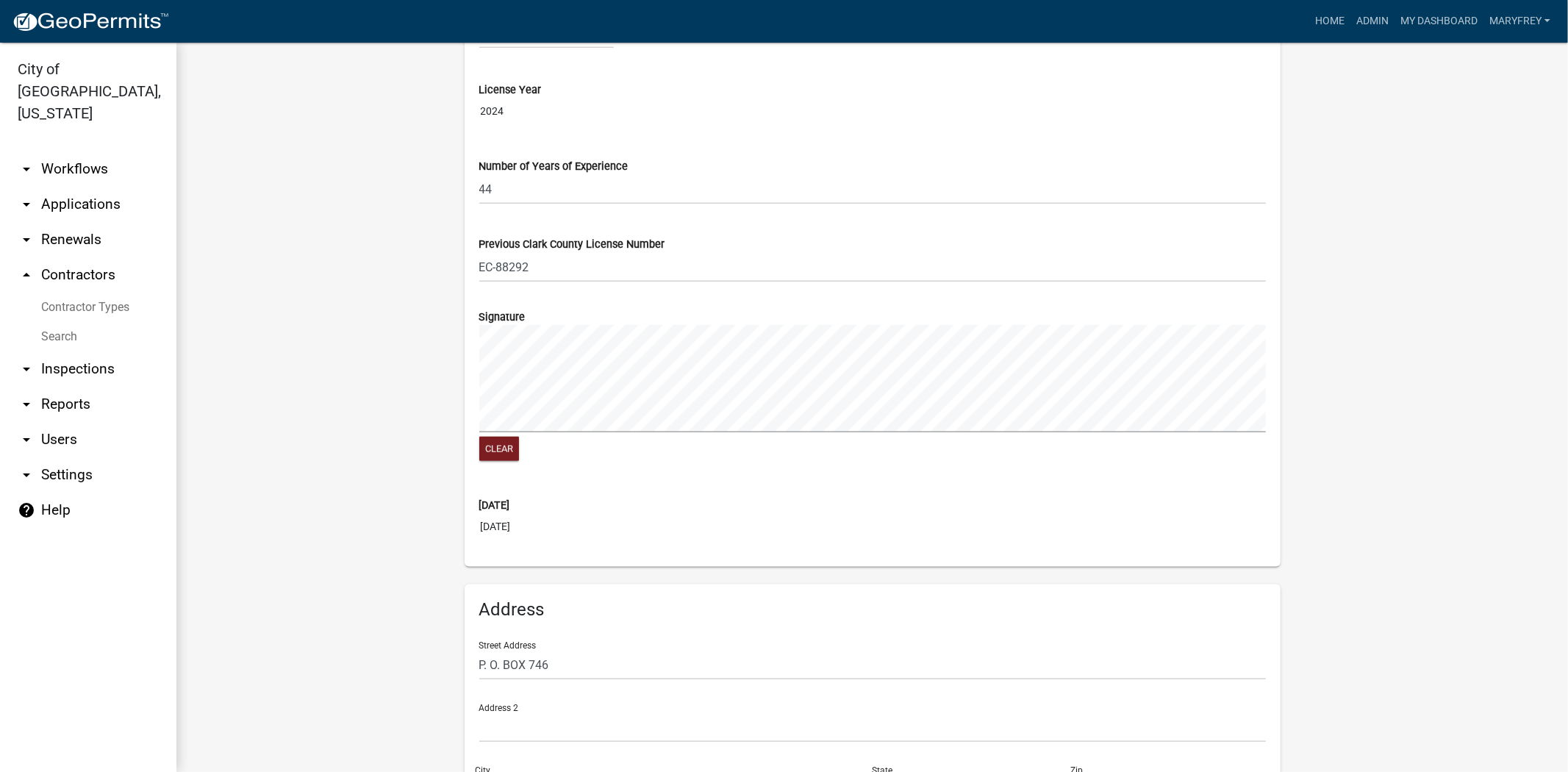
scroll to position [1509, 0]
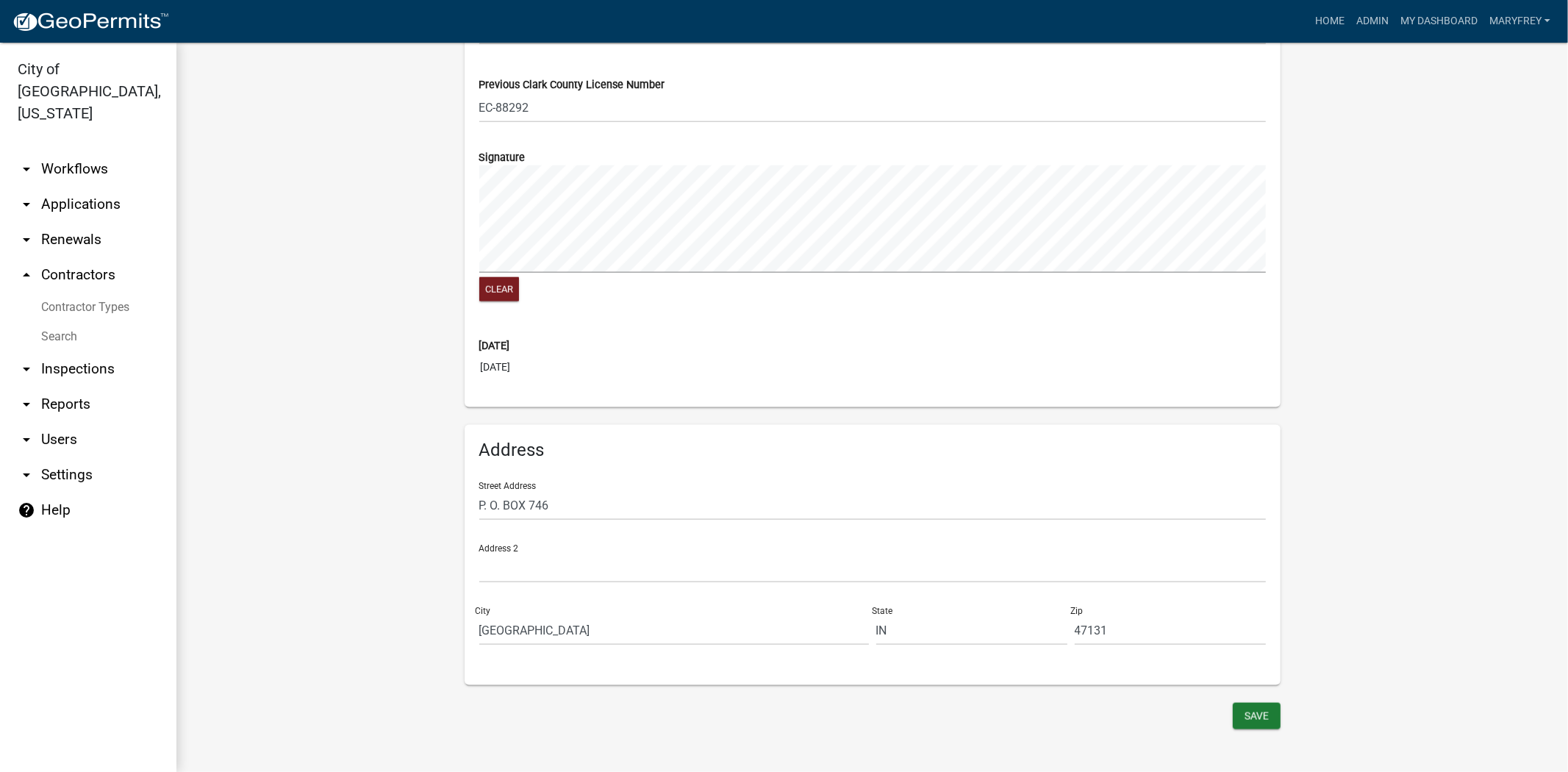
click at [71, 258] on link "arrow_drop_up Contractors" at bounding box center [88, 275] width 176 height 35
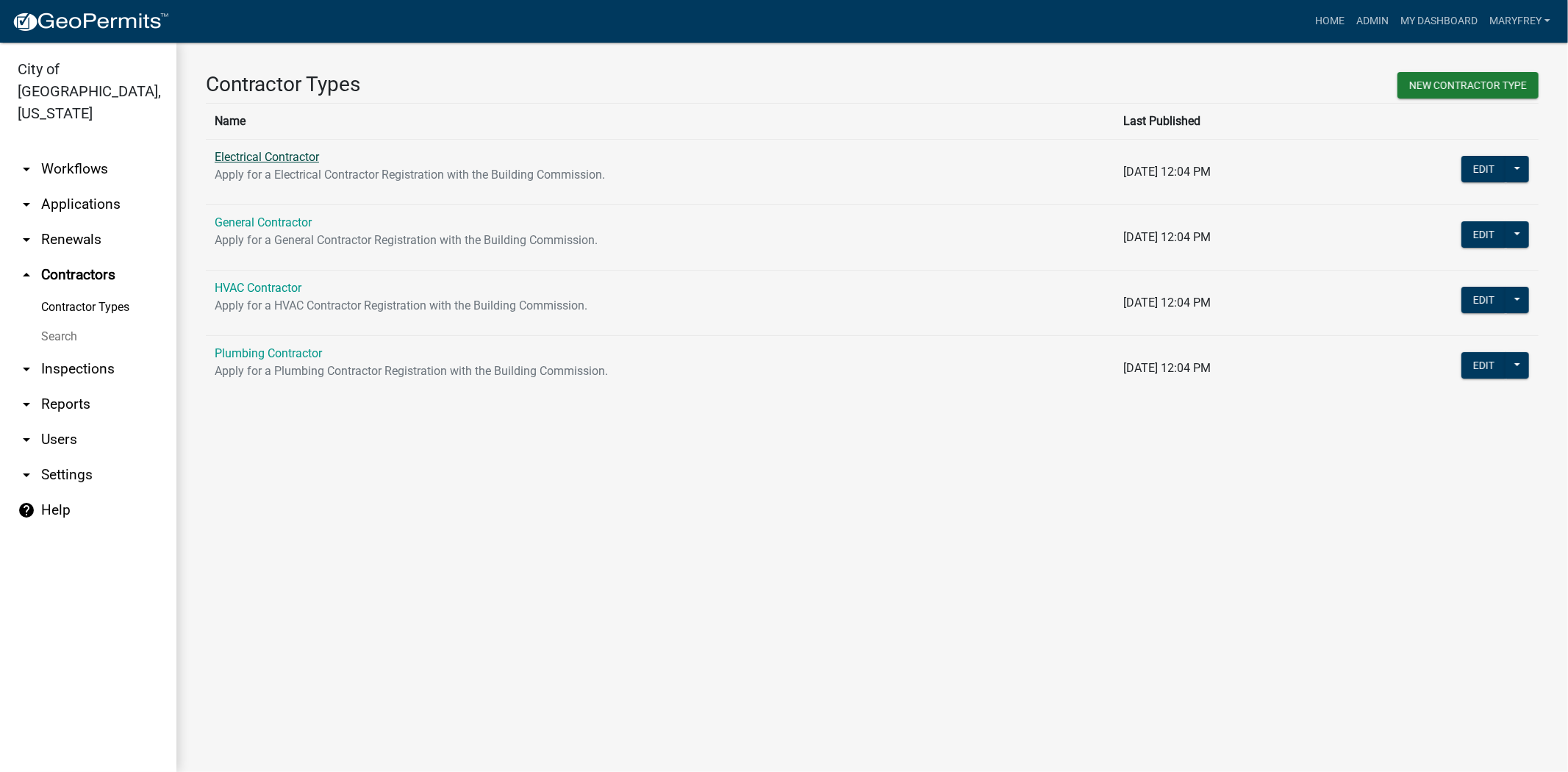
click at [250, 160] on link "Electrical Contractor" at bounding box center [267, 156] width 104 height 14
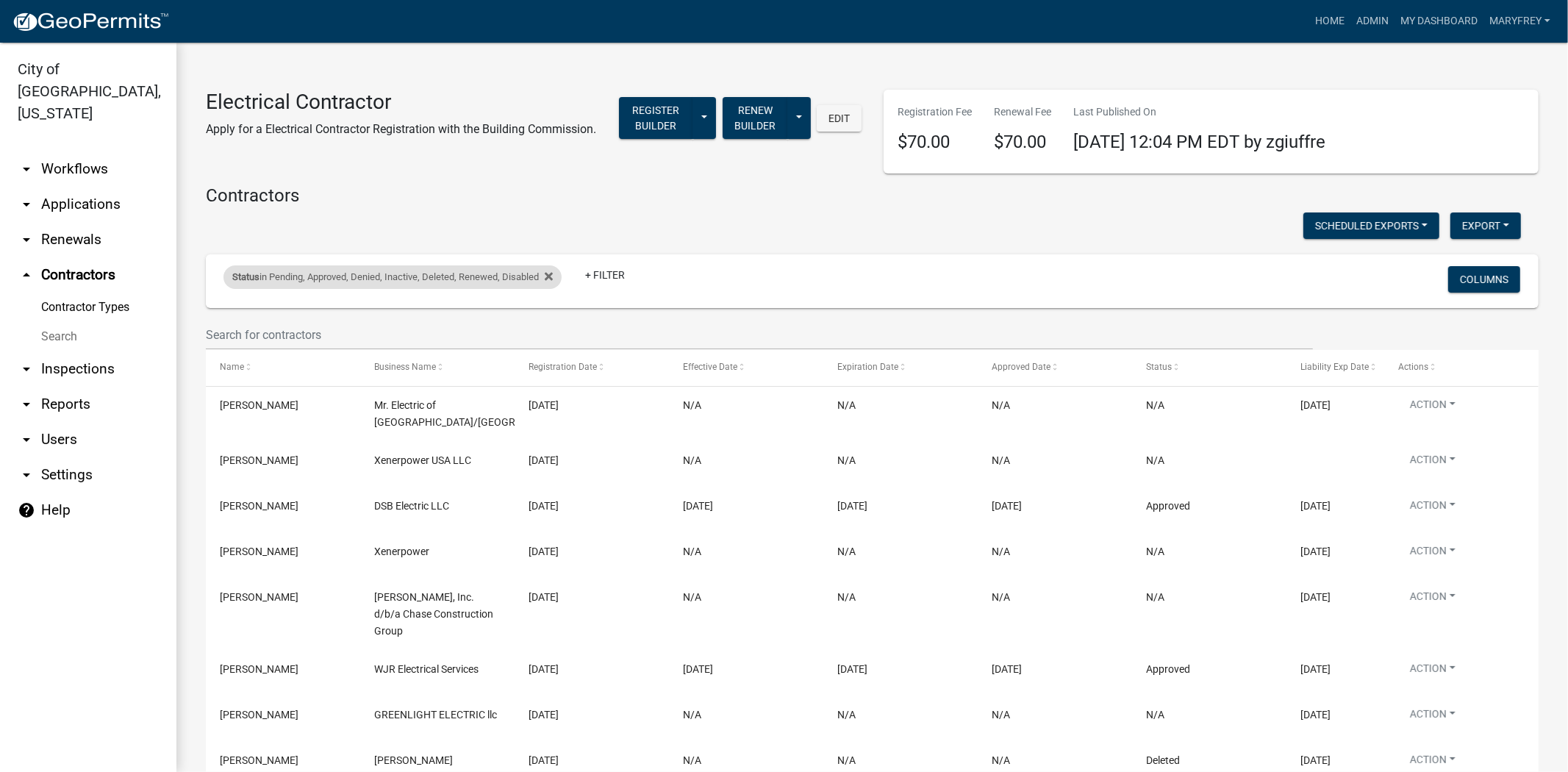
click at [560, 289] on div "Status in Pending, Approved, Denied, Inactive, Deleted, Renewed, Disabled" at bounding box center [392, 277] width 338 height 24
select select "1: '0'"
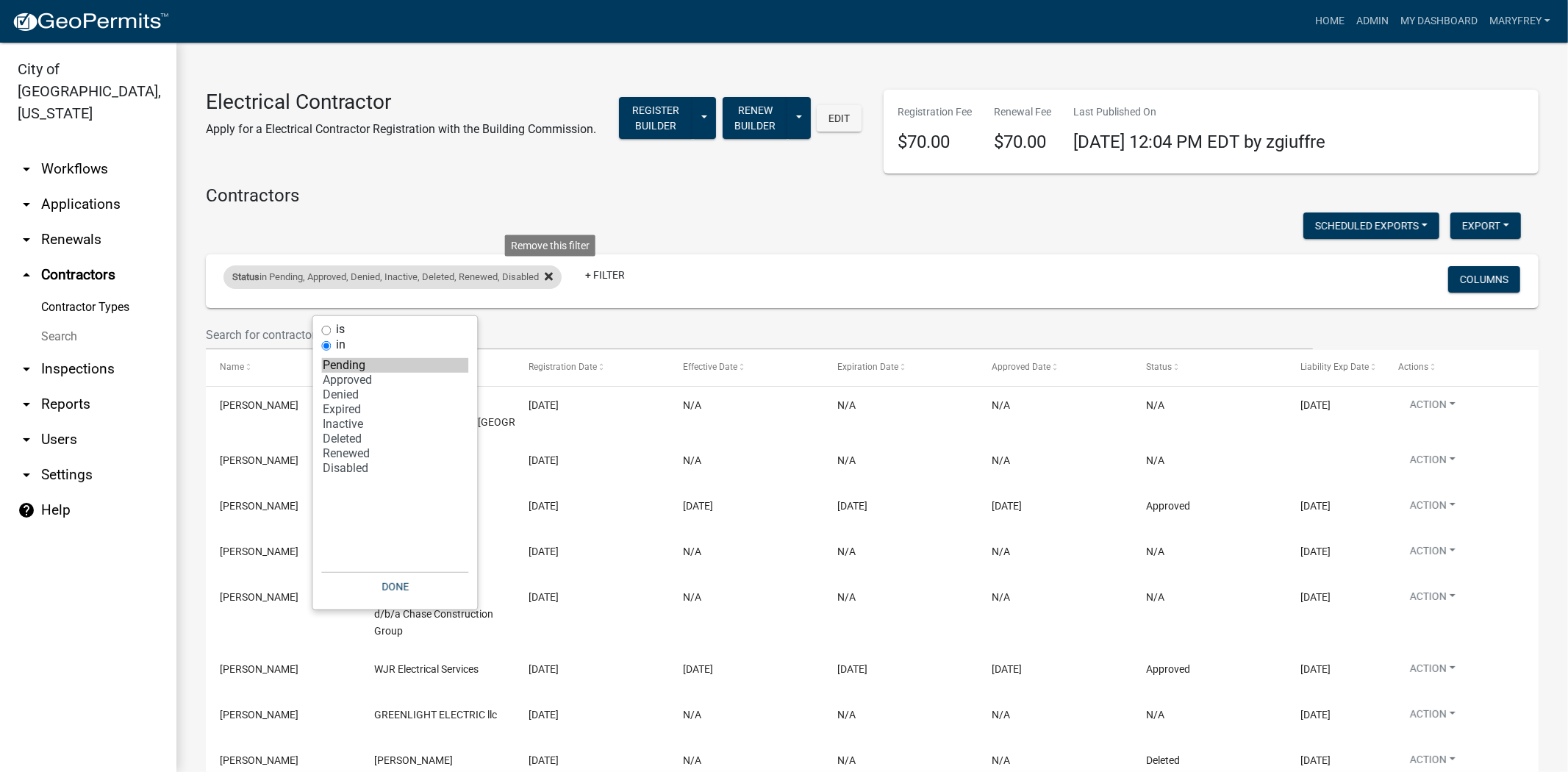
click at [549, 282] on icon at bounding box center [549, 276] width 8 height 12
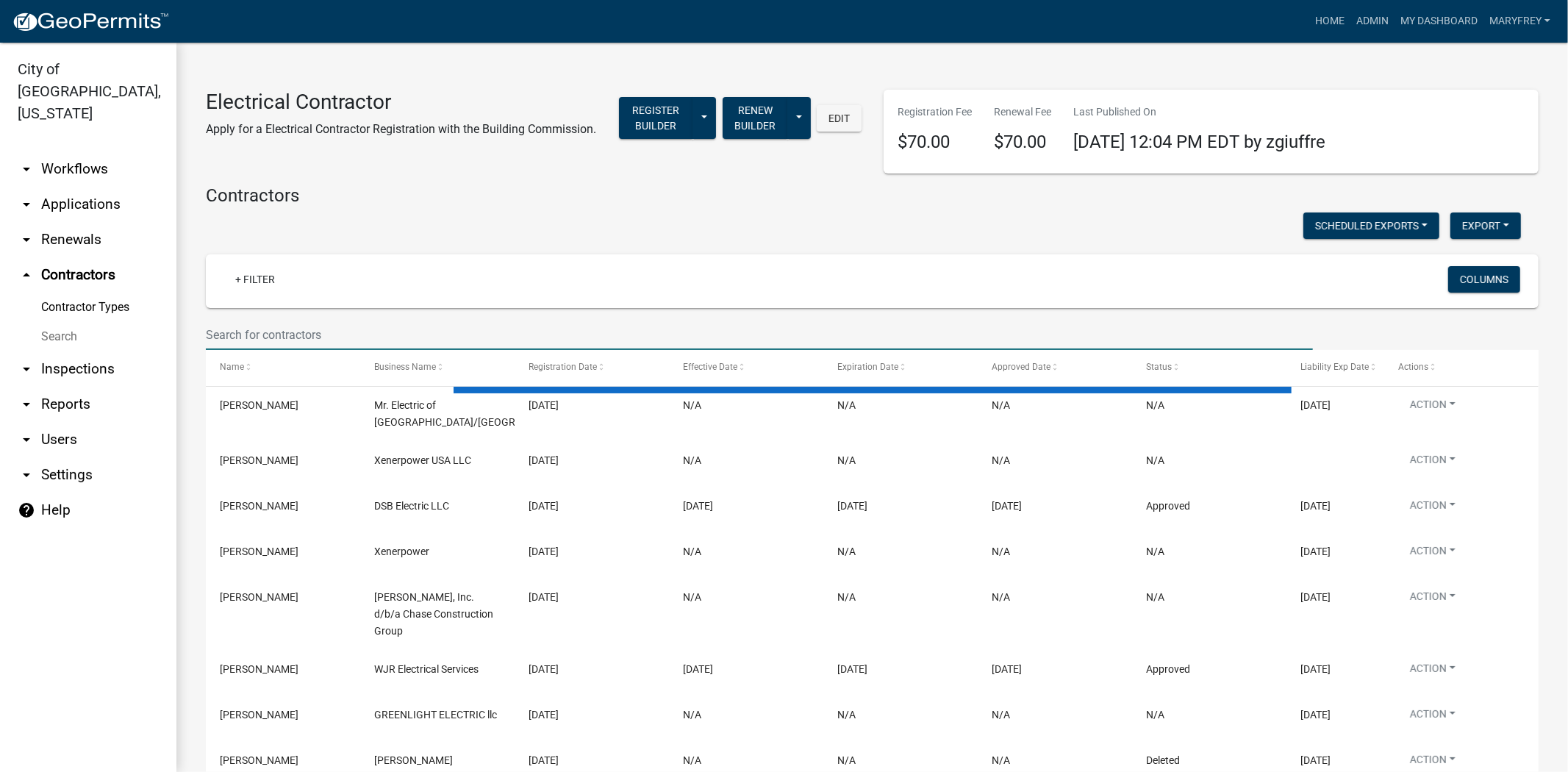
click at [245, 350] on input "text" at bounding box center [759, 334] width 1108 height 30
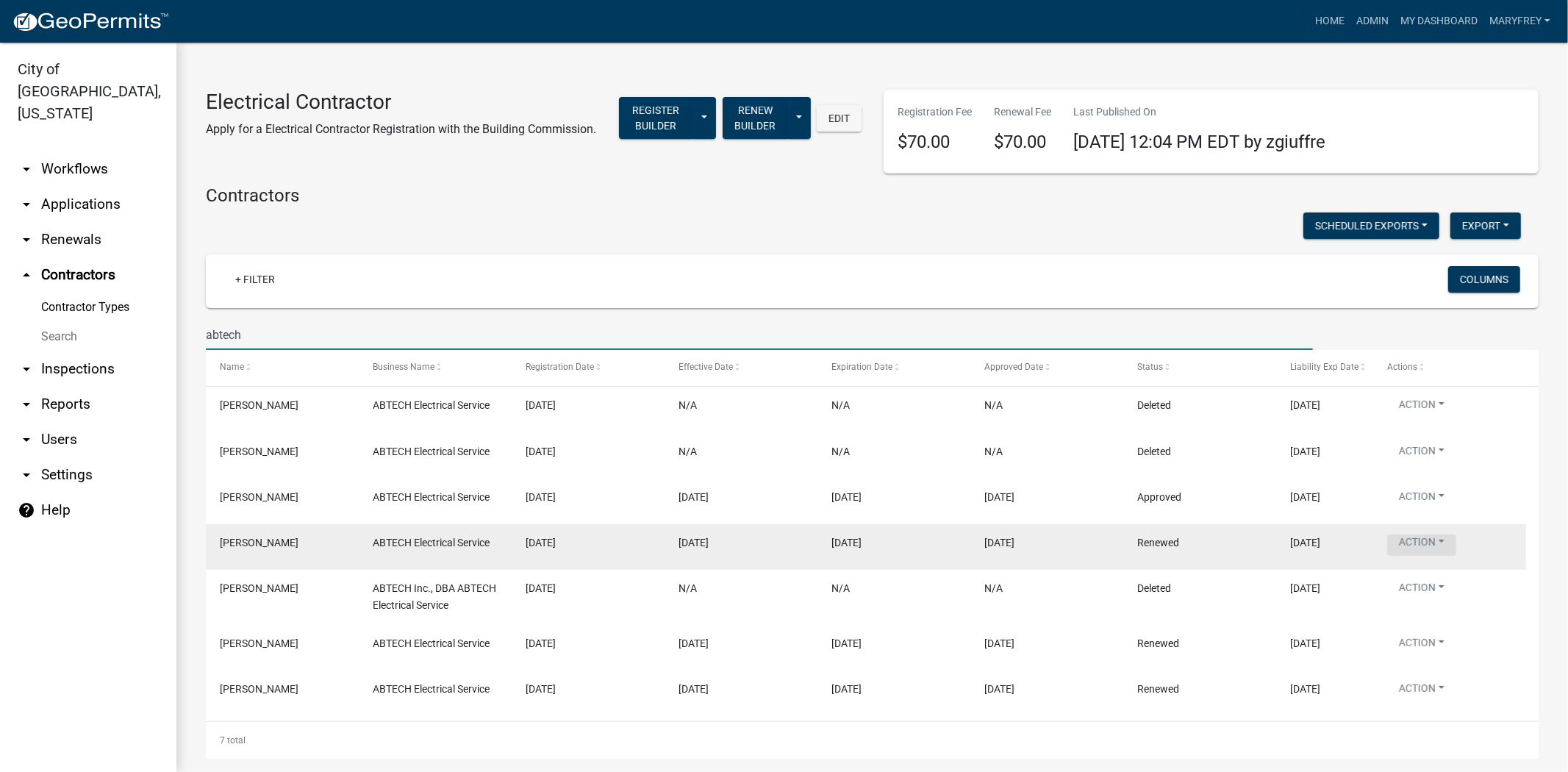
type input "abtech"
click at [1442, 556] on button "Action" at bounding box center [1422, 545] width 69 height 22
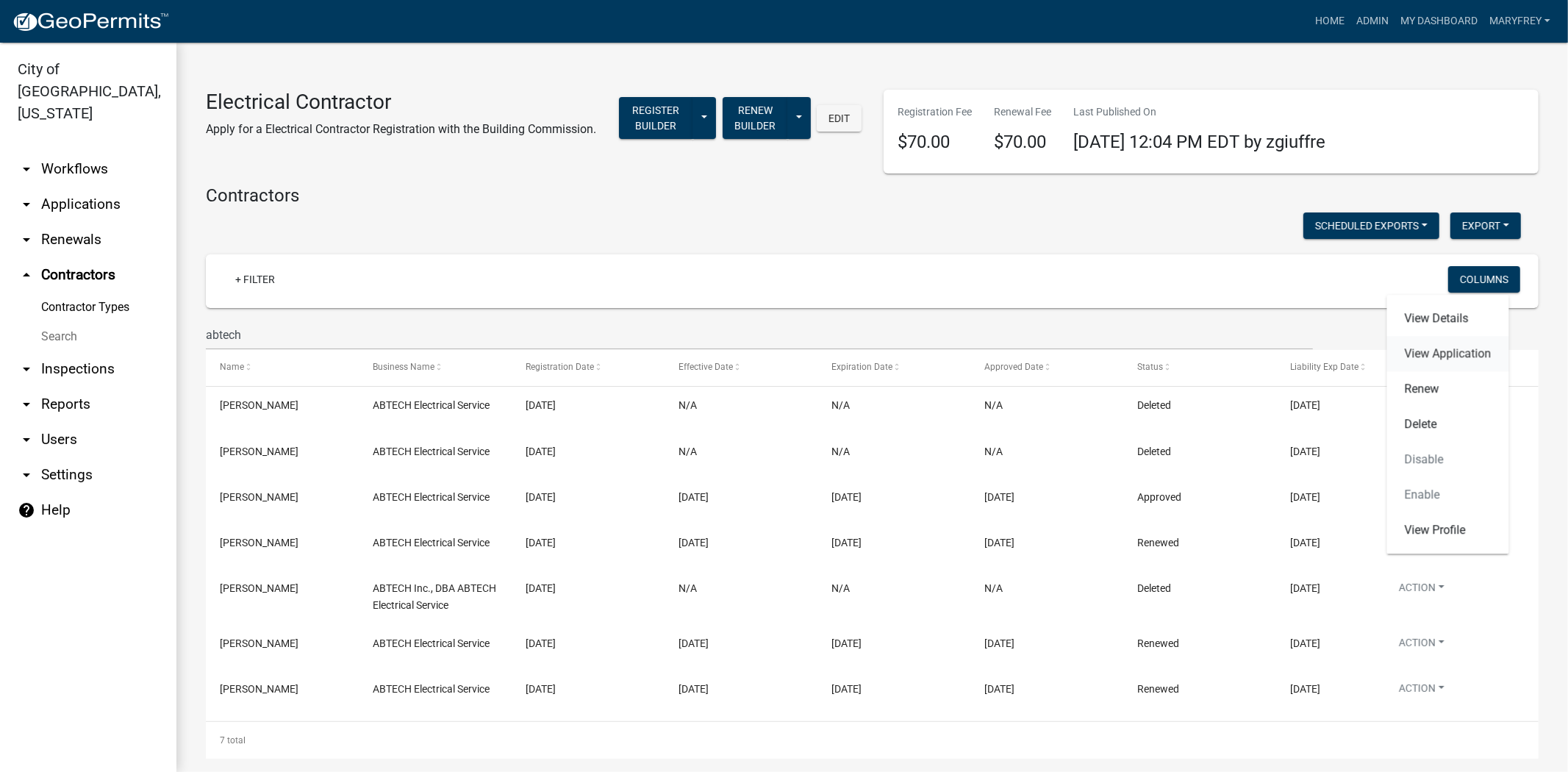
click at [1436, 350] on link "View Application" at bounding box center [1449, 354] width 122 height 35
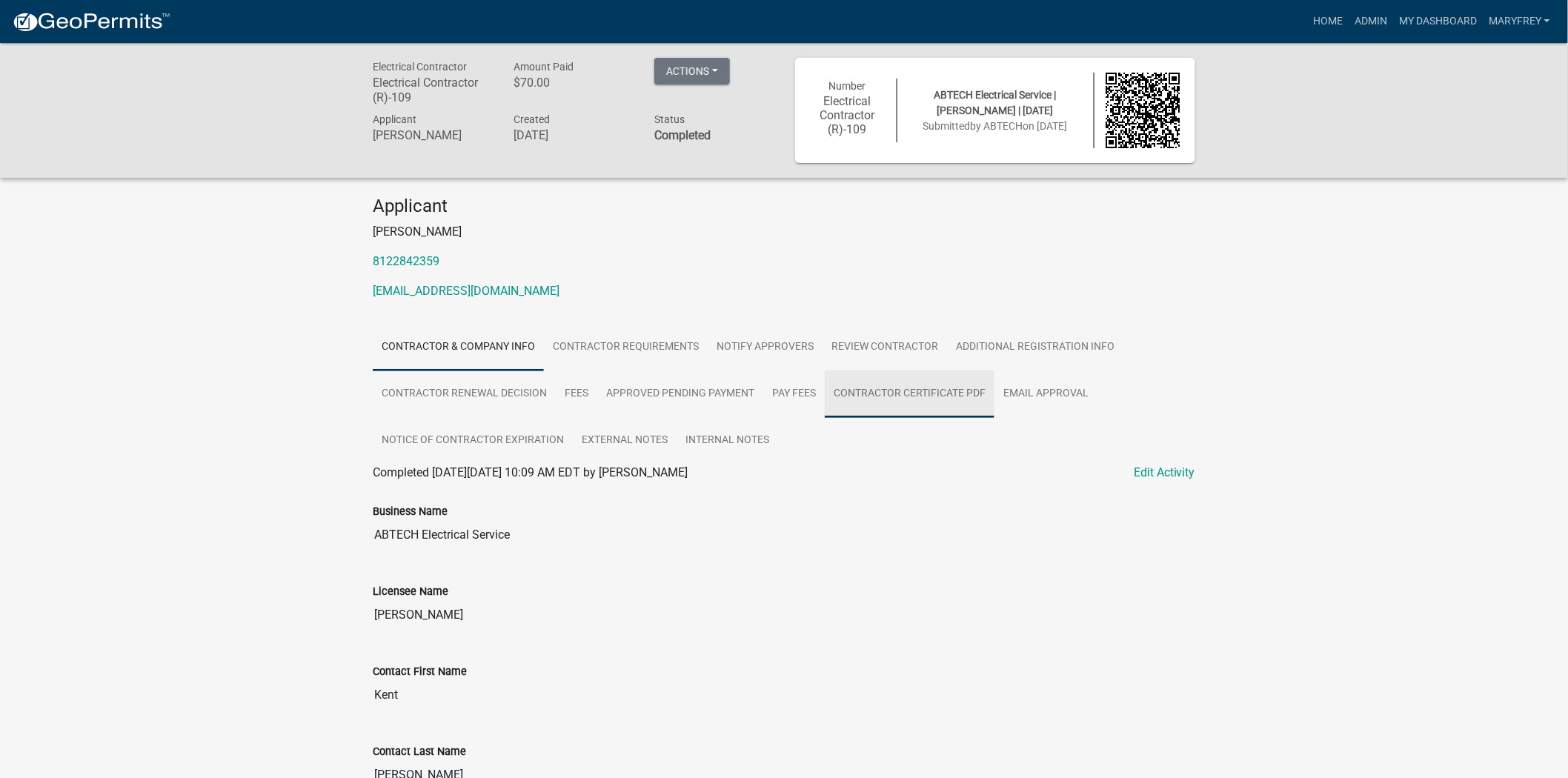
click at [912, 394] on link "Contractor Certificate PDF" at bounding box center [909, 394] width 169 height 48
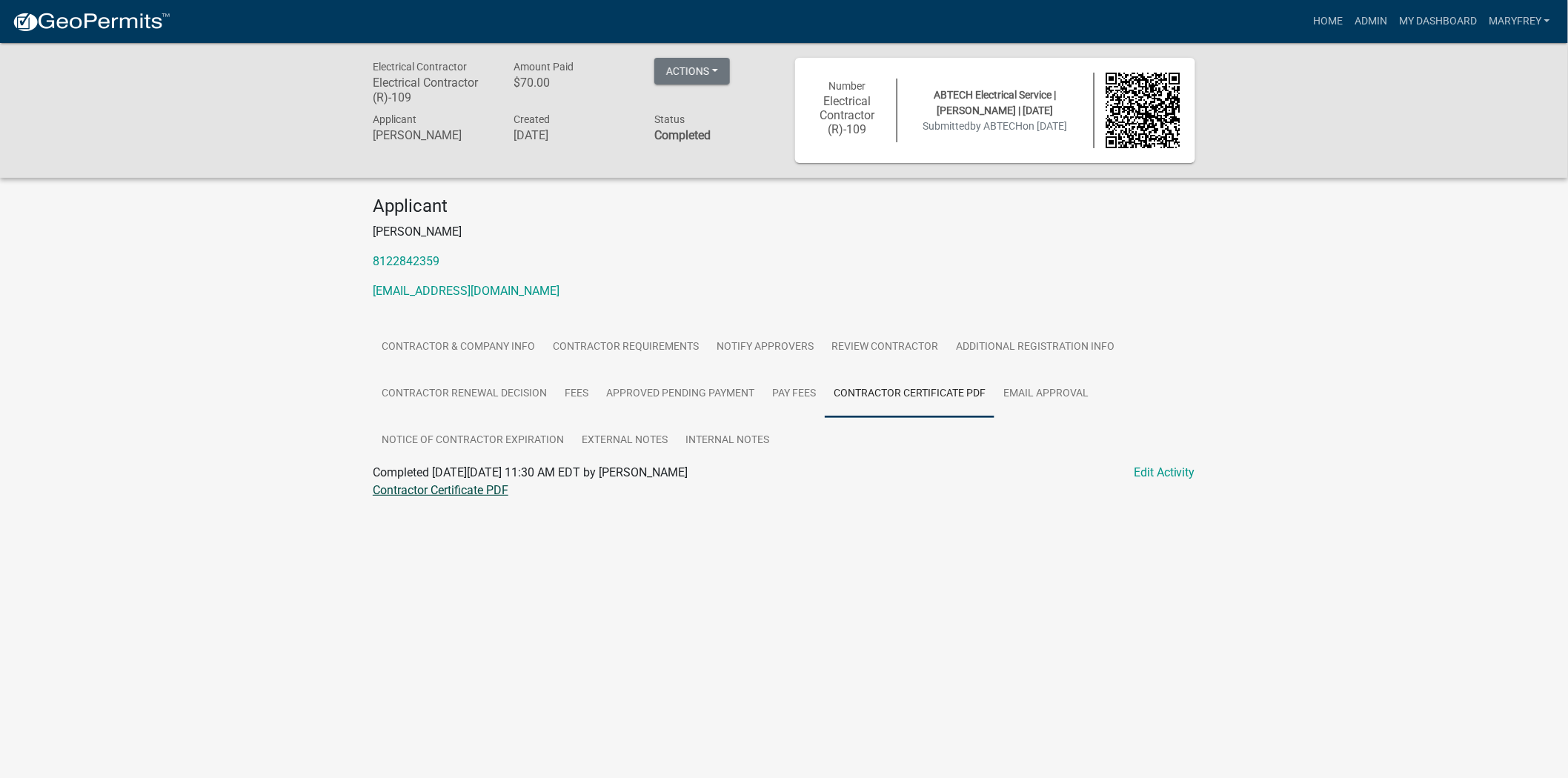
click at [456, 491] on link "Contractor Certificate PDF" at bounding box center [440, 490] width 136 height 14
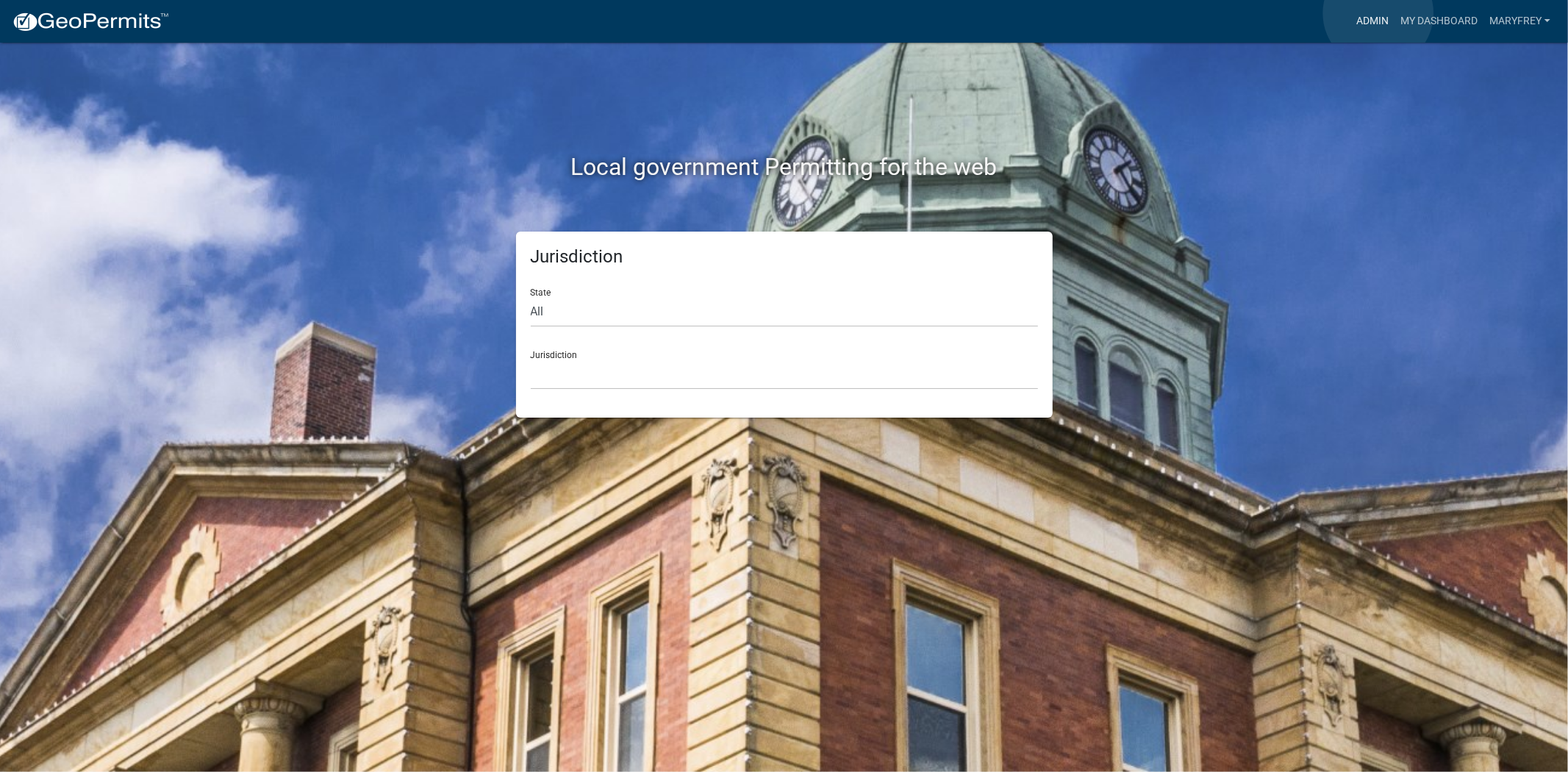
click at [1378, 13] on link "Admin" at bounding box center [1372, 21] width 44 height 28
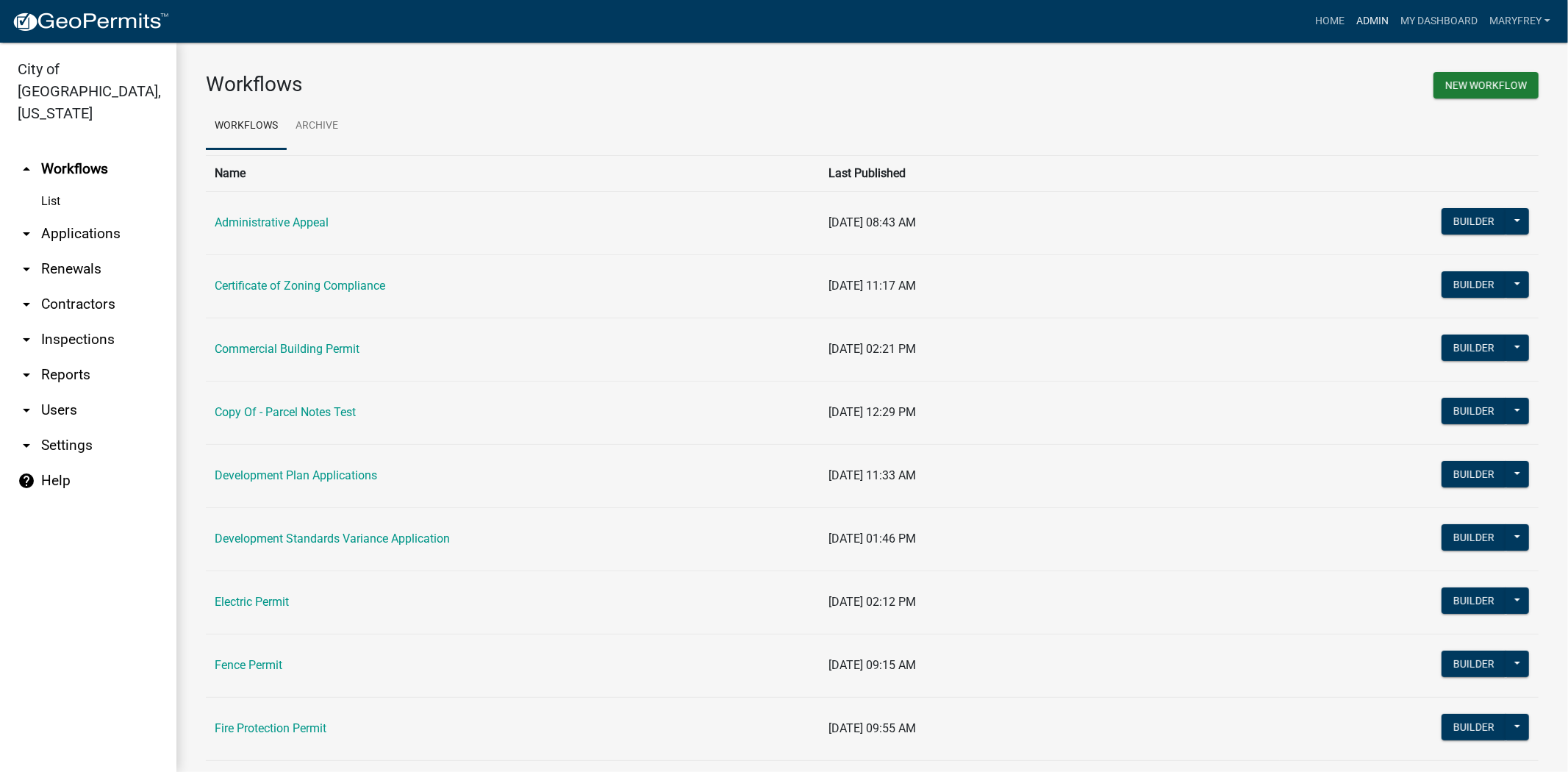
click at [1368, 19] on link "Admin" at bounding box center [1372, 21] width 44 height 28
click at [89, 287] on link "arrow_drop_down Contractors" at bounding box center [88, 305] width 176 height 35
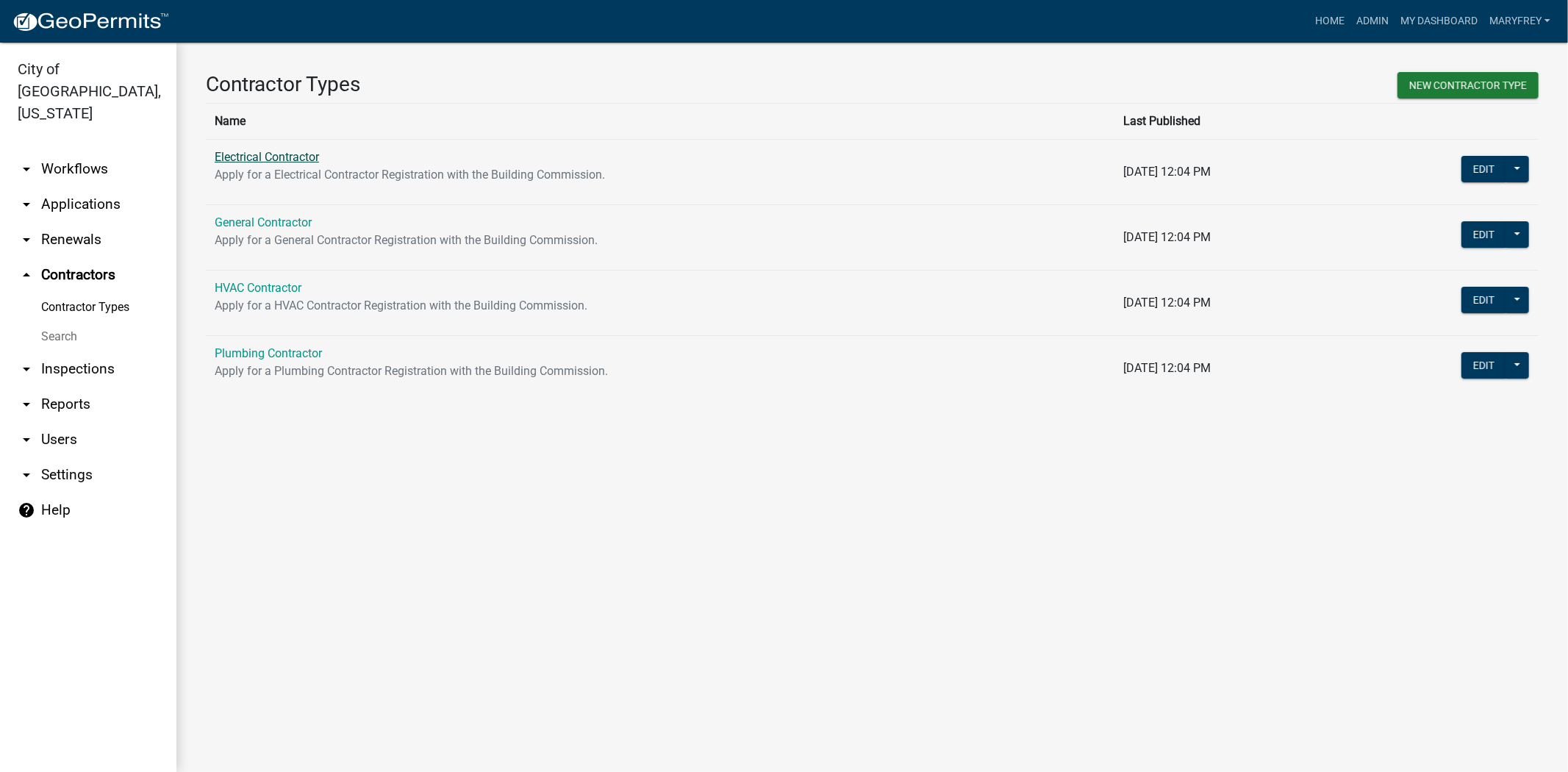
click at [274, 155] on link "Electrical Contractor" at bounding box center [267, 156] width 104 height 14
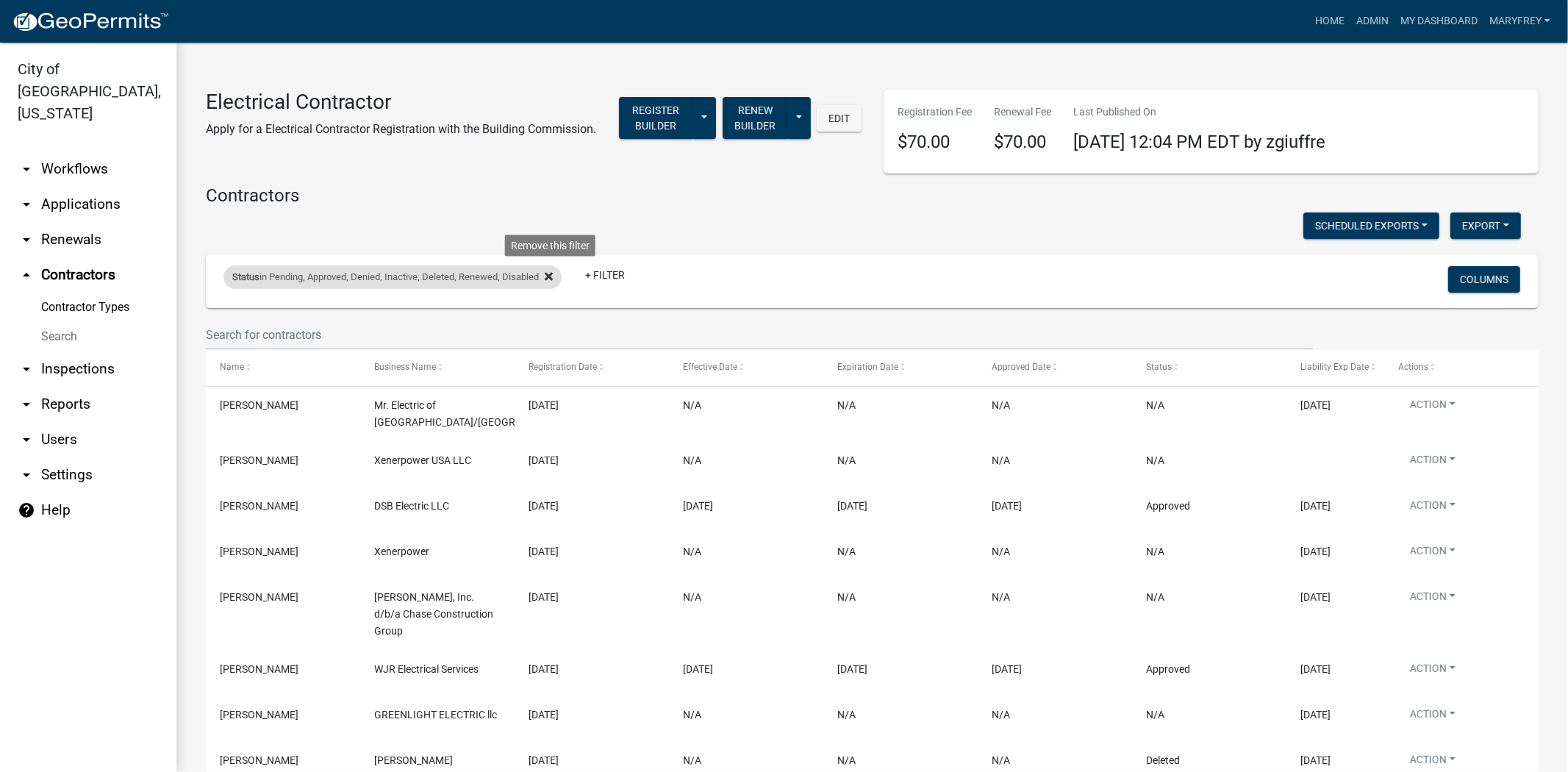
click at [553, 280] on icon at bounding box center [549, 276] width 8 height 8
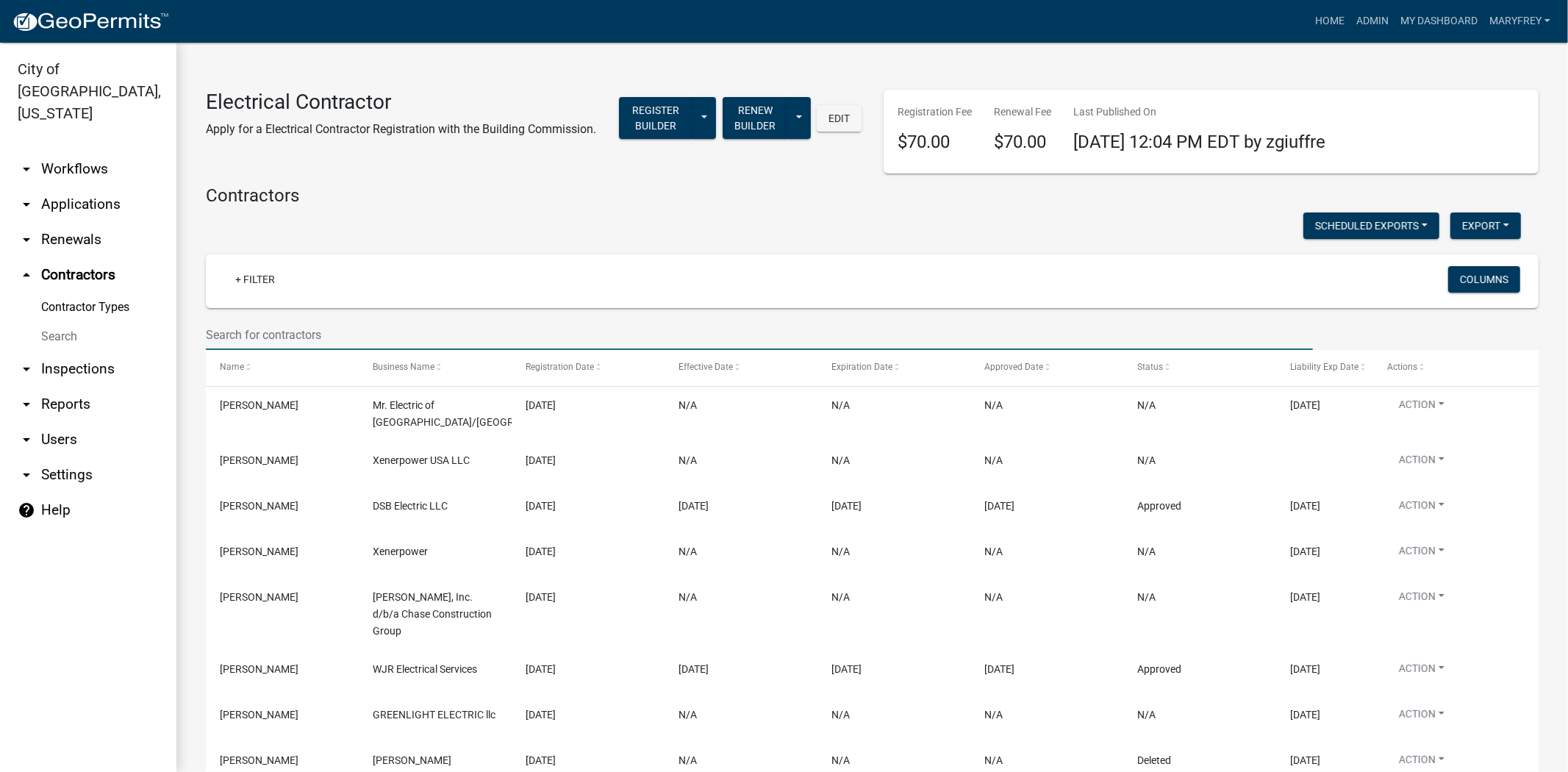
click at [258, 347] on input "text" at bounding box center [759, 334] width 1108 height 30
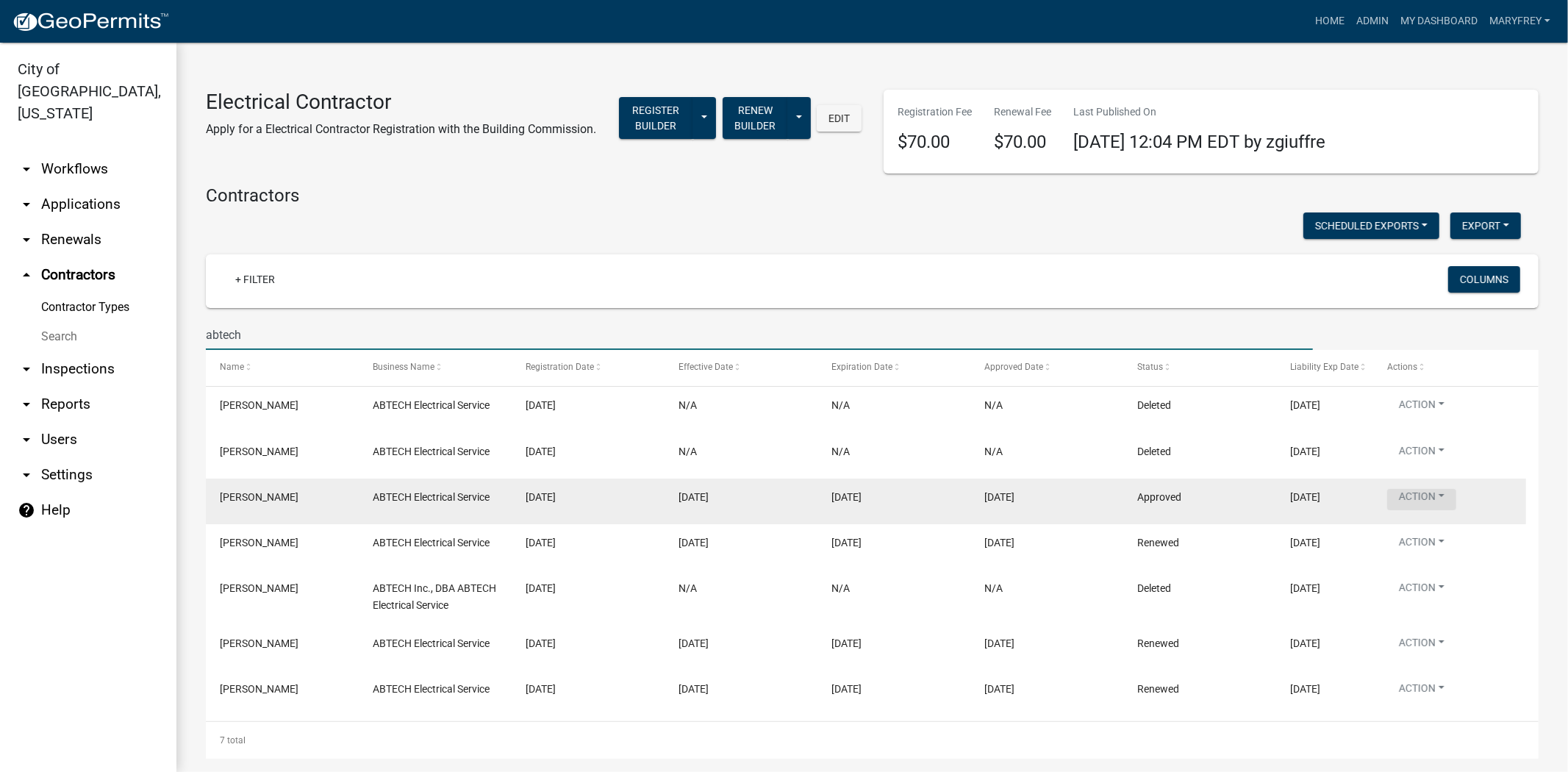
type input "abtech"
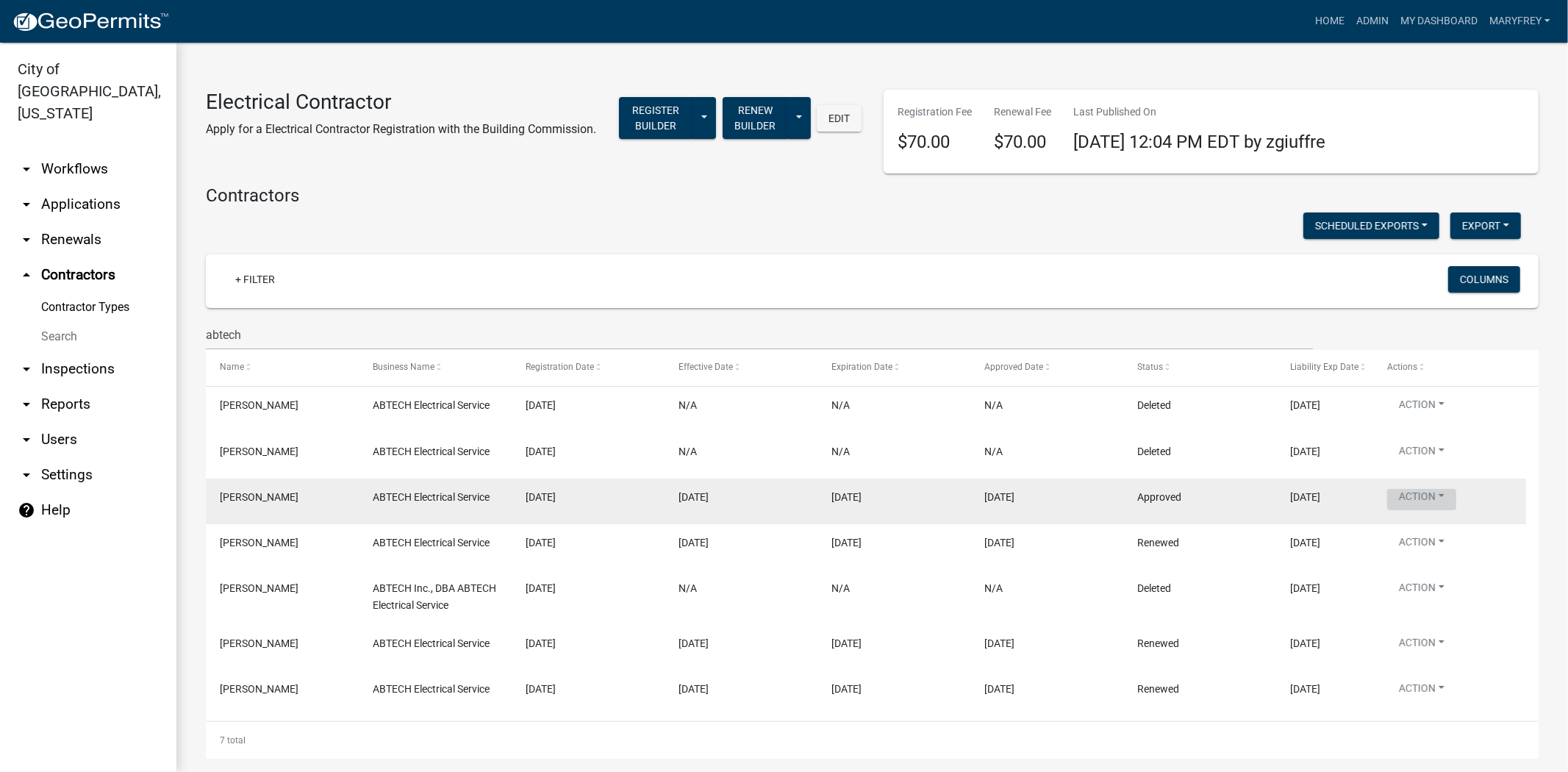
click at [1437, 510] on button "Action" at bounding box center [1422, 500] width 69 height 22
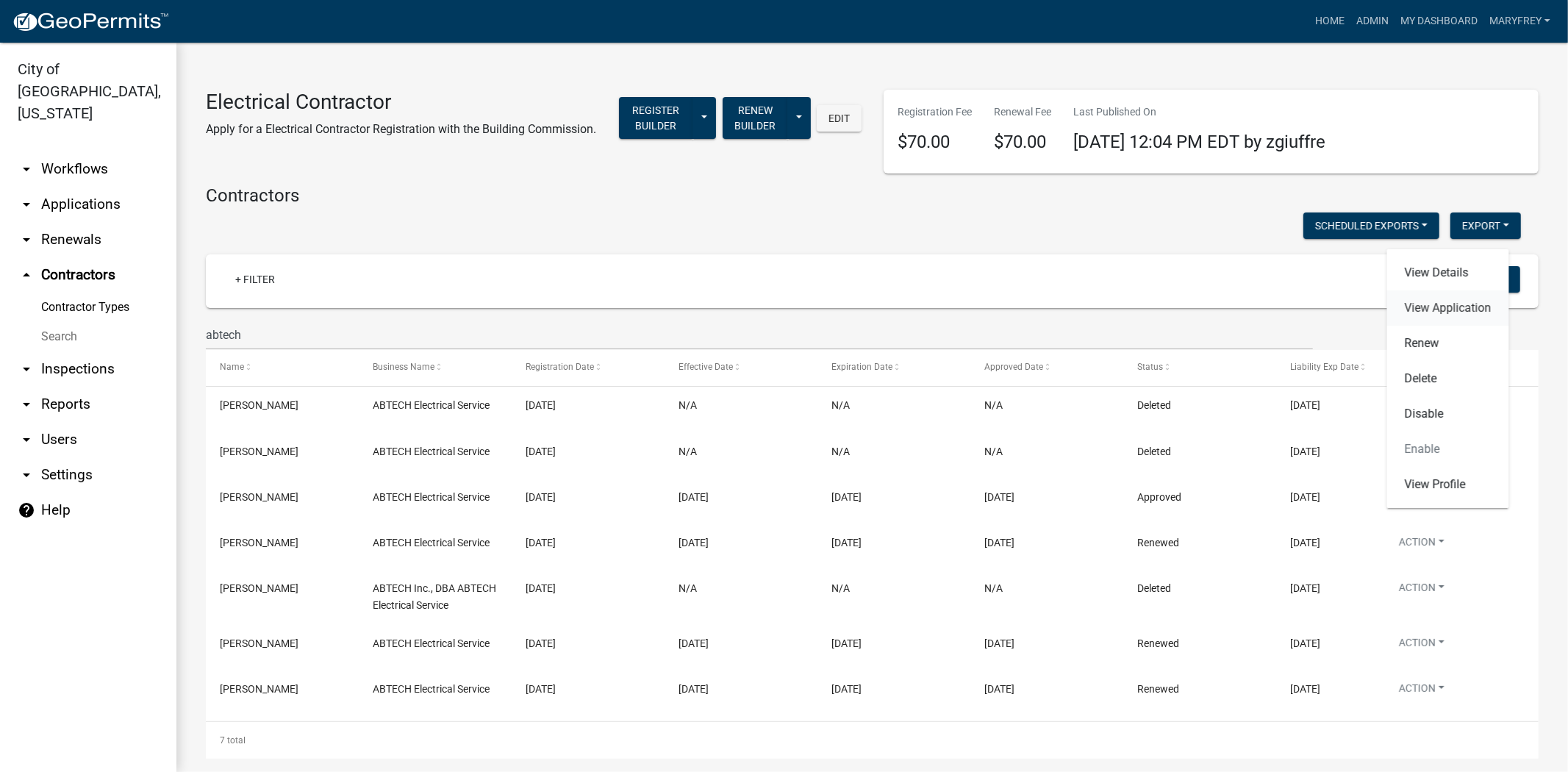
click at [1431, 303] on link "View Application" at bounding box center [1449, 308] width 122 height 35
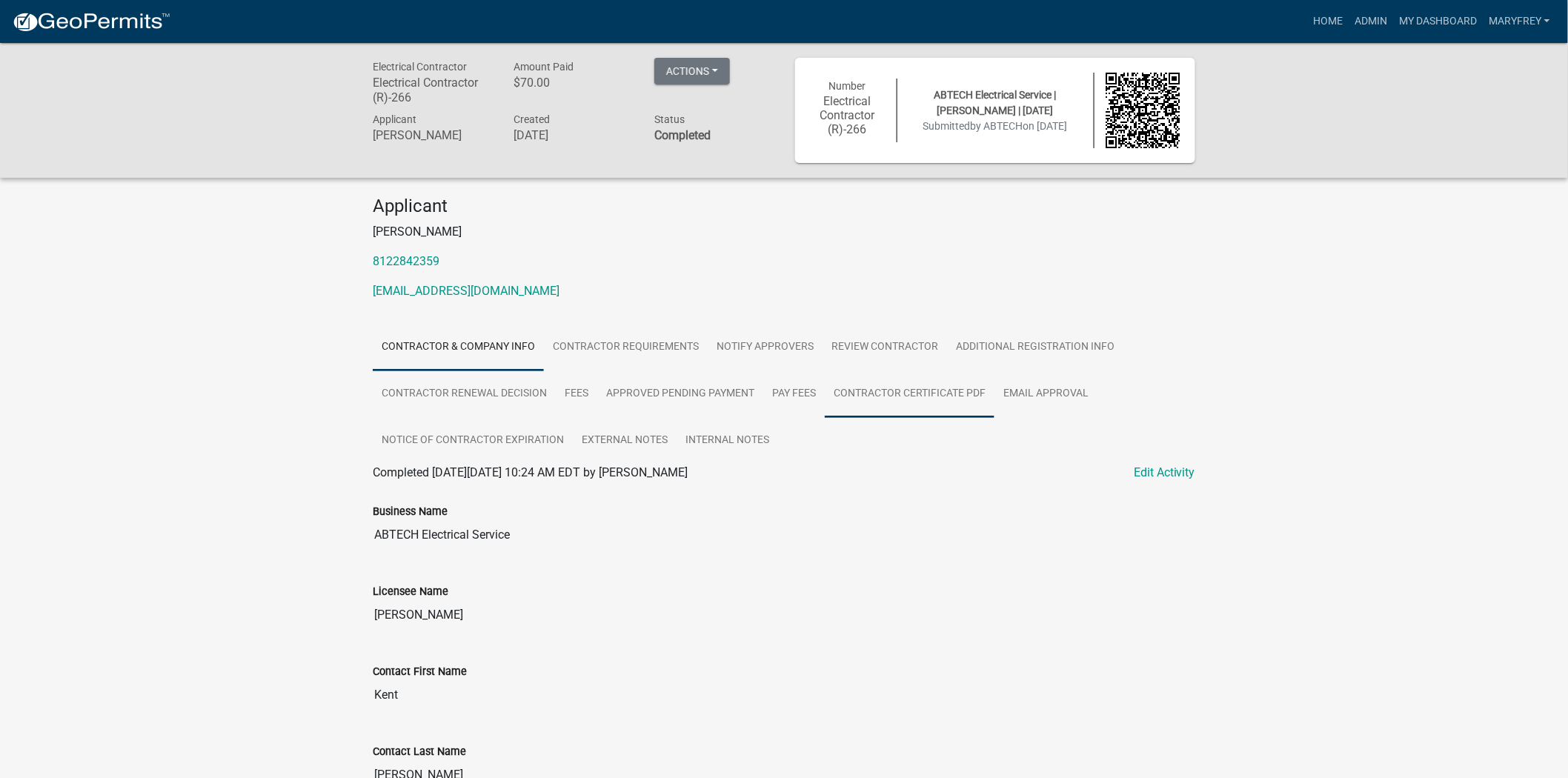
click at [876, 405] on link "Contractor Certificate PDF" at bounding box center [909, 394] width 169 height 48
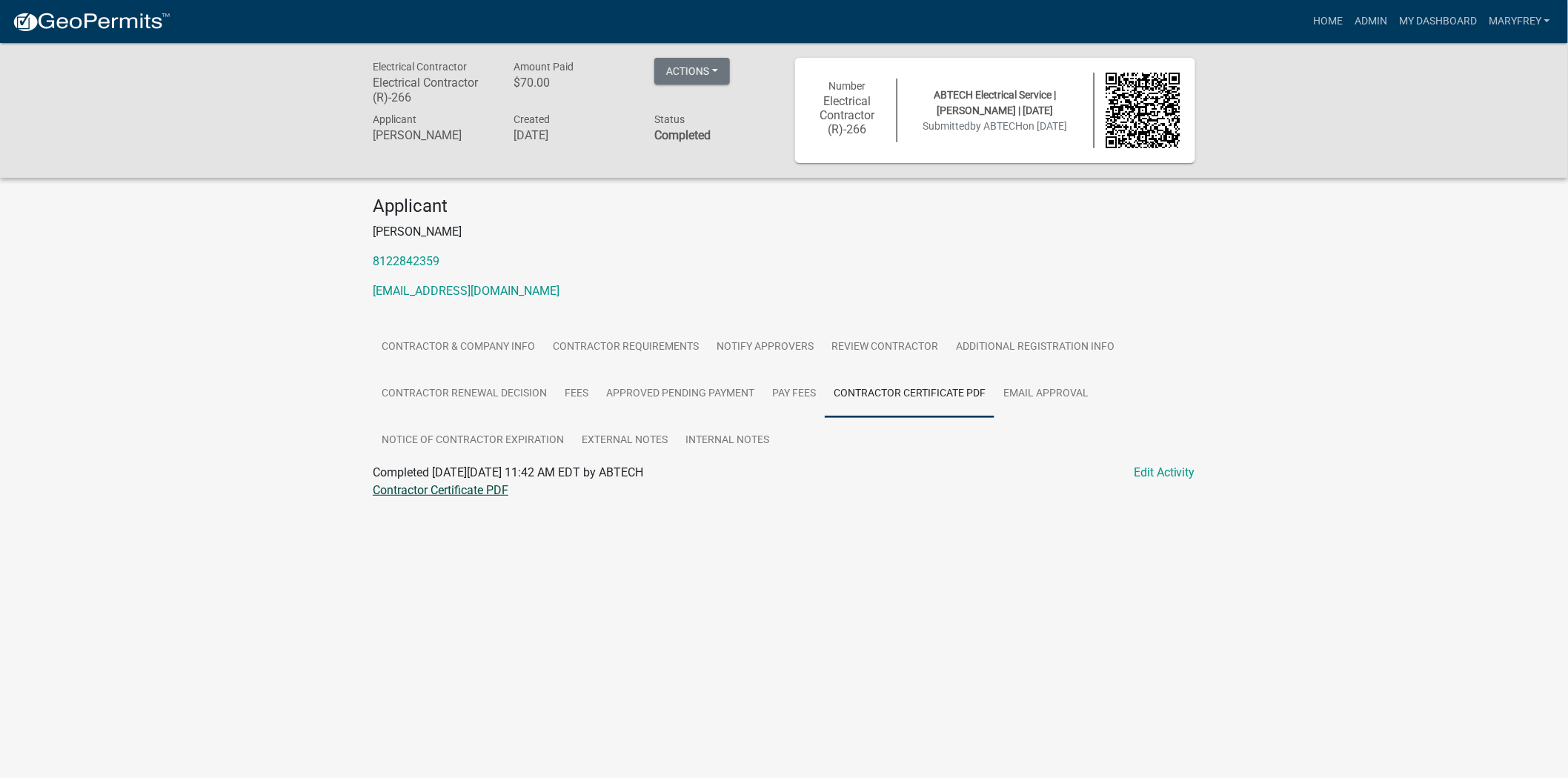
click at [447, 494] on link "Contractor Certificate PDF" at bounding box center [440, 490] width 136 height 14
